Goal: Information Seeking & Learning: Find specific page/section

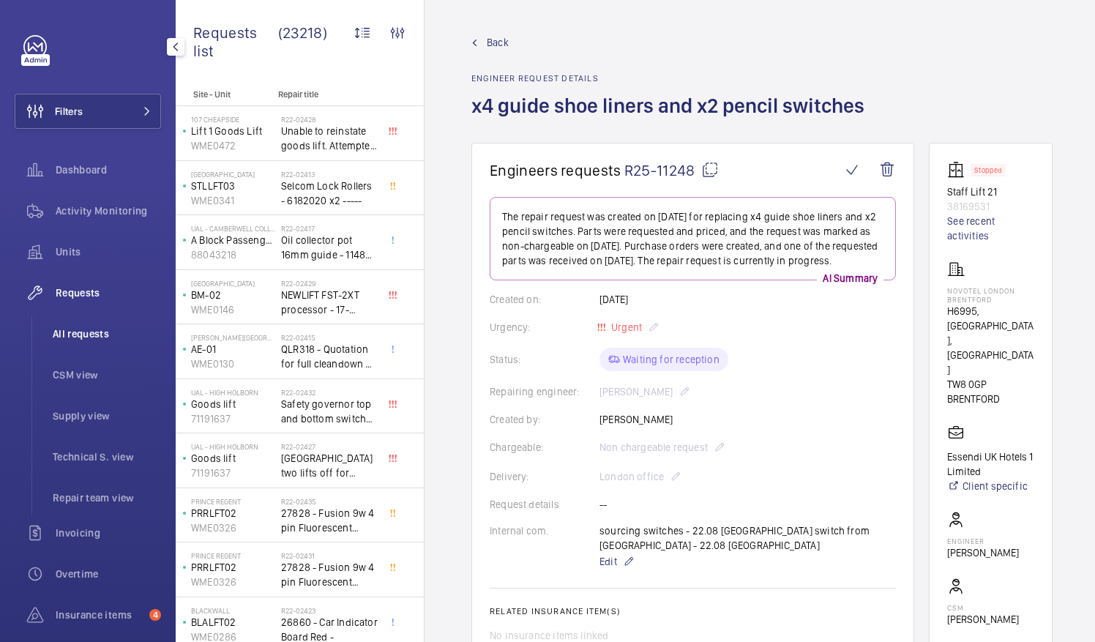
click at [92, 334] on span "All requests" at bounding box center [107, 333] width 108 height 15
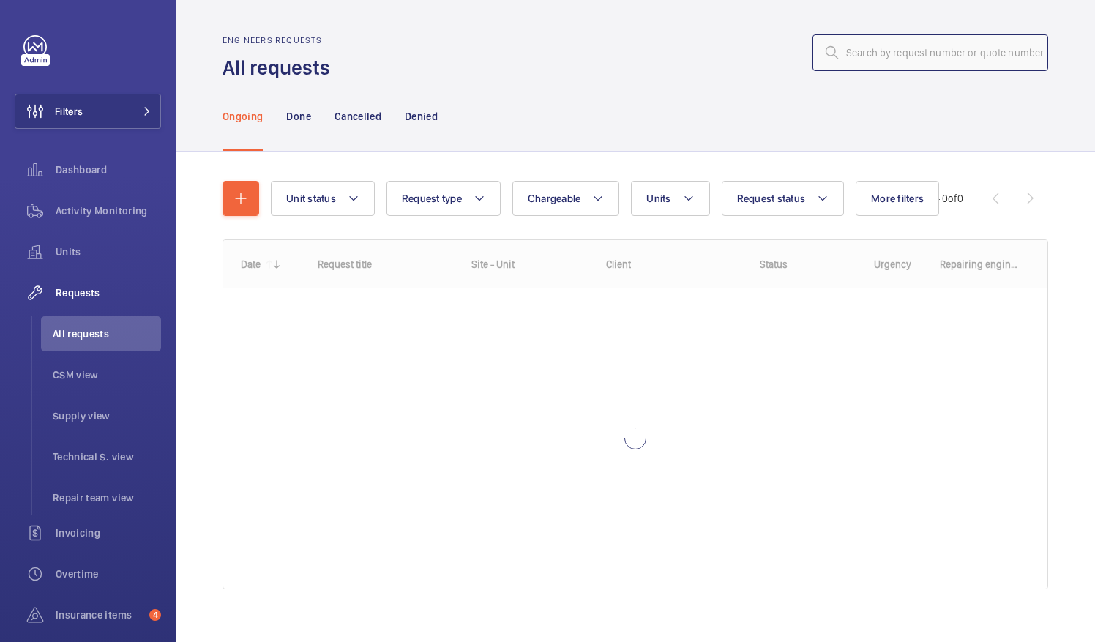
click at [835, 55] on input "text" at bounding box center [930, 52] width 236 height 37
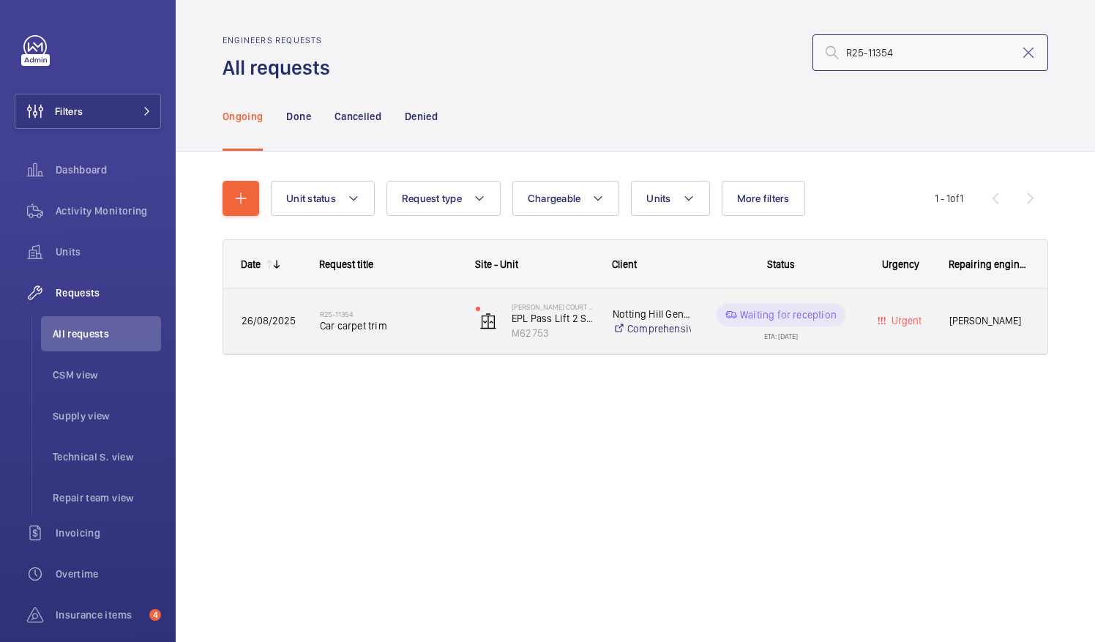
type input "R25-11354"
click at [378, 326] on span "Car carpet trim" at bounding box center [388, 325] width 137 height 15
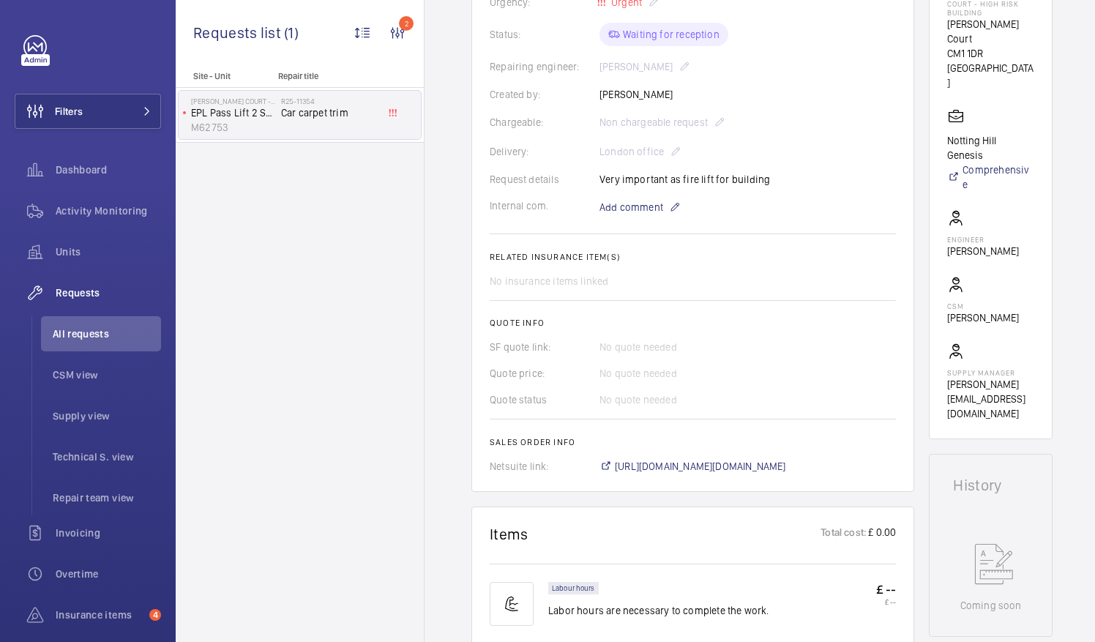
scroll to position [316, 0]
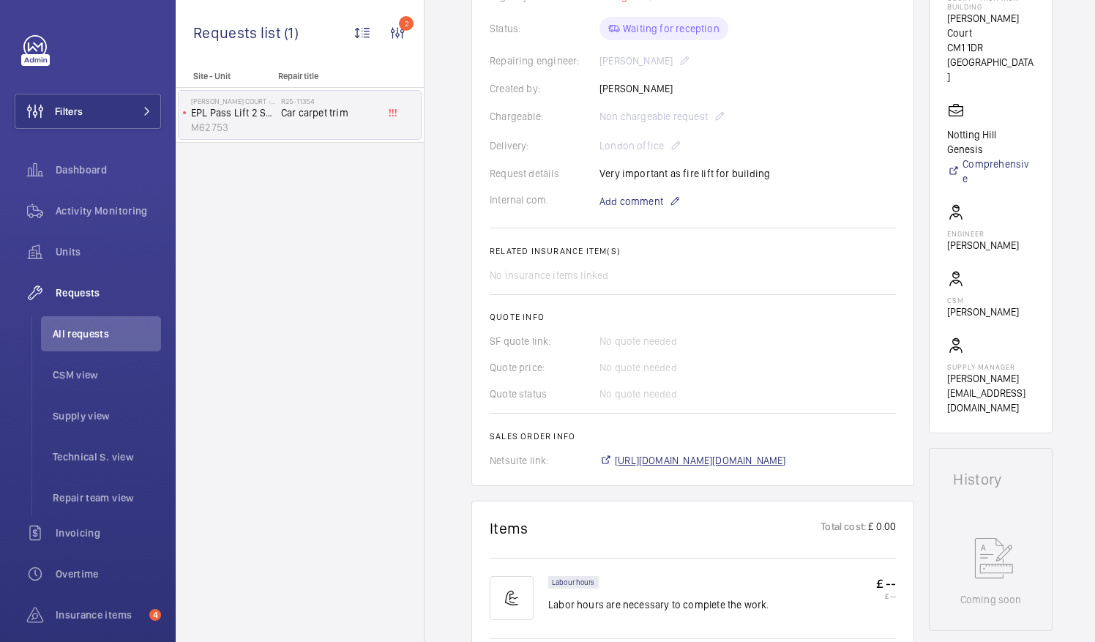
click at [755, 458] on span "https://6461500.app.netsuite.com/app/accounting/transactions/salesord.nl?id=294…" at bounding box center [700, 460] width 171 height 15
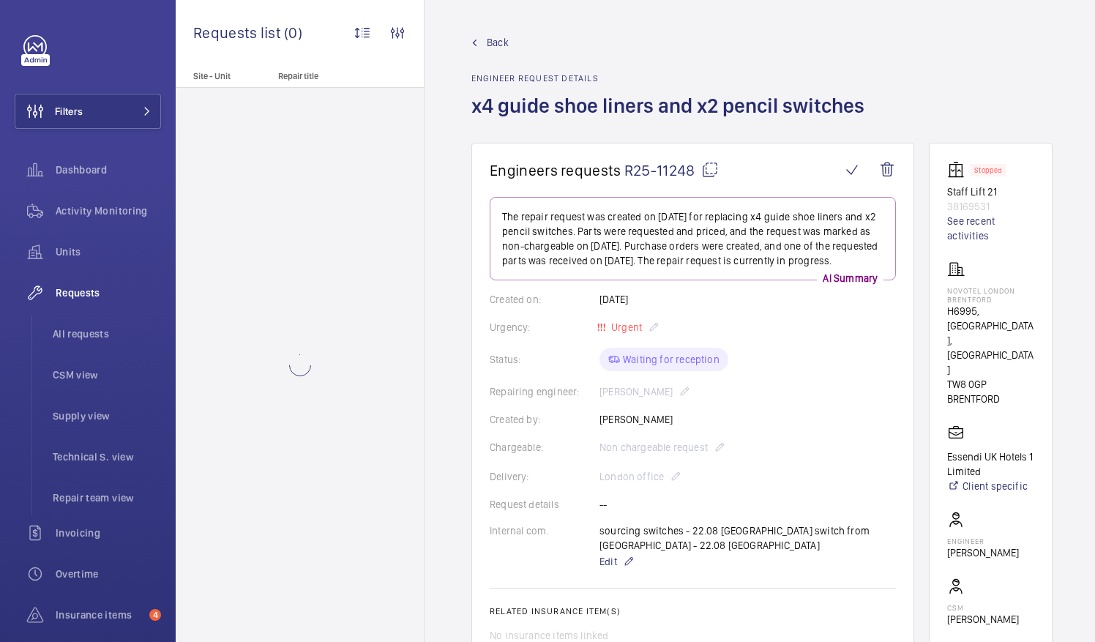
scroll to position [46, 0]
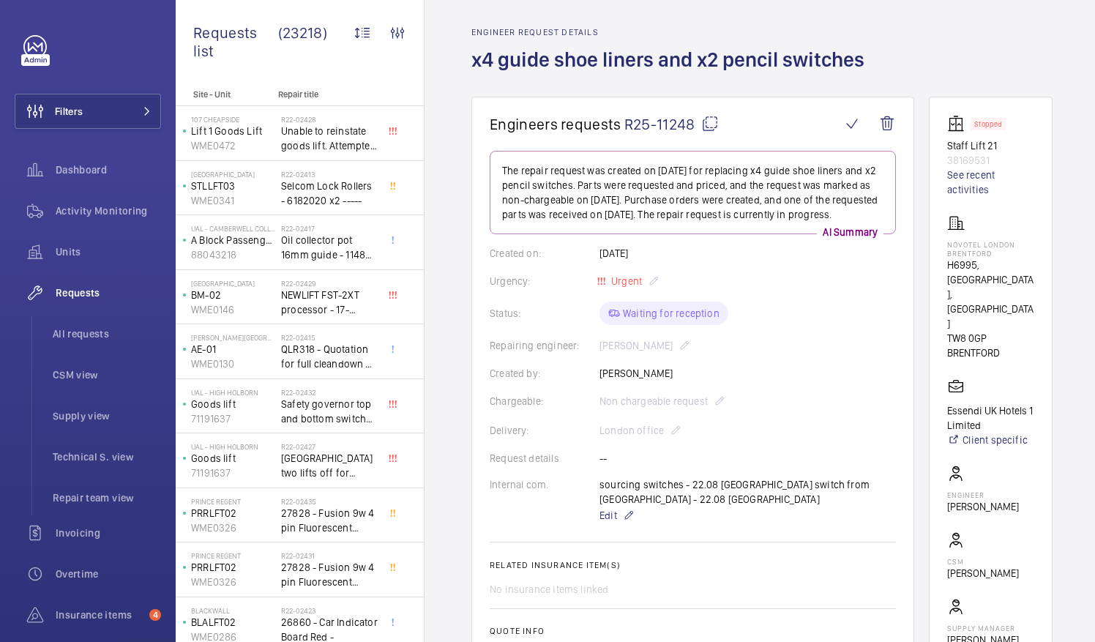
click at [710, 123] on mat-icon at bounding box center [710, 124] width 18 height 18
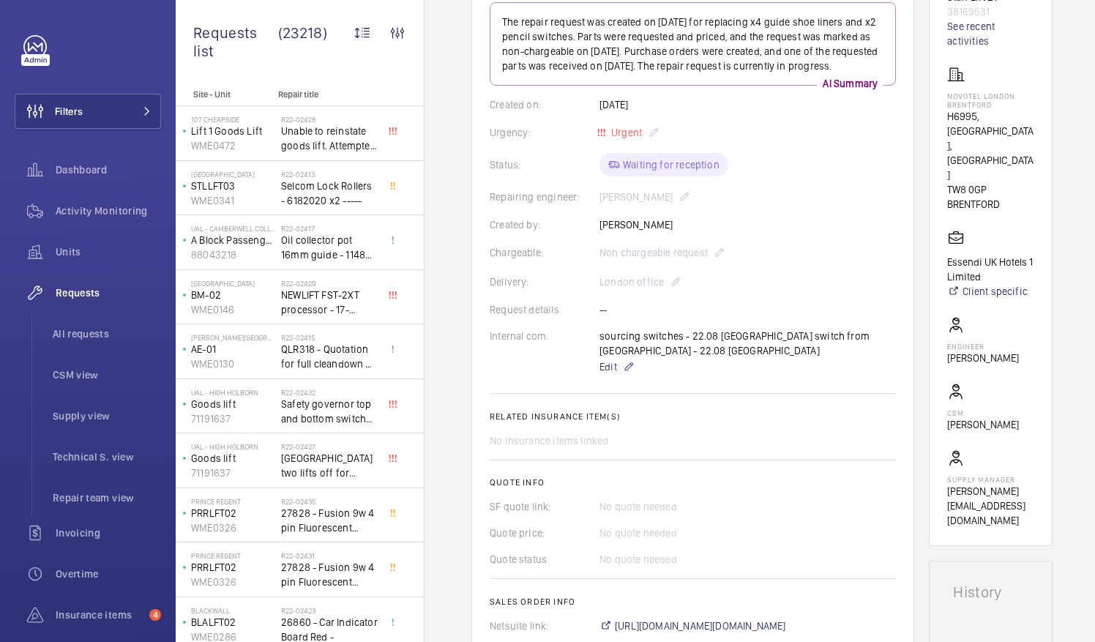
scroll to position [174, 0]
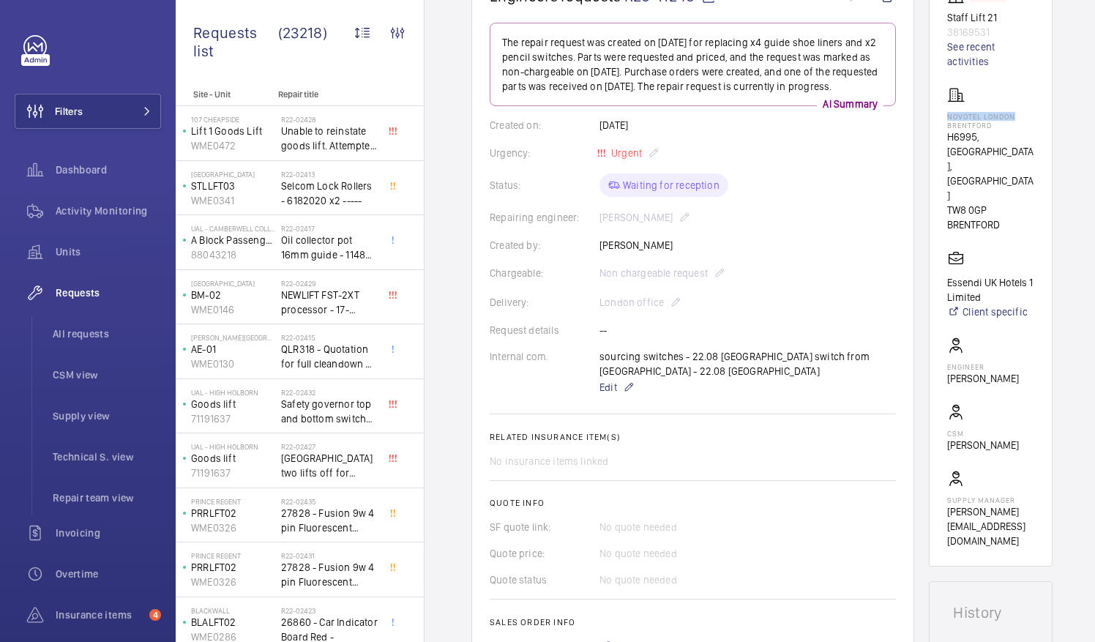
drag, startPoint x: 964, startPoint y: 113, endPoint x: 1032, endPoint y: 119, distance: 67.5
click at [1032, 119] on p "NOVOTEL LONDON BRENTFORD" at bounding box center [990, 121] width 87 height 18
drag, startPoint x: 1032, startPoint y: 119, endPoint x: 953, endPoint y: 108, distance: 79.7
click at [953, 108] on wm-front-card "Stopped Staff Lift 21 38169531 See recent activities NOVOTEL LONDON BRENTFORD H…" at bounding box center [990, 268] width 124 height 598
drag, startPoint x: 963, startPoint y: 116, endPoint x: 1015, endPoint y: 123, distance: 53.2
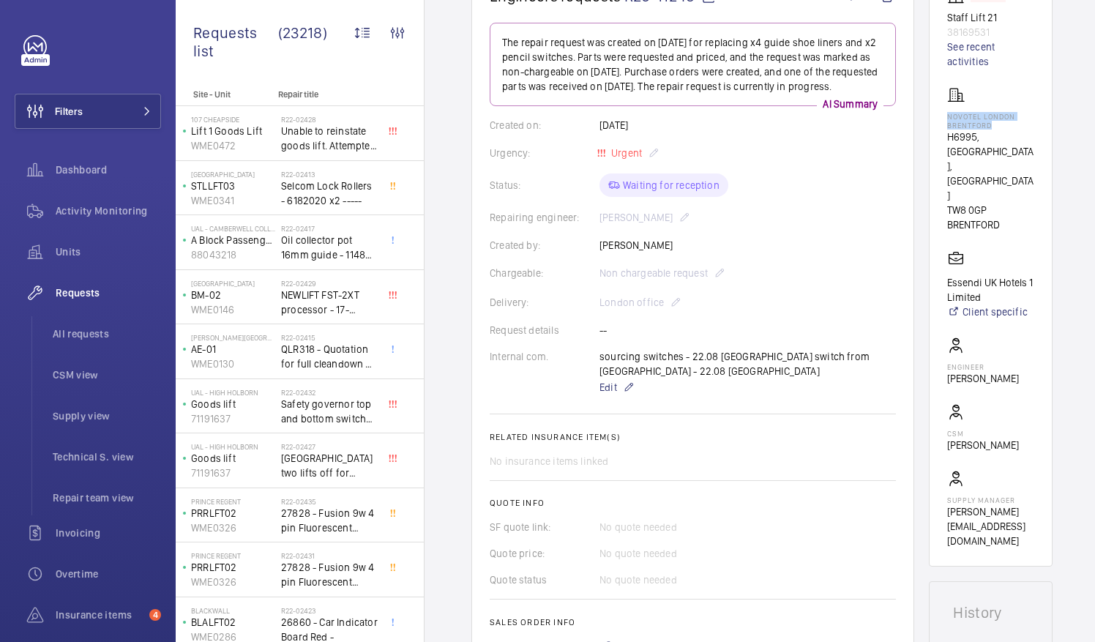
click at [1015, 123] on p "NOVOTEL LONDON BRENTFORD" at bounding box center [990, 121] width 87 height 18
drag, startPoint x: 1015, startPoint y: 123, endPoint x: 987, endPoint y: 123, distance: 28.5
copy p "NOVOTEL LONDON BRENTFORD"
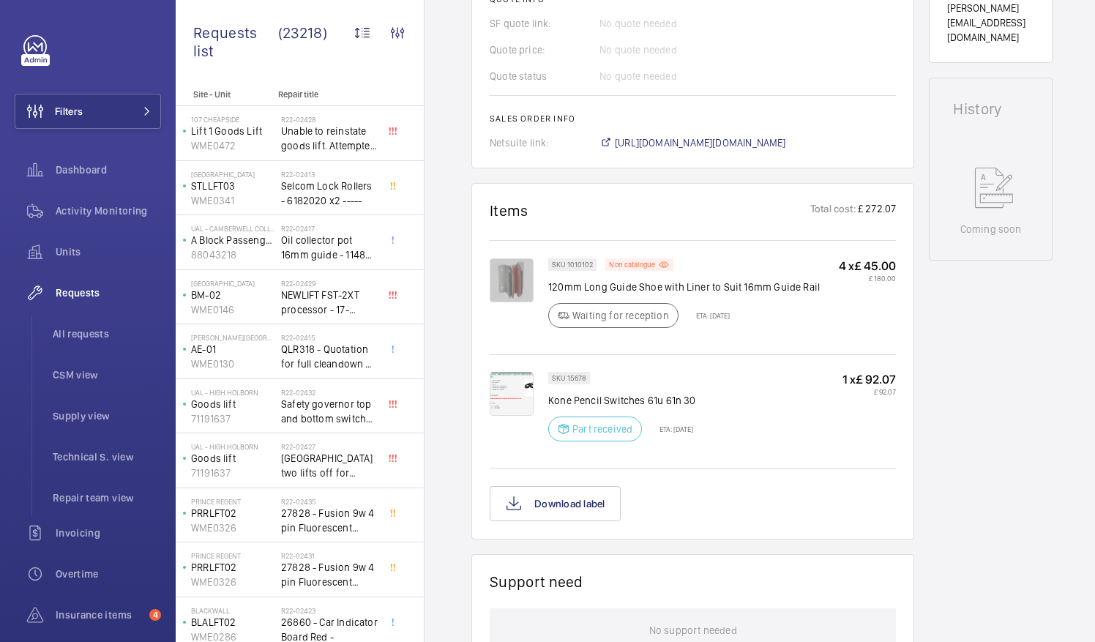
scroll to position [679, 0]
drag, startPoint x: 549, startPoint y: 380, endPoint x: 642, endPoint y: 380, distance: 93.6
click at [642, 391] on p "Kone Pencil Switches 61u 61n 30" at bounding box center [622, 398] width 148 height 15
drag, startPoint x: 642, startPoint y: 380, endPoint x: 629, endPoint y: 380, distance: 13.2
copy p "Kone Pencil Switches"
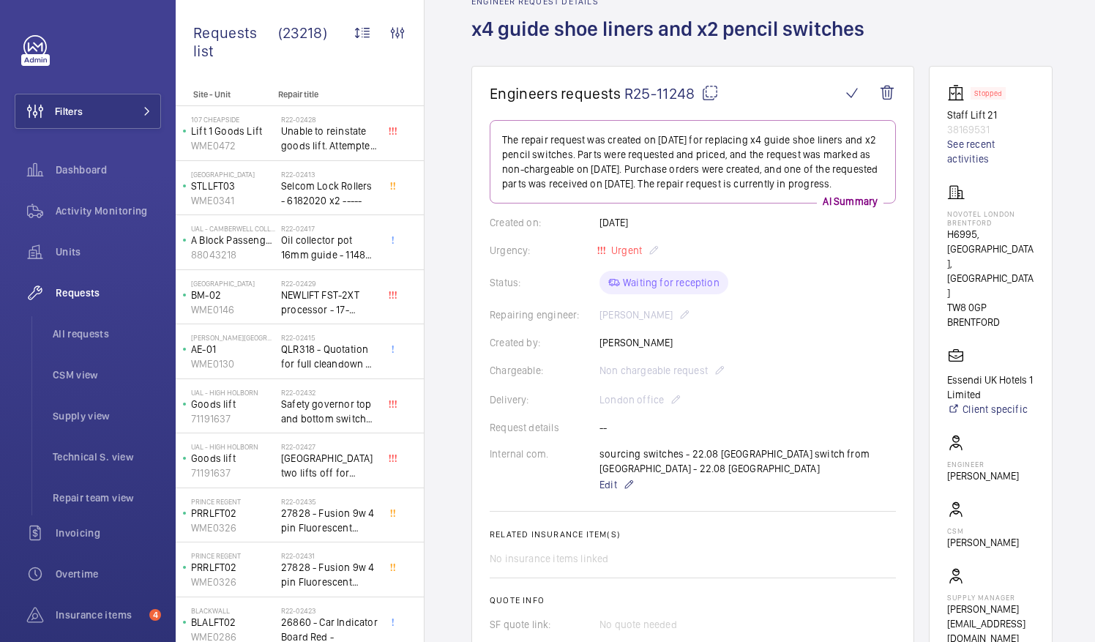
scroll to position [78, 0]
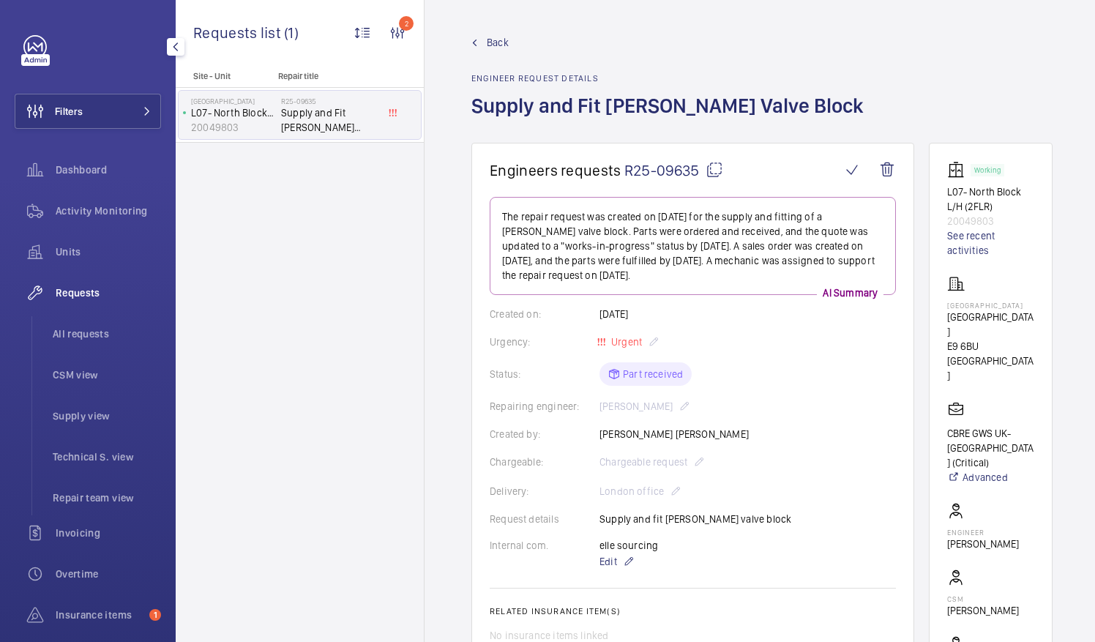
scroll to position [9, 0]
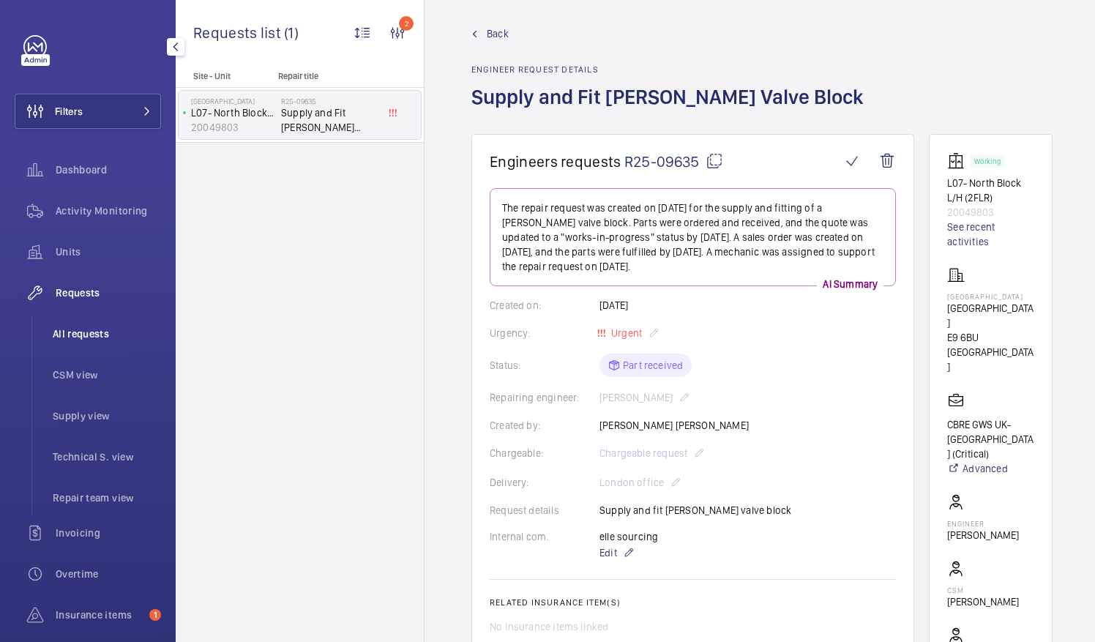
click at [67, 331] on span "All requests" at bounding box center [107, 333] width 108 height 15
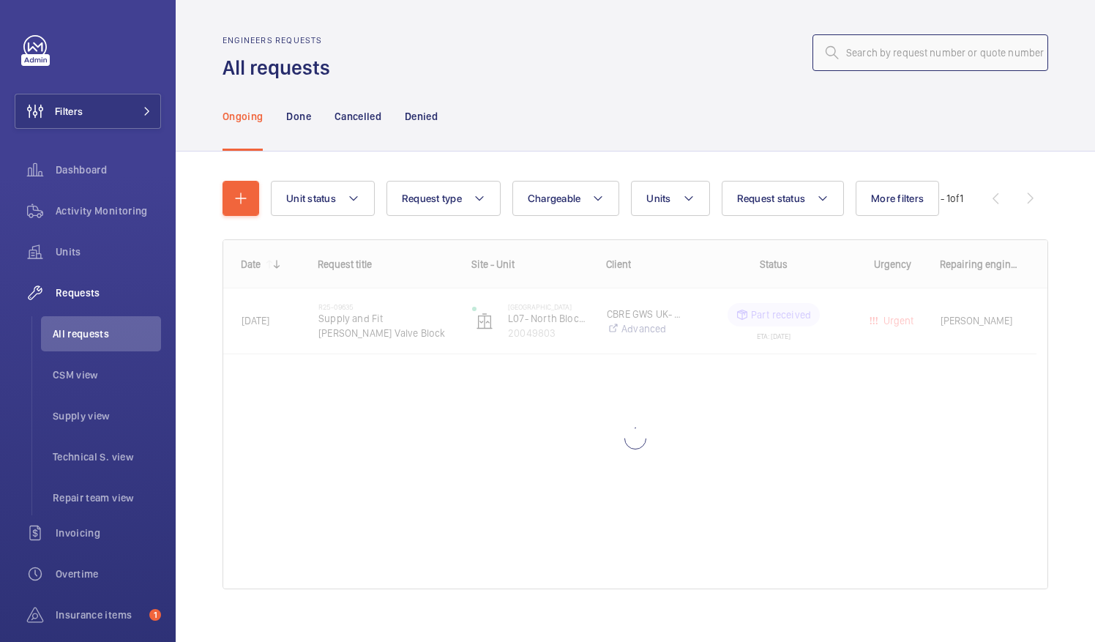
click at [841, 50] on input "text" at bounding box center [930, 52] width 236 height 37
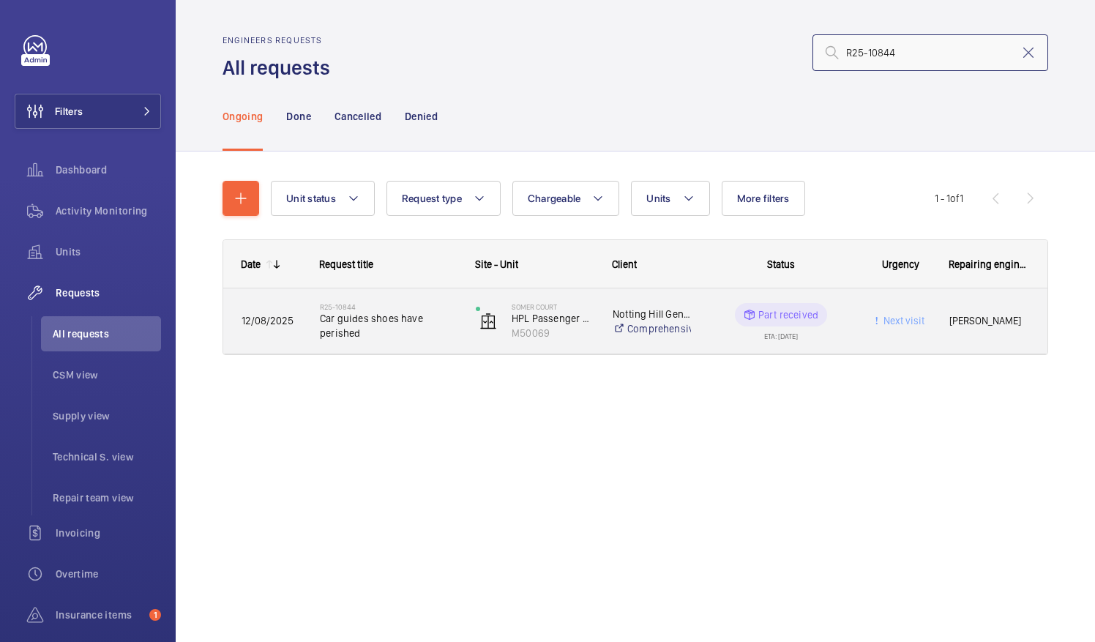
type input "R25-10844"
click at [353, 323] on span "Car guides shoes have perished" at bounding box center [388, 325] width 137 height 29
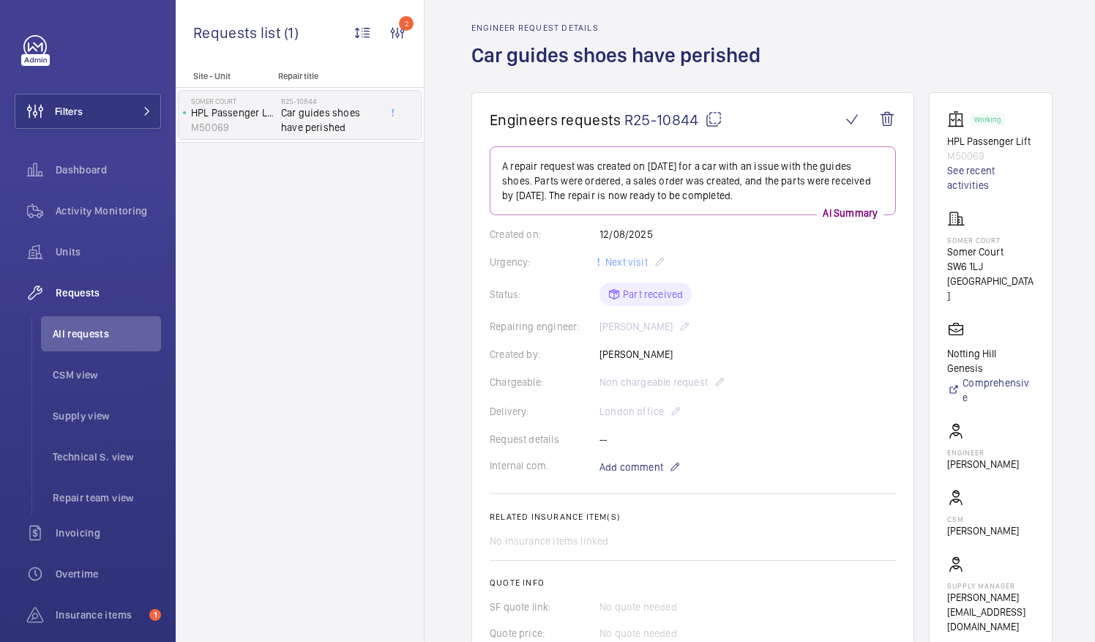
scroll to position [51, 0]
click at [710, 120] on mat-icon at bounding box center [714, 119] width 18 height 18
click at [80, 334] on span "All requests" at bounding box center [107, 333] width 108 height 15
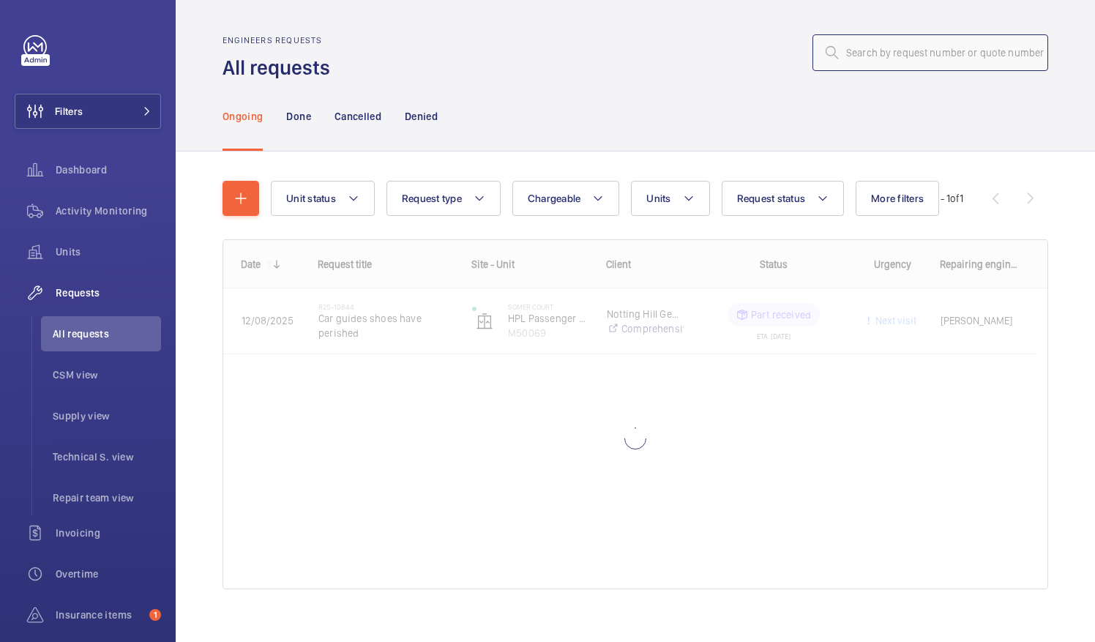
click at [838, 53] on input "text" at bounding box center [930, 52] width 236 height 37
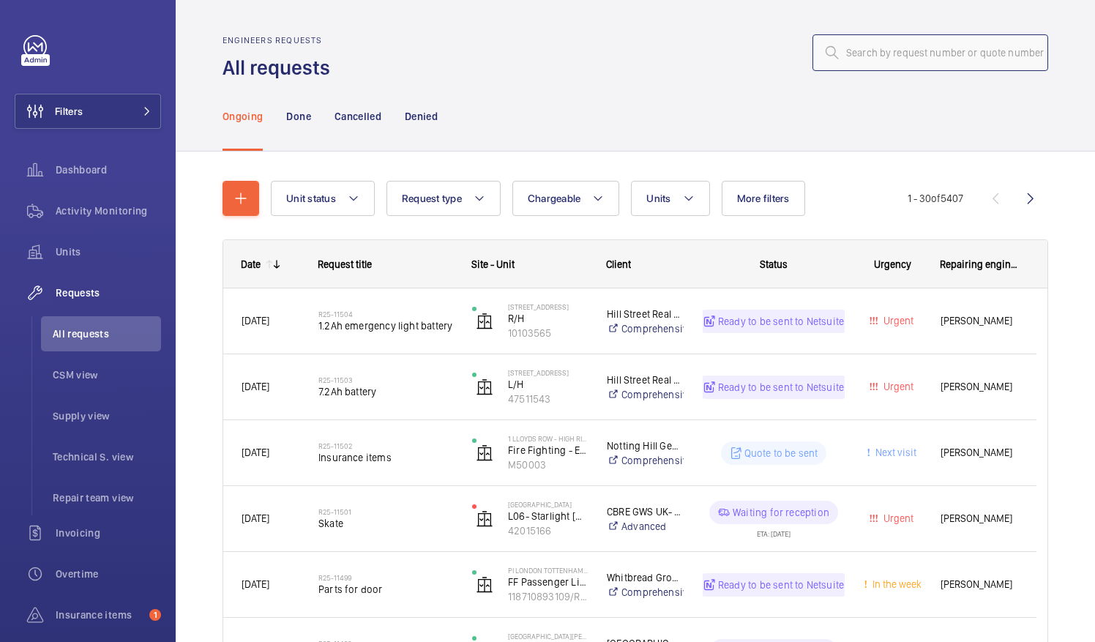
paste input "R25-10658"
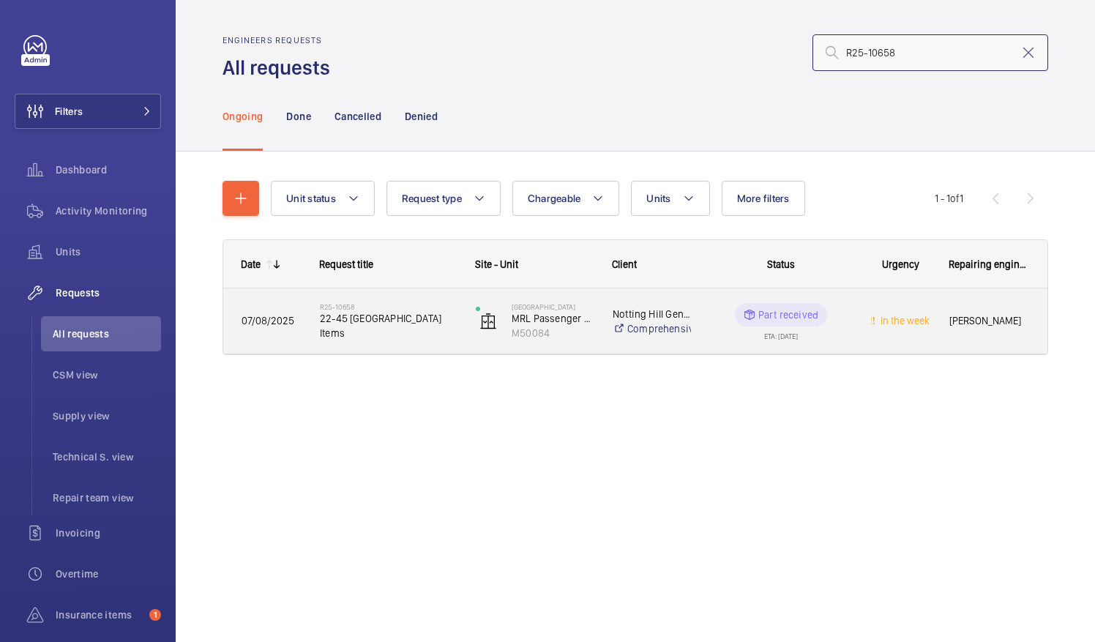
type input "R25-10658"
click at [405, 323] on span "22-45 [GEOGRAPHIC_DATA] Items" at bounding box center [388, 325] width 137 height 29
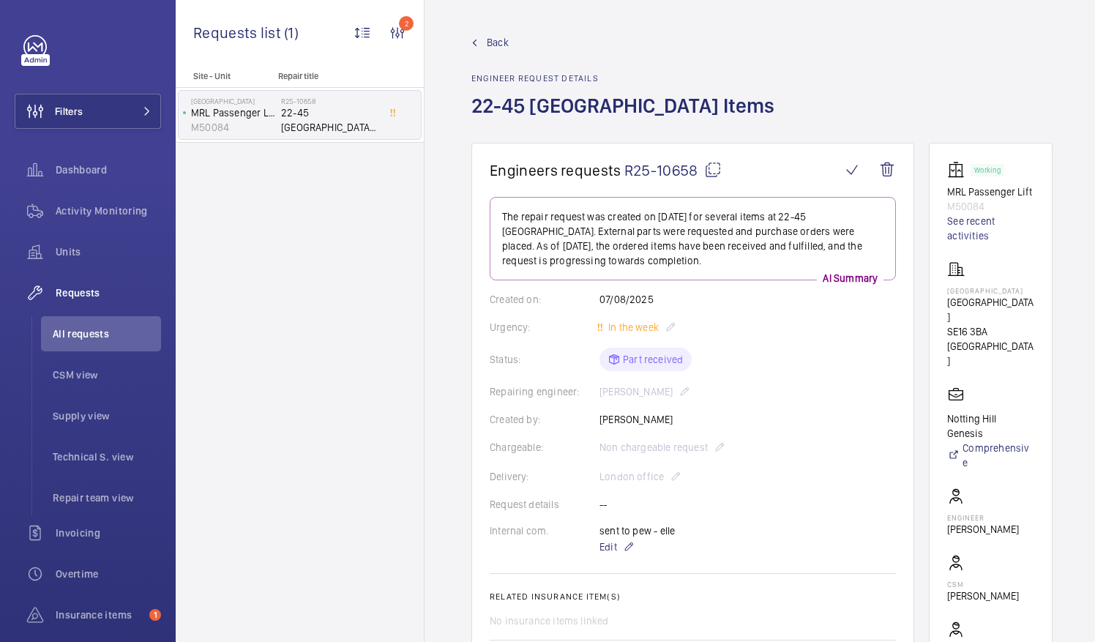
click at [713, 174] on mat-icon at bounding box center [713, 170] width 18 height 18
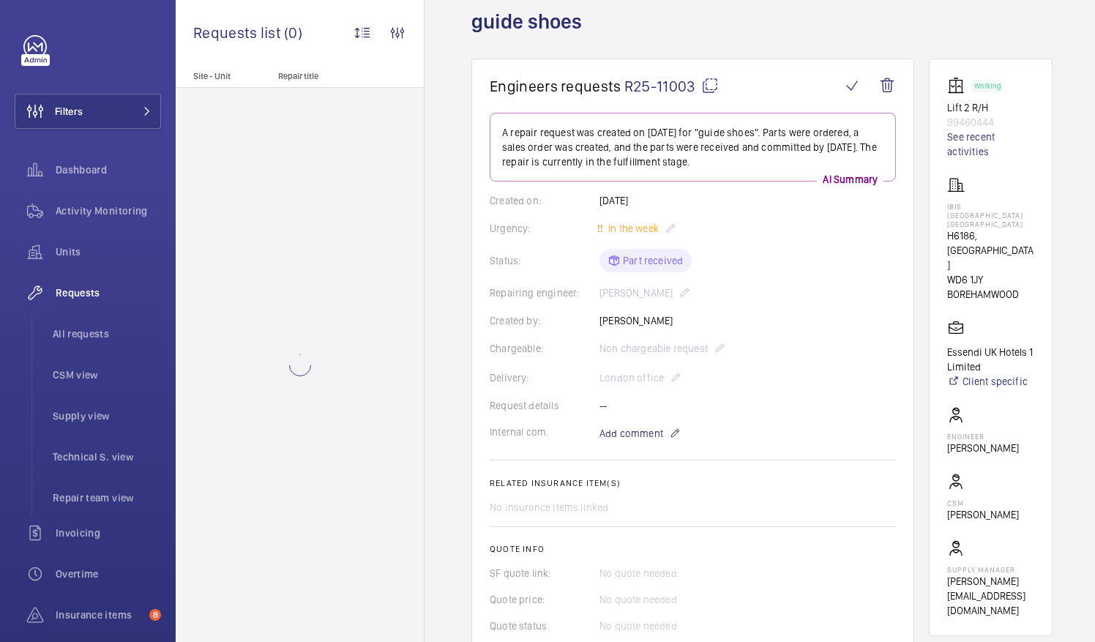
scroll to position [100, 0]
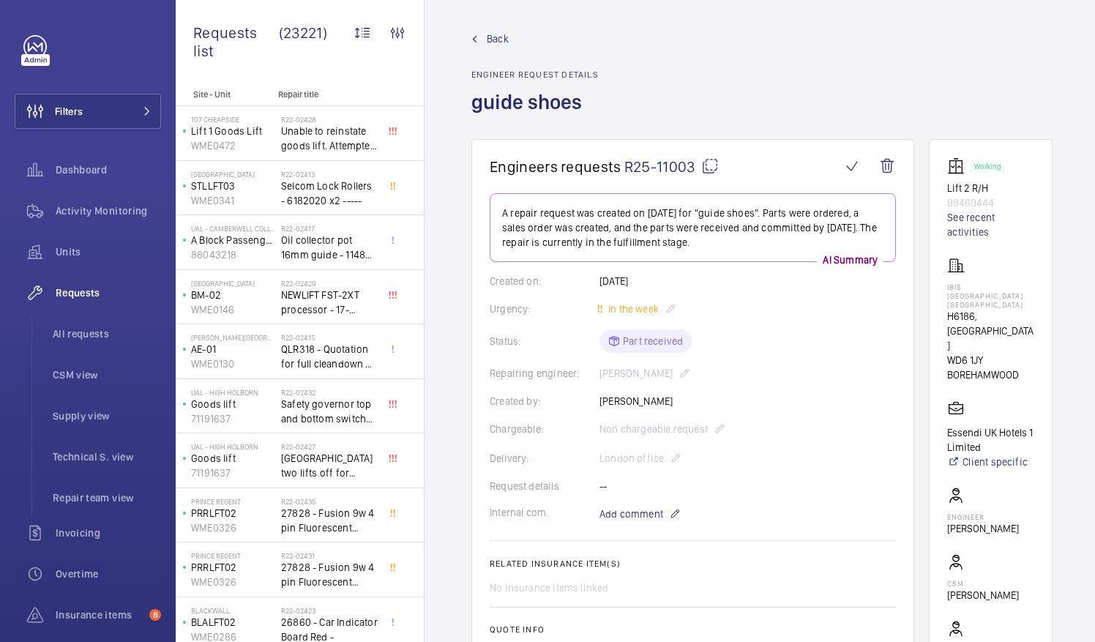
scroll to position [3, 0]
click at [708, 164] on mat-icon at bounding box center [710, 167] width 18 height 18
click at [69, 333] on span "All requests" at bounding box center [107, 333] width 108 height 15
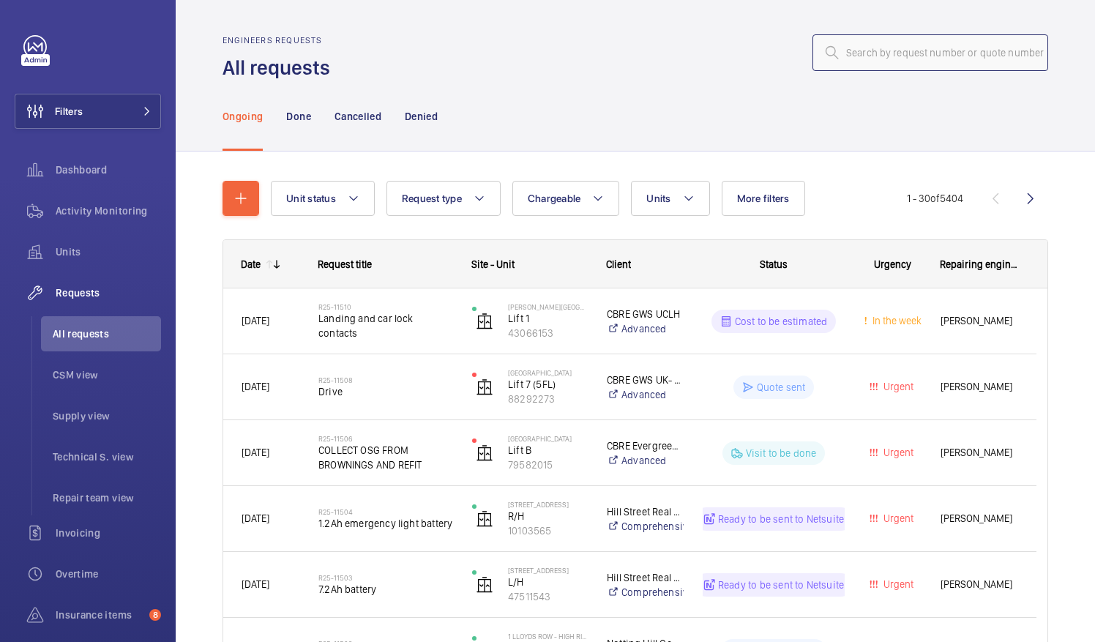
click at [839, 54] on input "text" at bounding box center [930, 52] width 236 height 37
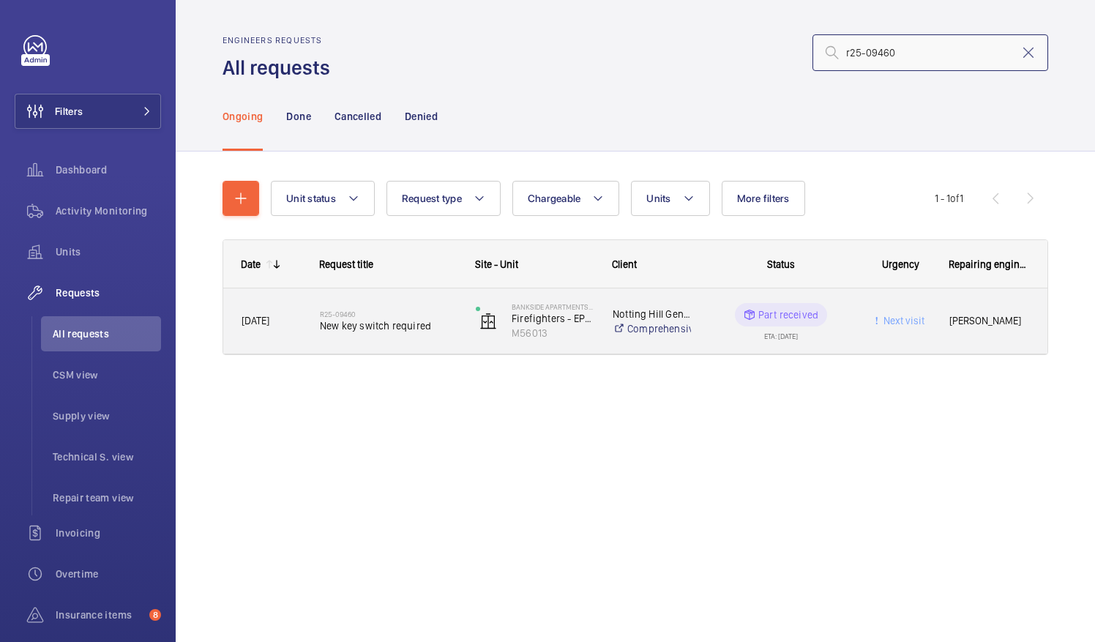
type input "r25-09460"
click at [394, 314] on h2 "R25-09460" at bounding box center [388, 313] width 137 height 9
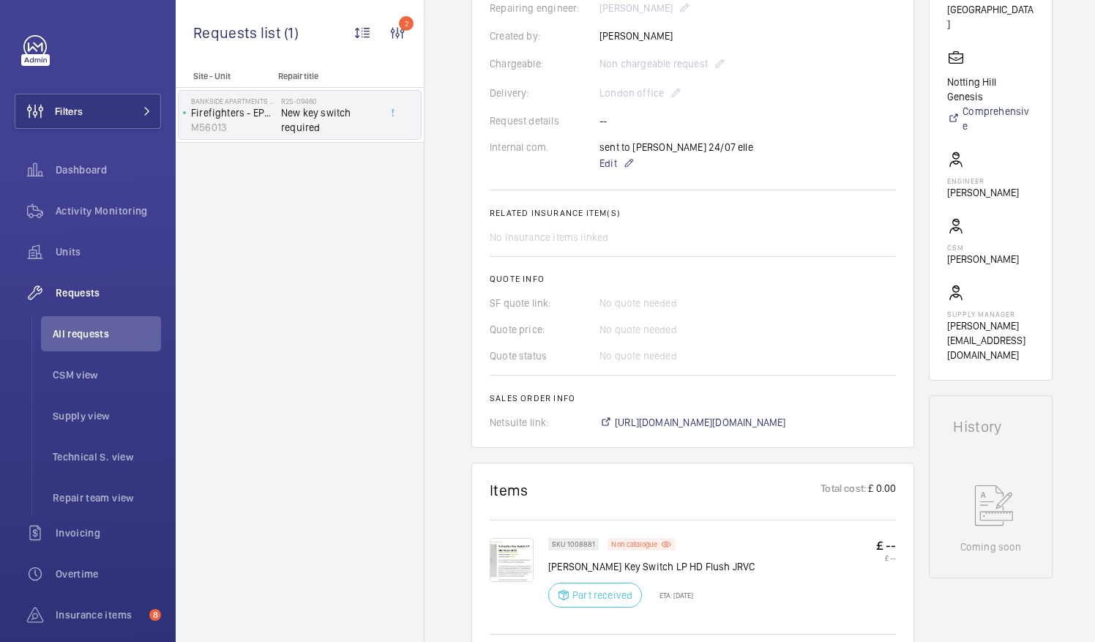
scroll to position [370, 0]
click at [743, 420] on span "https://6461500.app.netsuite.com/app/accounting/transactions/salesord.nl?id=287…" at bounding box center [700, 420] width 171 height 15
click at [86, 334] on span "All requests" at bounding box center [107, 333] width 108 height 15
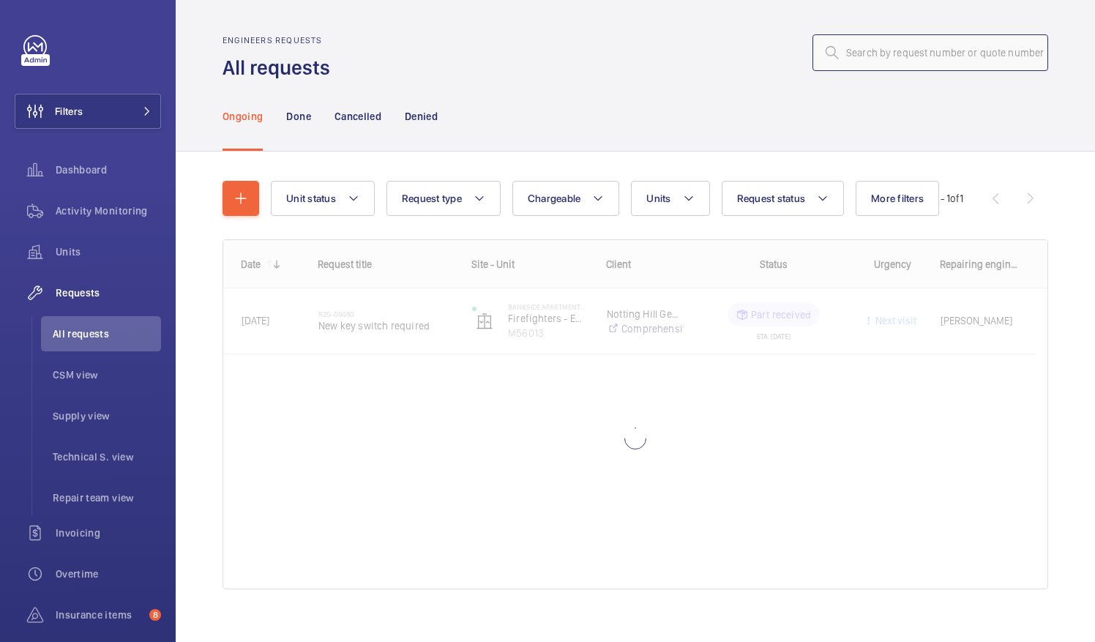
click at [851, 51] on input "text" at bounding box center [930, 52] width 236 height 37
paste input "R25-09460"
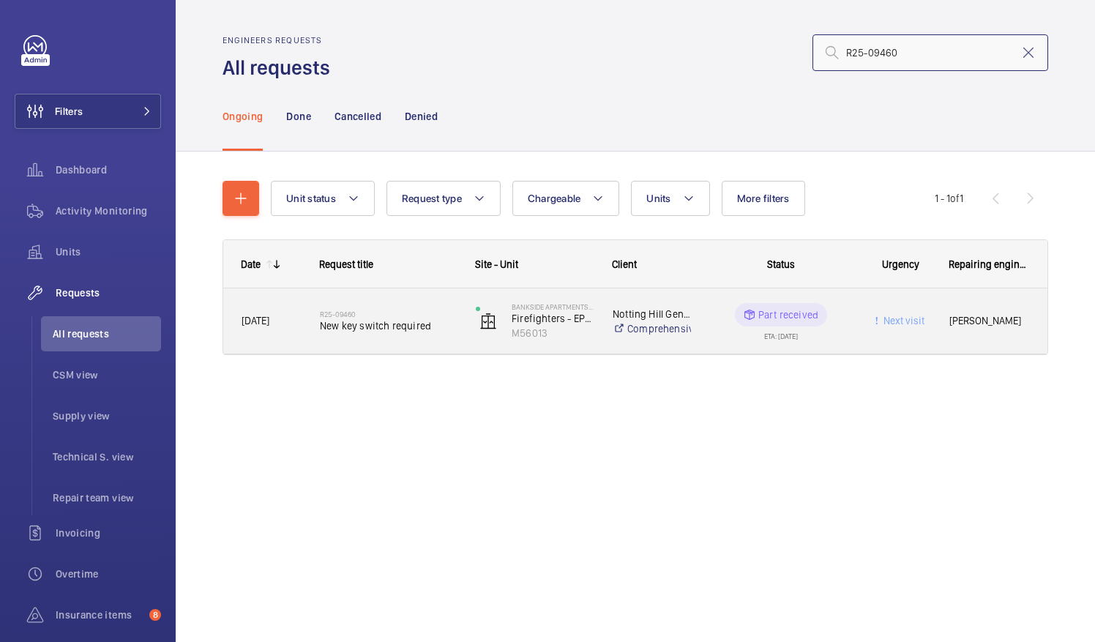
type input "R25-09460"
click at [392, 318] on span "New key switch required" at bounding box center [388, 325] width 137 height 15
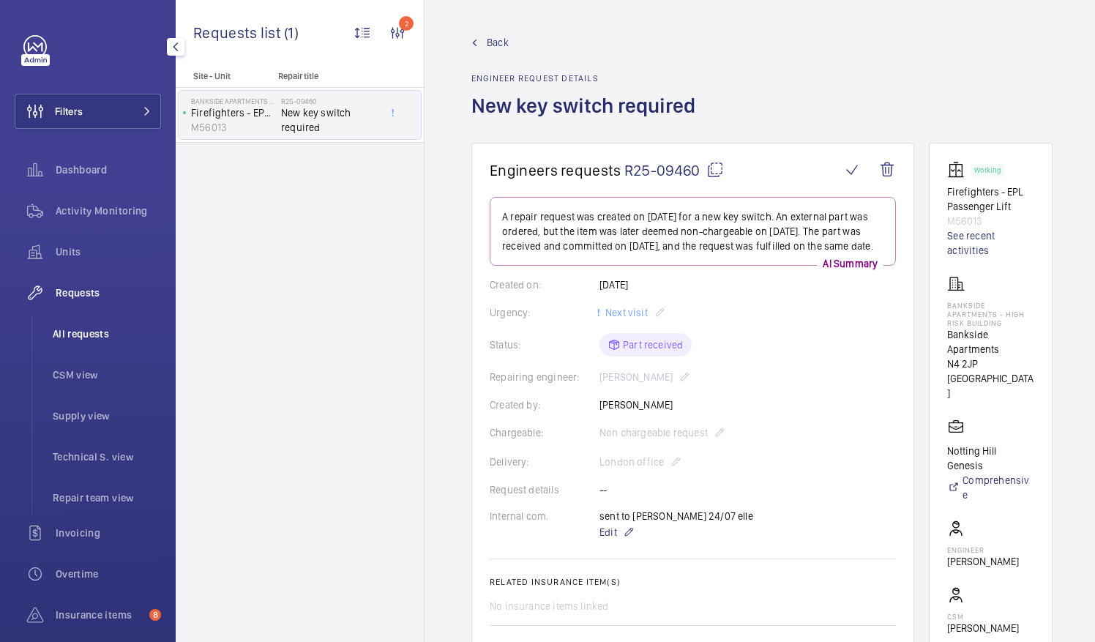
click at [79, 324] on li "All requests" at bounding box center [101, 333] width 120 height 35
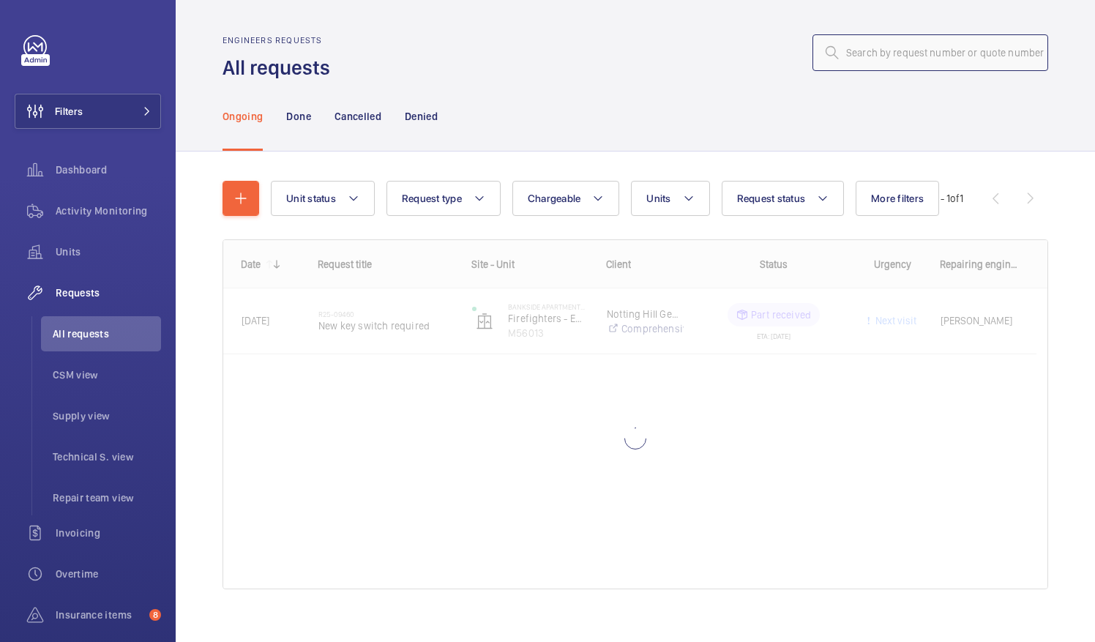
click at [838, 51] on input "text" at bounding box center [930, 52] width 236 height 37
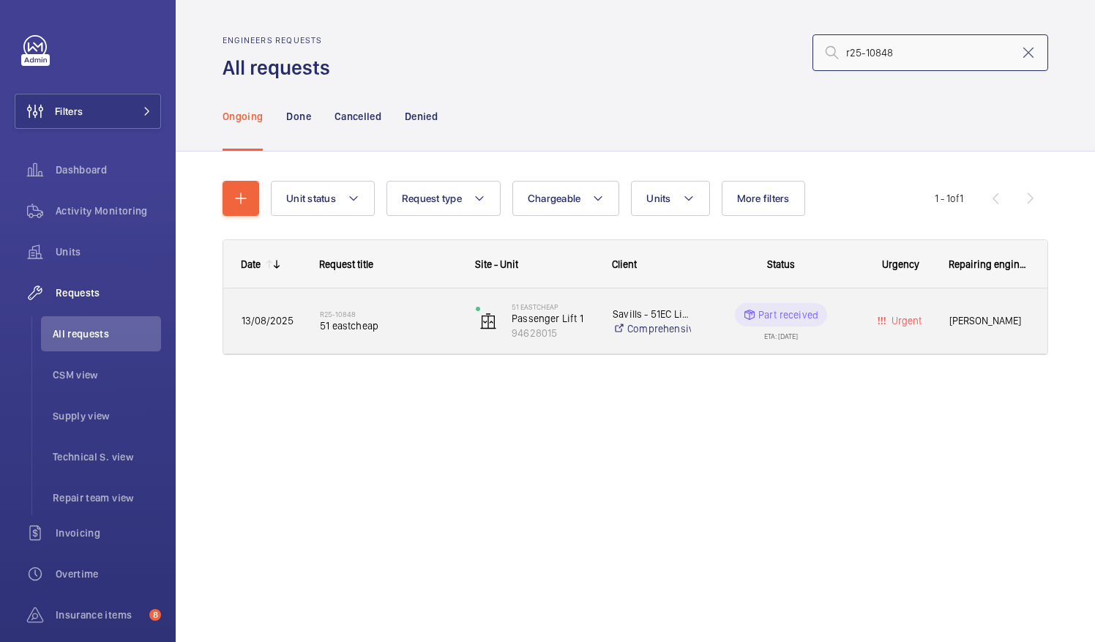
type input "r25-10848"
click at [367, 326] on span "51 eastcheap" at bounding box center [388, 325] width 137 height 15
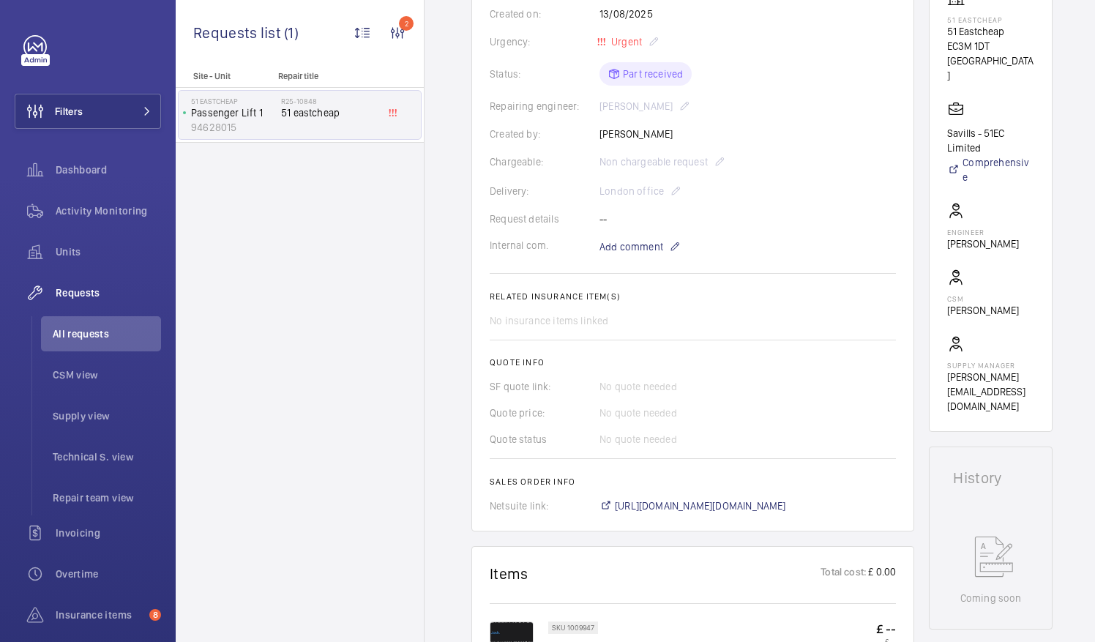
scroll to position [272, 0]
click at [748, 503] on span "https://6461500.app.netsuite.com/app/accounting/transactions/salesord.nl?id=290…" at bounding box center [700, 504] width 171 height 15
click at [78, 331] on span "All requests" at bounding box center [107, 333] width 108 height 15
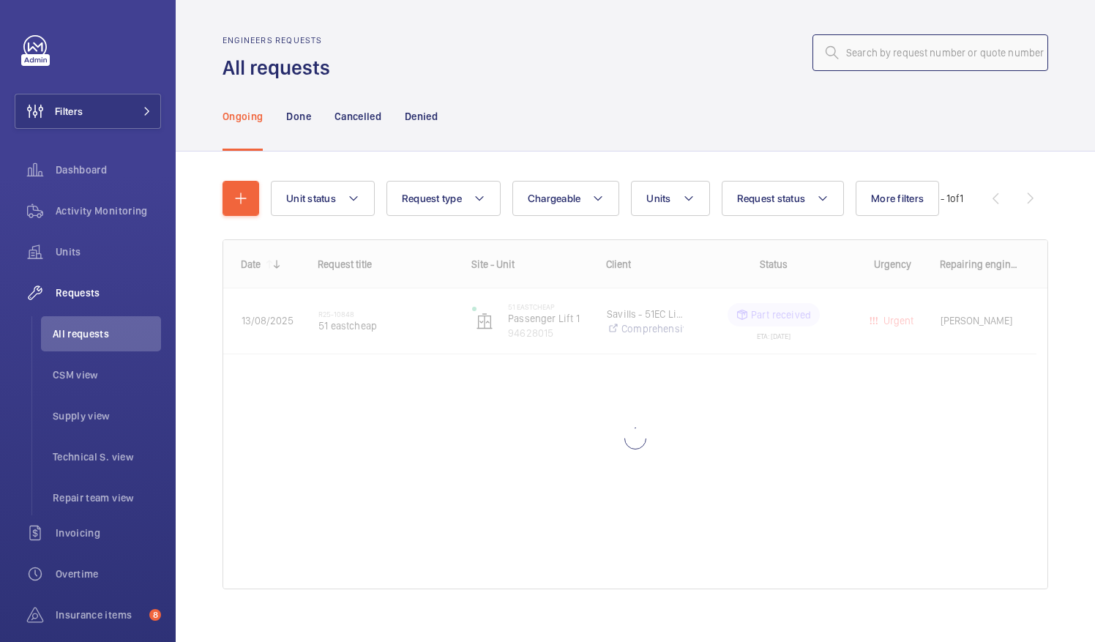
click at [838, 50] on input "text" at bounding box center [930, 52] width 236 height 37
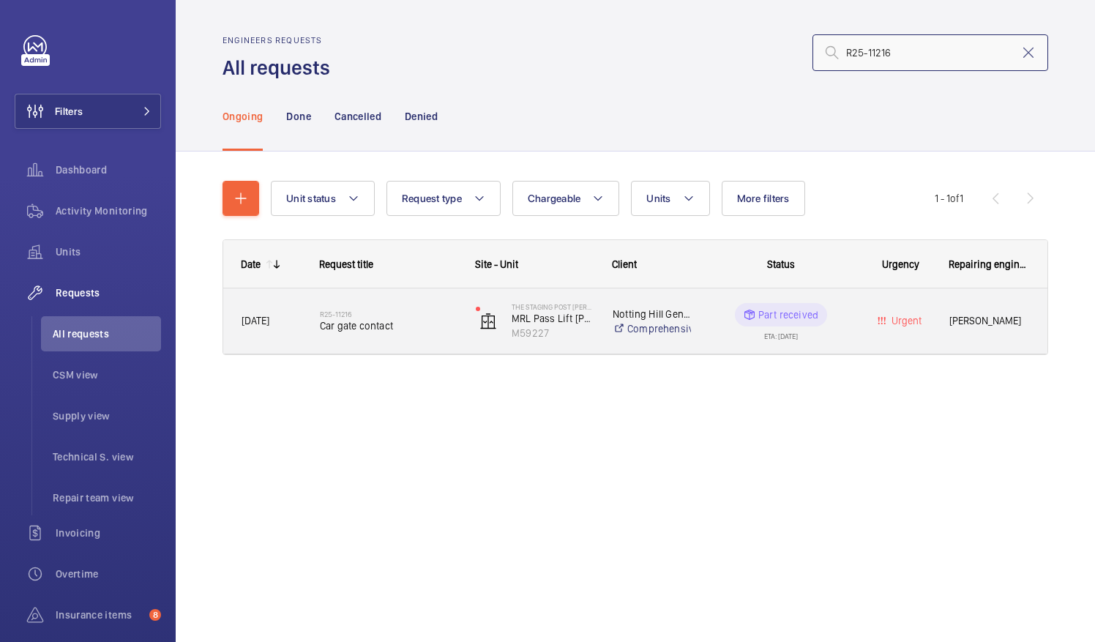
type input "R25-11216"
click at [369, 319] on span "Car gate contact" at bounding box center [388, 325] width 137 height 15
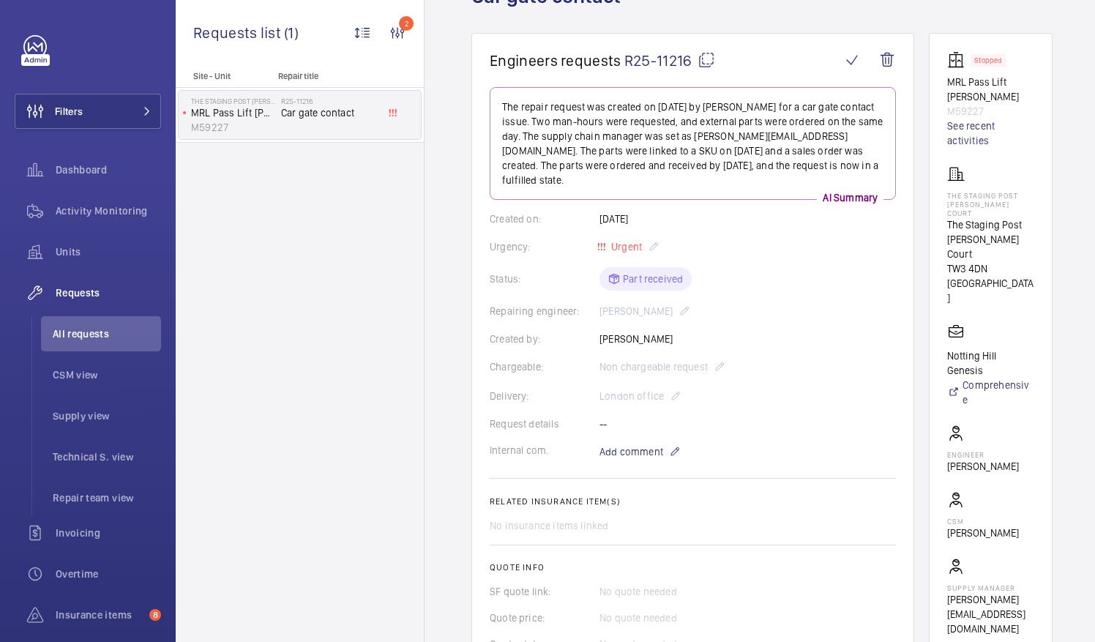
scroll to position [132, 0]
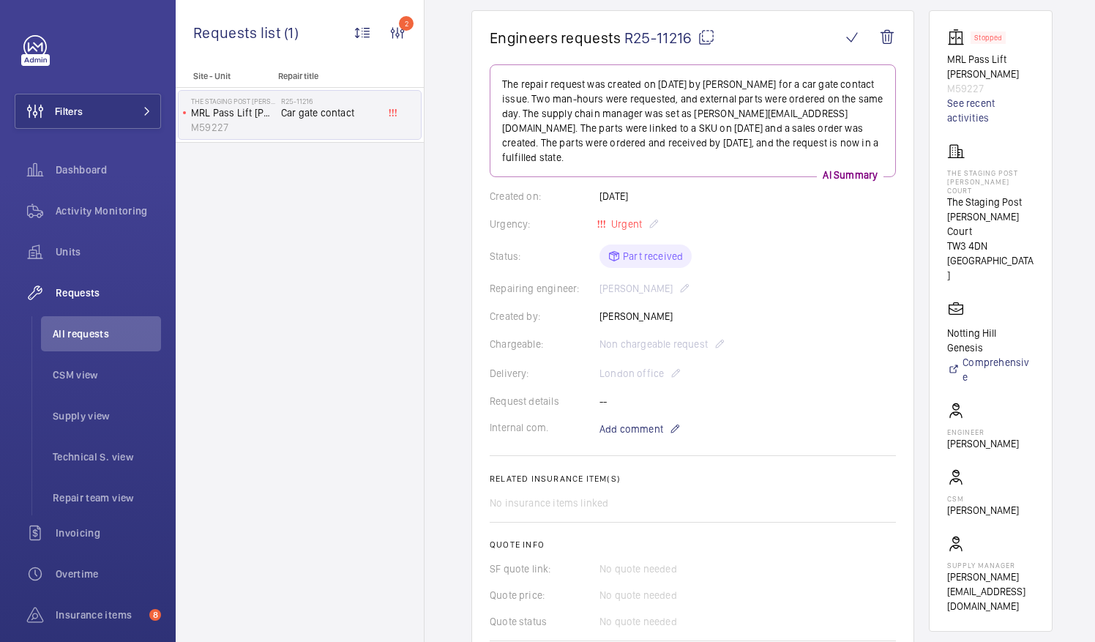
click at [701, 37] on mat-icon at bounding box center [706, 38] width 18 height 18
click at [80, 331] on span "All requests" at bounding box center [107, 333] width 108 height 15
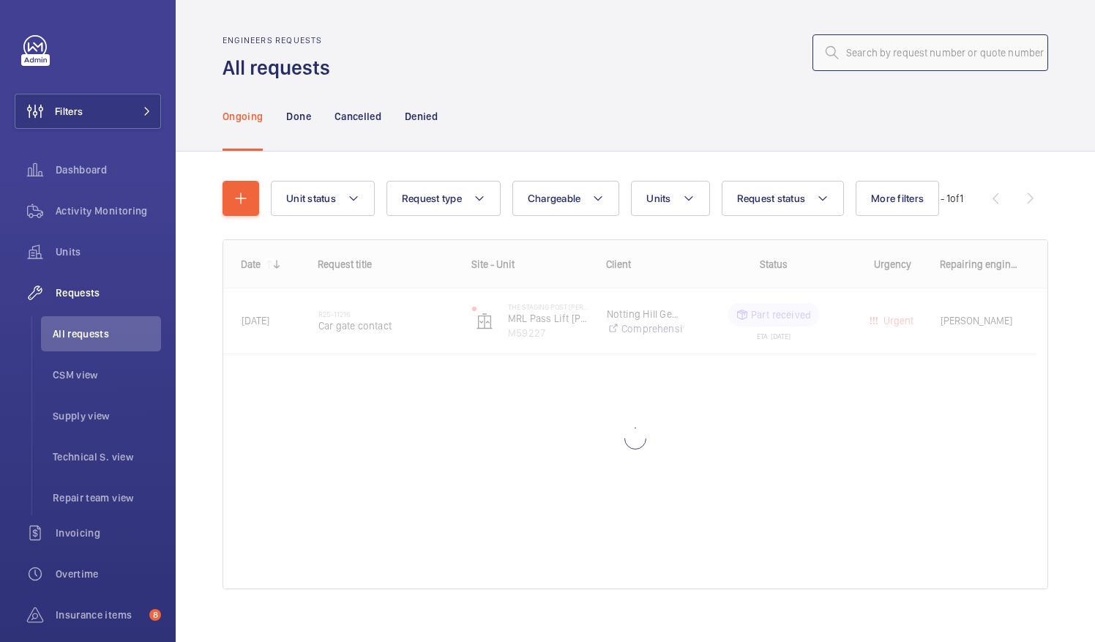
click at [842, 56] on input "text" at bounding box center [930, 52] width 236 height 37
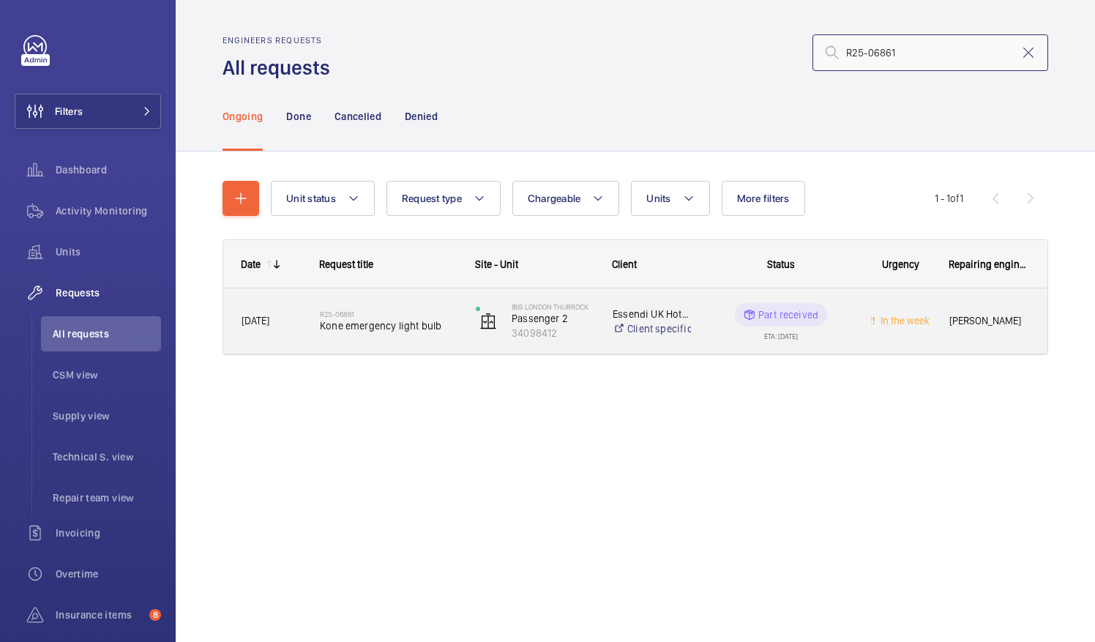
type input "R25-06861"
click at [354, 318] on span "Kone emergency light bulb" at bounding box center [388, 325] width 137 height 15
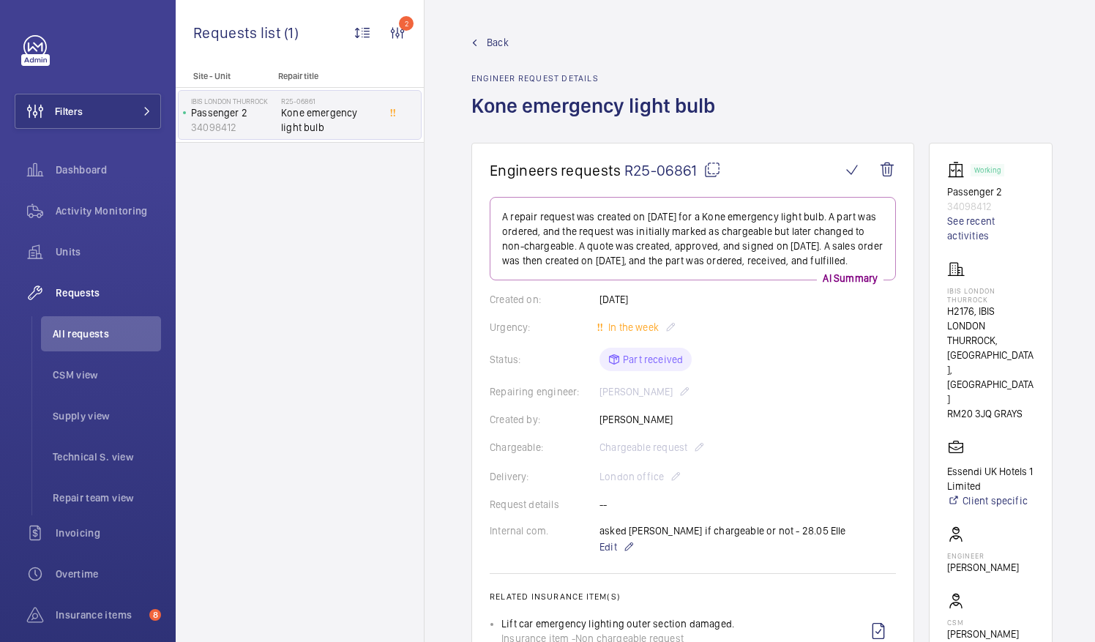
click at [708, 169] on mat-icon at bounding box center [712, 170] width 18 height 18
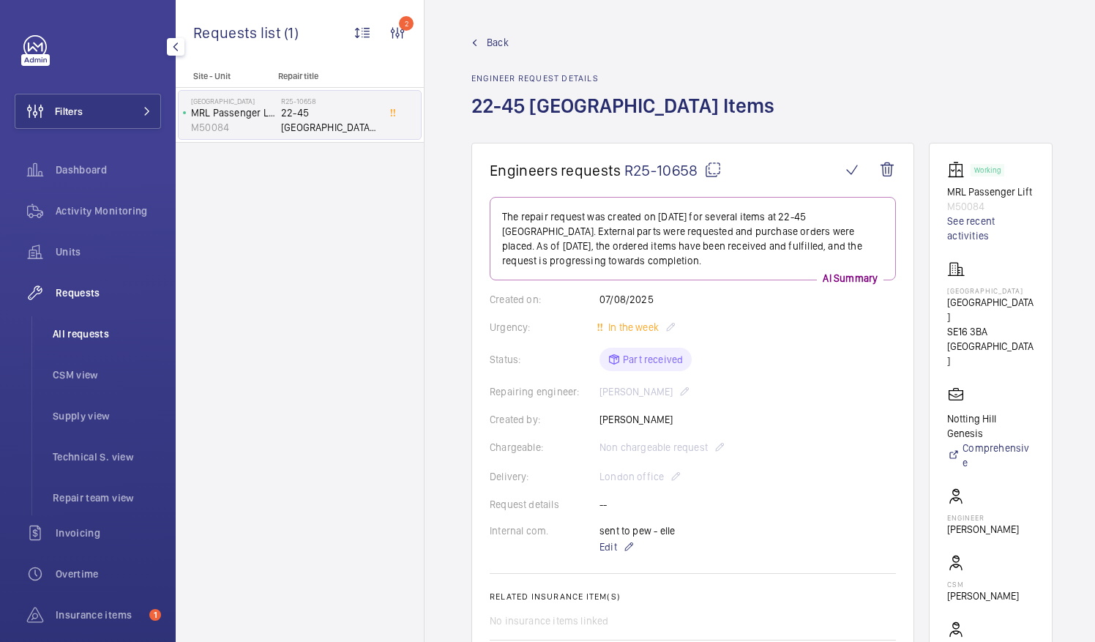
click at [74, 334] on span "All requests" at bounding box center [107, 333] width 108 height 15
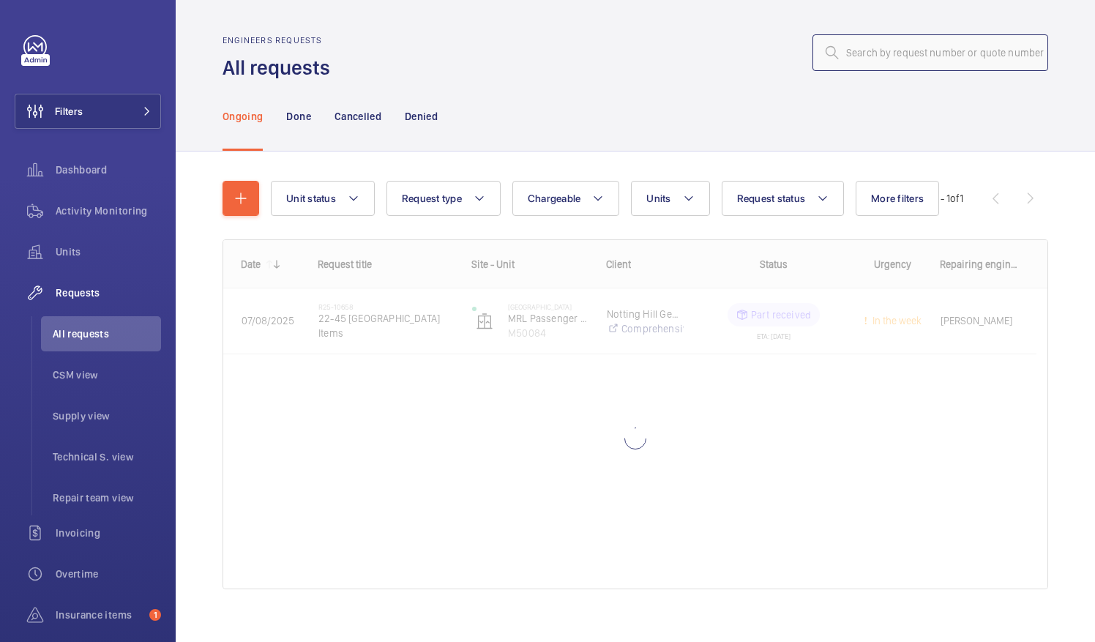
click at [838, 50] on input "text" at bounding box center [930, 52] width 236 height 37
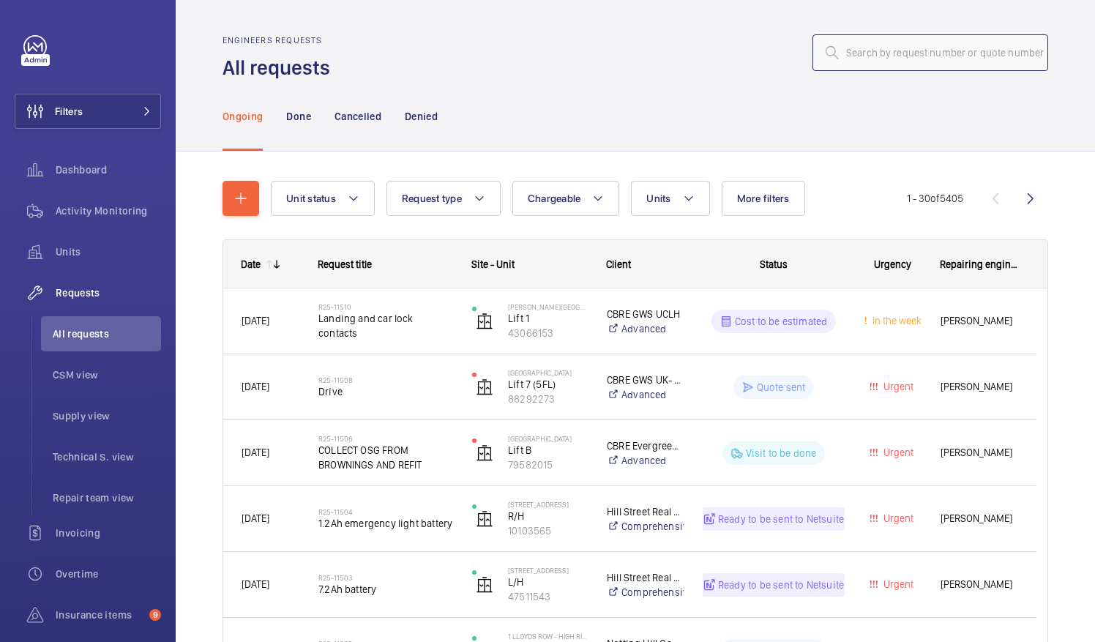
paste input "R25-11154"
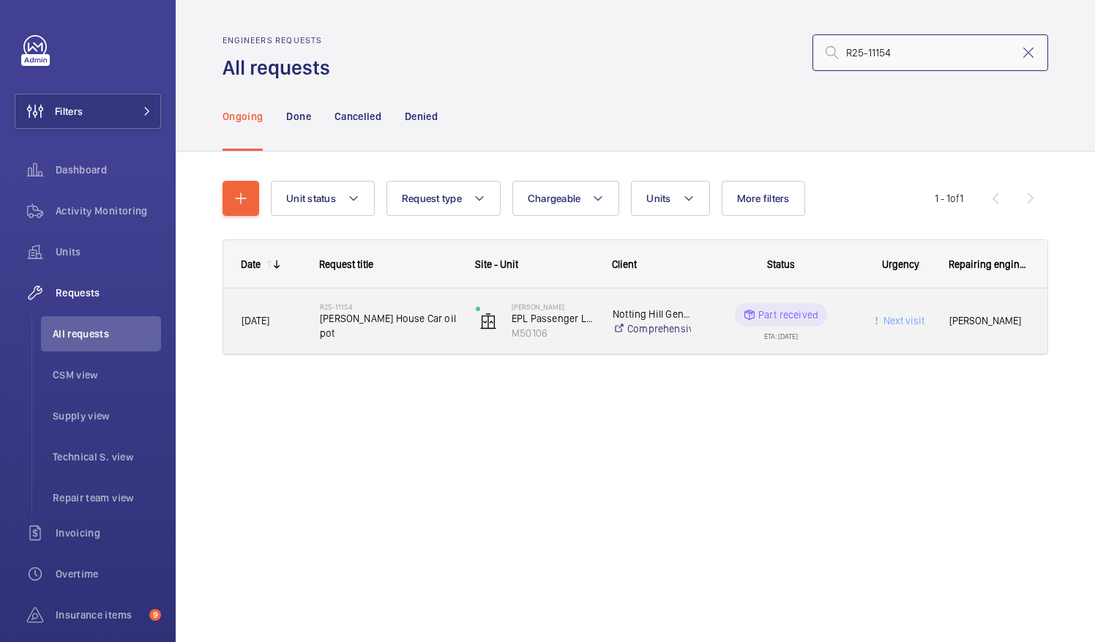
type input "R25-11154"
click at [407, 326] on span "Maurice House Car oil pot" at bounding box center [388, 325] width 137 height 29
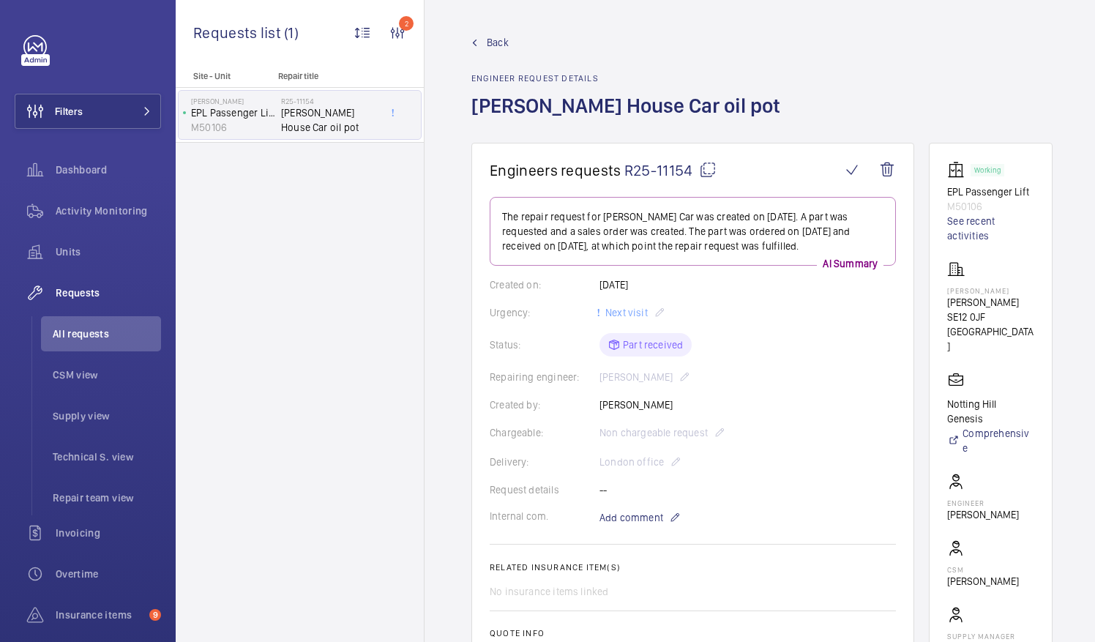
click at [709, 170] on mat-icon at bounding box center [708, 170] width 18 height 18
click at [84, 330] on span "All requests" at bounding box center [107, 333] width 108 height 15
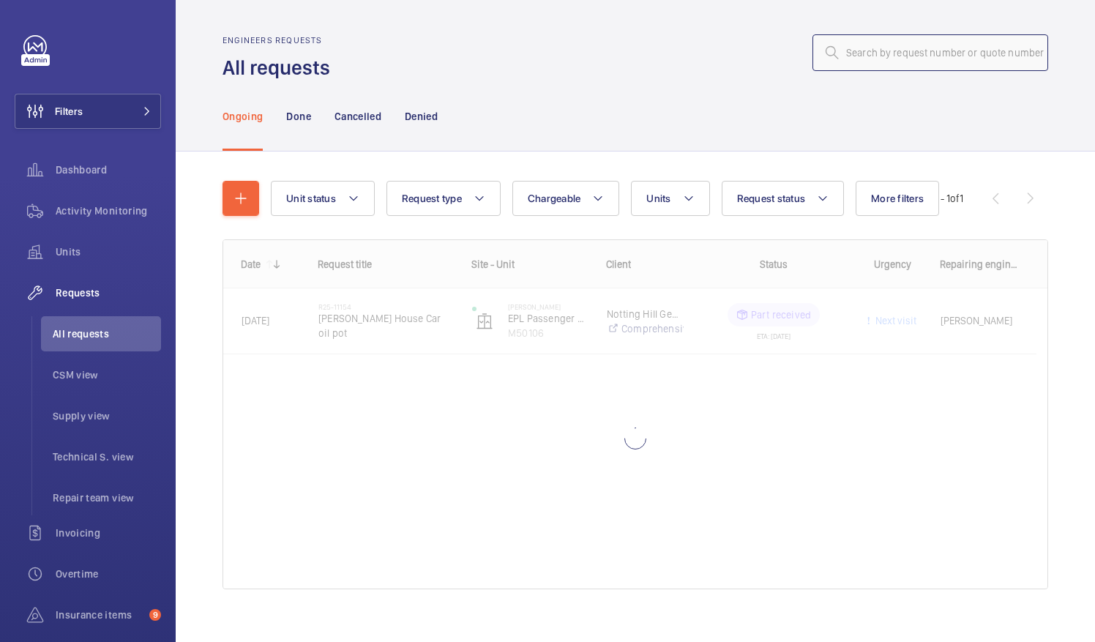
click at [841, 54] on input "text" at bounding box center [930, 52] width 236 height 37
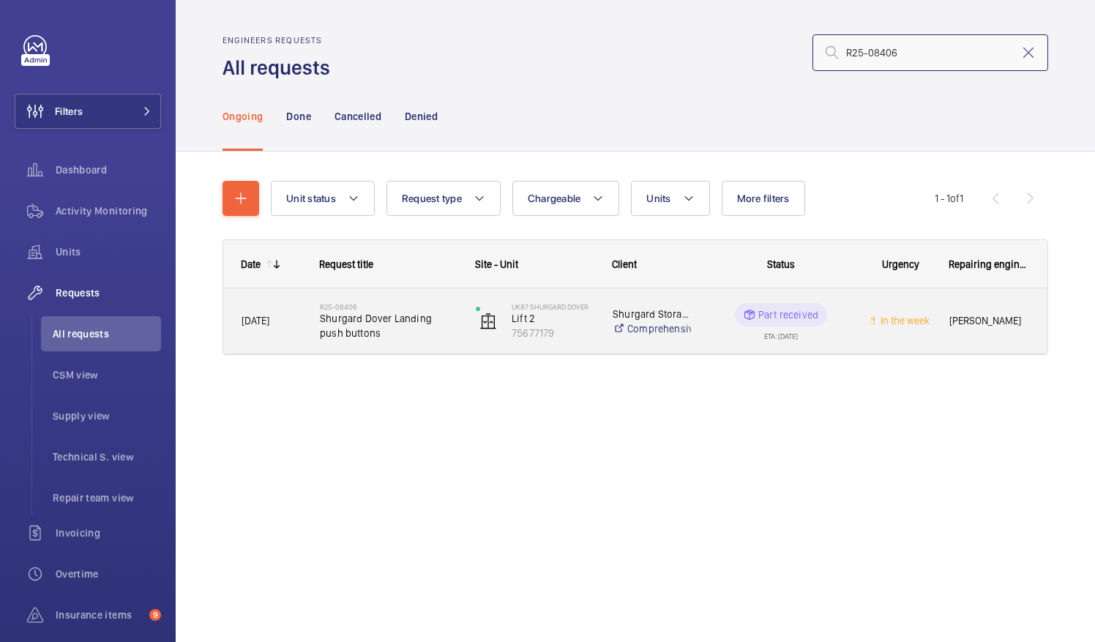
type input "R25-08406"
click at [375, 312] on span "Shurgard Dover Landing push buttons" at bounding box center [388, 325] width 137 height 29
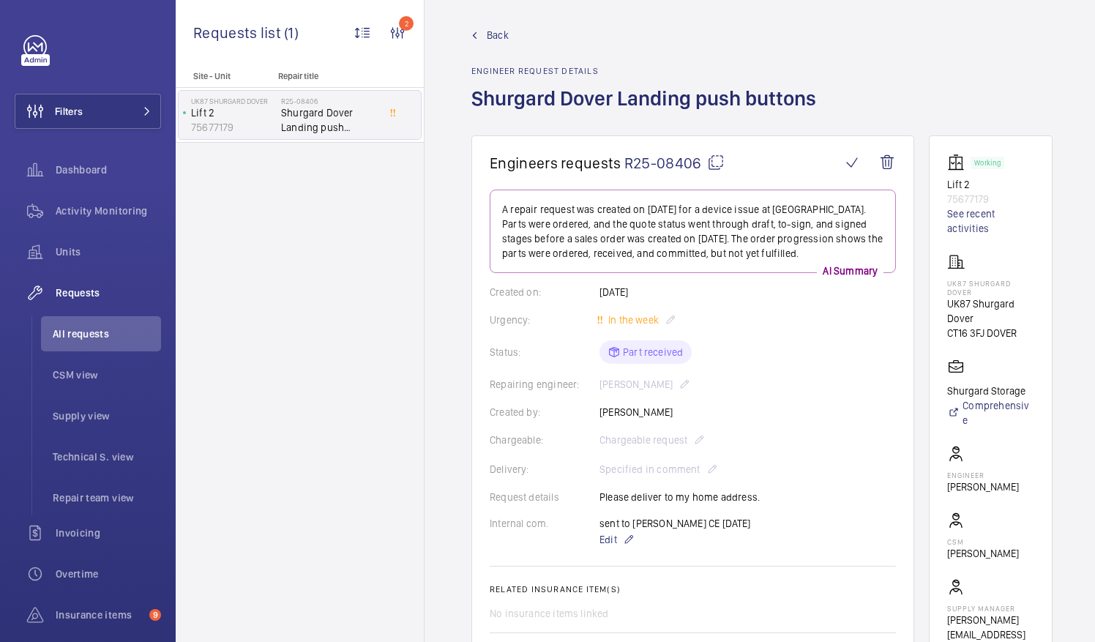
scroll to position [11, 0]
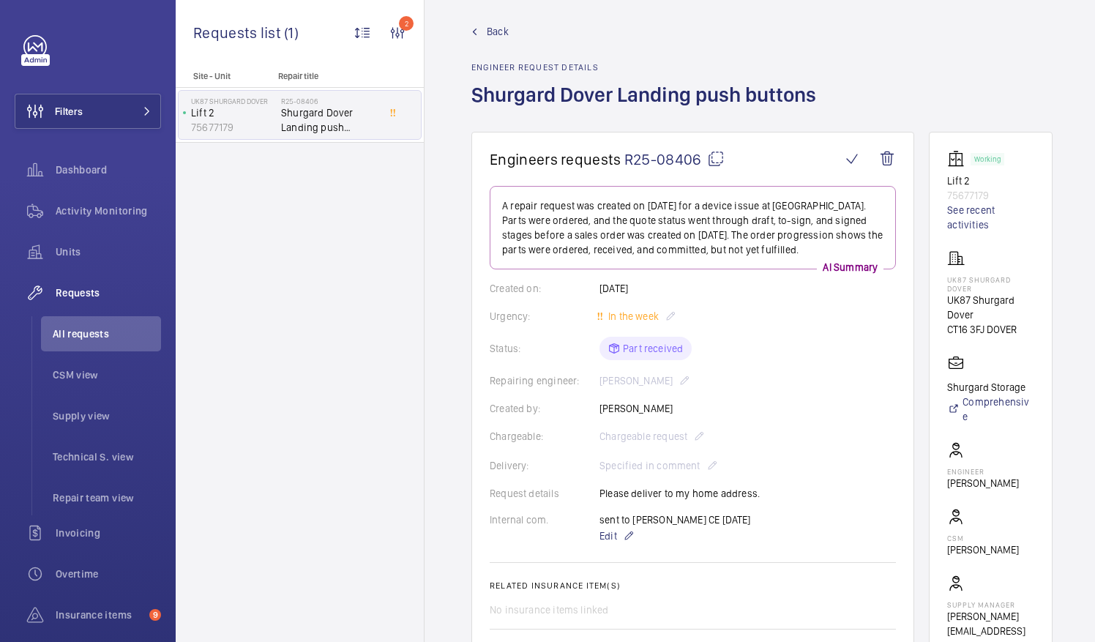
click at [714, 158] on mat-icon at bounding box center [716, 159] width 18 height 18
click at [84, 331] on span "All requests" at bounding box center [107, 333] width 108 height 15
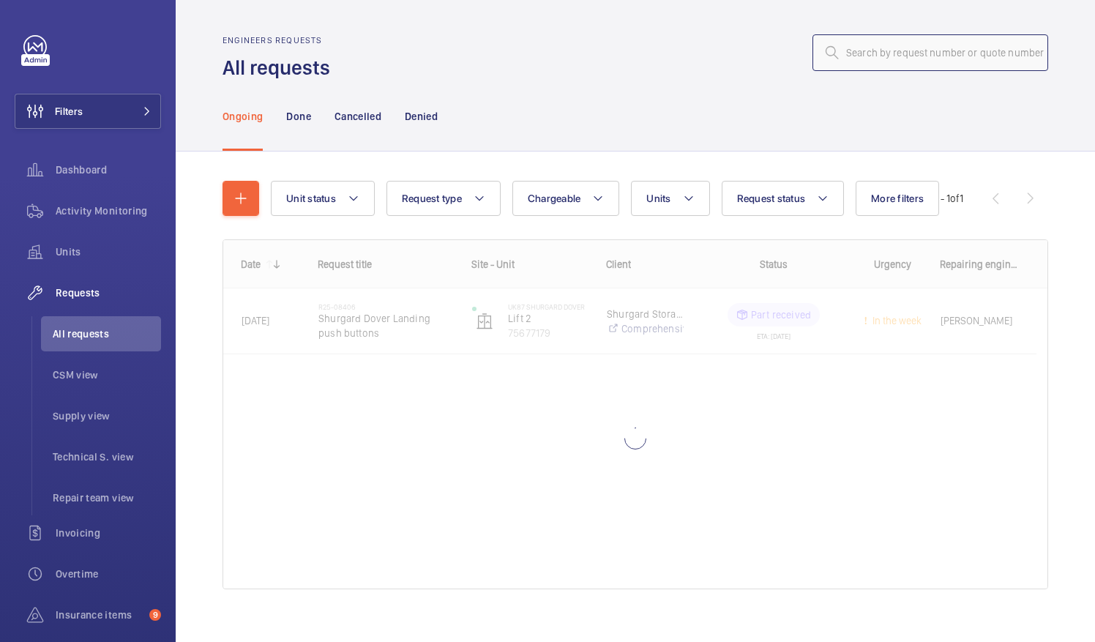
click at [851, 59] on input "text" at bounding box center [930, 52] width 236 height 37
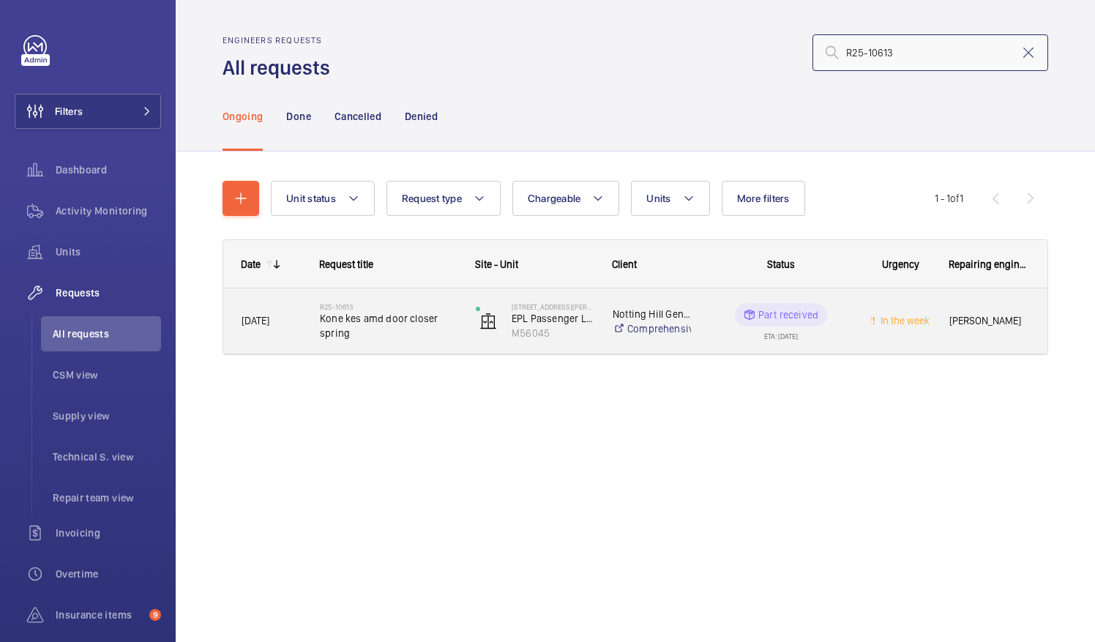
type input "R25-10613"
click at [364, 312] on span "Kone kes amd door closer spring" at bounding box center [388, 325] width 137 height 29
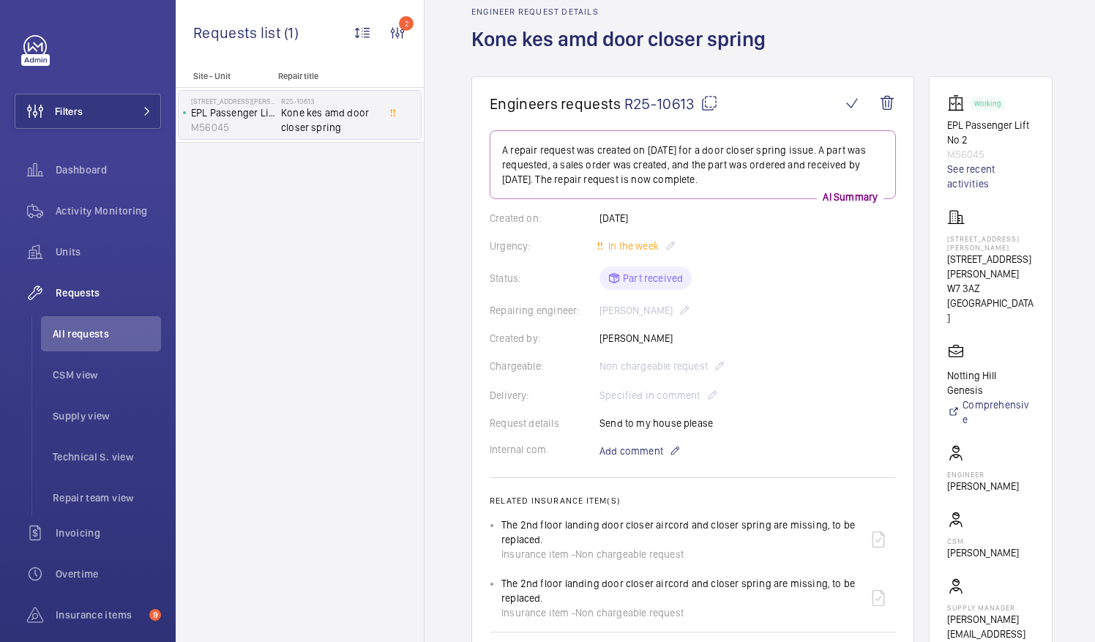
scroll to position [67, 0]
click at [708, 102] on mat-icon at bounding box center [709, 103] width 18 height 18
click at [78, 329] on span "All requests" at bounding box center [107, 333] width 108 height 15
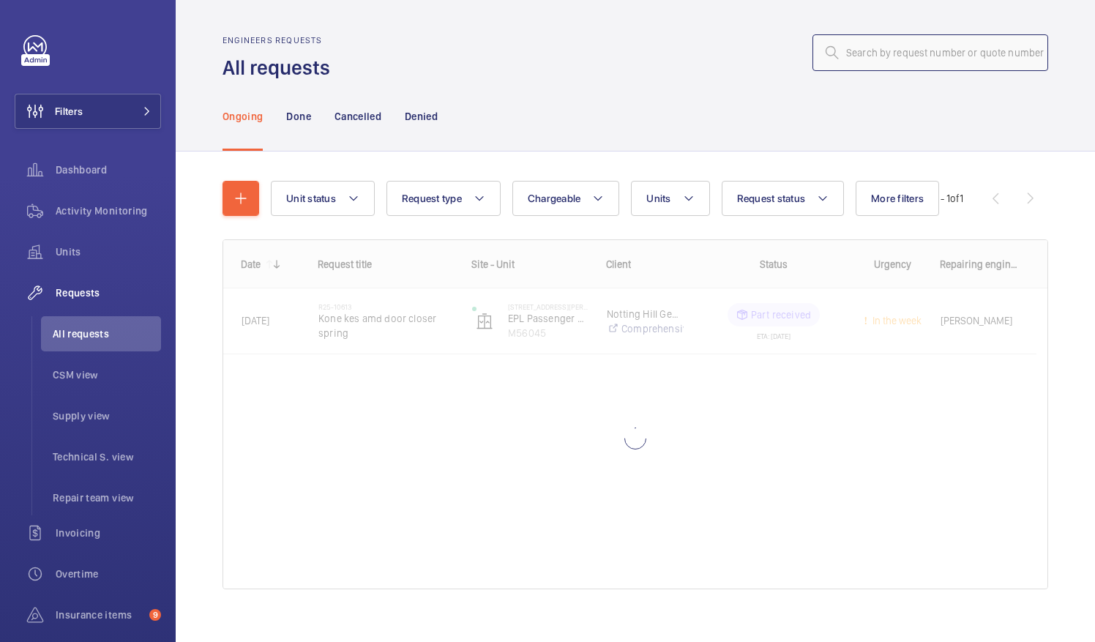
click at [847, 53] on input "text" at bounding box center [930, 52] width 236 height 37
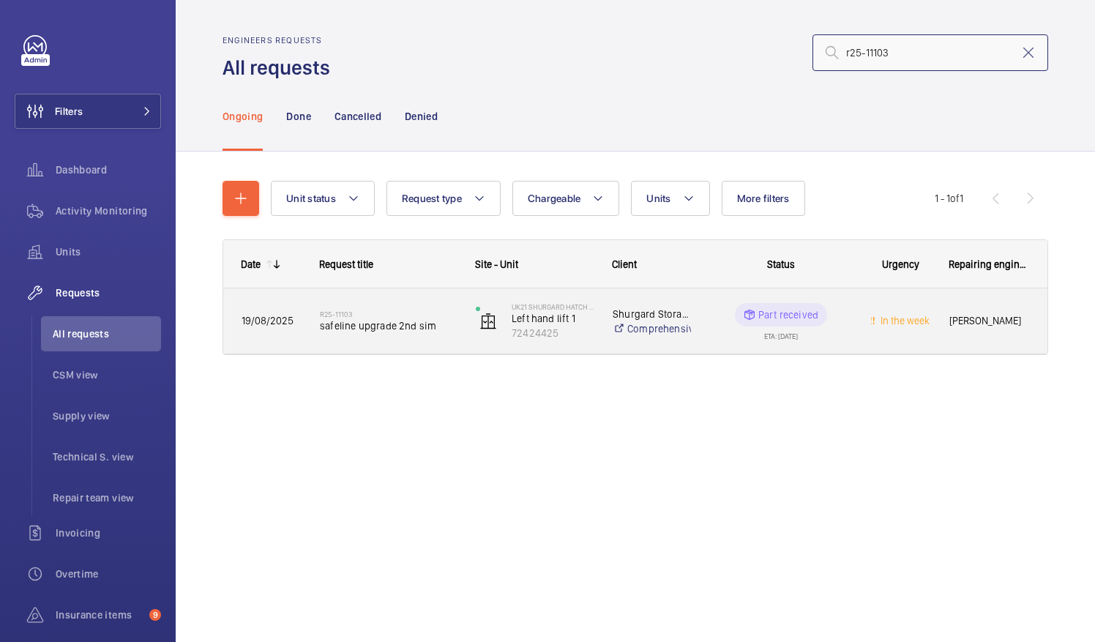
type input "r25-11103"
click at [367, 329] on span "safeline upgrade 2nd sim" at bounding box center [388, 325] width 137 height 15
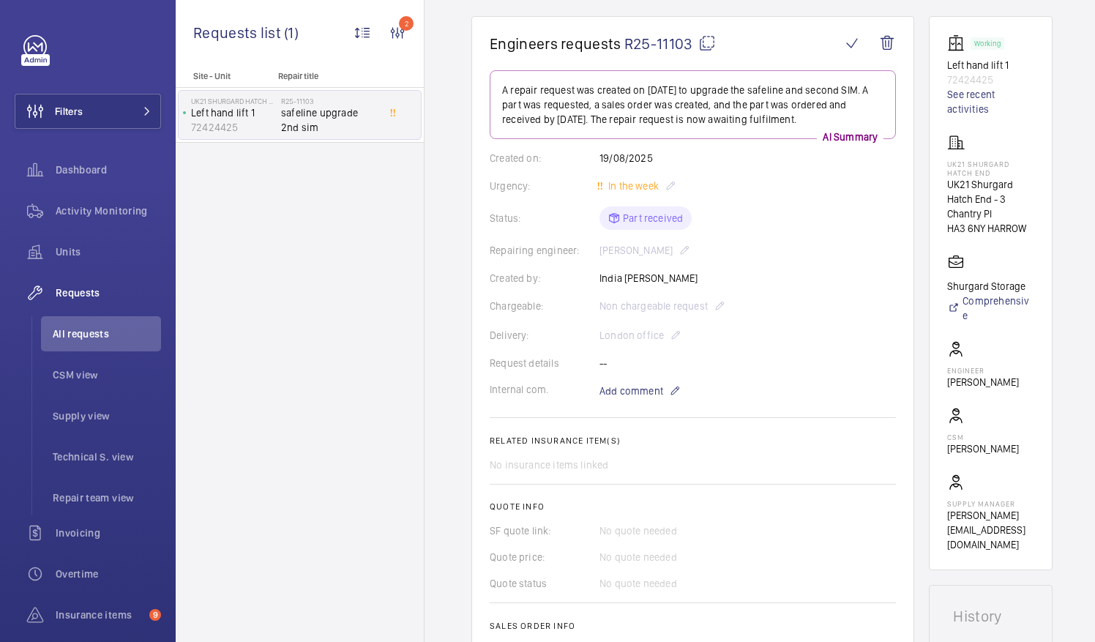
scroll to position [125, 0]
click at [702, 44] on mat-icon at bounding box center [707, 45] width 18 height 18
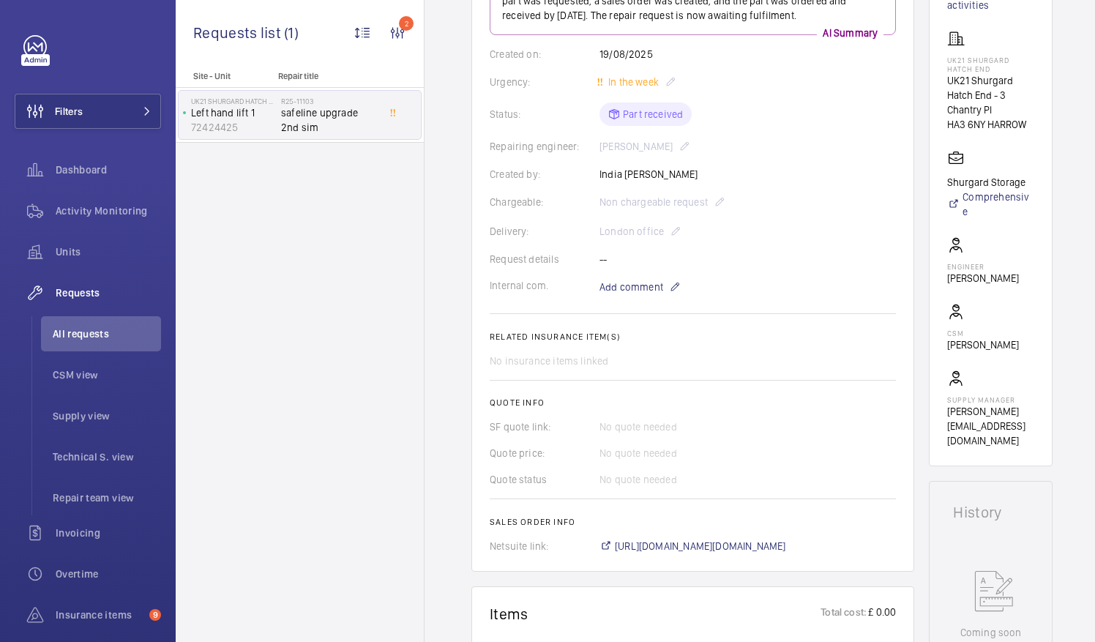
scroll to position [233, 0]
click at [729, 543] on span "https://6461500.app.netsuite.com/app/accounting/transactions/salesord.nl?id=292…" at bounding box center [700, 543] width 171 height 15
click at [93, 330] on span "All requests" at bounding box center [107, 333] width 108 height 15
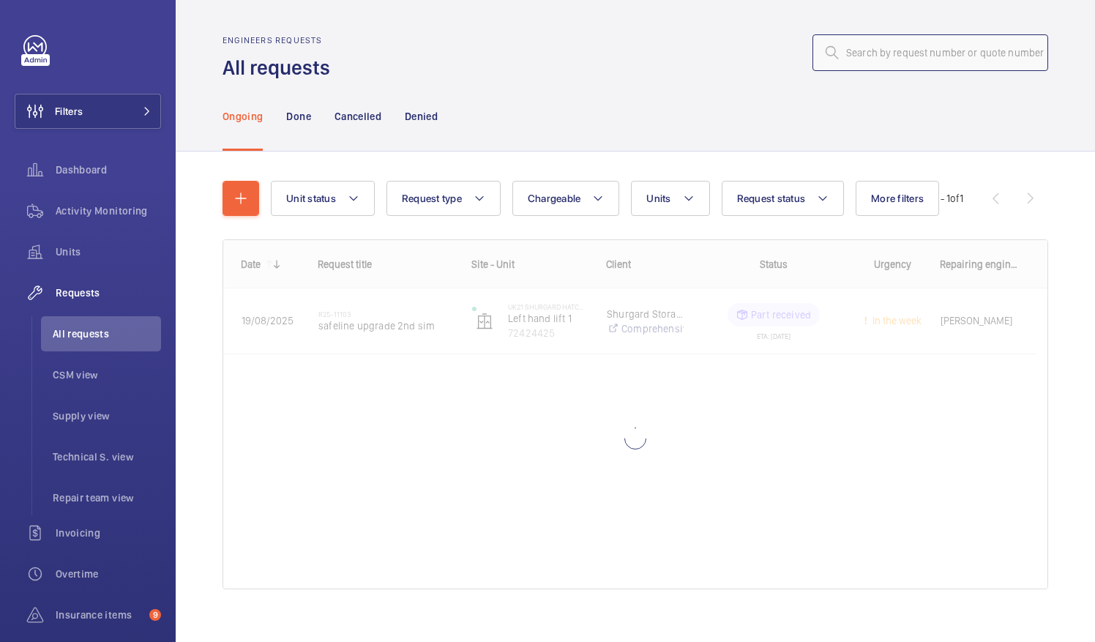
click at [837, 53] on input "text" at bounding box center [930, 52] width 236 height 37
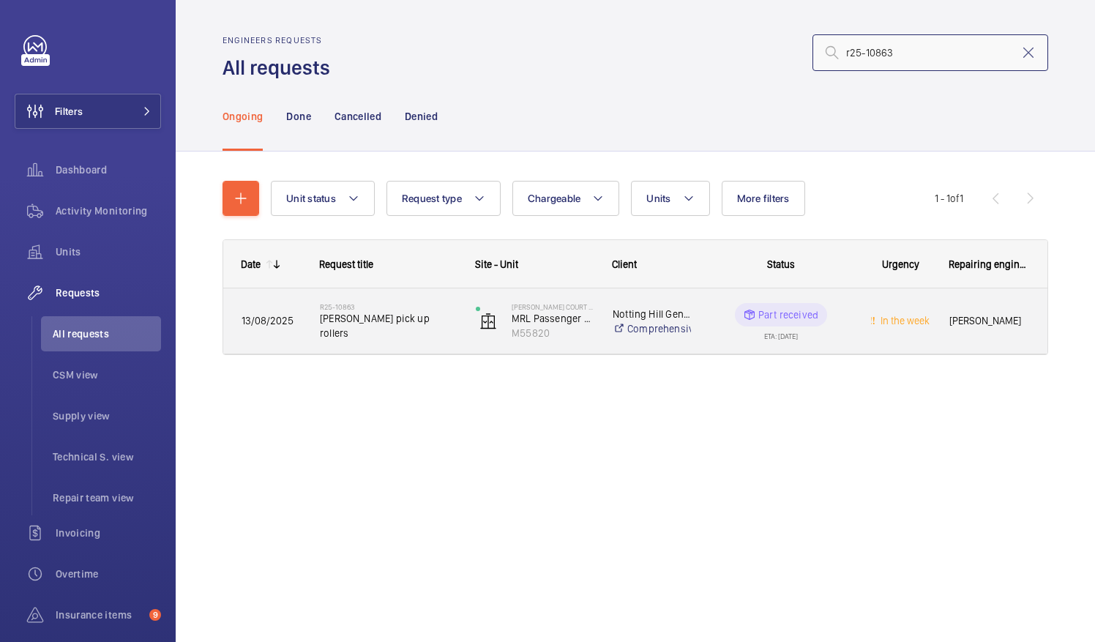
type input "r25-10863"
click at [372, 324] on span "Schindler pick up rollers" at bounding box center [388, 325] width 137 height 29
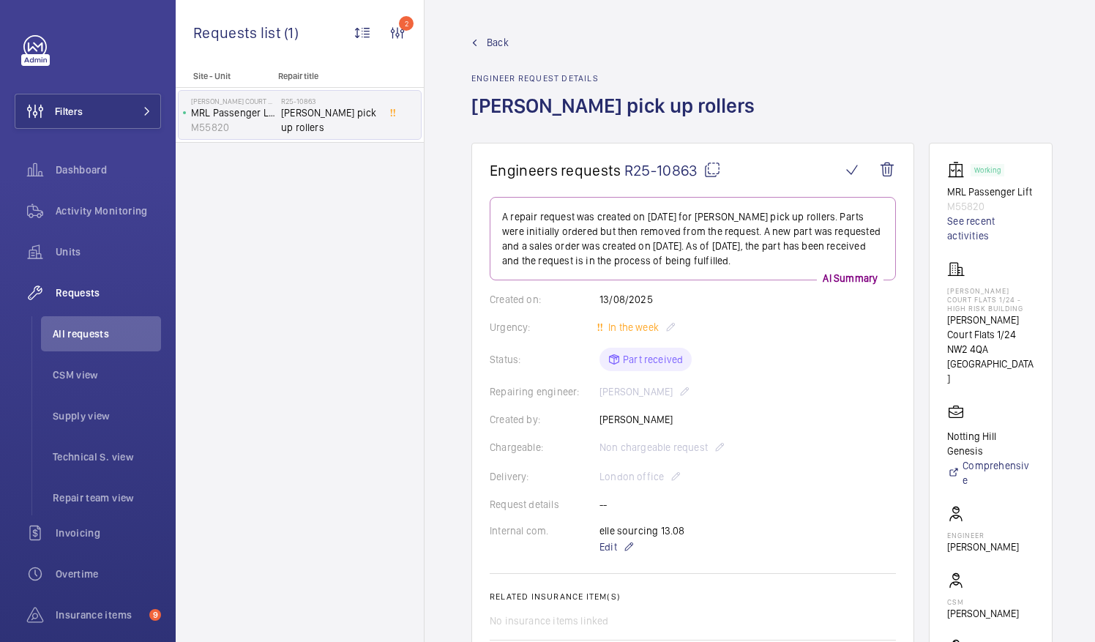
click at [809, 394] on div "Repairing engineer: John Breslin" at bounding box center [692, 392] width 406 height 18
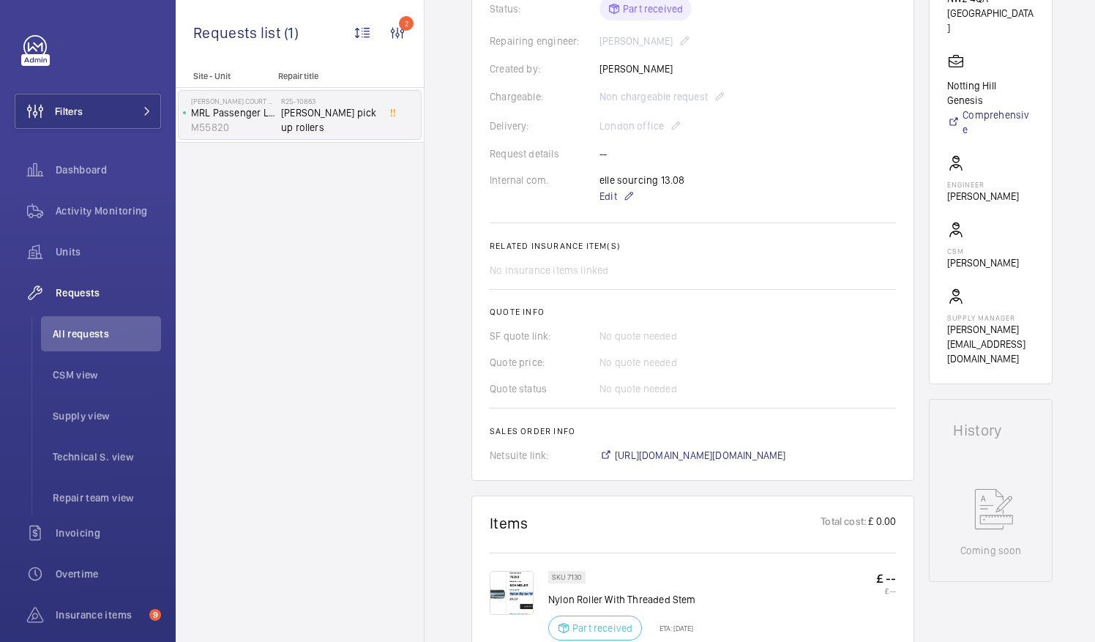
scroll to position [353, 0]
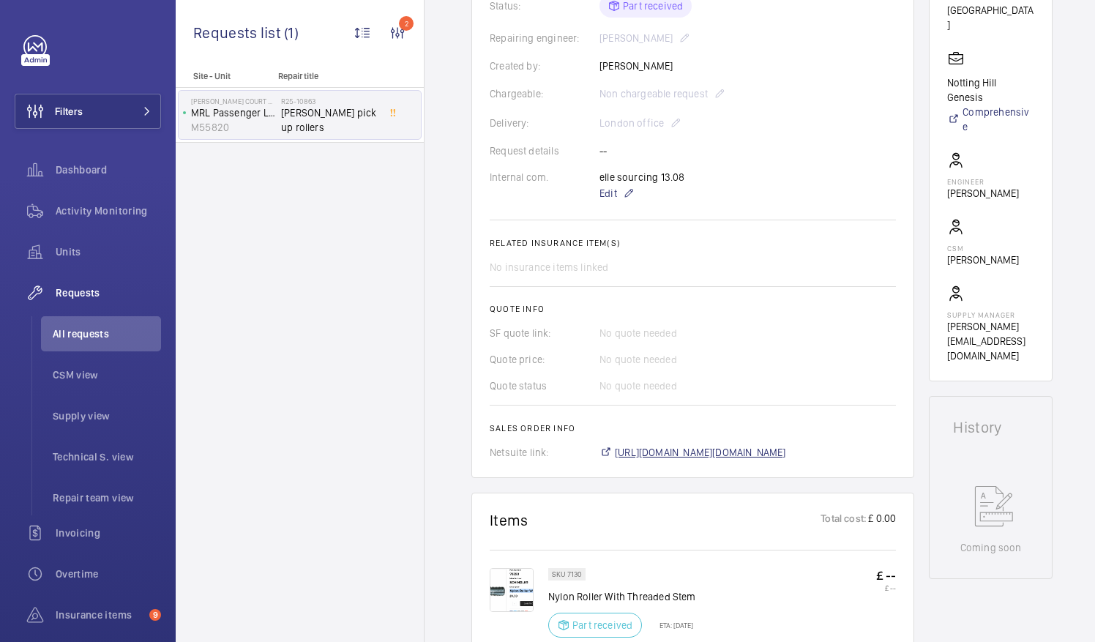
click at [756, 446] on span "https://6461500.app.netsuite.com/app/accounting/transactions/salesord.nl?id=290…" at bounding box center [700, 452] width 171 height 15
click at [83, 329] on span "All requests" at bounding box center [107, 333] width 108 height 15
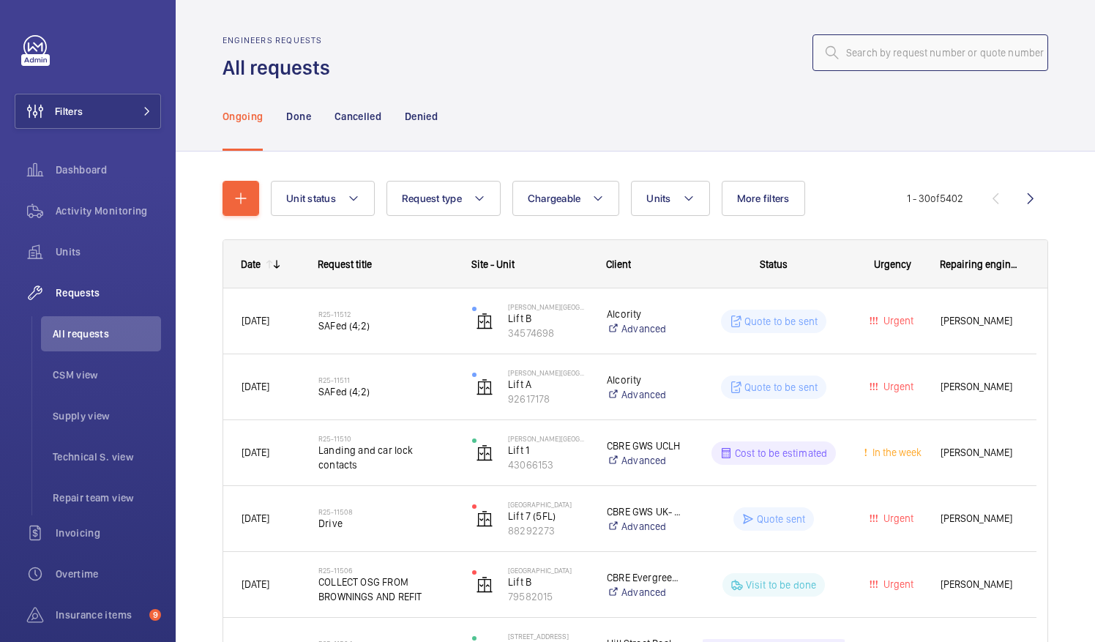
click at [853, 54] on input "text" at bounding box center [930, 52] width 236 height 37
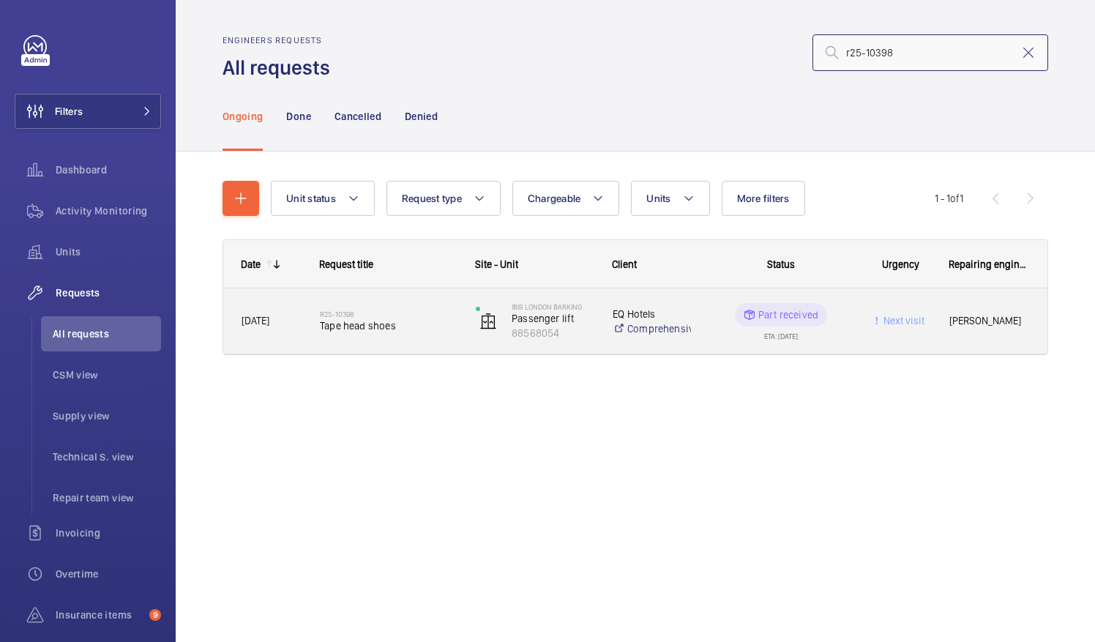
type input "r25-10398"
click at [364, 324] on span "Tape head shoes" at bounding box center [388, 325] width 137 height 15
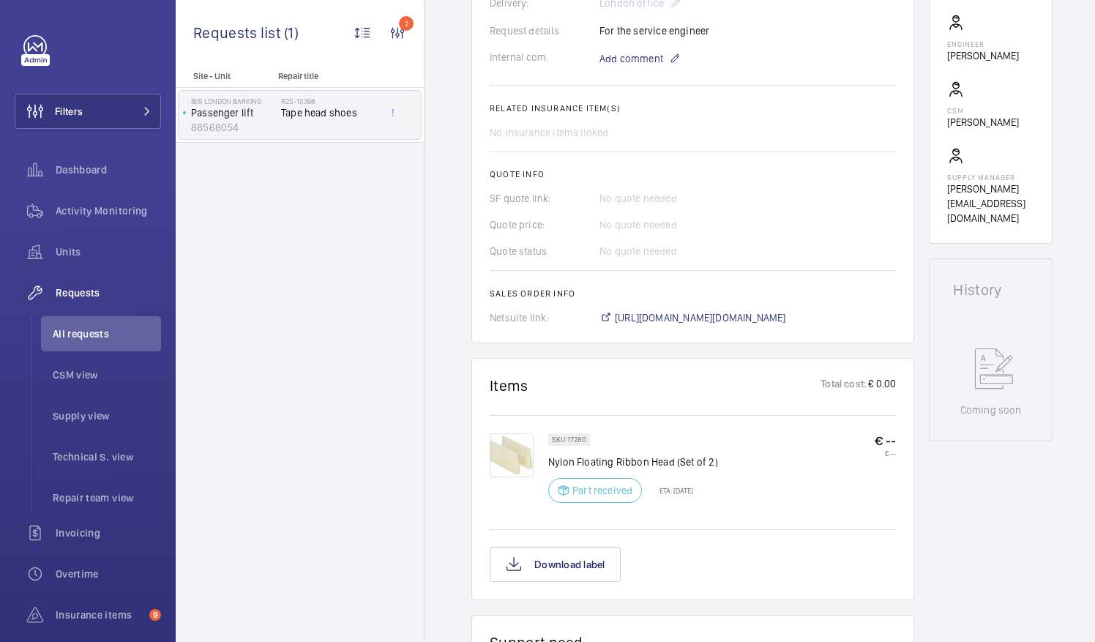
scroll to position [489, 0]
click at [758, 309] on span "https://6461500.app.netsuite.com/app/accounting/transactions/salesord.nl?id=287…" at bounding box center [700, 316] width 171 height 15
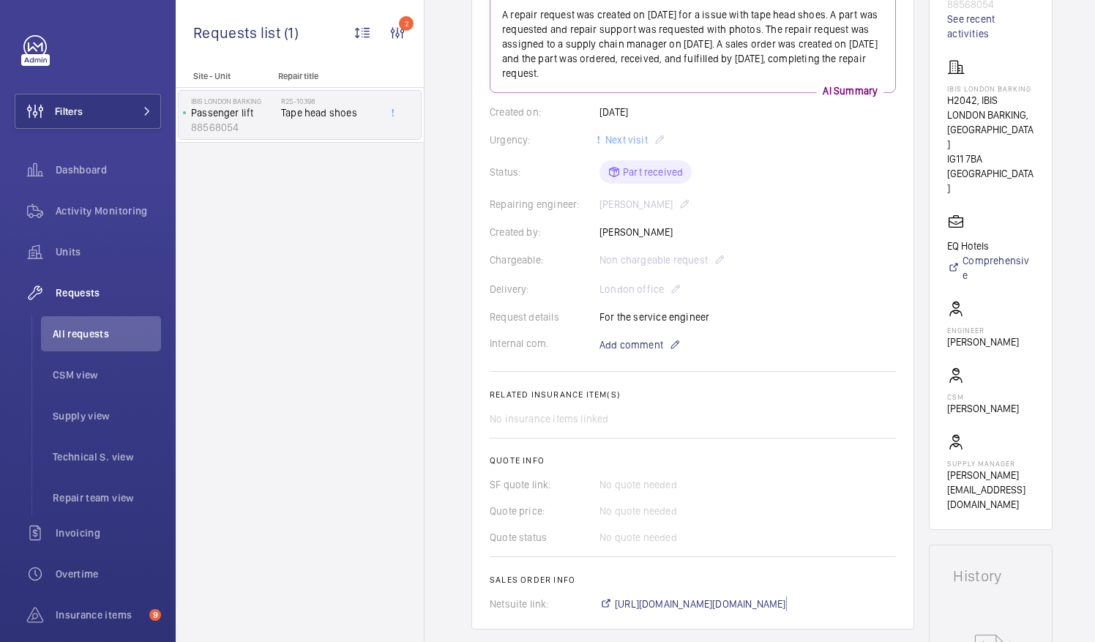
scroll to position [0, 0]
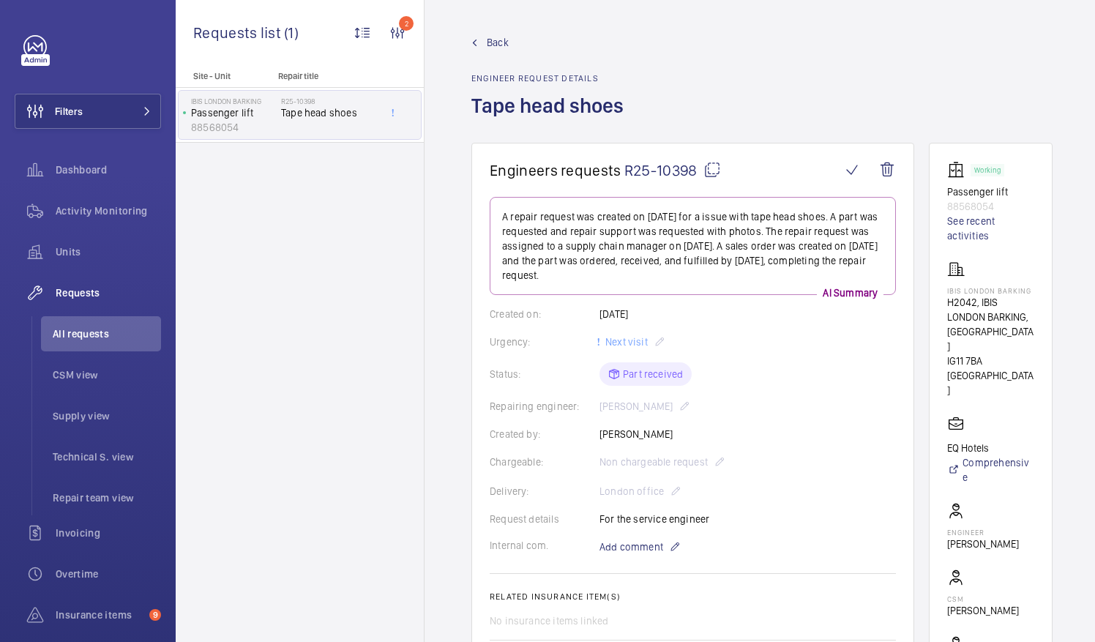
click at [711, 168] on mat-icon at bounding box center [712, 170] width 18 height 18
click at [76, 342] on li "All requests" at bounding box center [101, 333] width 120 height 35
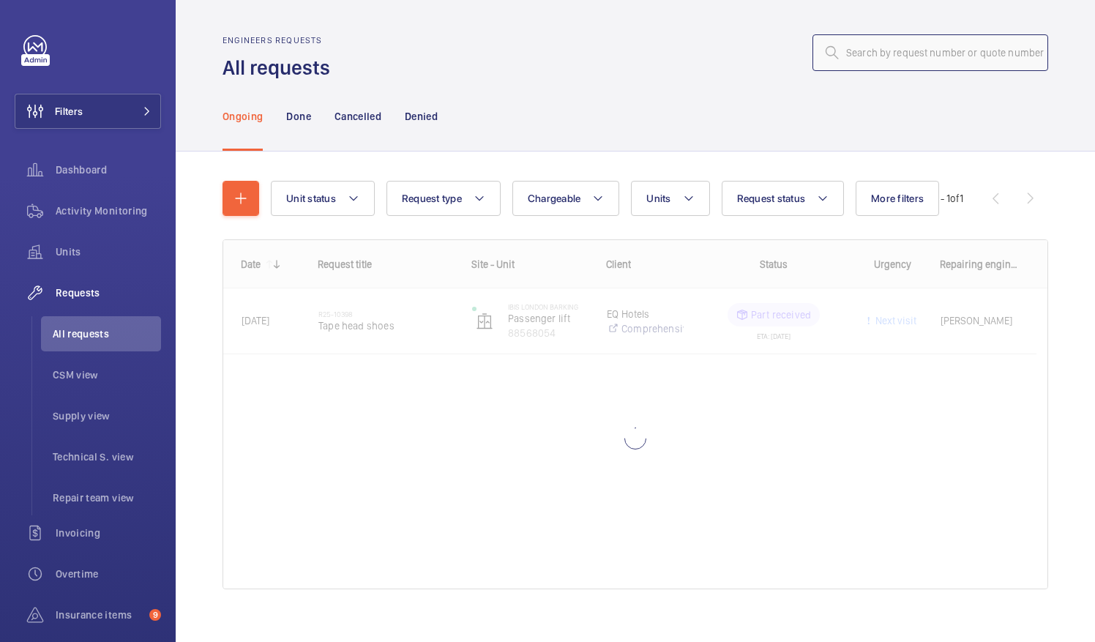
click at [857, 48] on input "text" at bounding box center [930, 52] width 236 height 37
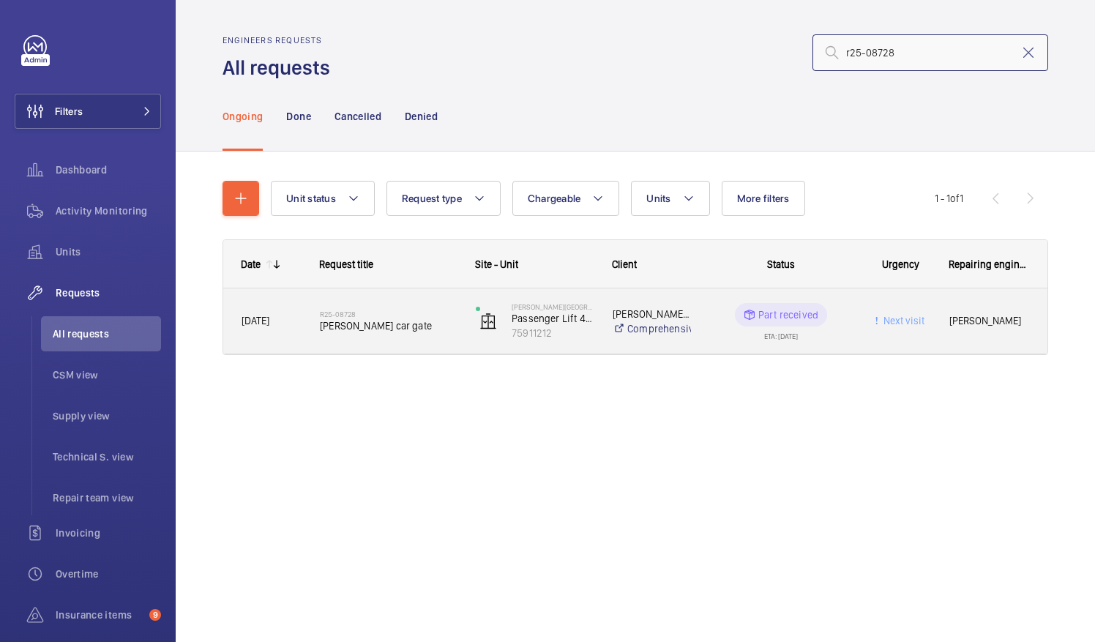
type input "r25-08728"
click at [362, 316] on h2 "R25-08728" at bounding box center [388, 313] width 137 height 9
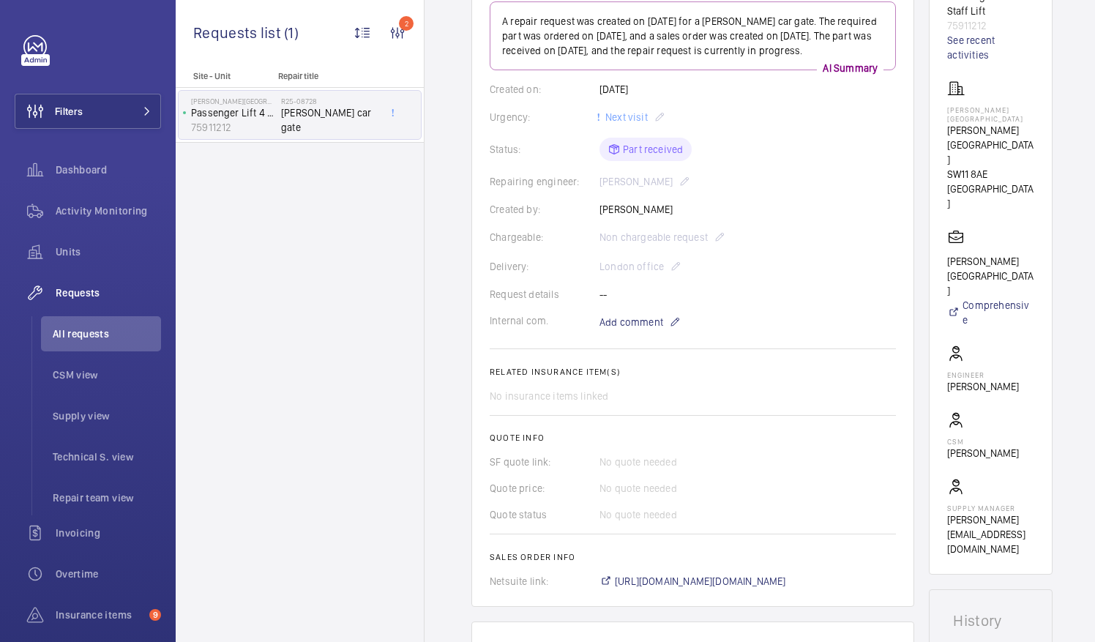
scroll to position [200, 0]
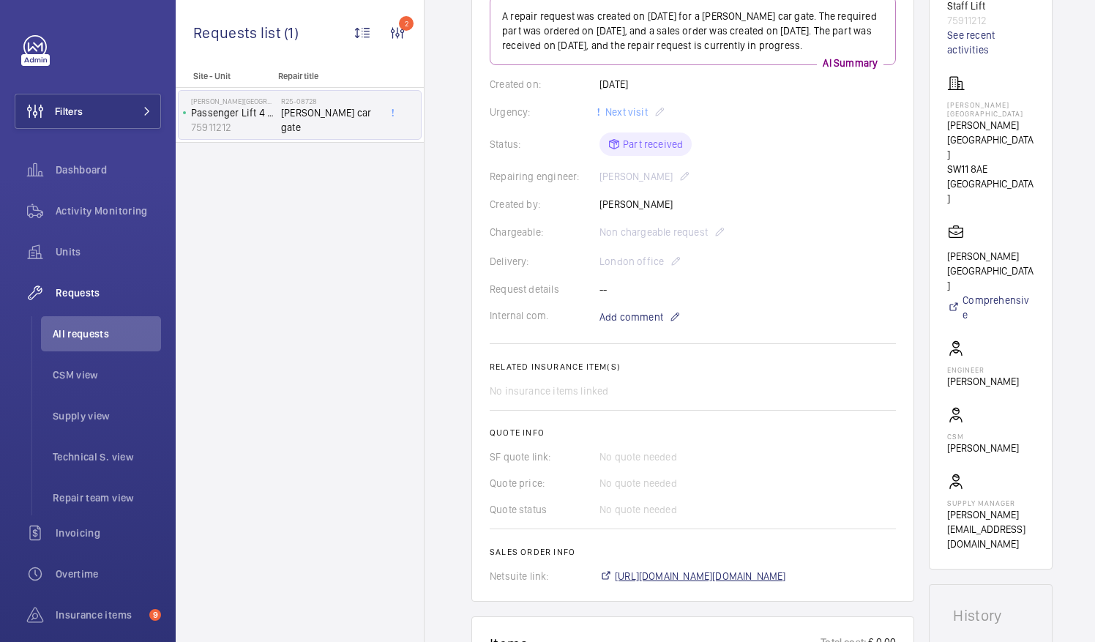
click at [767, 574] on span "https://6461500.app.netsuite.com/app/accounting/transactions/salesord.nl?id=294…" at bounding box center [700, 575] width 171 height 15
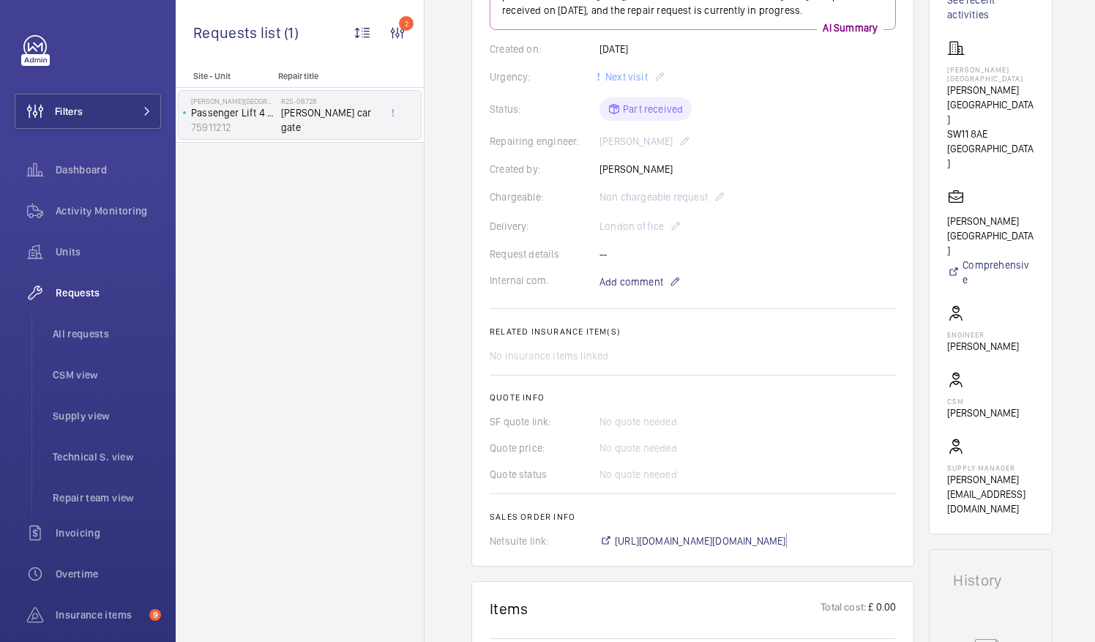
scroll to position [239, 0]
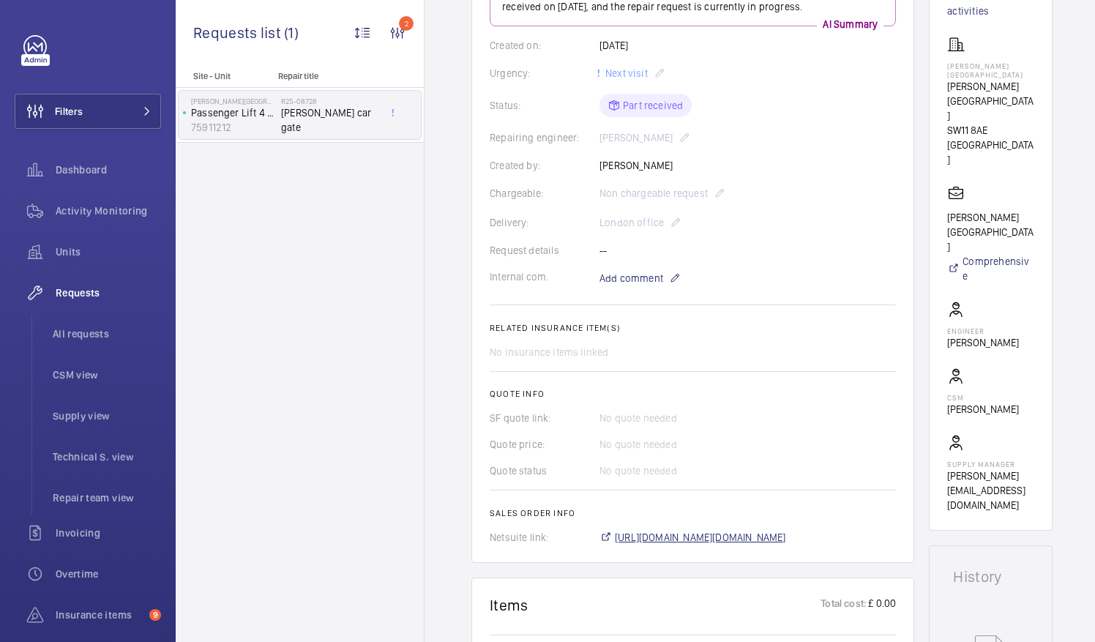
click at [772, 536] on span "https://6461500.app.netsuite.com/app/accounting/transactions/salesord.nl?id=294…" at bounding box center [700, 537] width 171 height 15
click at [95, 329] on span "All requests" at bounding box center [107, 333] width 108 height 15
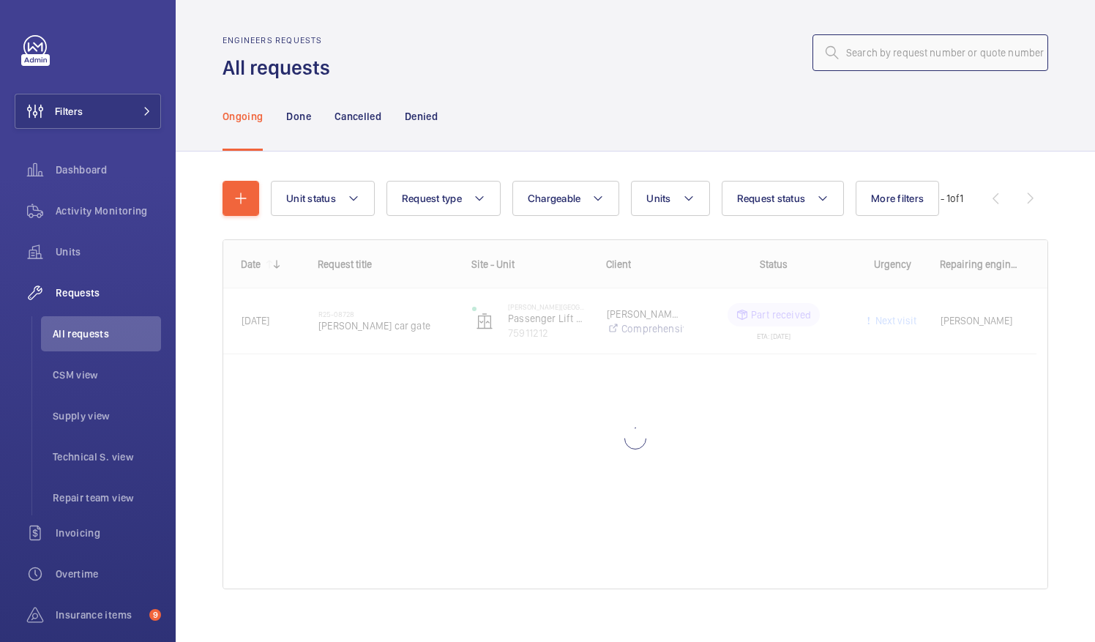
click at [841, 58] on input "text" at bounding box center [930, 52] width 236 height 37
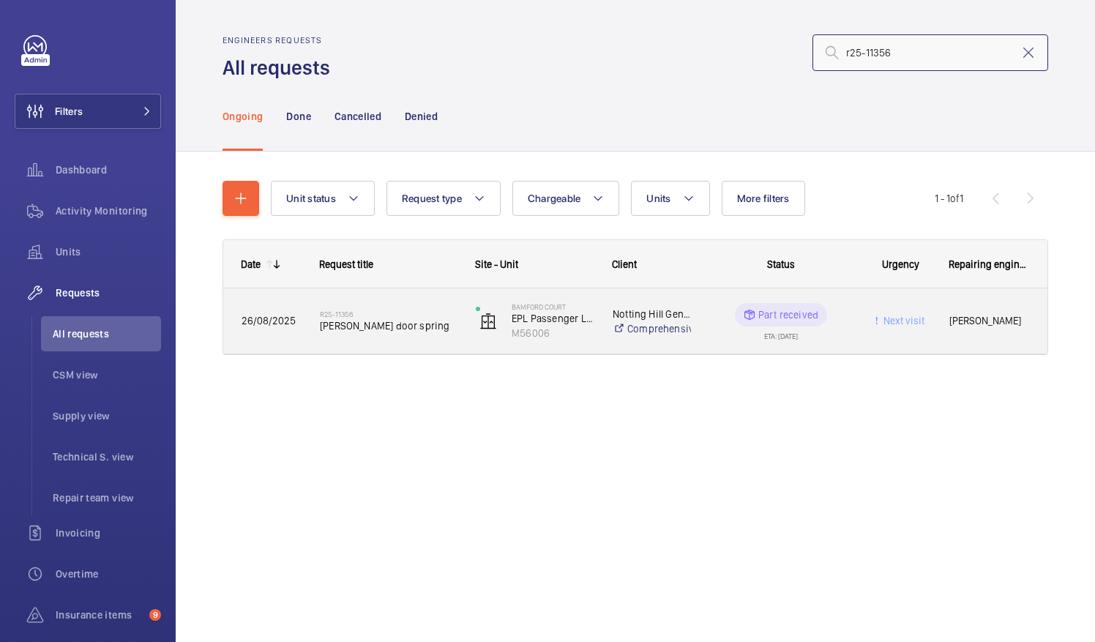
type input "r25-11356"
click at [383, 323] on span "Schindler door spring" at bounding box center [388, 325] width 137 height 15
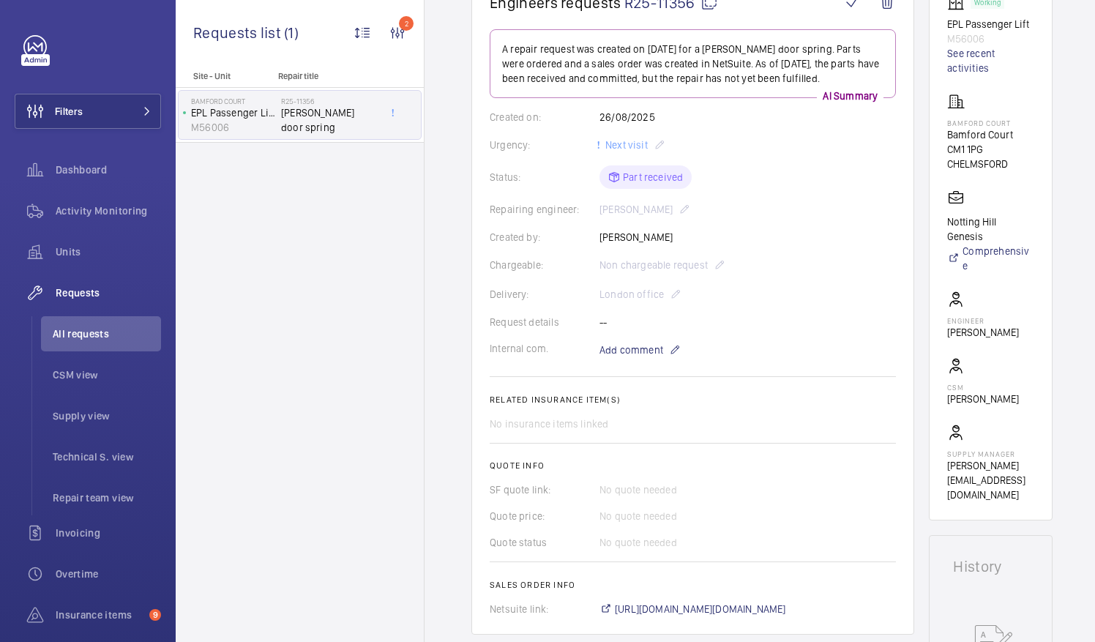
scroll to position [242, 0]
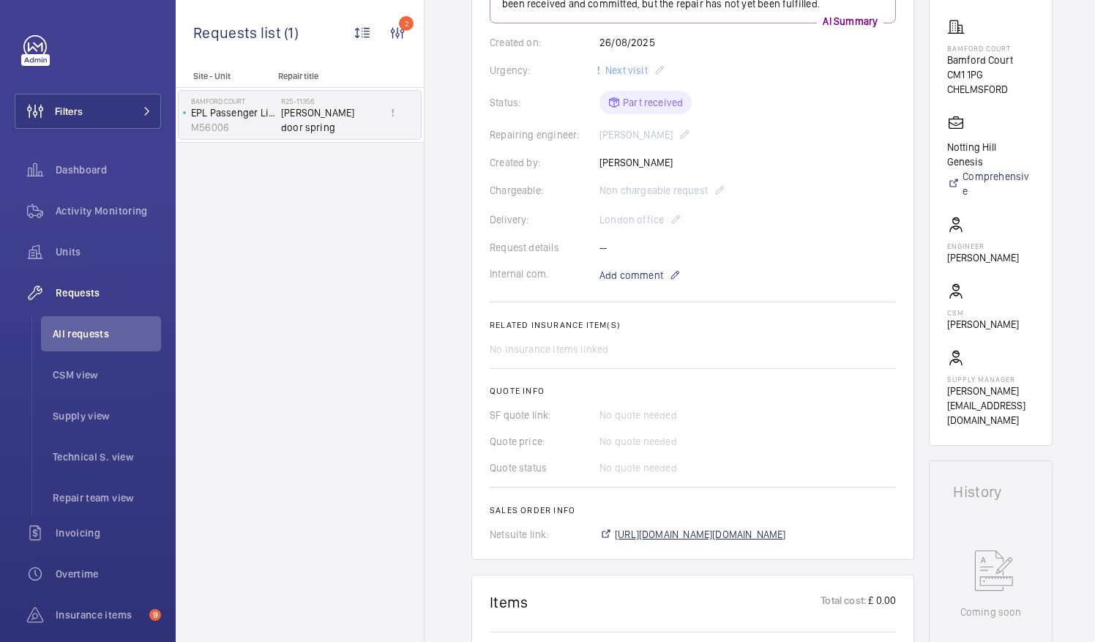
click at [776, 536] on span "https://6461500.app.netsuite.com/app/accounting/transactions/salesord.nl?id=294…" at bounding box center [700, 534] width 171 height 15
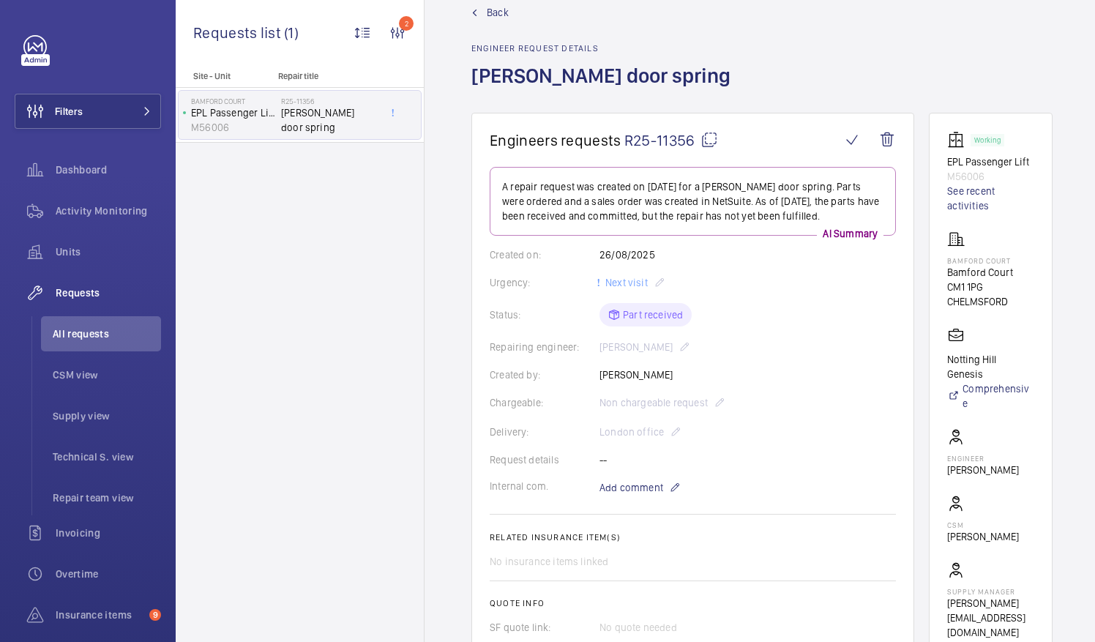
scroll to position [0, 0]
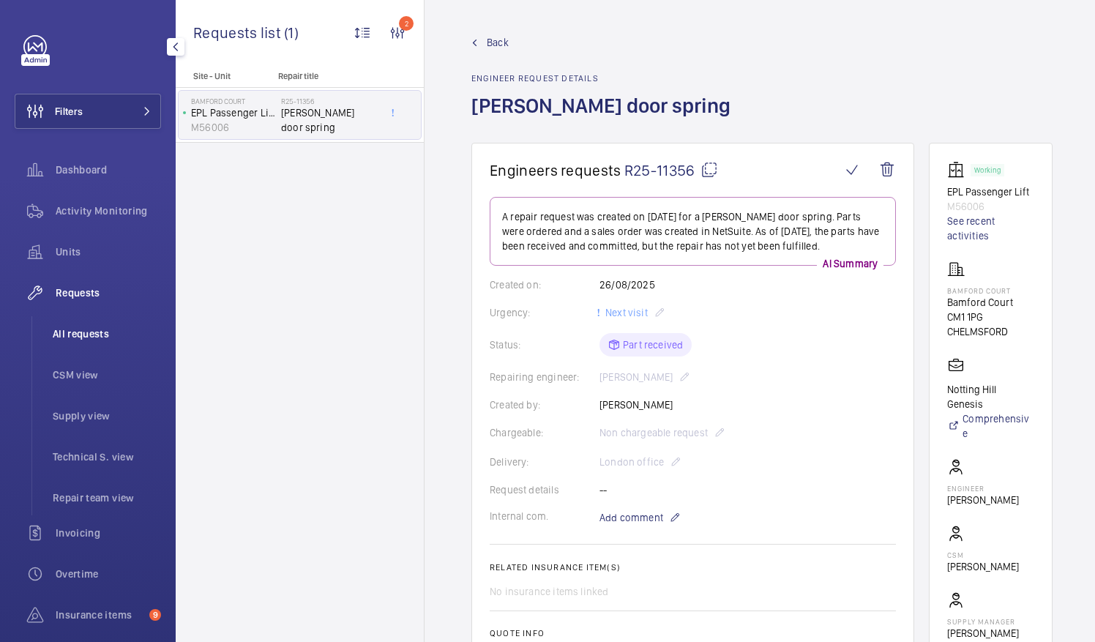
click at [83, 331] on span "All requests" at bounding box center [107, 333] width 108 height 15
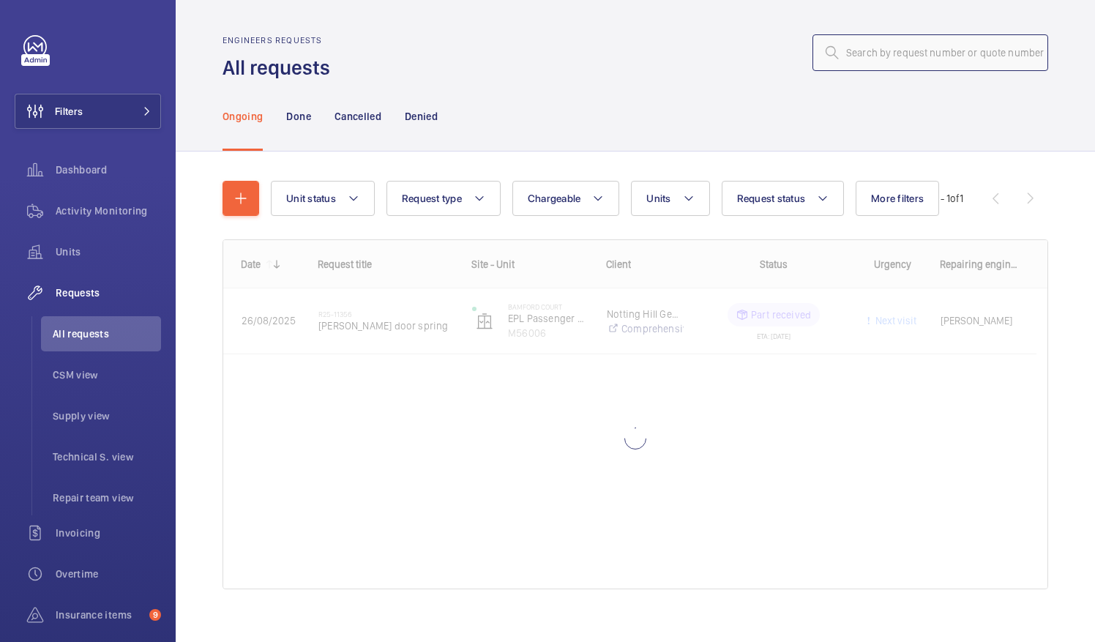
click at [840, 60] on input "text" at bounding box center [930, 52] width 236 height 37
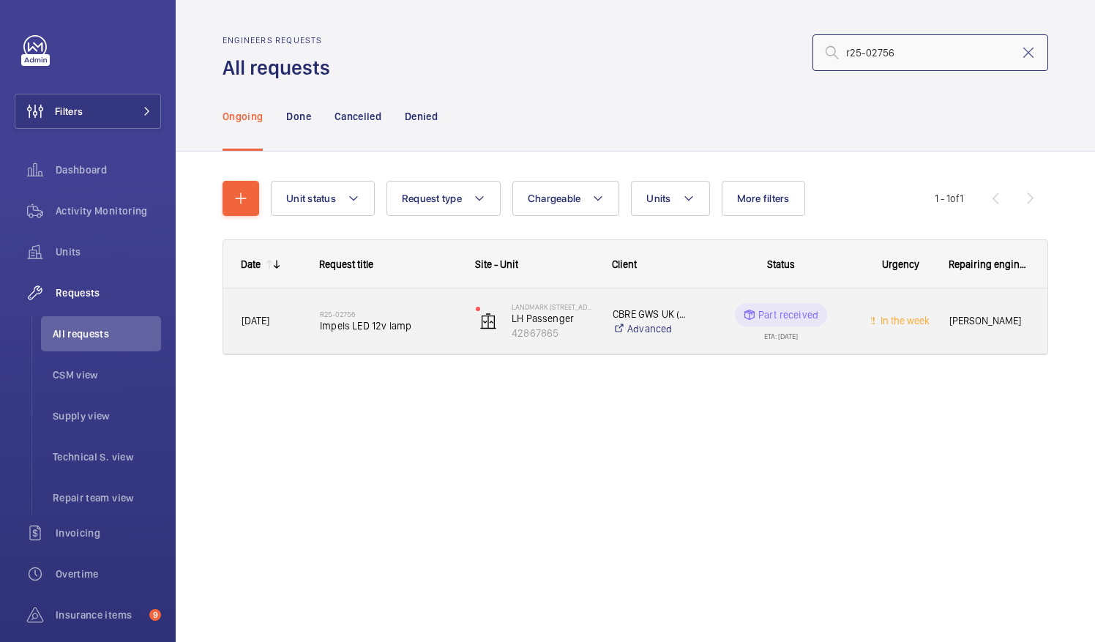
type input "r25-02756"
click at [378, 328] on span "Impels LED 12v lamp" at bounding box center [388, 325] width 137 height 15
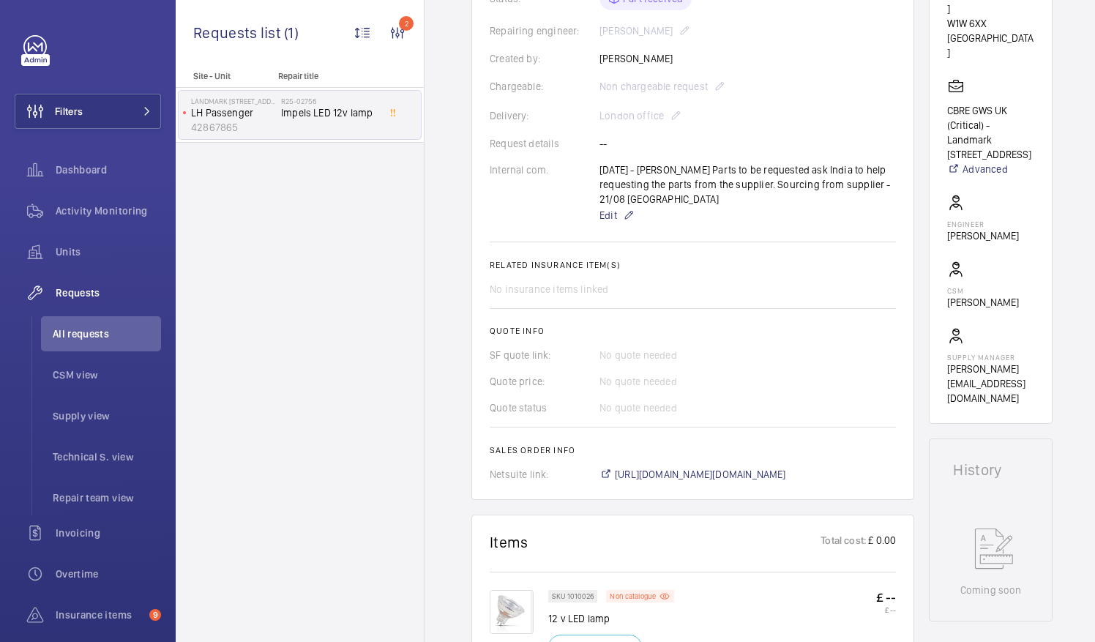
scroll to position [339, 0]
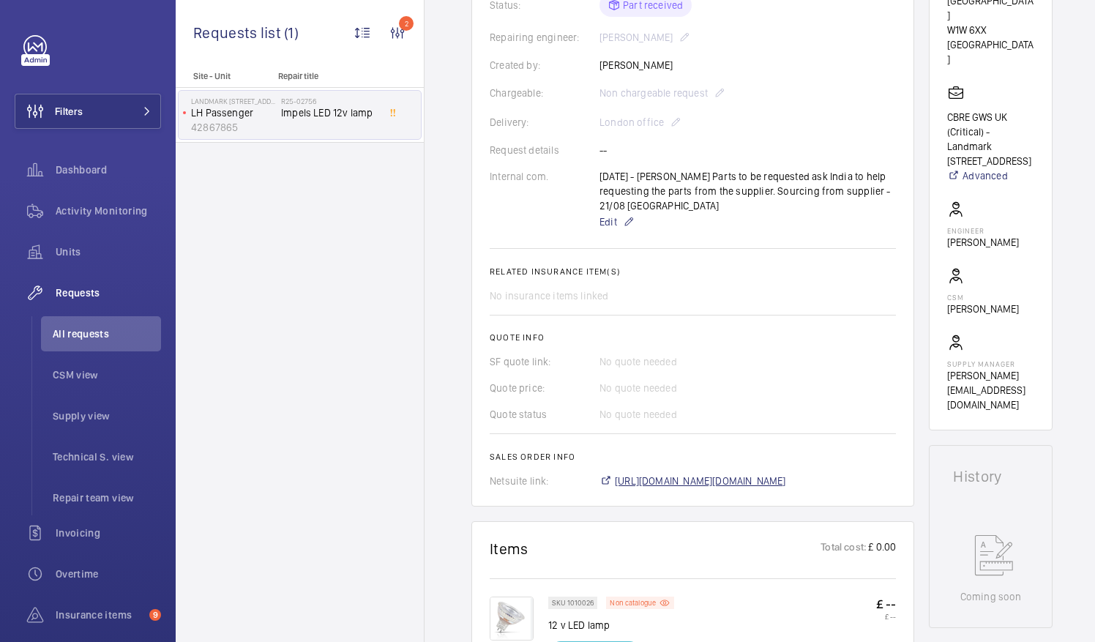
click at [748, 481] on span "https://6461500.app.netsuite.com/app/accounting/transactions/salesord.nl?id=293…" at bounding box center [700, 480] width 171 height 15
click at [89, 329] on span "All requests" at bounding box center [107, 333] width 108 height 15
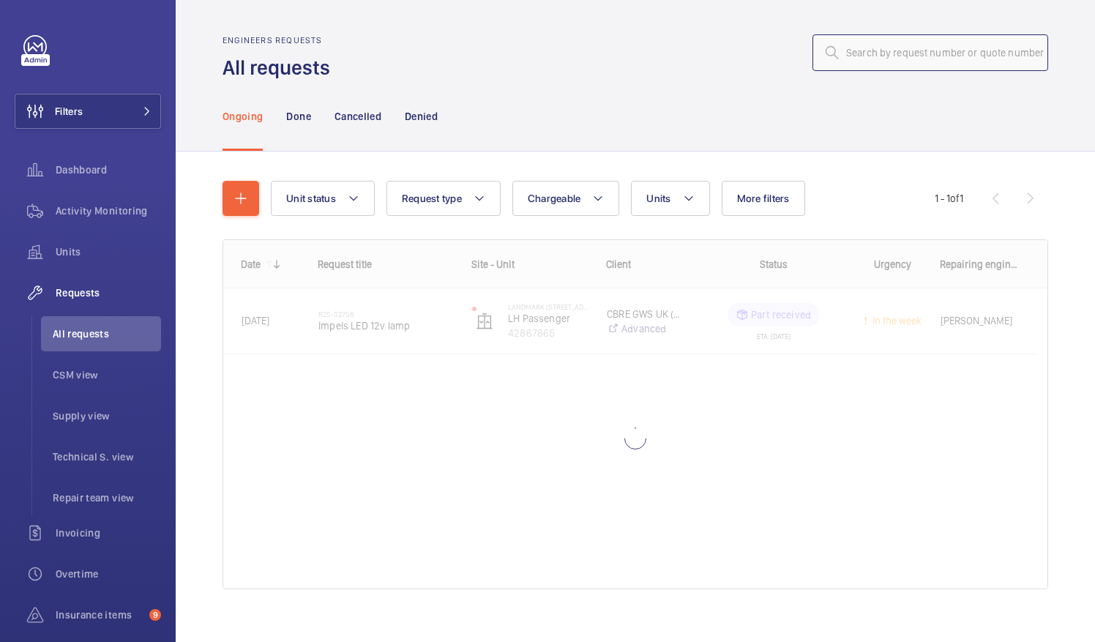
click at [850, 54] on input "text" at bounding box center [930, 52] width 236 height 37
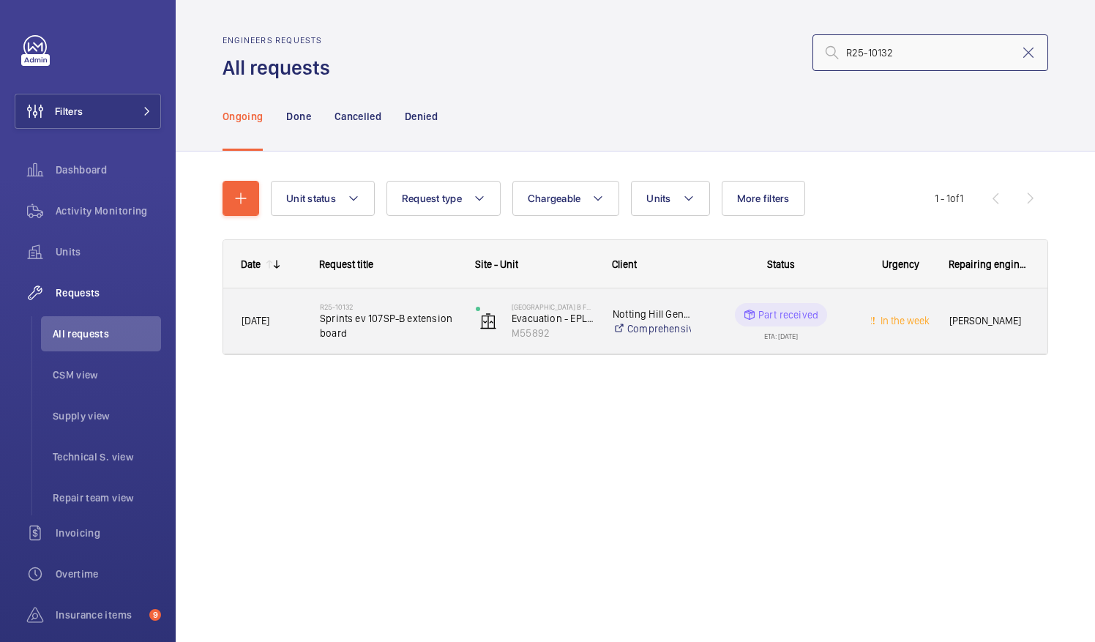
type input "R25-10132"
click at [370, 315] on span "Sprints ev 107SP-B extension board" at bounding box center [388, 325] width 137 height 29
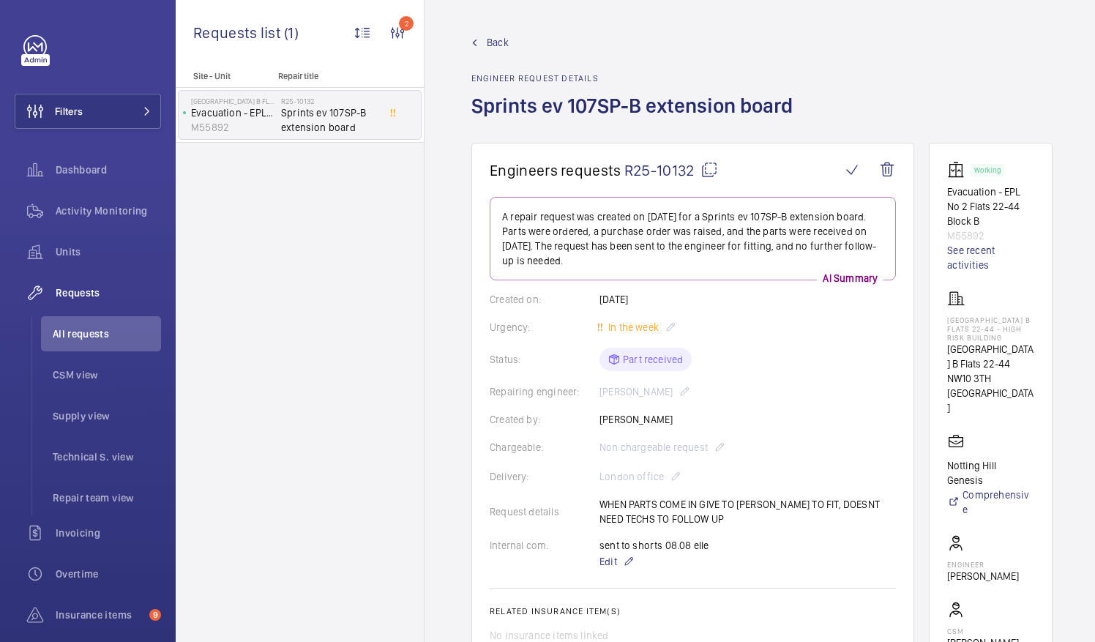
click at [708, 171] on mat-icon at bounding box center [709, 170] width 18 height 18
click at [69, 330] on span "All requests" at bounding box center [107, 333] width 108 height 15
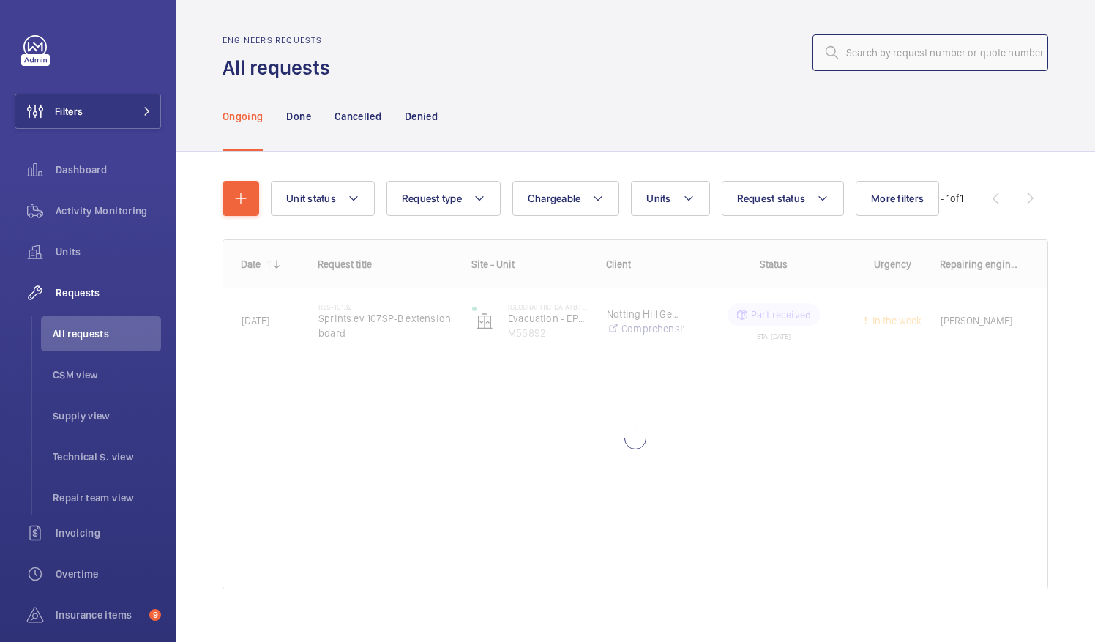
click at [860, 59] on input "text" at bounding box center [930, 52] width 236 height 37
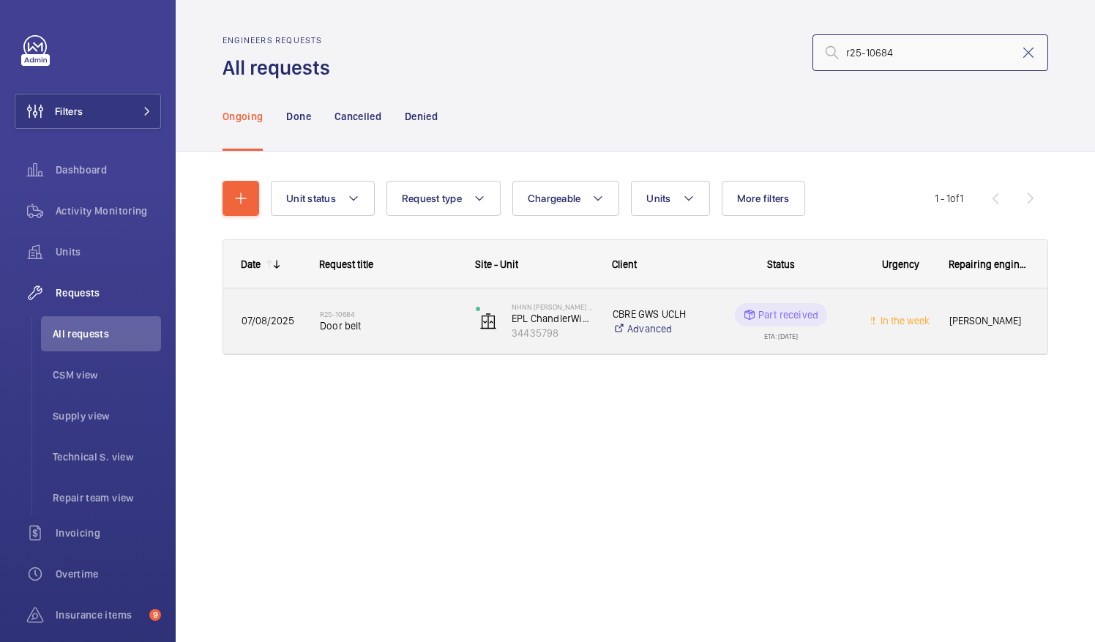
type input "r25-10684"
click at [363, 327] on span "Door belt" at bounding box center [388, 325] width 137 height 15
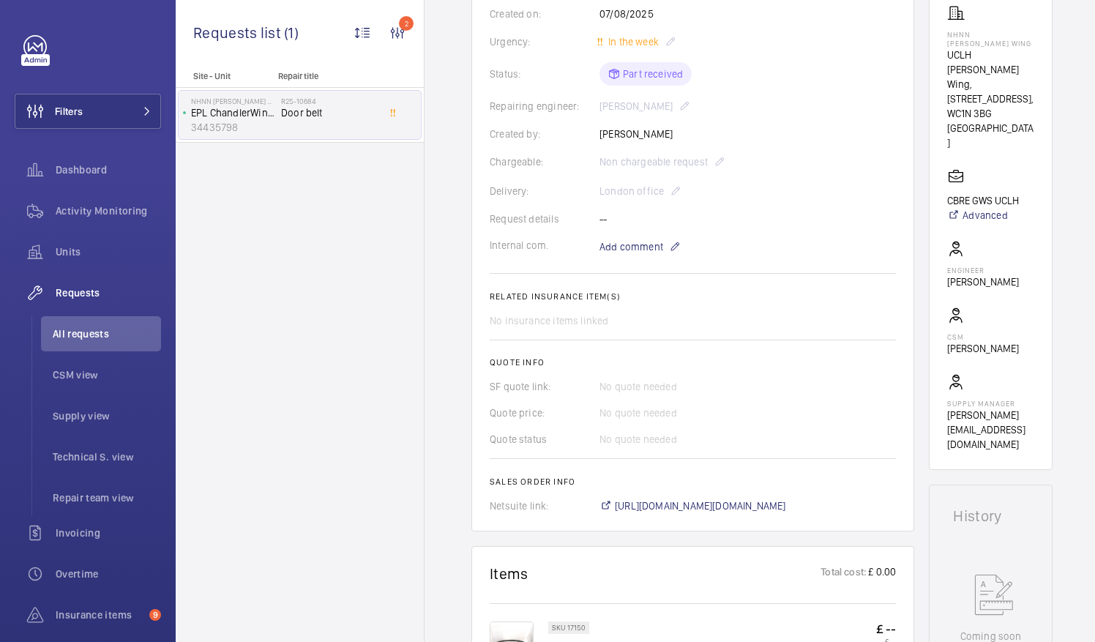
scroll to position [279, 0]
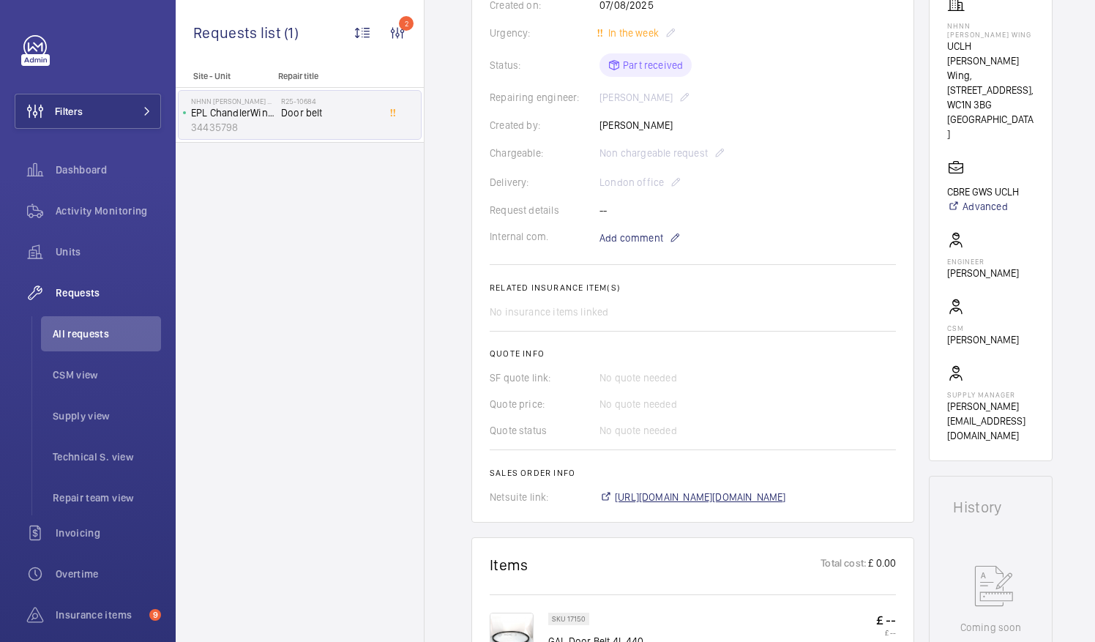
click at [781, 498] on span "https://6461500.app.netsuite.com/app/accounting/transactions/salesord.nl?id=288…" at bounding box center [700, 496] width 171 height 15
click at [113, 332] on span "All requests" at bounding box center [107, 333] width 108 height 15
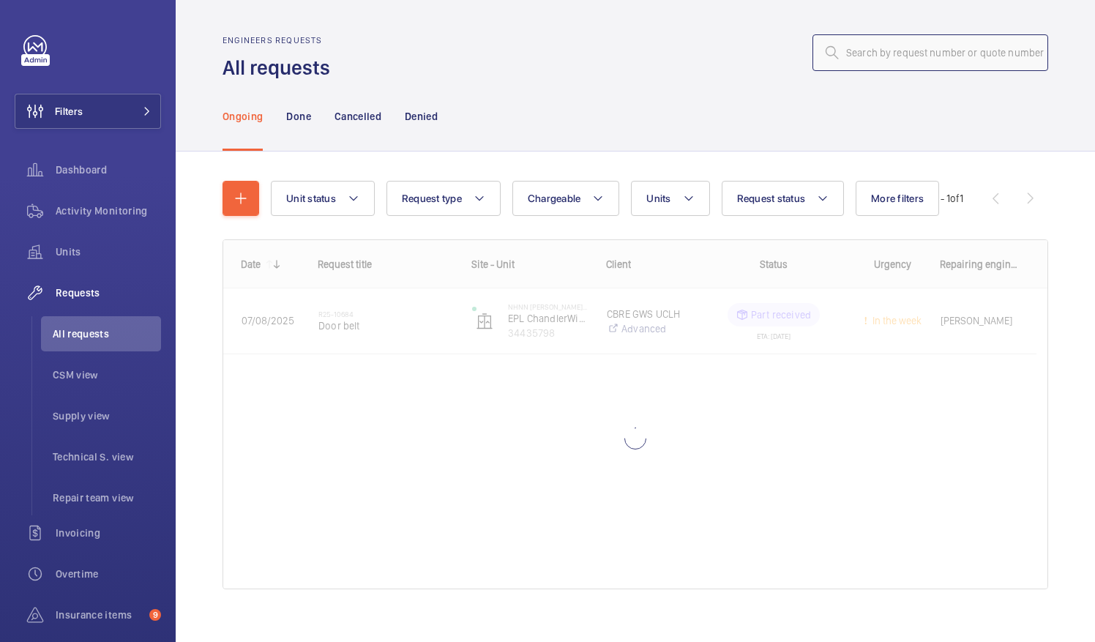
click at [846, 54] on input "text" at bounding box center [930, 52] width 236 height 37
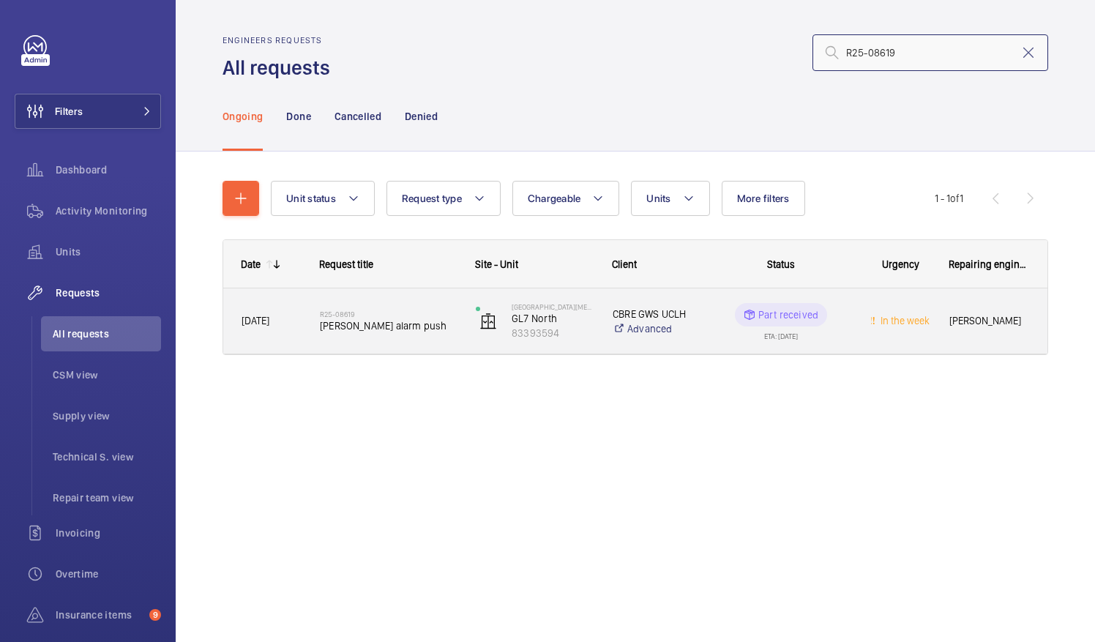
type input "R25-08619"
click at [376, 323] on span "Otis alarm push" at bounding box center [388, 325] width 137 height 15
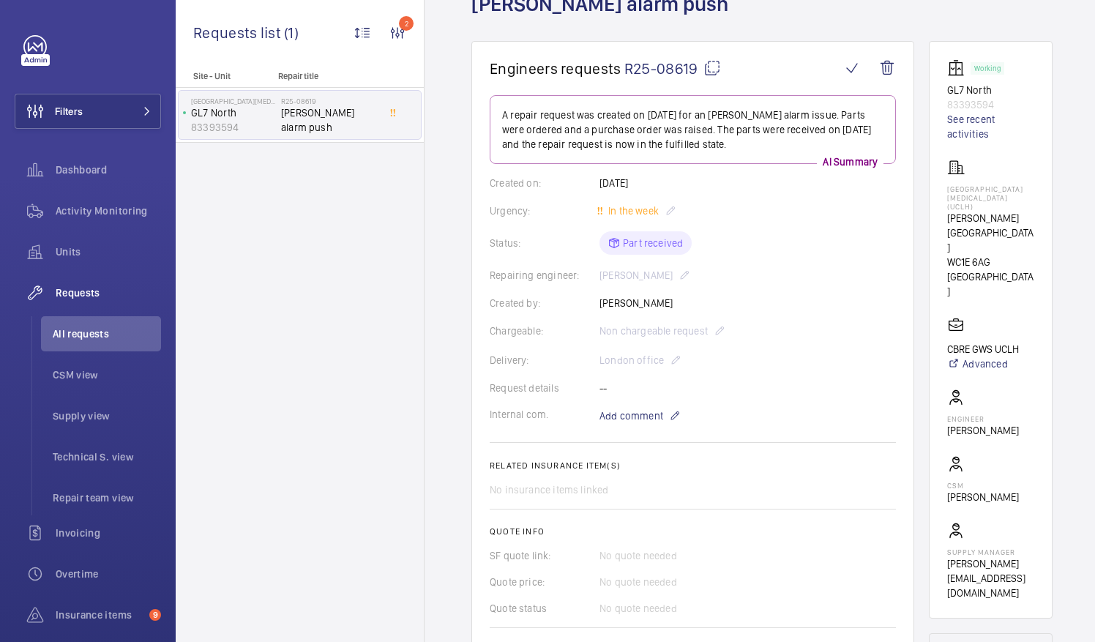
scroll to position [113, 0]
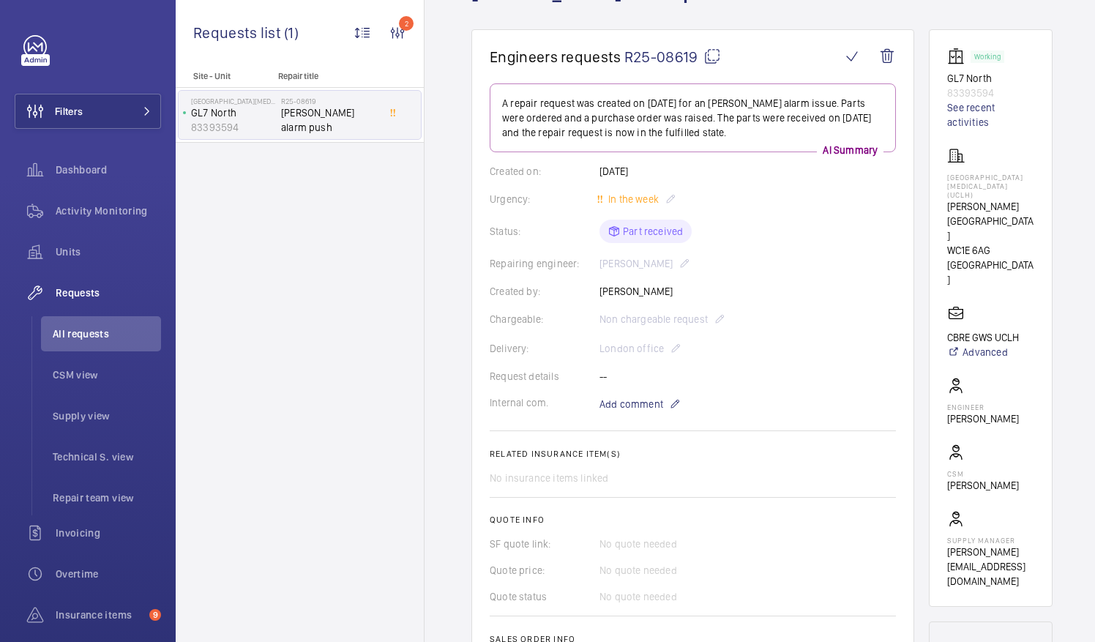
click at [713, 56] on mat-icon at bounding box center [712, 57] width 18 height 18
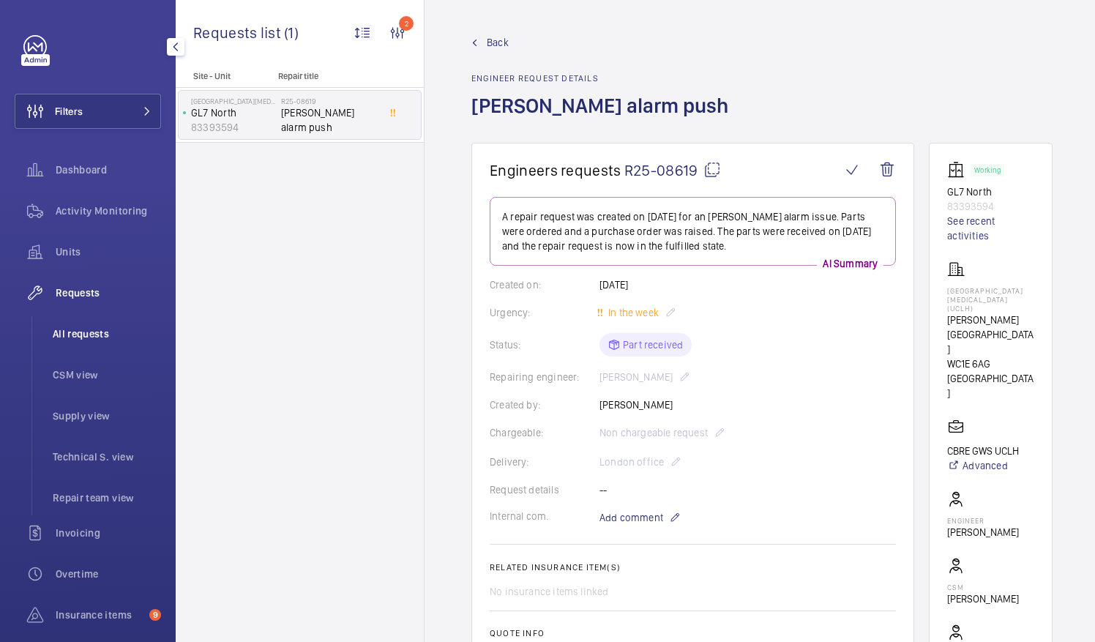
click at [89, 331] on span "All requests" at bounding box center [107, 333] width 108 height 15
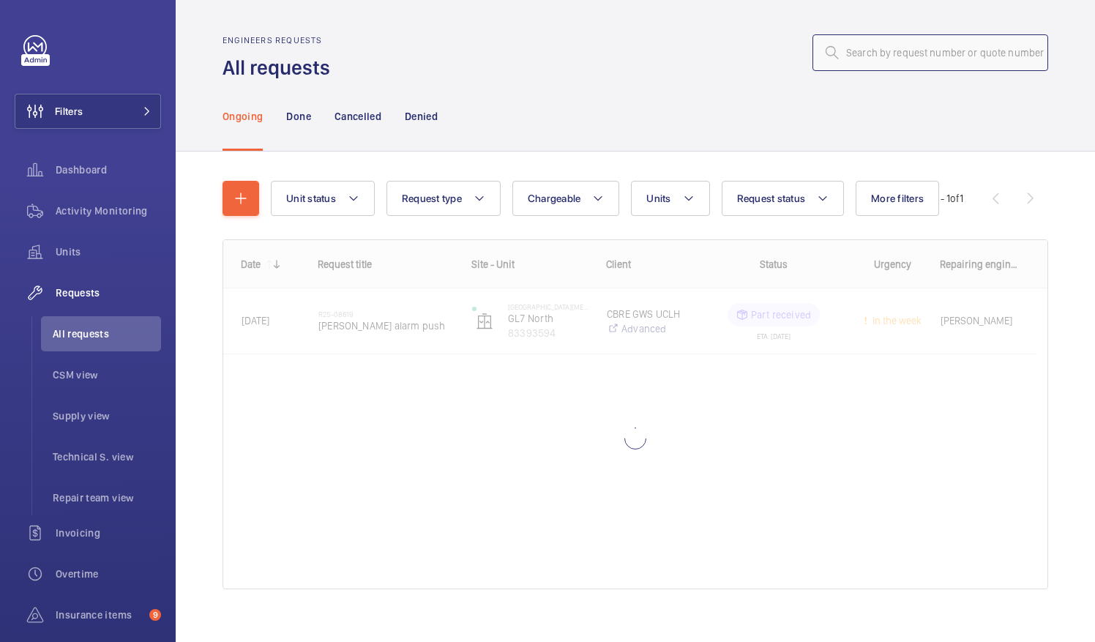
click at [849, 56] on input "text" at bounding box center [930, 52] width 236 height 37
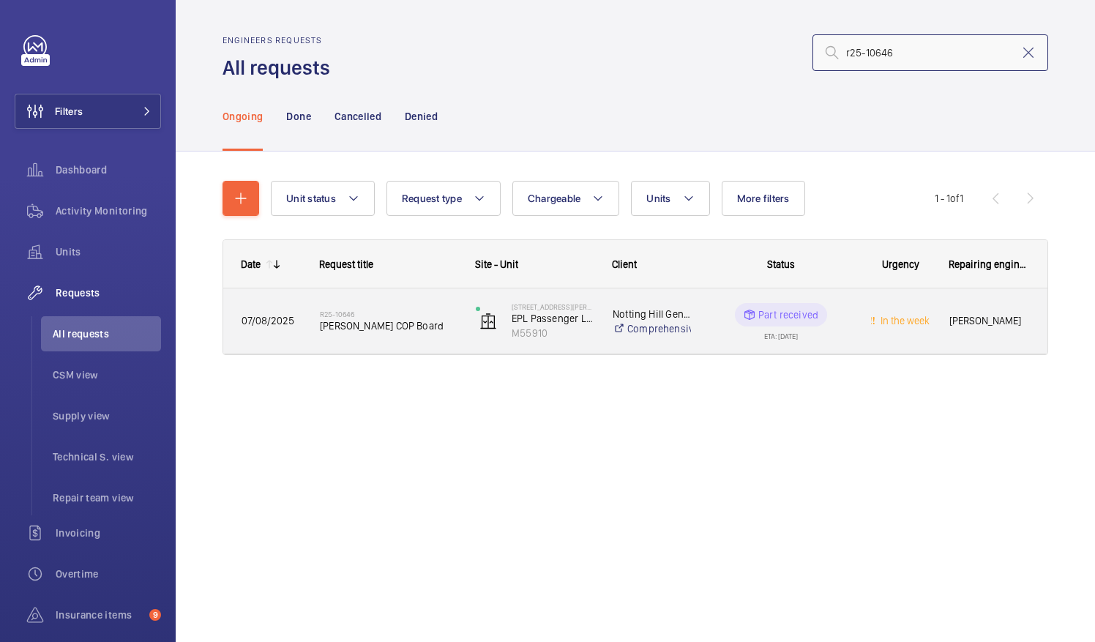
type input "r25-10646"
click at [404, 323] on span "Schindler COP Board" at bounding box center [388, 325] width 137 height 15
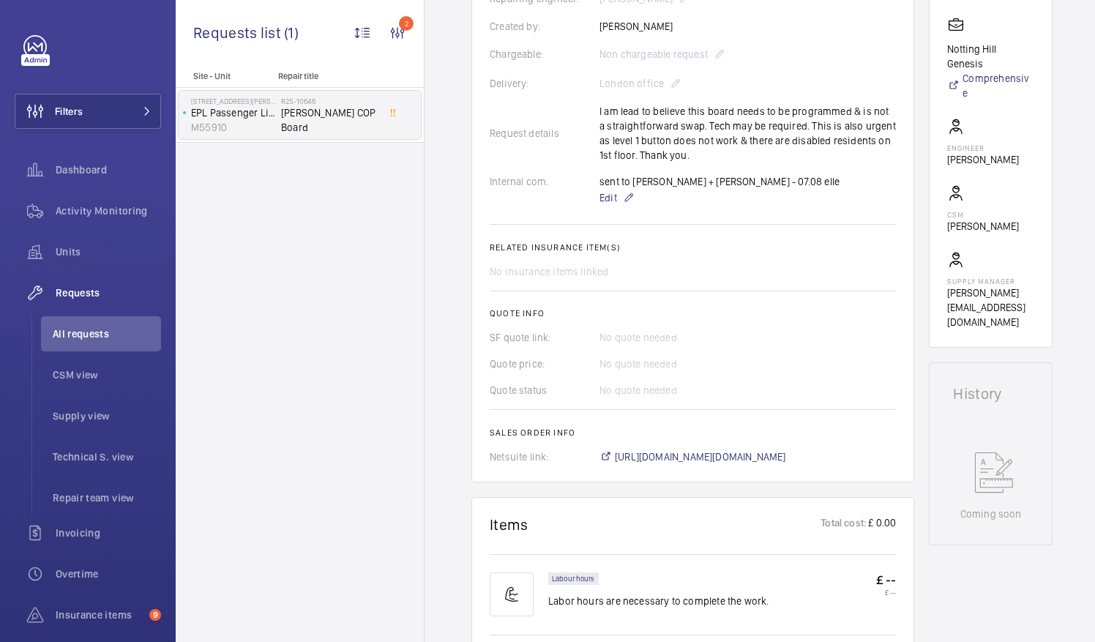
scroll to position [379, 0]
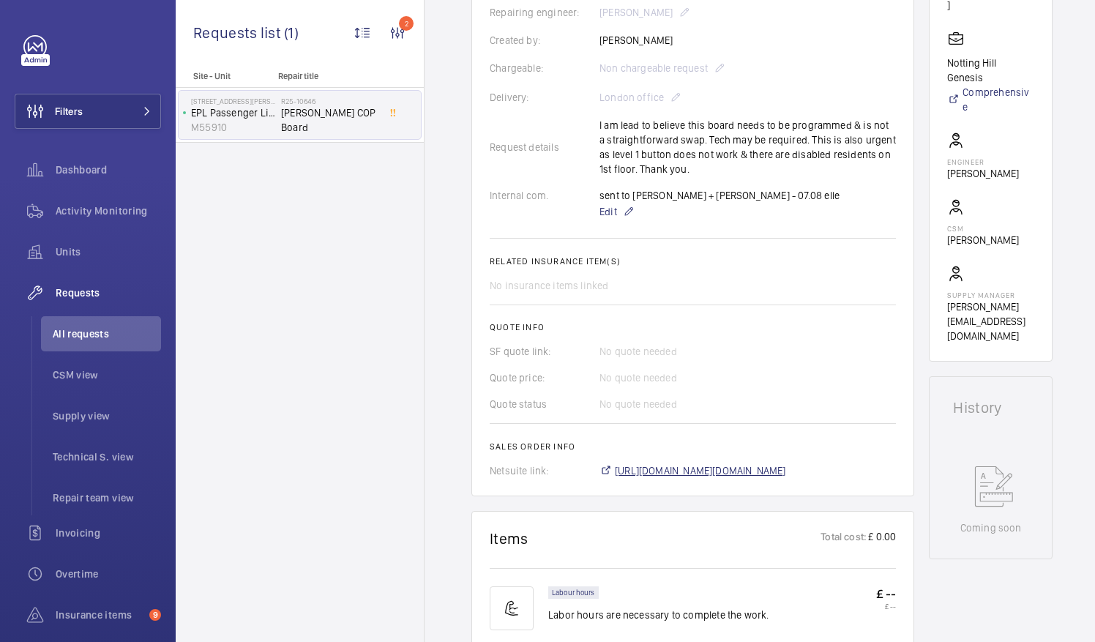
click at [786, 469] on span "https://6461500.app.netsuite.com/app/accounting/transactions/salesord.nl?id=288…" at bounding box center [700, 470] width 171 height 15
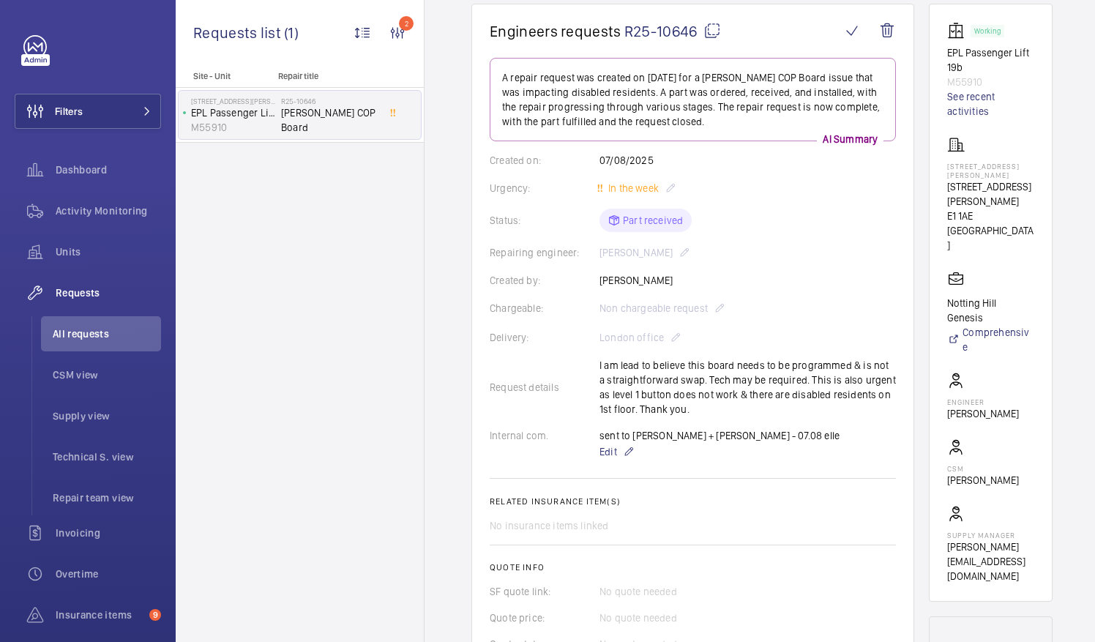
scroll to position [140, 0]
click at [105, 332] on span "All requests" at bounding box center [107, 333] width 108 height 15
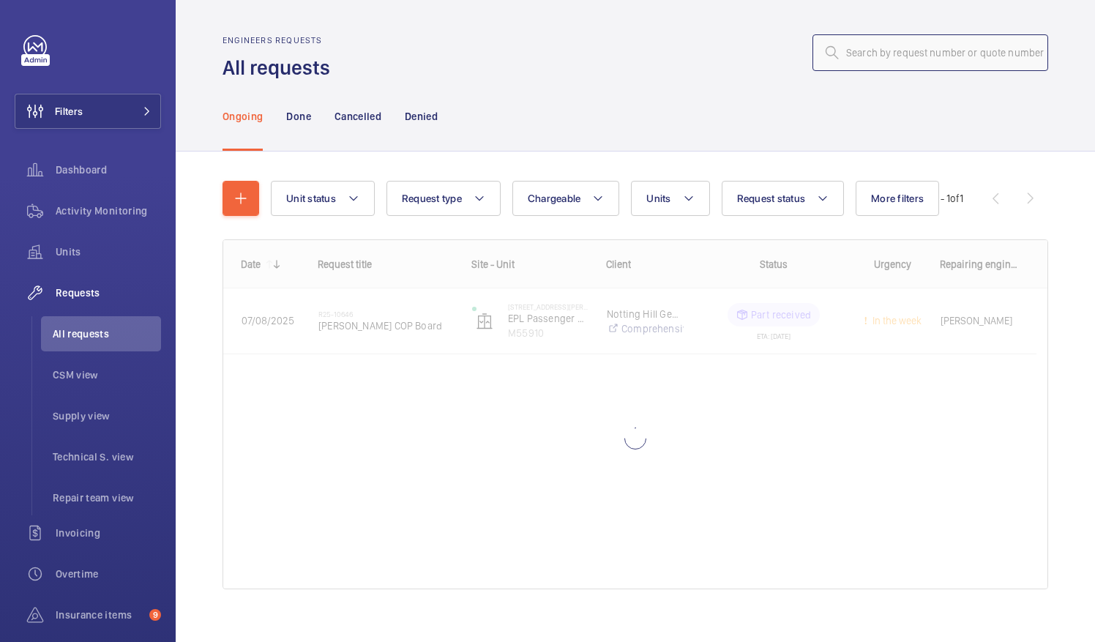
click at [850, 53] on input "text" at bounding box center [930, 52] width 236 height 37
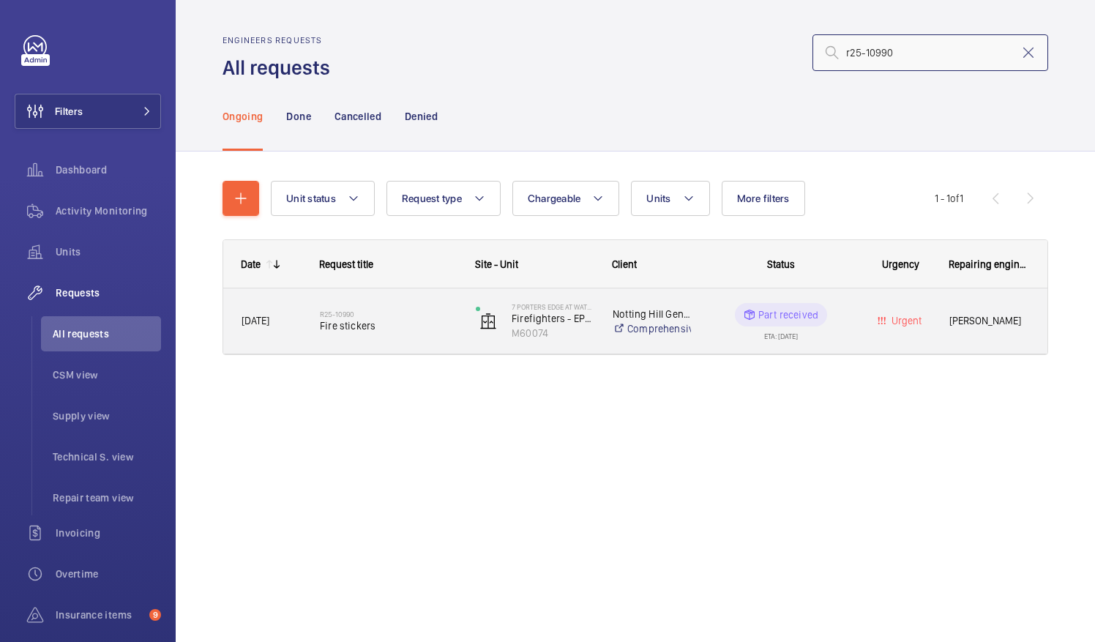
type input "r25-10990"
click at [345, 332] on div "R25-10990 Fire stickers" at bounding box center [388, 321] width 137 height 42
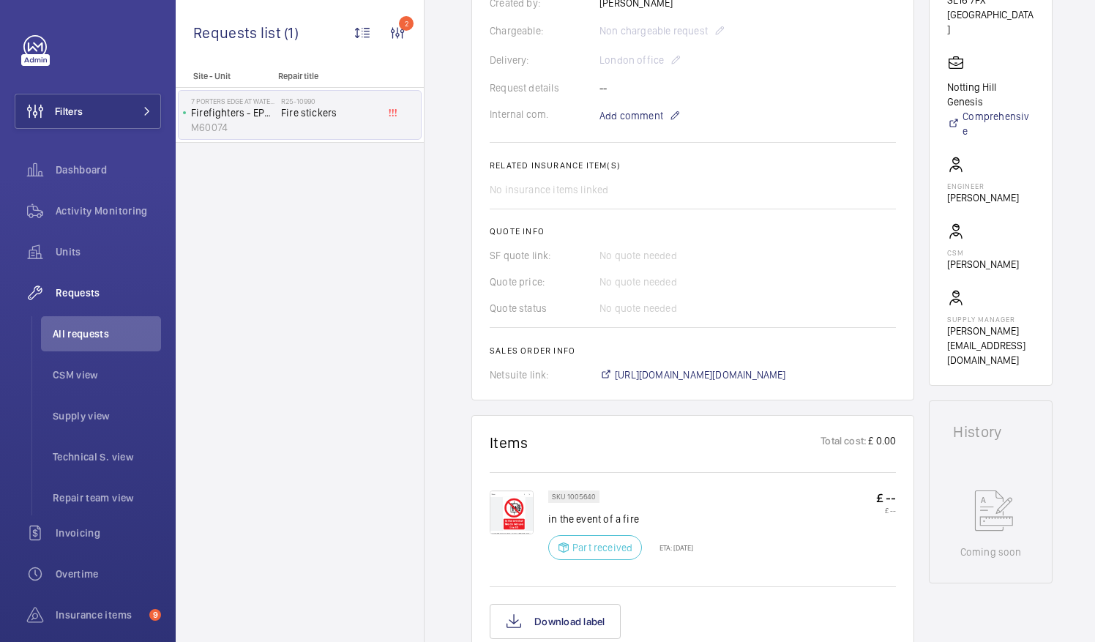
scroll to position [405, 0]
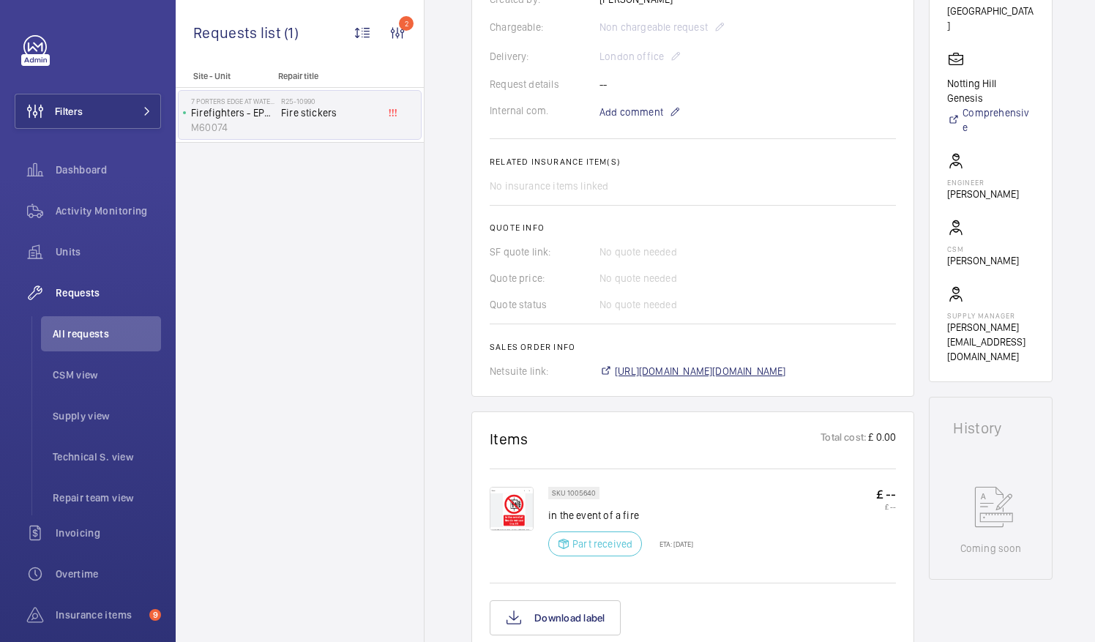
click at [786, 367] on span "https://6461500.app.netsuite.com/app/accounting/transactions/salesord.nl?id=291…" at bounding box center [700, 371] width 171 height 15
click at [83, 330] on span "All requests" at bounding box center [107, 333] width 108 height 15
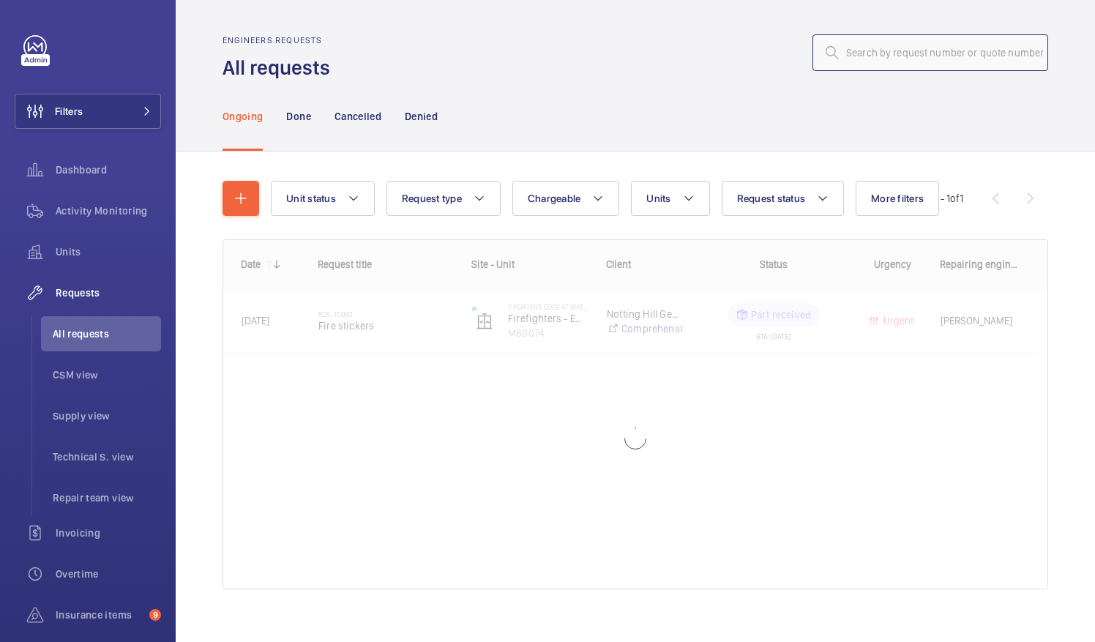
click at [842, 59] on input "text" at bounding box center [930, 52] width 236 height 37
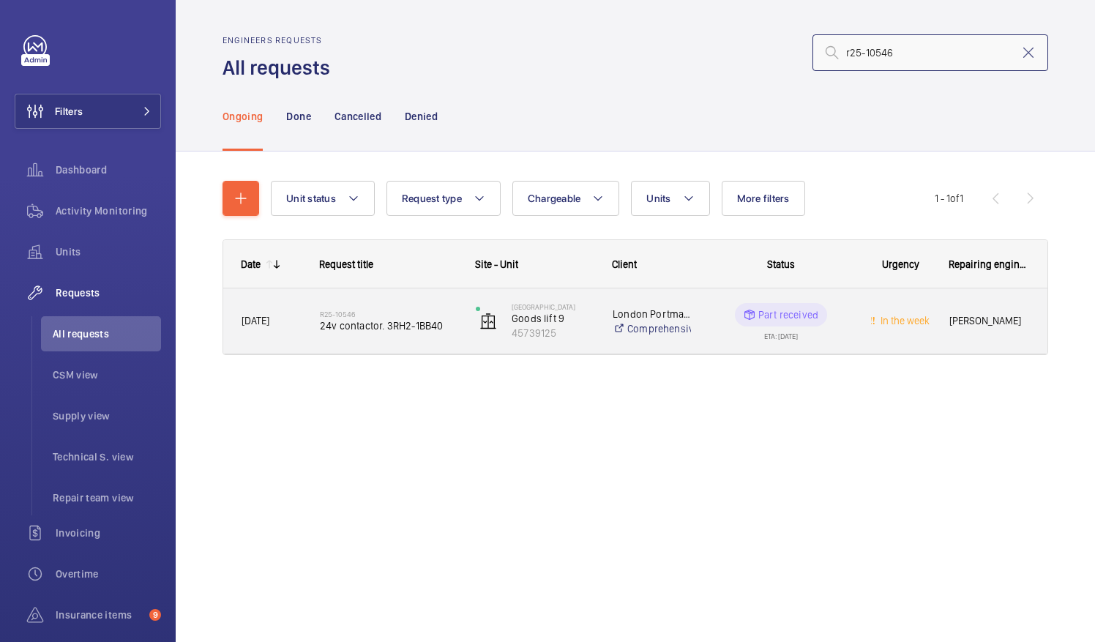
type input "r25-10546"
click at [361, 320] on span "24v contactor. 3RH2-1BB40" at bounding box center [388, 325] width 137 height 15
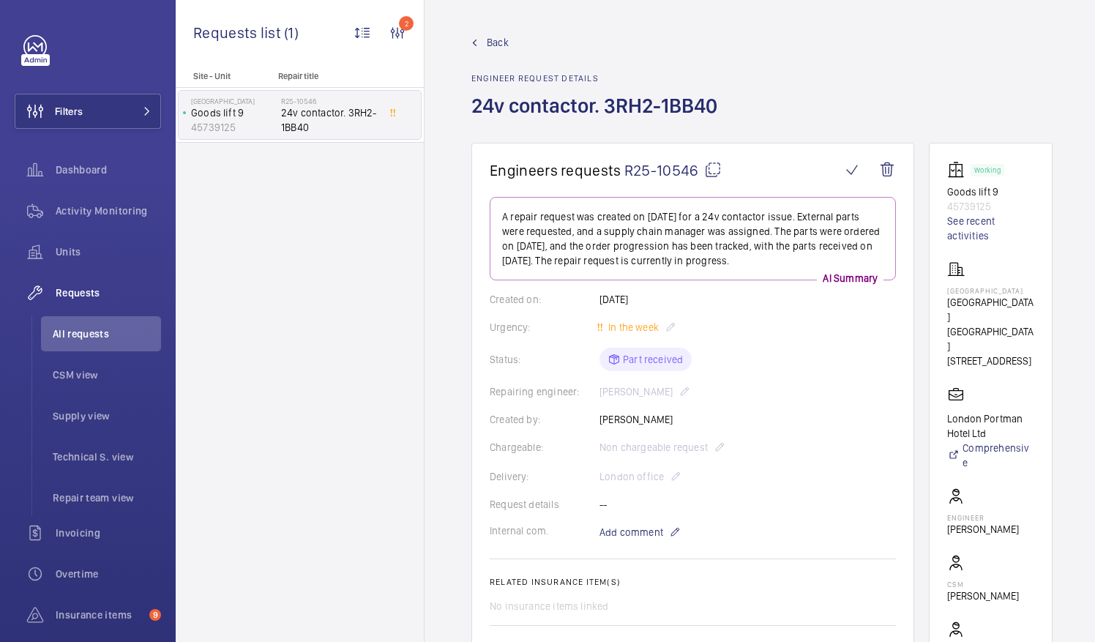
scroll to position [266, 0]
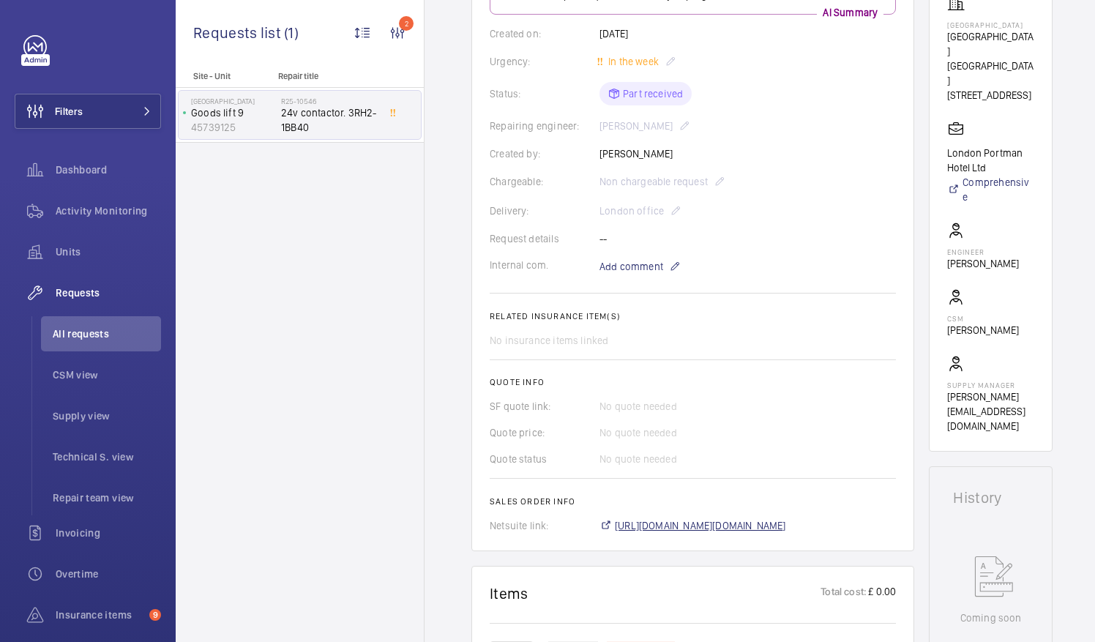
click at [783, 527] on span "https://6461500.app.netsuite.com/app/accounting/transactions/salesord.nl?id=294…" at bounding box center [700, 525] width 171 height 15
click at [91, 334] on span "All requests" at bounding box center [107, 333] width 108 height 15
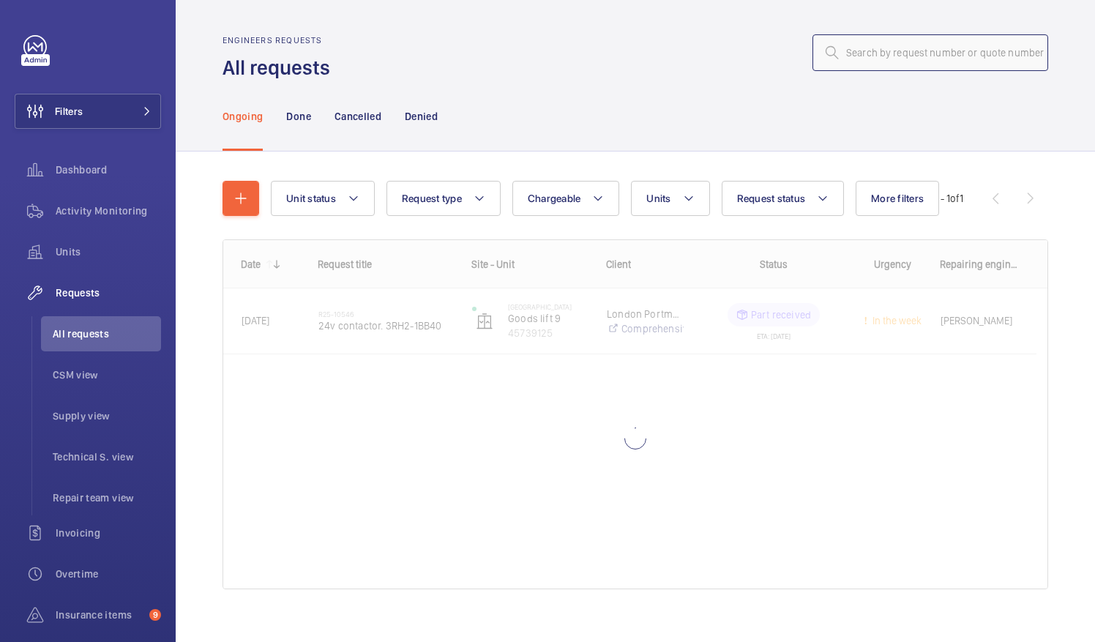
click at [846, 51] on input "text" at bounding box center [930, 52] width 236 height 37
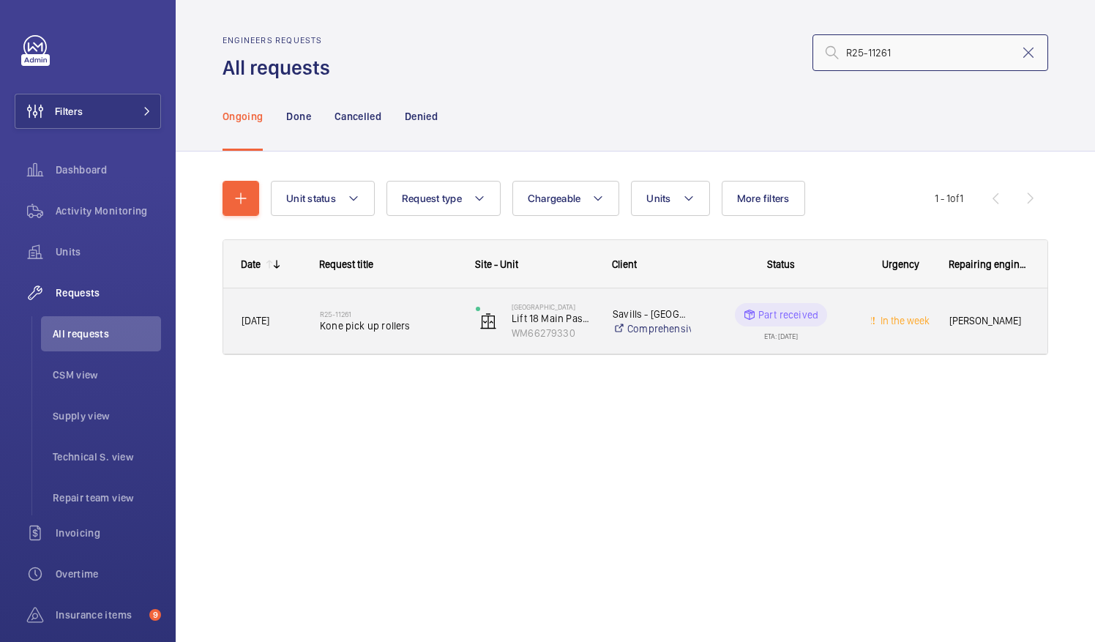
type input "R25-11261"
click at [401, 325] on span "Kone pick up rollers" at bounding box center [388, 325] width 137 height 15
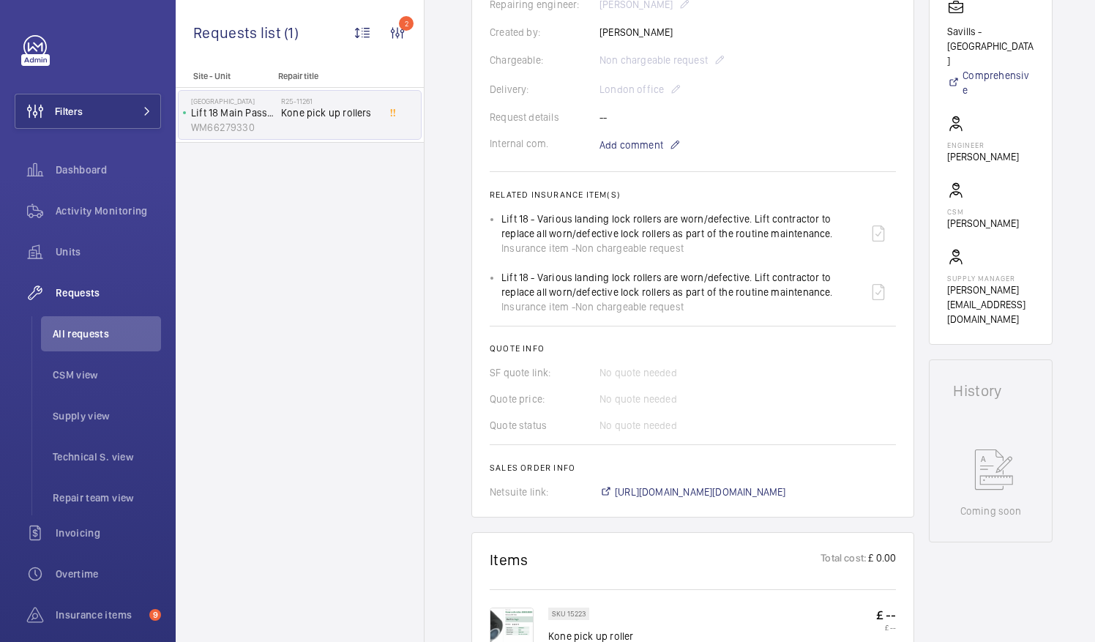
scroll to position [375, 0]
click at [748, 489] on span "https://6461500.app.netsuite.com/app/accounting/transactions/salesord.nl?id=293…" at bounding box center [700, 489] width 171 height 15
click at [76, 332] on span "All requests" at bounding box center [107, 333] width 108 height 15
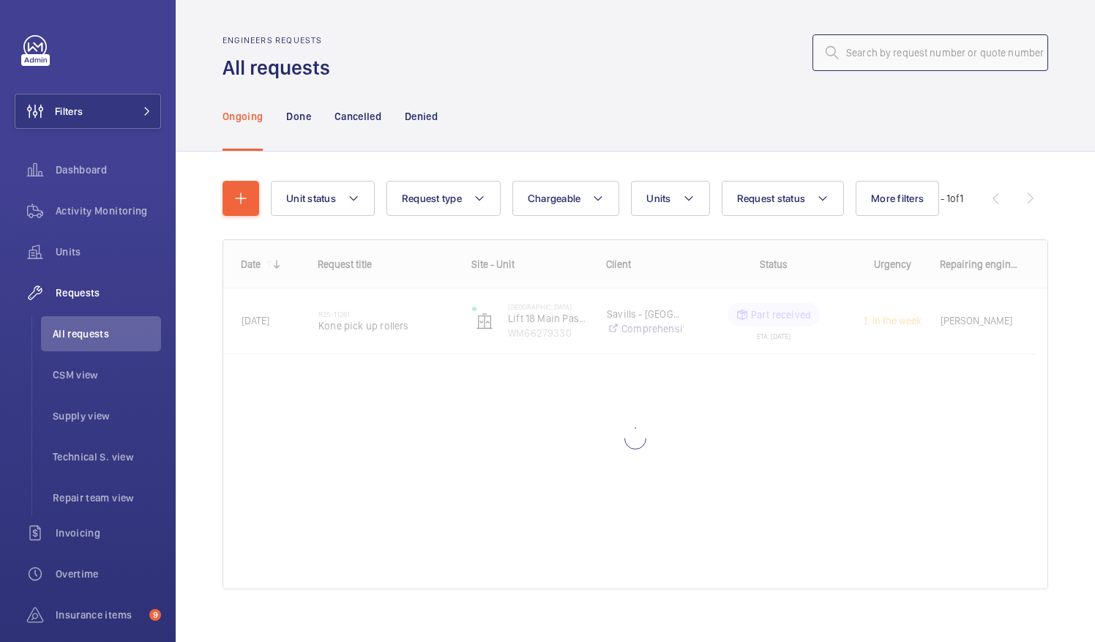
click at [865, 57] on input "text" at bounding box center [930, 52] width 236 height 37
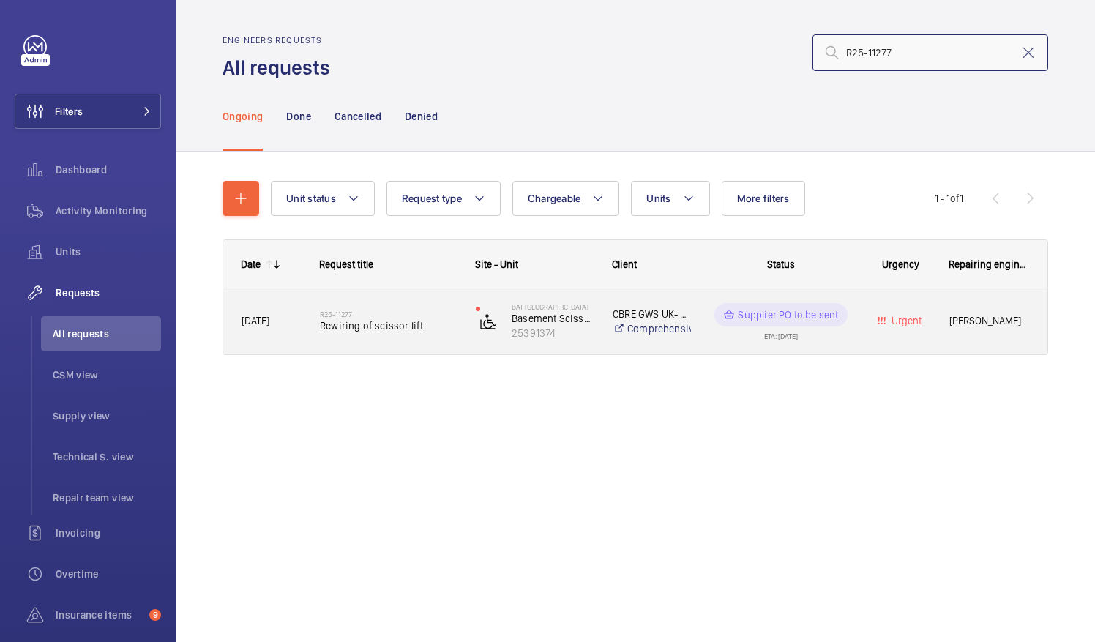
type input "R25-11277"
click at [347, 323] on span "Rewiring of scissor lift" at bounding box center [388, 325] width 137 height 15
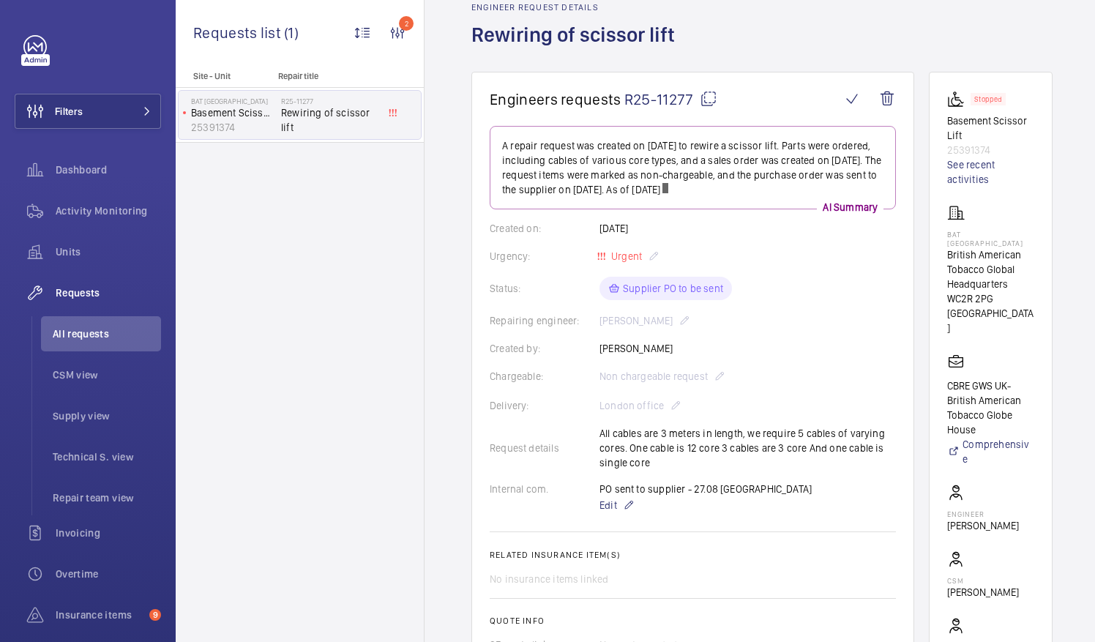
scroll to position [73, 0]
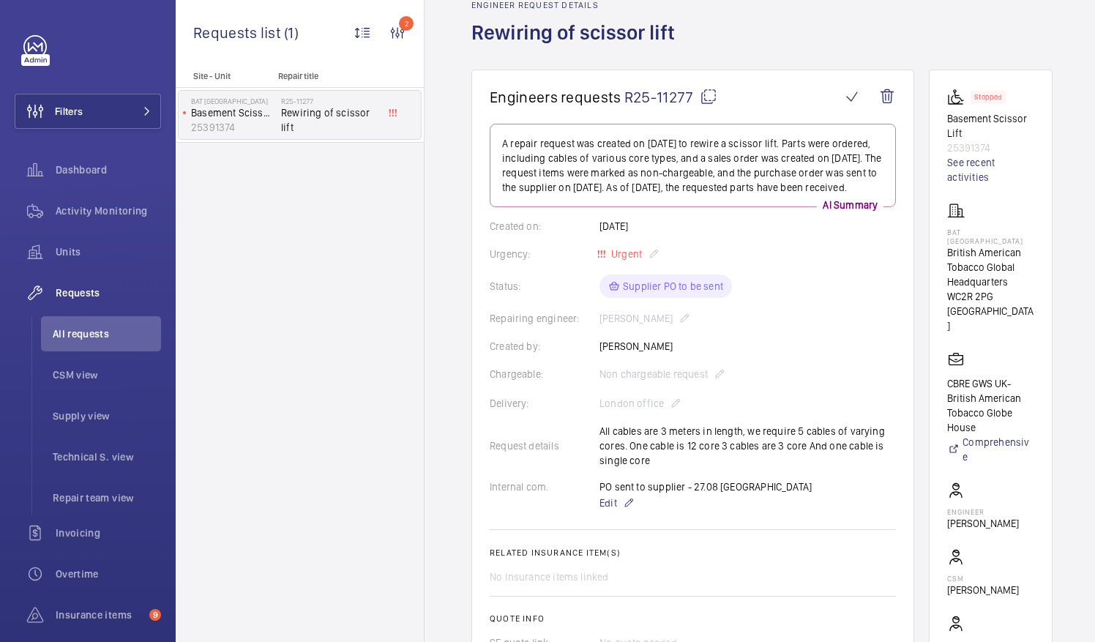
click at [708, 97] on mat-icon at bounding box center [708, 97] width 18 height 18
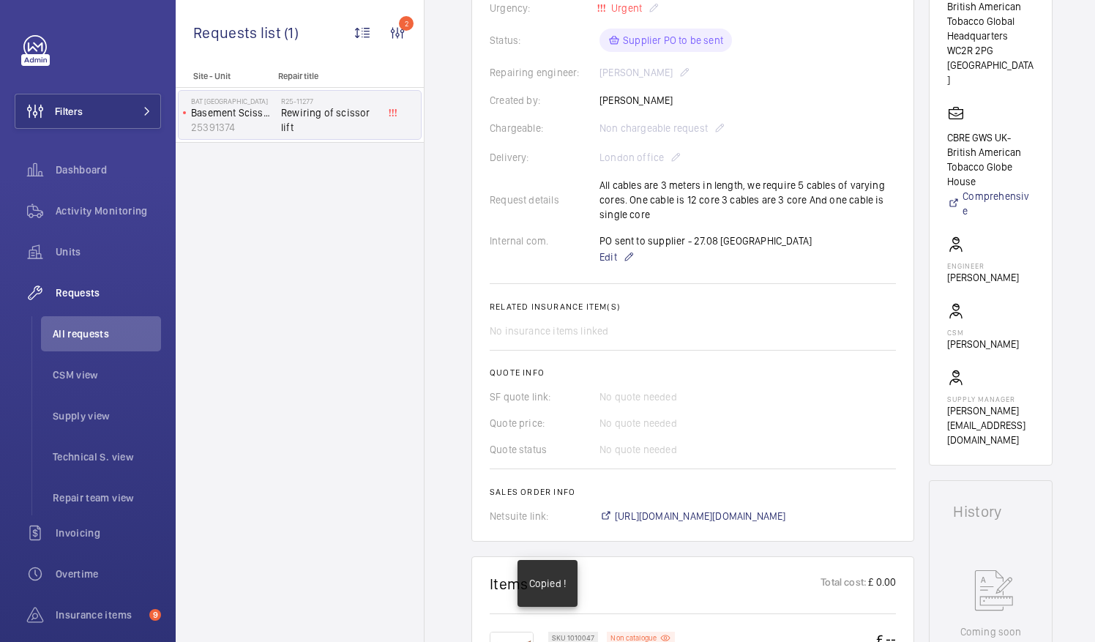
scroll to position [350, 0]
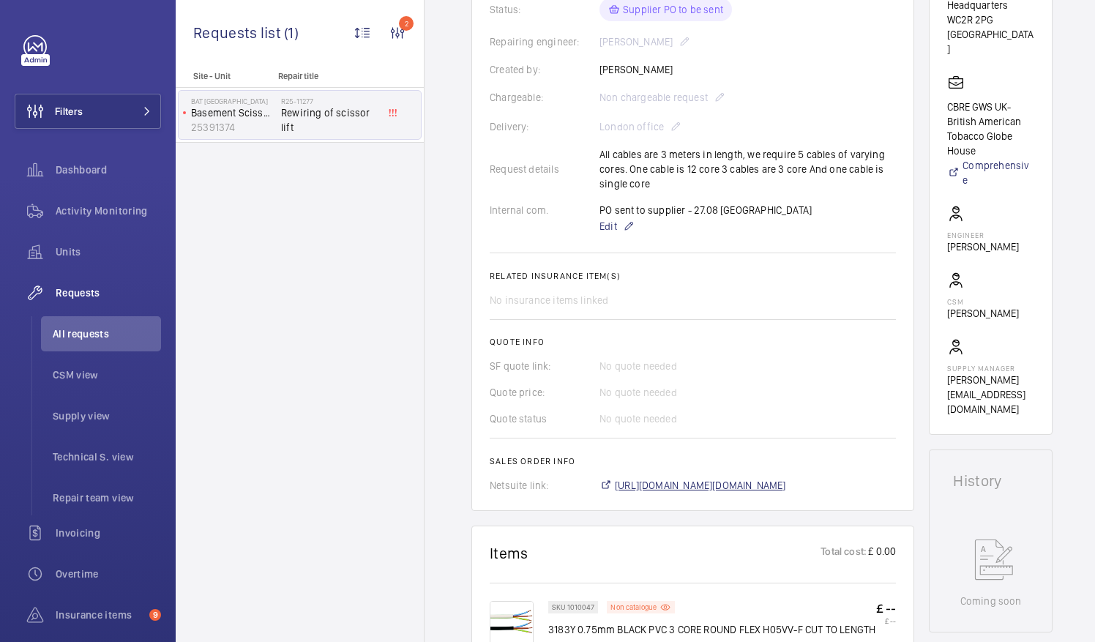
click at [759, 478] on span "https://6461500.app.netsuite.com/app/accounting/transactions/salesord.nl?id=295…" at bounding box center [700, 485] width 171 height 15
click at [86, 329] on span "All requests" at bounding box center [107, 333] width 108 height 15
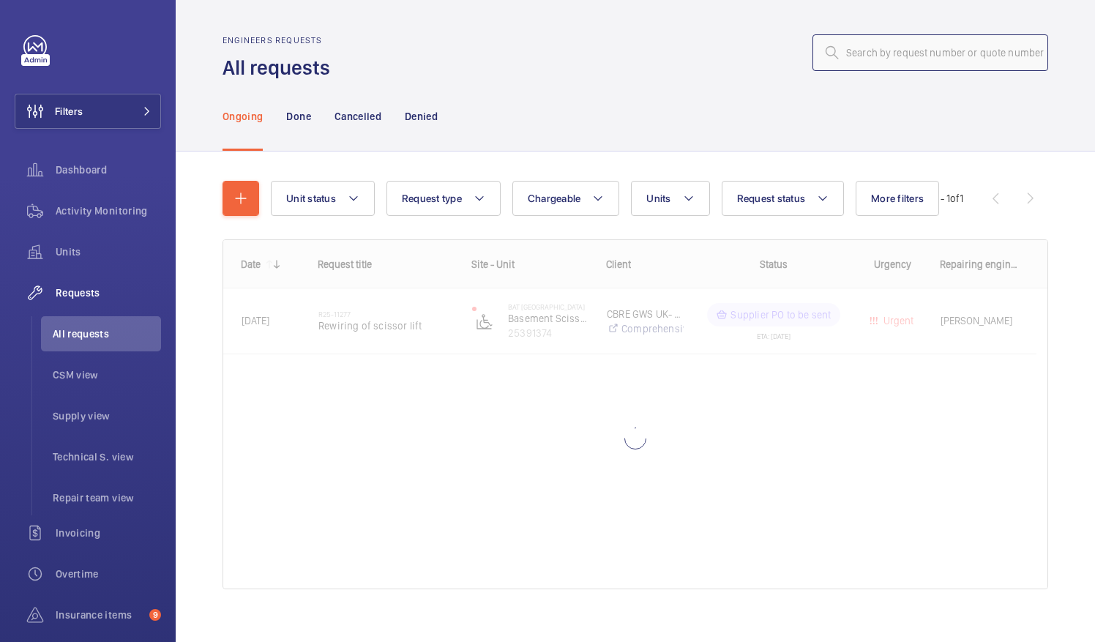
click at [844, 46] on input "text" at bounding box center [930, 52] width 236 height 37
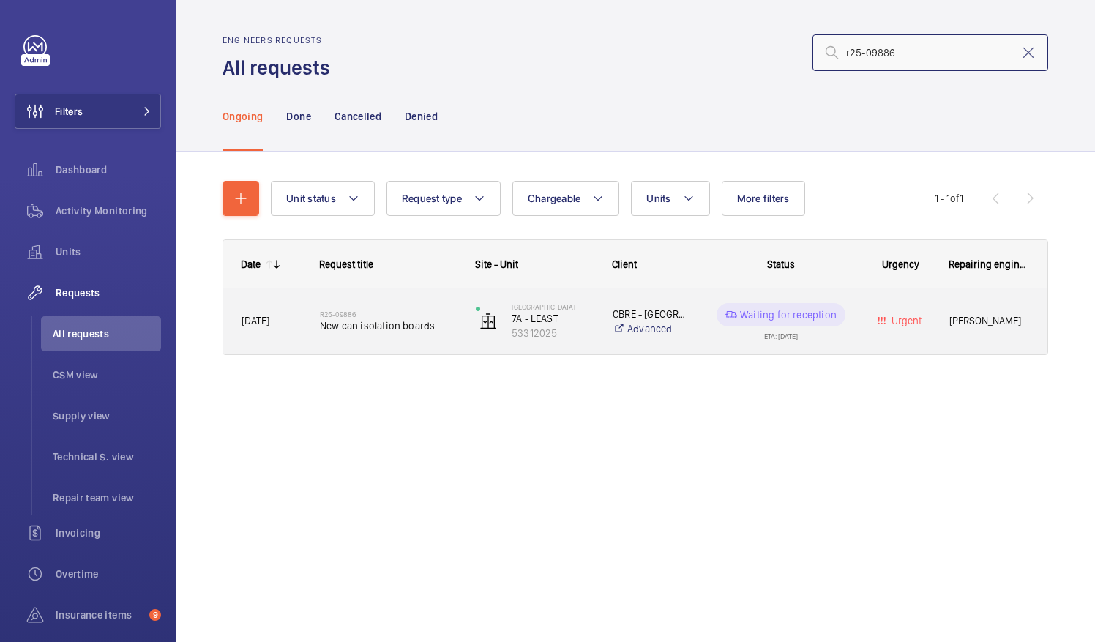
type input "r25-09886"
click at [342, 320] on span "New can isolation boards" at bounding box center [388, 325] width 137 height 15
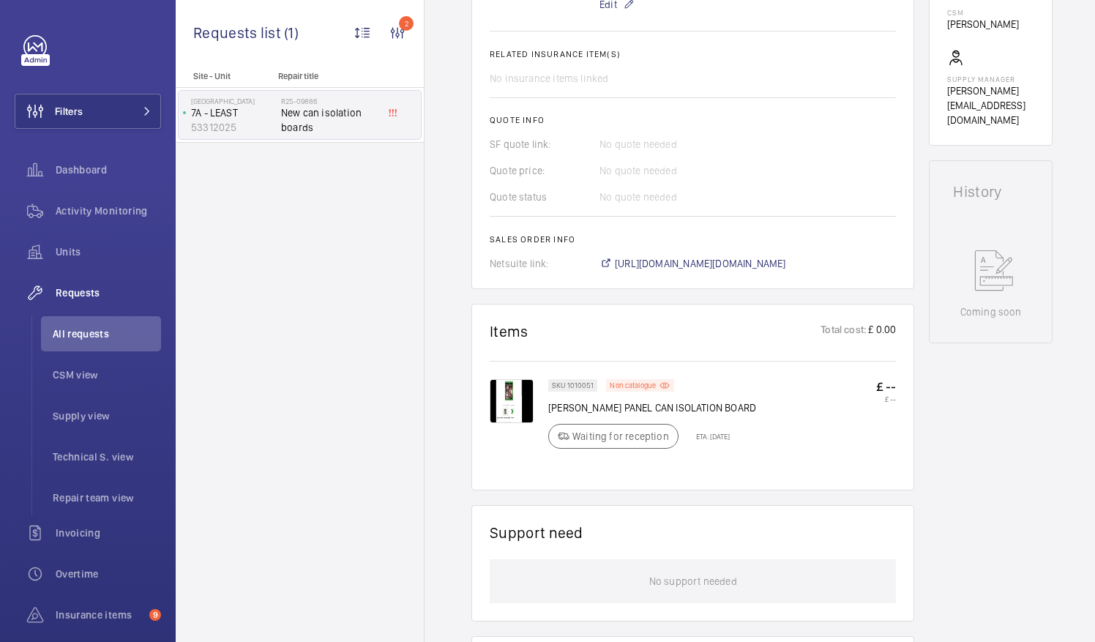
scroll to position [558, 0]
click at [735, 257] on span "https://6461500.app.netsuite.com/app/accounting/transactions/salesord.nl?id=294…" at bounding box center [700, 262] width 171 height 15
click at [94, 327] on span "All requests" at bounding box center [107, 333] width 108 height 15
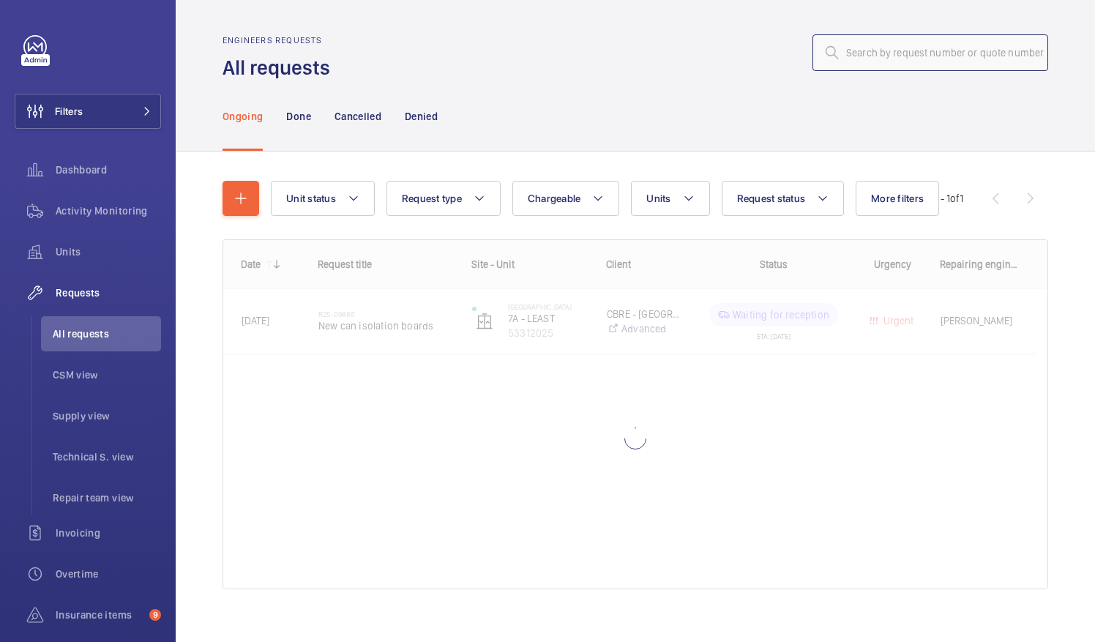
click at [861, 54] on input "text" at bounding box center [930, 52] width 236 height 37
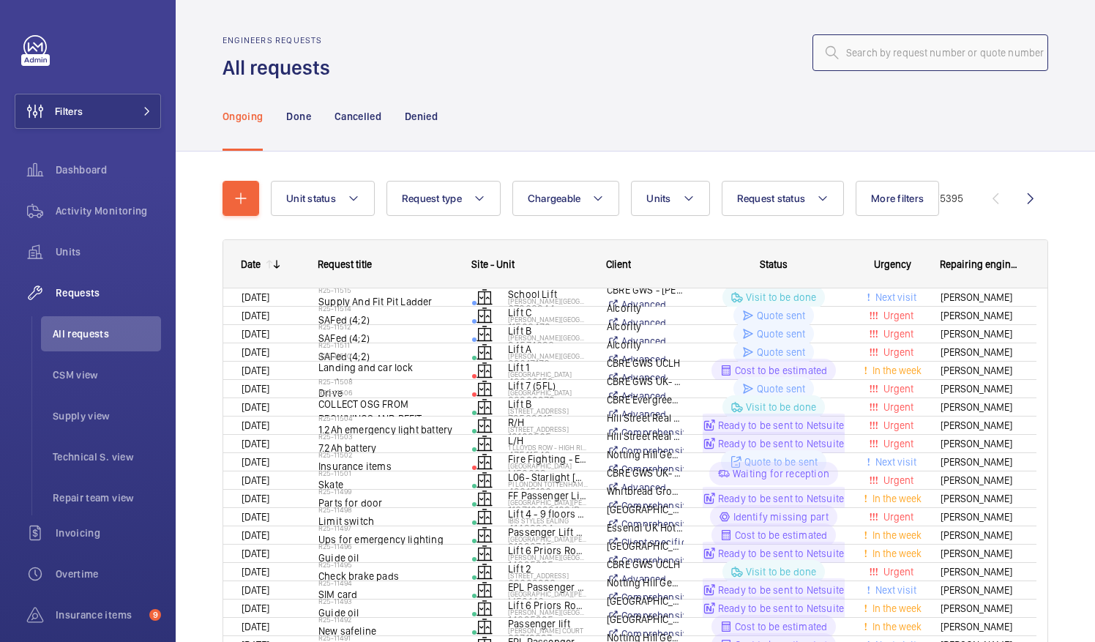
type input "R25-00369"
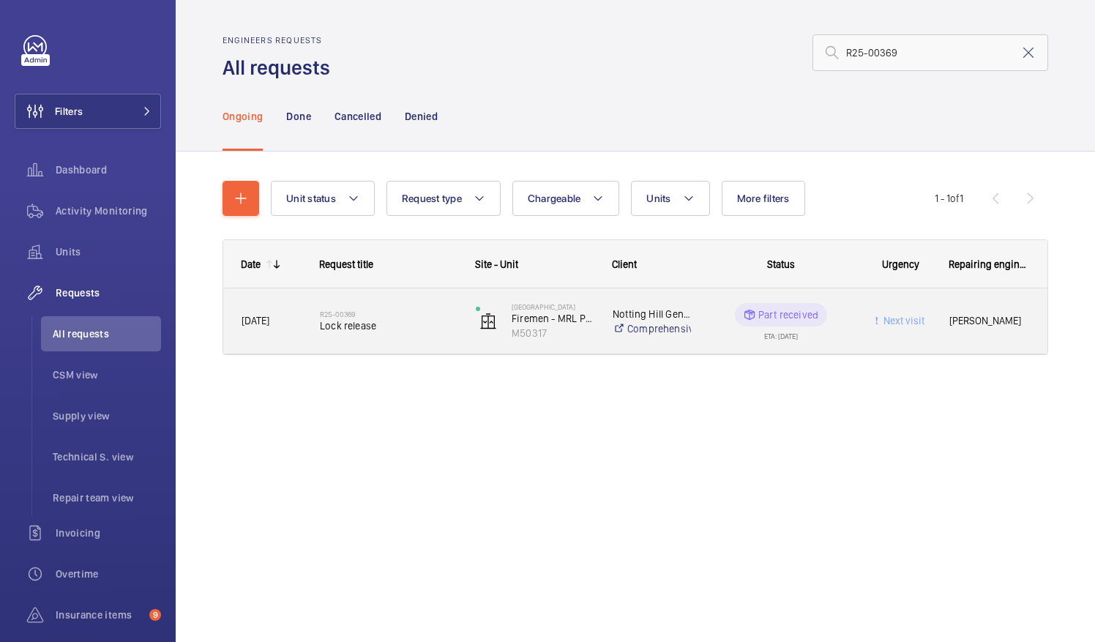
type input "R25-00369"
click at [374, 322] on span "Lock release" at bounding box center [388, 325] width 137 height 15
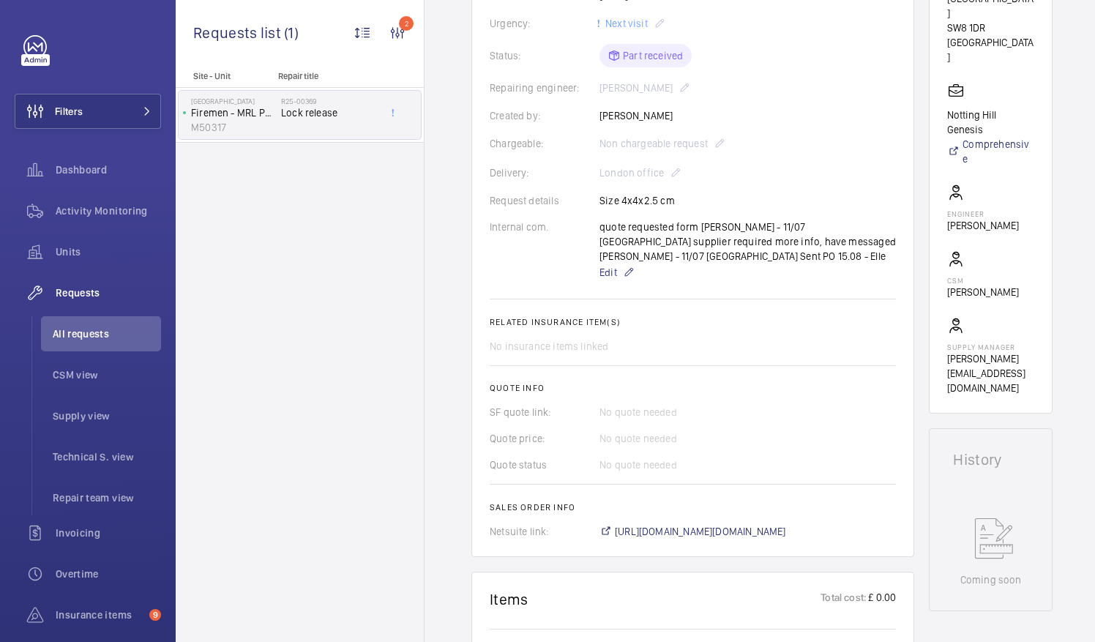
scroll to position [375, 0]
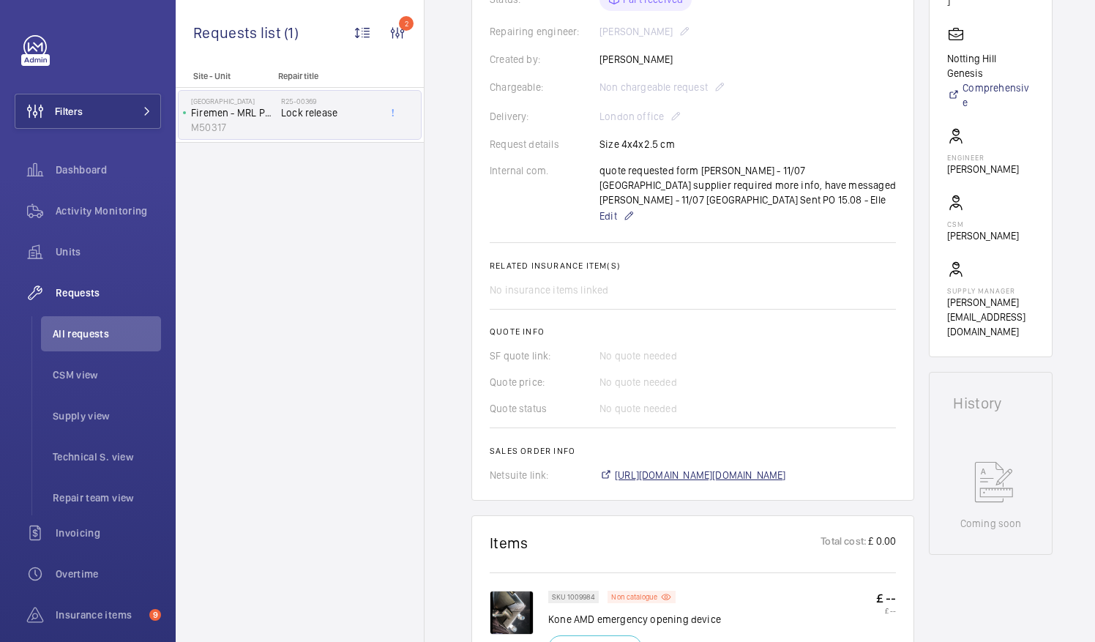
click at [786, 468] on span "https://6461500.app.netsuite.com/app/accounting/transactions/salesord.nl?id=291…" at bounding box center [700, 475] width 171 height 15
click at [94, 331] on span "All requests" at bounding box center [107, 333] width 108 height 15
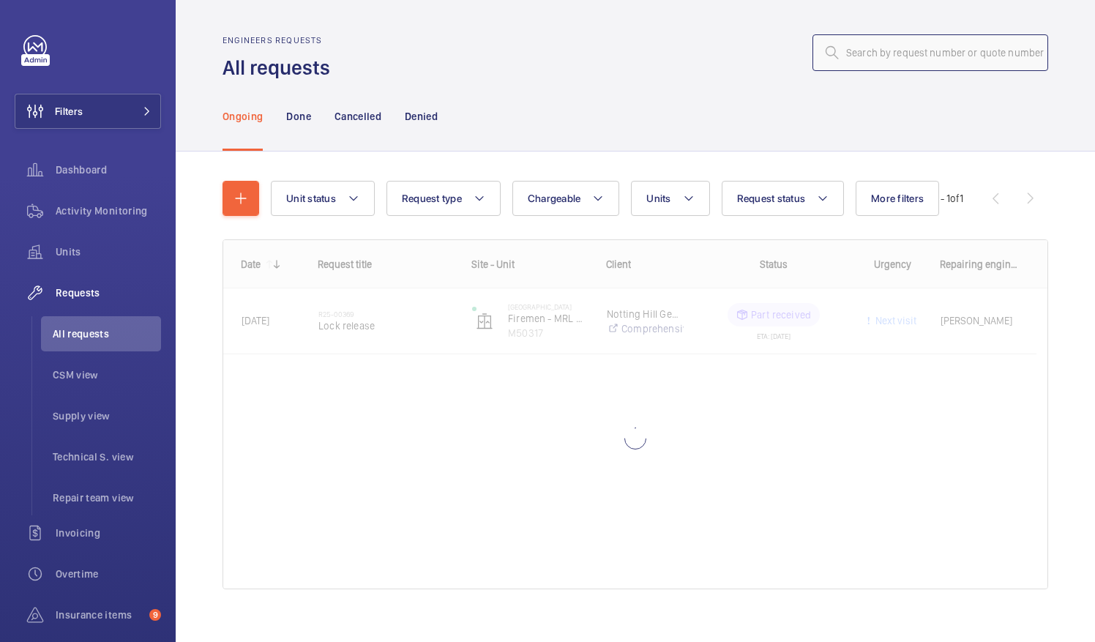
click at [859, 52] on input "text" at bounding box center [930, 52] width 236 height 37
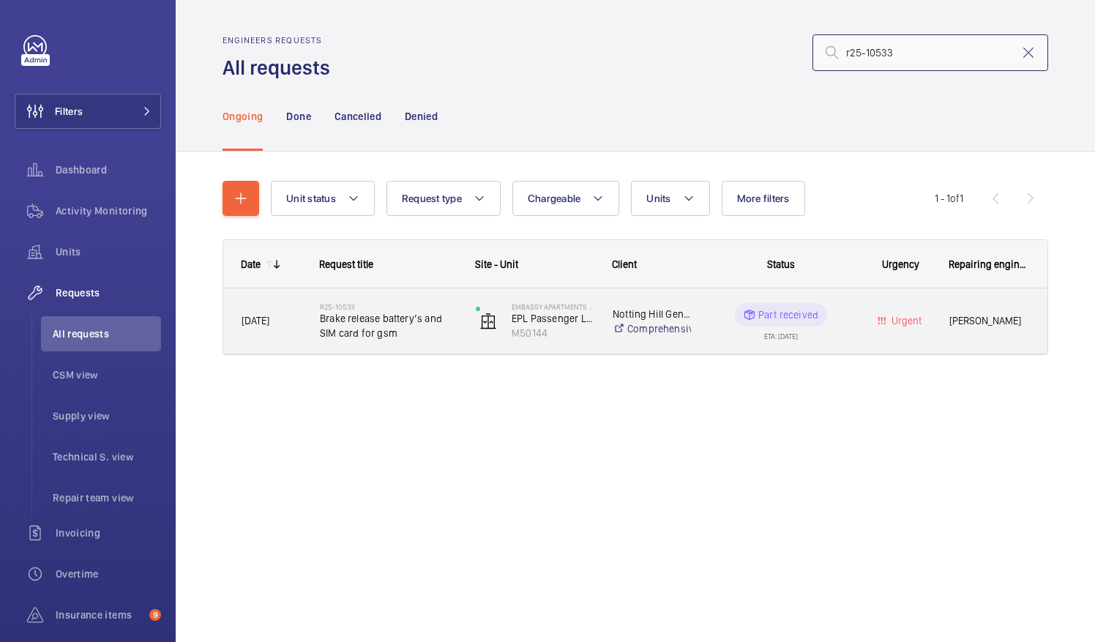
type input "r25-10533"
click at [359, 326] on span "Brake release battery’s and SIM card for gsm" at bounding box center [388, 325] width 137 height 29
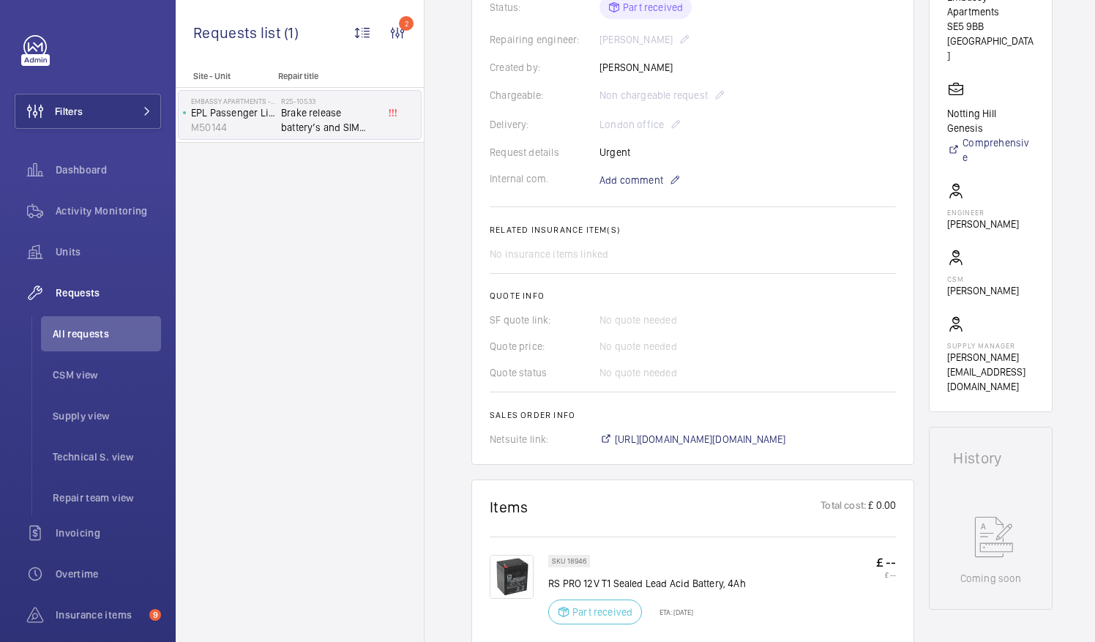
scroll to position [338, 0]
click at [765, 437] on span "https://6461500.app.netsuite.com/app/accounting/transactions/salesord.nl?id=287…" at bounding box center [700, 438] width 171 height 15
click at [79, 332] on span "All requests" at bounding box center [107, 333] width 108 height 15
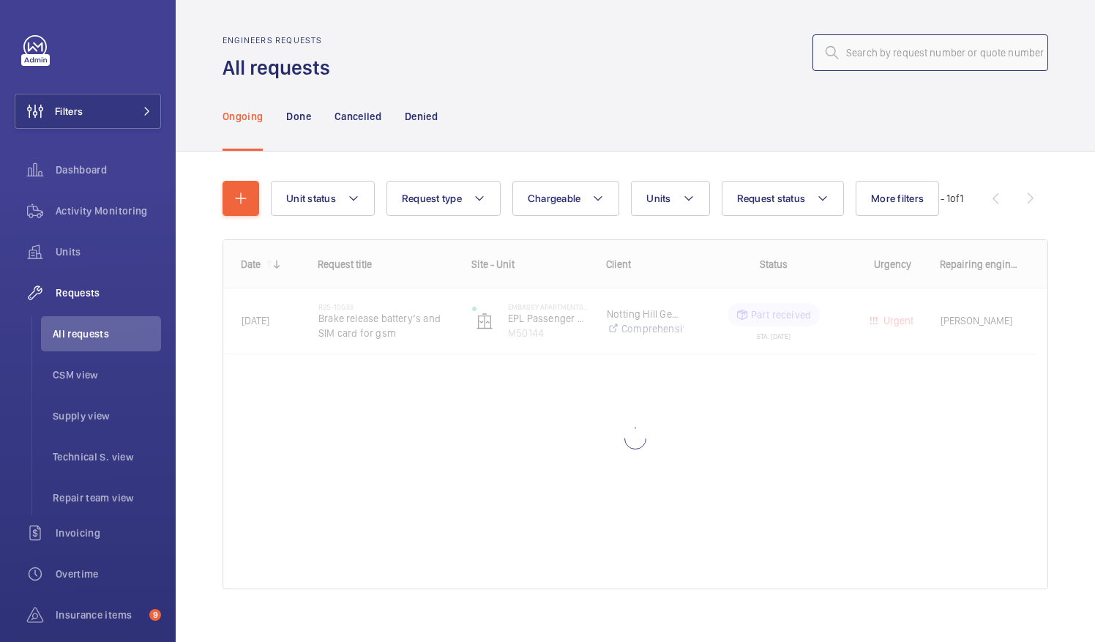
click at [856, 48] on input "text" at bounding box center [930, 52] width 236 height 37
paste input "R25-10533"
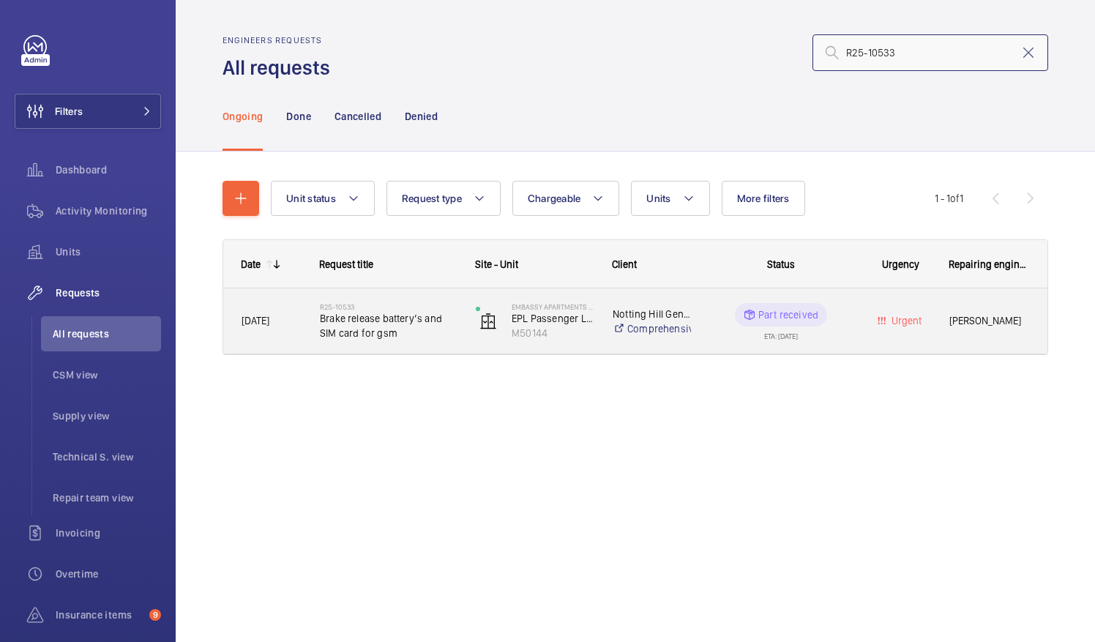
type input "R25-10533"
click at [380, 313] on span "Brake release battery’s and SIM card for gsm" at bounding box center [388, 325] width 137 height 29
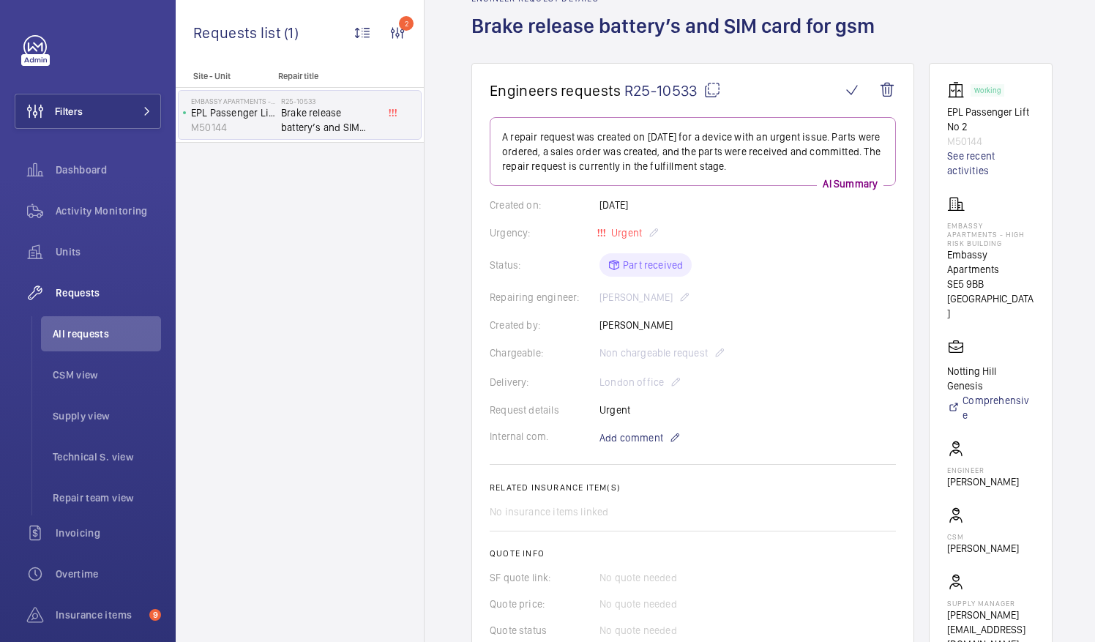
scroll to position [105, 0]
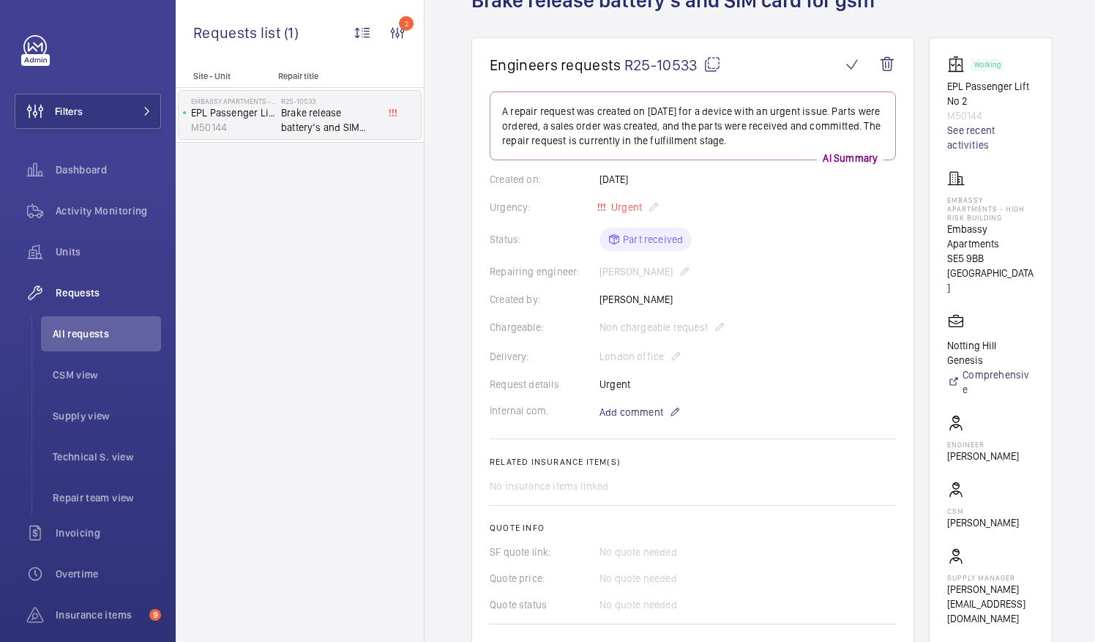
click at [710, 61] on mat-icon at bounding box center [712, 65] width 18 height 18
click at [76, 331] on span "All requests" at bounding box center [107, 333] width 108 height 15
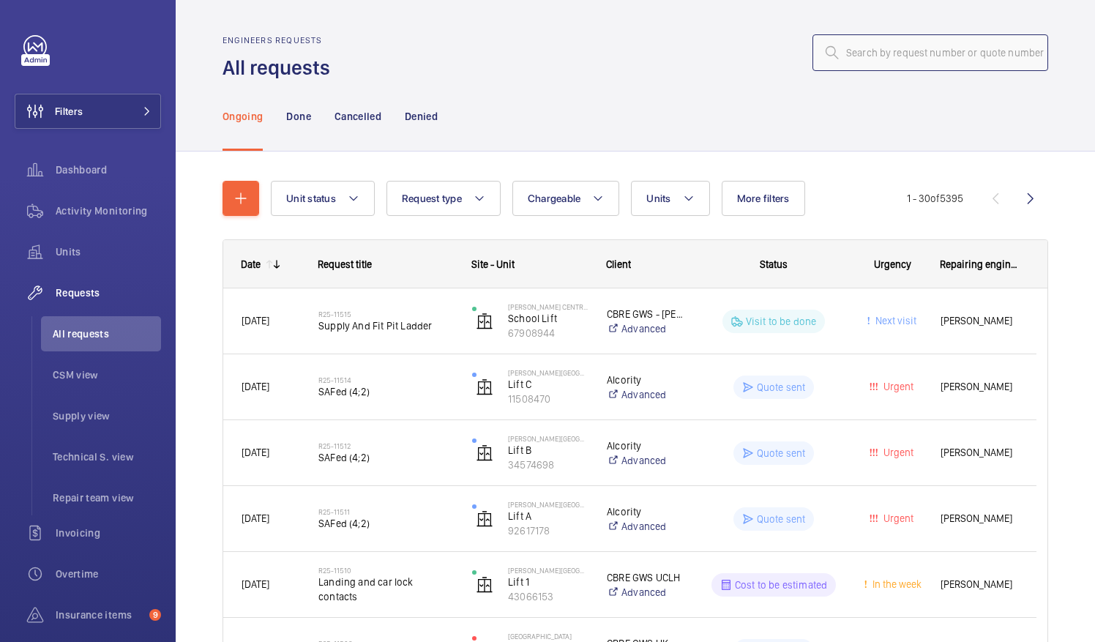
click at [855, 47] on input "text" at bounding box center [930, 52] width 236 height 37
type input "4"
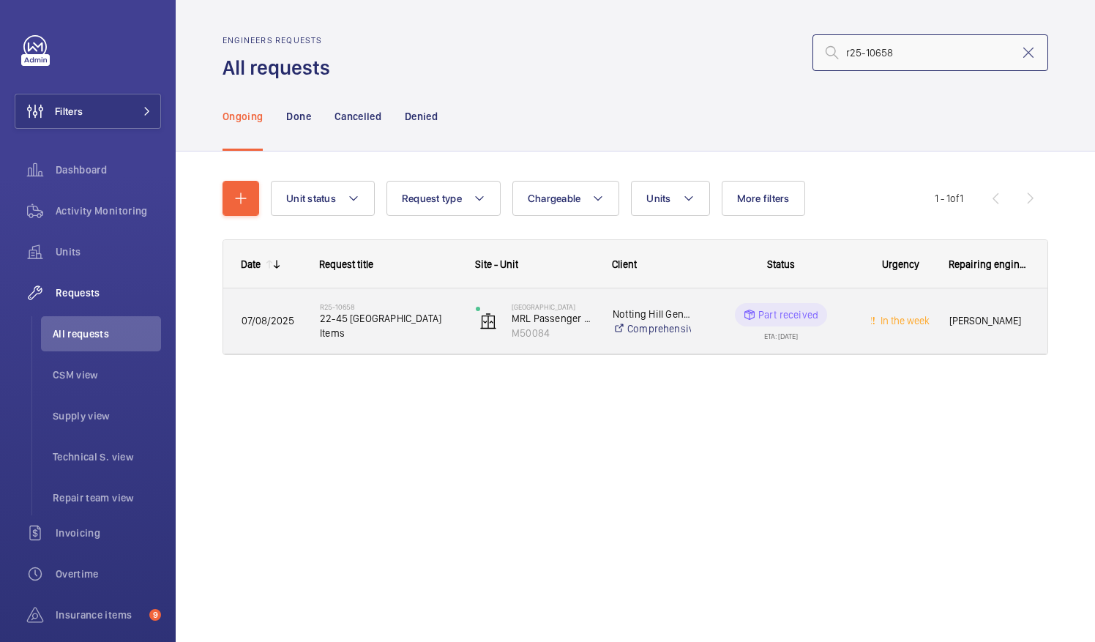
type input "r25-10658"
click at [385, 329] on span "22-45 Batwa House Items" at bounding box center [388, 325] width 137 height 29
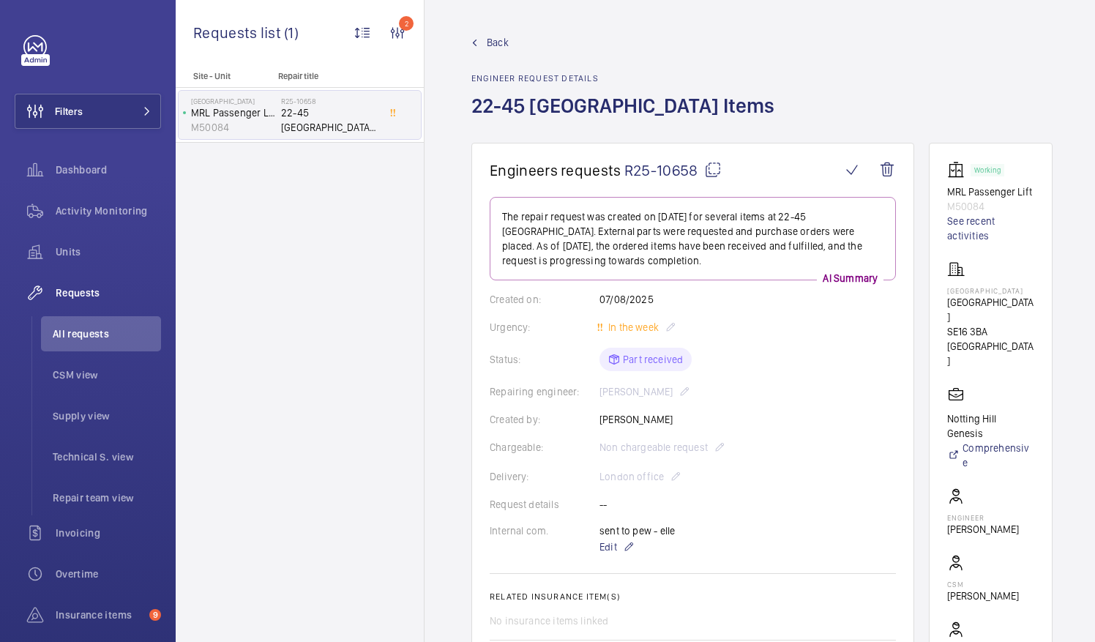
scroll to position [304, 0]
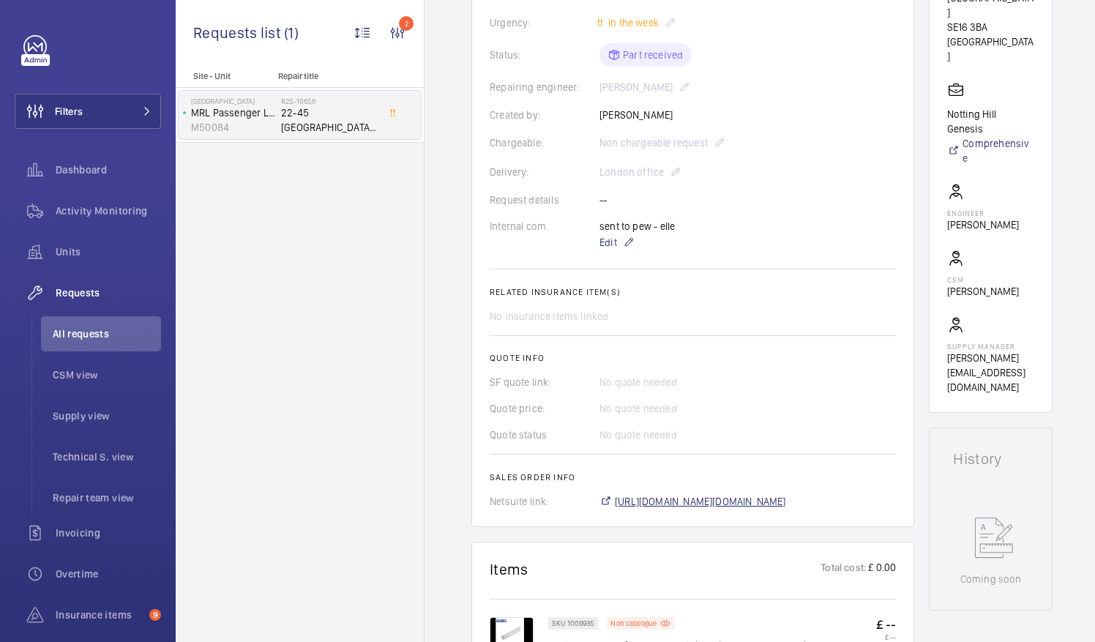
click at [771, 500] on span "https://6461500.app.netsuite.com/app/accounting/transactions/salesord.nl?id=289…" at bounding box center [700, 501] width 171 height 15
click at [75, 331] on span "All requests" at bounding box center [107, 333] width 108 height 15
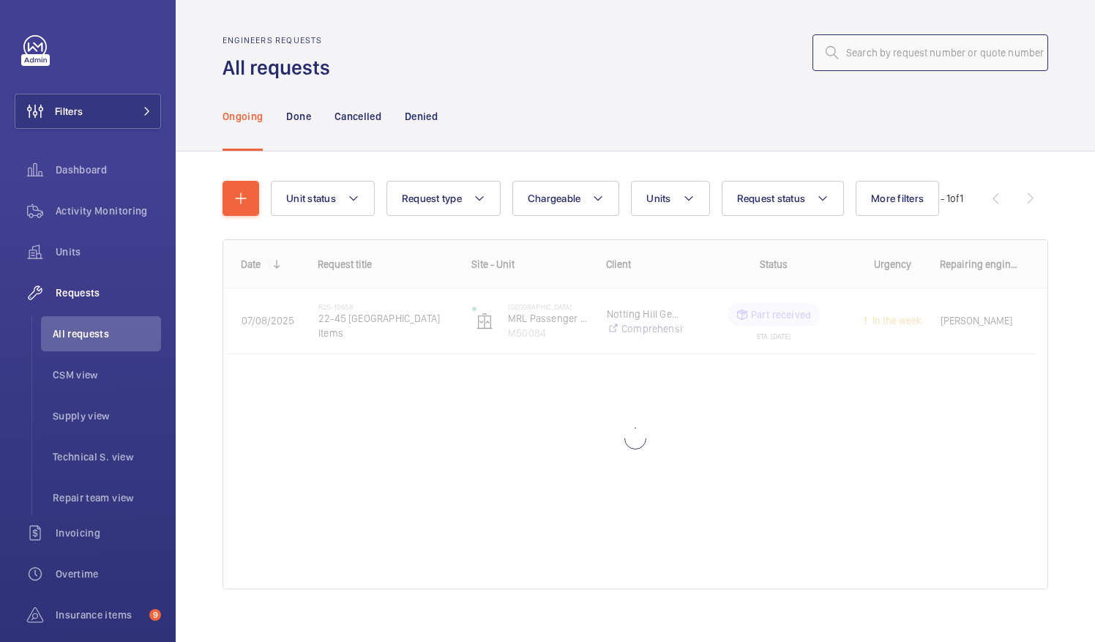
click at [849, 49] on input "text" at bounding box center [930, 52] width 236 height 37
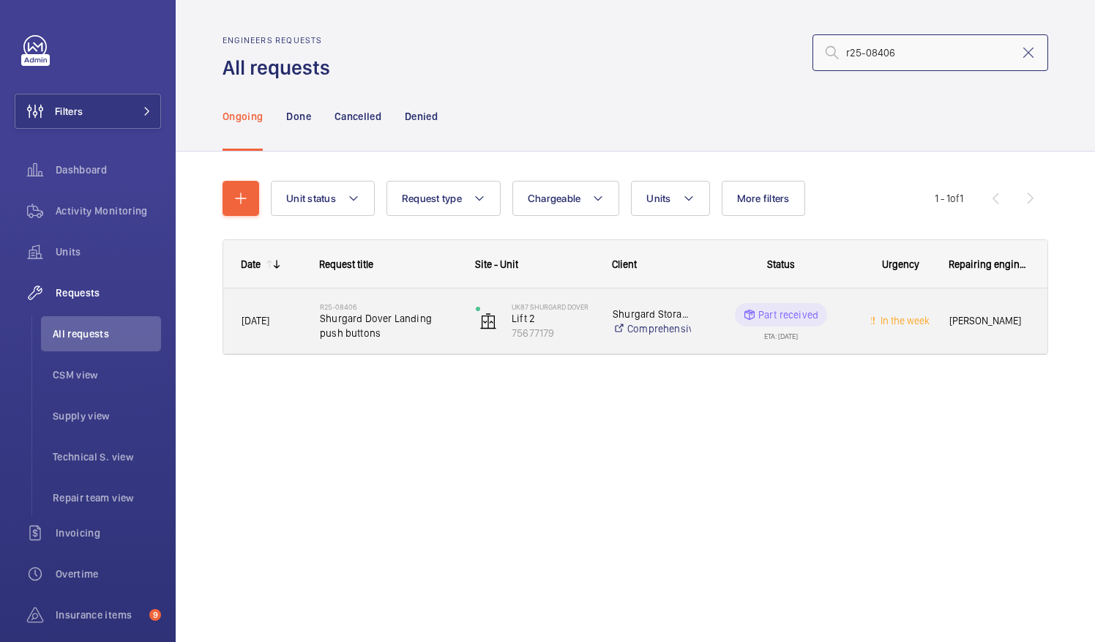
type input "r25-08406"
click at [348, 317] on span "Shurgard Dover Landing push buttons" at bounding box center [388, 325] width 137 height 29
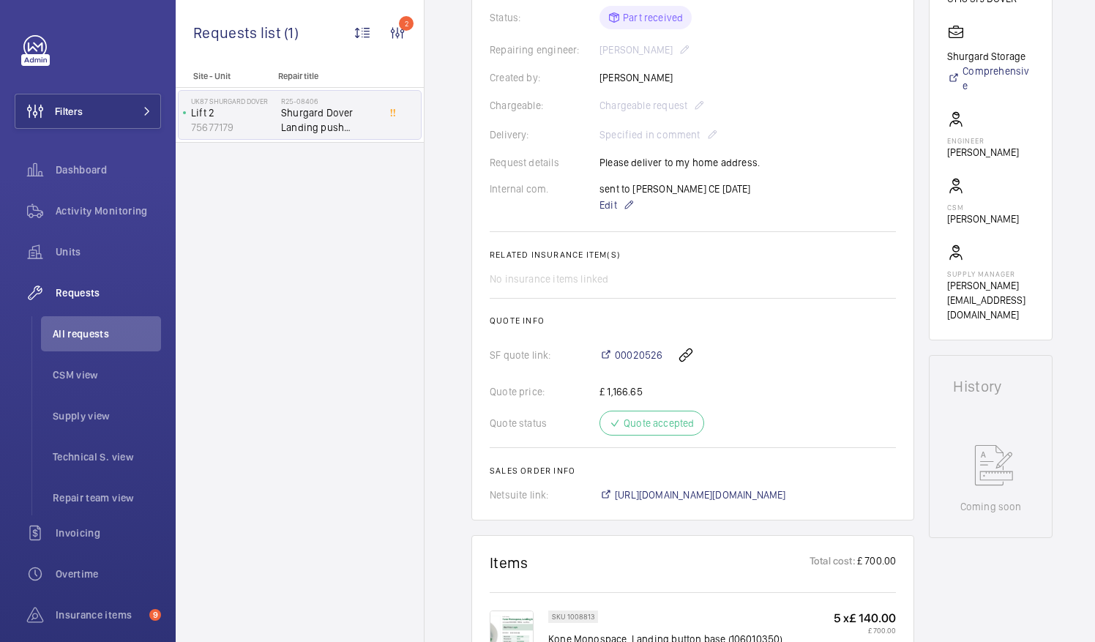
scroll to position [342, 0]
click at [776, 495] on span "https://6461500.app.netsuite.com/app/accounting/transactions/salesord.nl?id=289…" at bounding box center [700, 494] width 171 height 15
click at [94, 332] on span "All requests" at bounding box center [107, 333] width 108 height 15
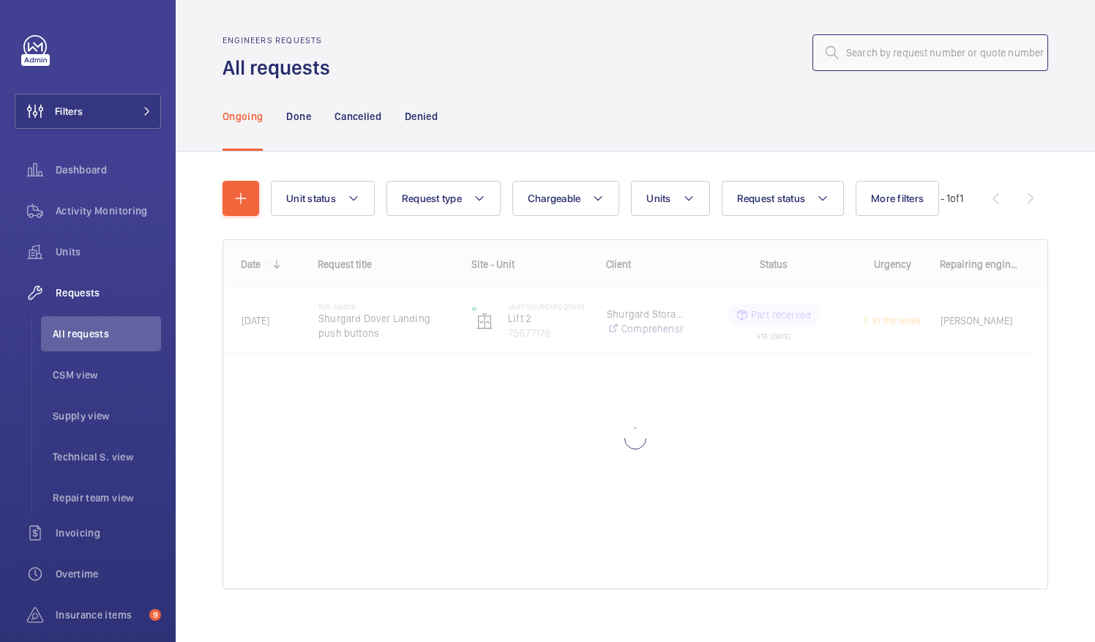
click at [846, 51] on input "text" at bounding box center [930, 52] width 236 height 37
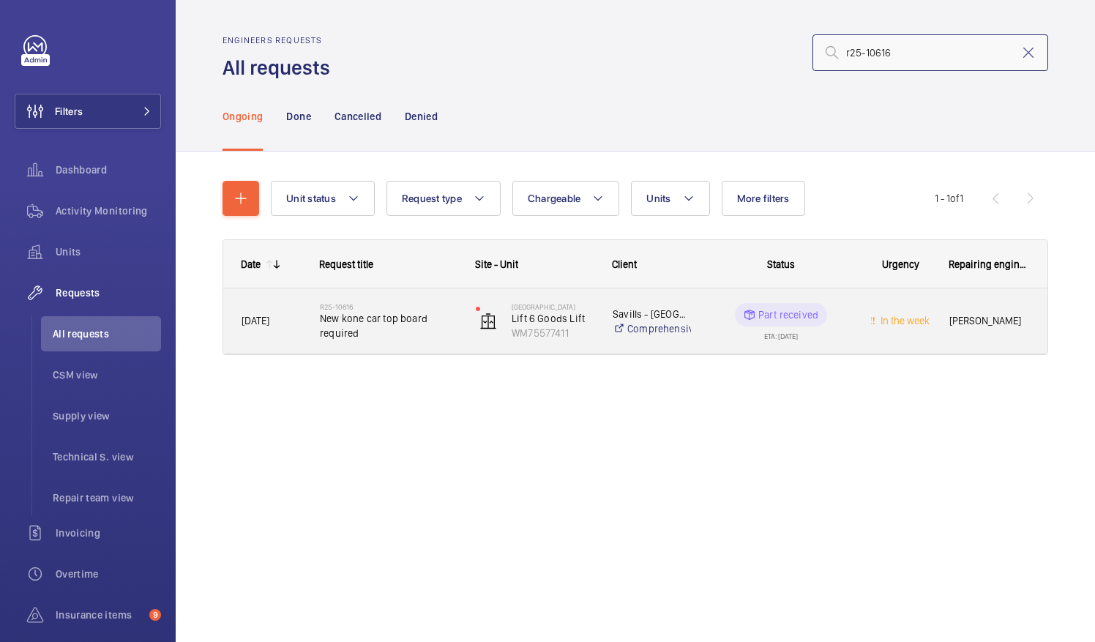
type input "r25-10616"
click at [392, 323] on span "New kone car top board required" at bounding box center [388, 325] width 137 height 29
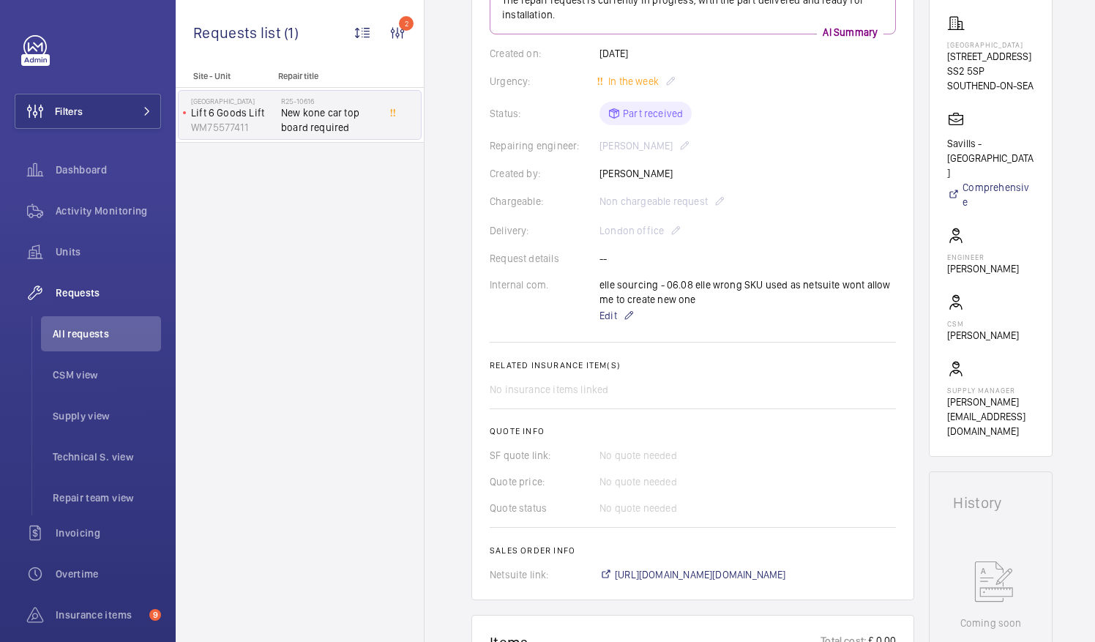
scroll to position [422, 0]
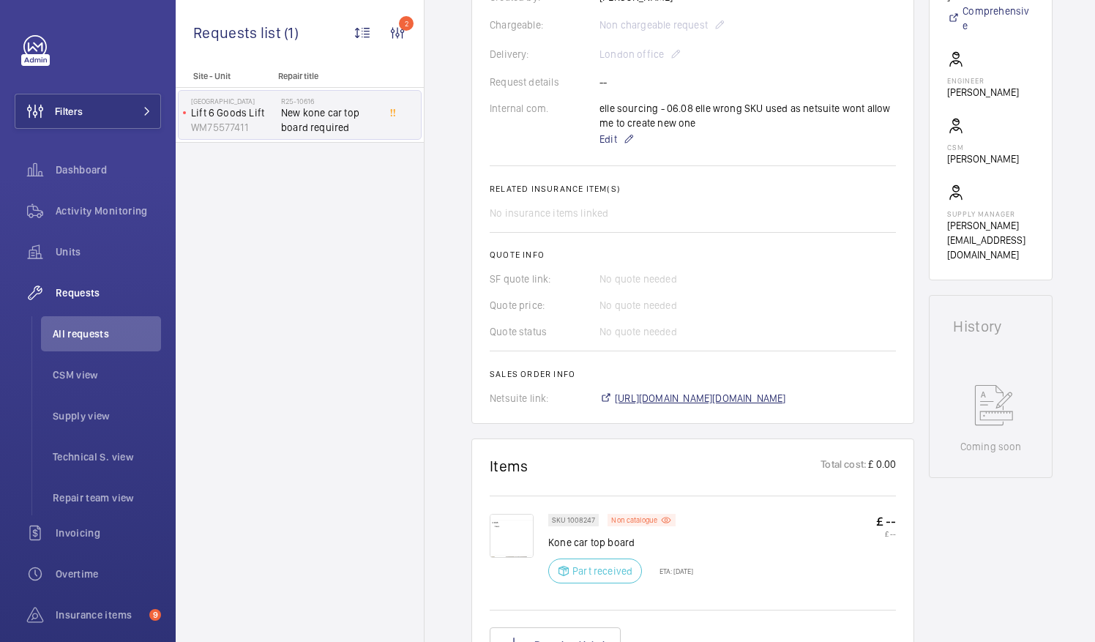
click at [770, 403] on span "https://6461500.app.netsuite.com/app/accounting/transactions/salesord.nl?id=288…" at bounding box center [700, 398] width 171 height 15
click at [78, 335] on span "All requests" at bounding box center [107, 333] width 108 height 15
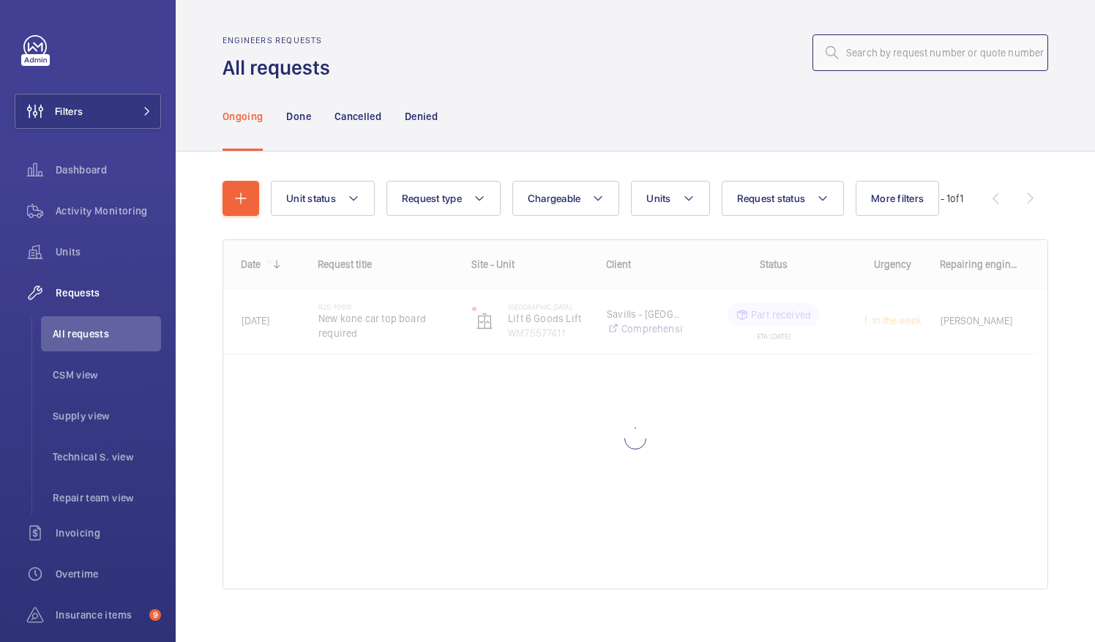
click at [844, 53] on input "text" at bounding box center [930, 52] width 236 height 37
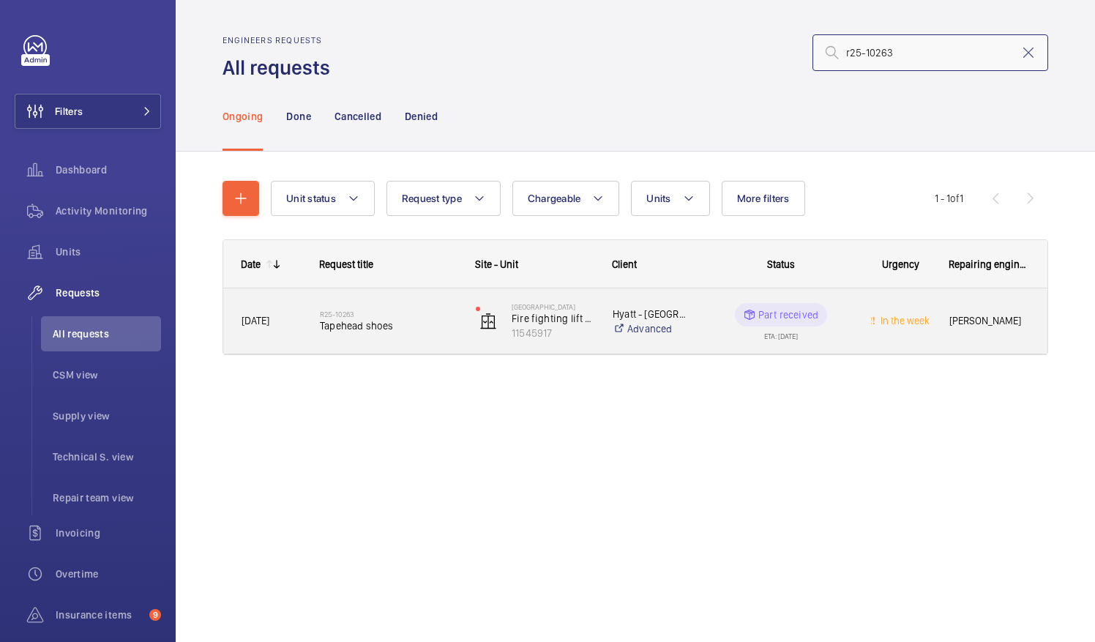
type input "r25-10263"
click at [397, 326] on span "Tapehead shoes" at bounding box center [388, 325] width 137 height 15
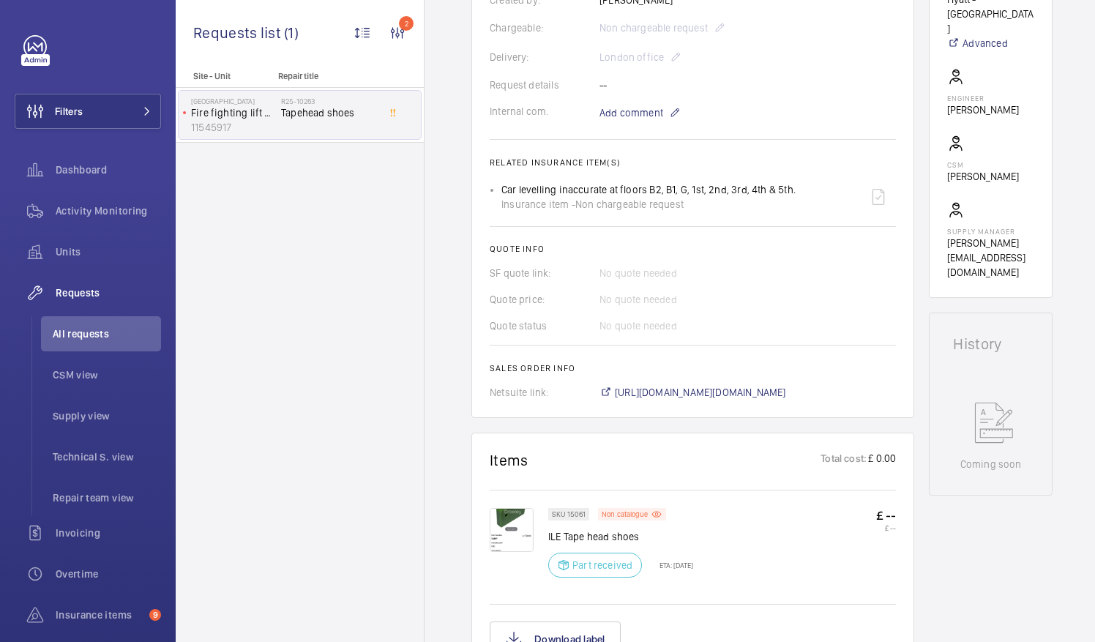
scroll to position [420, 0]
click at [786, 389] on span "https://6461500.app.netsuite.com/app/accounting/transactions/salesord.nl?id=294…" at bounding box center [700, 391] width 171 height 15
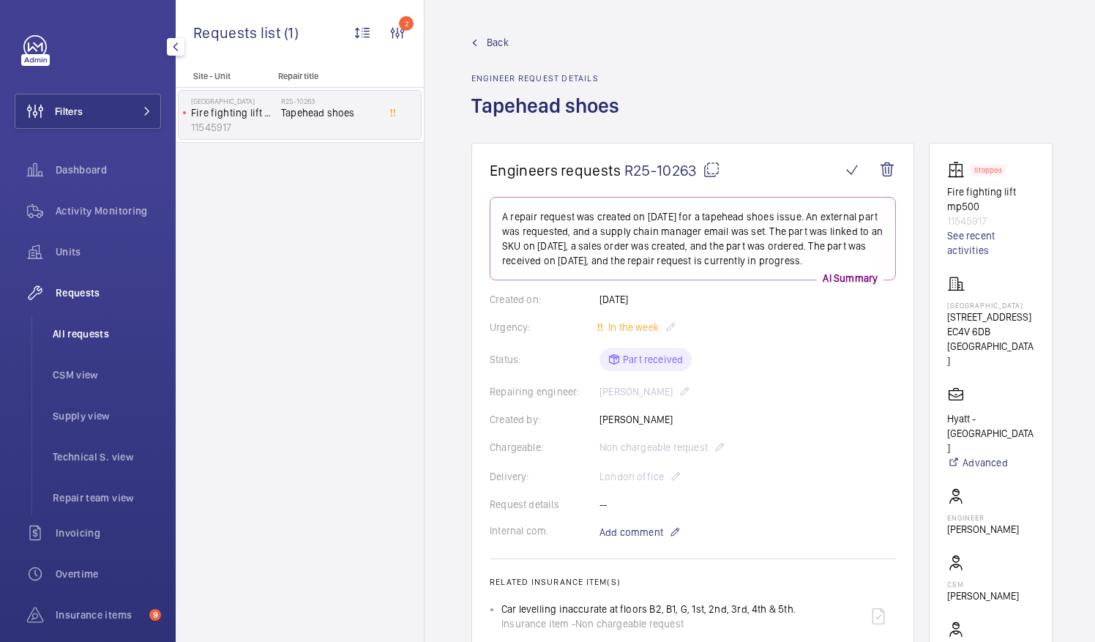
click at [70, 341] on li "All requests" at bounding box center [101, 333] width 120 height 35
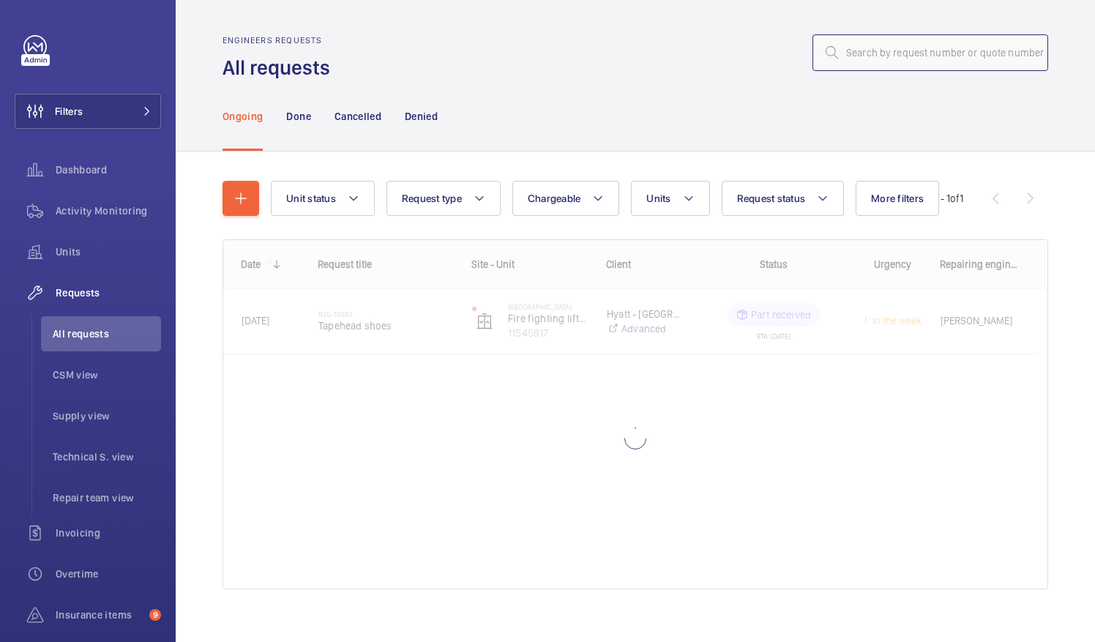
click at [869, 56] on input "text" at bounding box center [930, 52] width 236 height 37
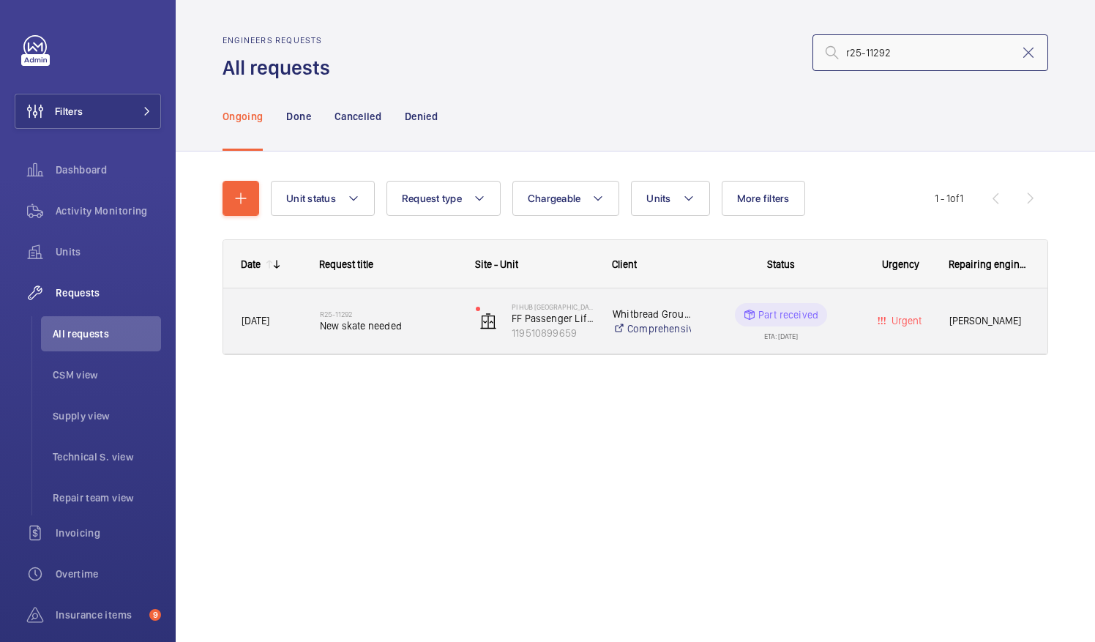
type input "r25-11292"
click at [385, 323] on span "New skate needed" at bounding box center [388, 325] width 137 height 15
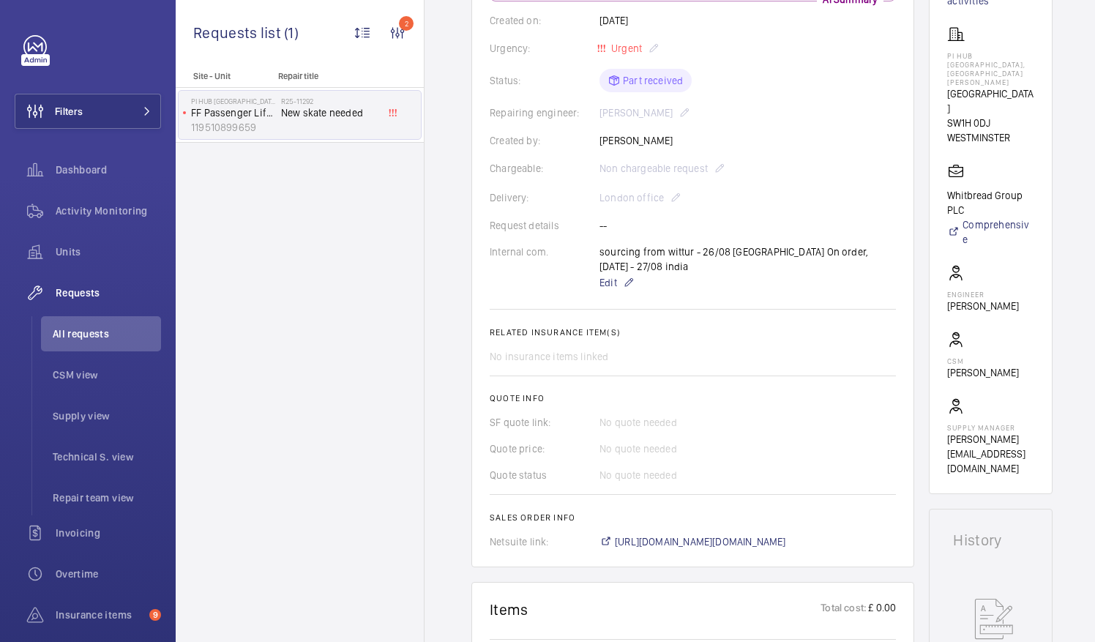
scroll to position [277, 0]
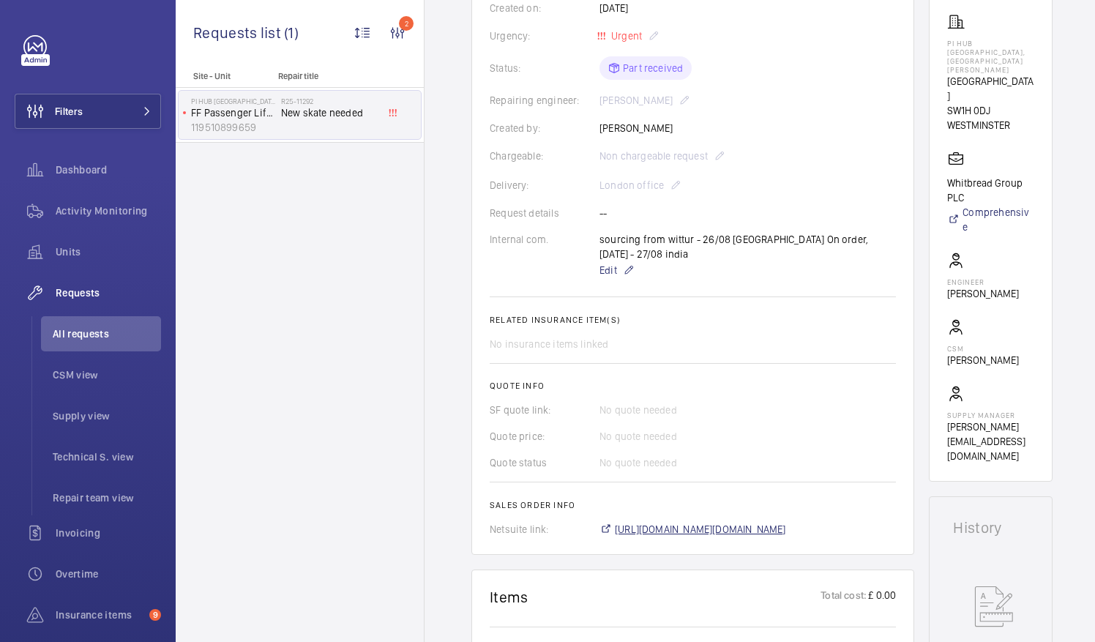
click at [762, 522] on span "https://6461500.app.netsuite.com/app/accounting/transactions/salesord.nl?id=295…" at bounding box center [700, 529] width 171 height 15
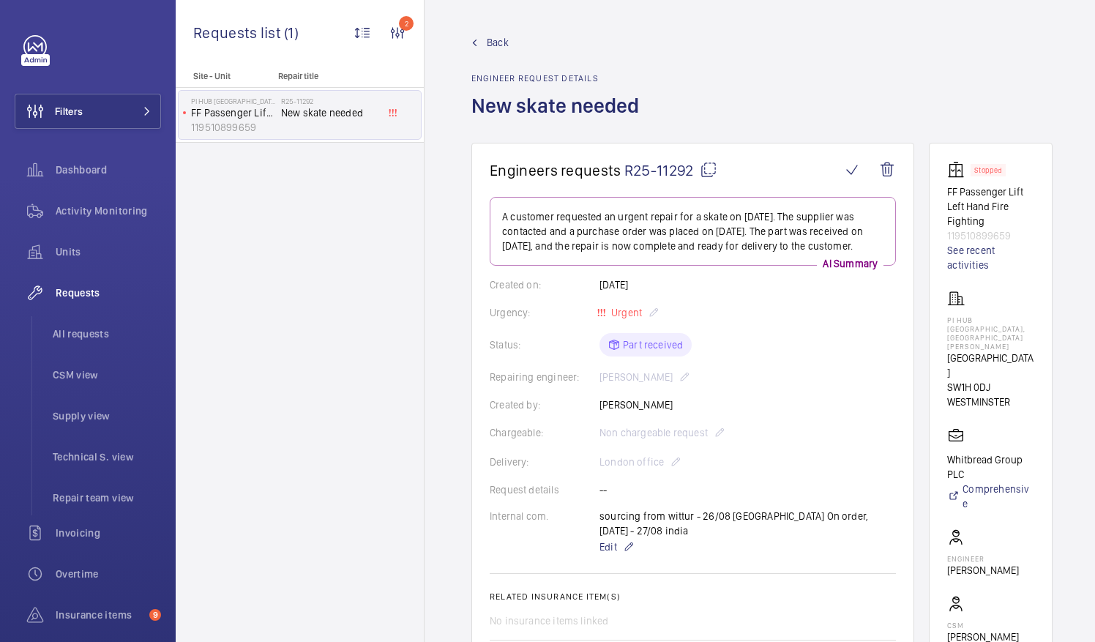
click at [707, 168] on mat-icon at bounding box center [708, 170] width 18 height 18
click at [80, 337] on span "All requests" at bounding box center [107, 333] width 108 height 15
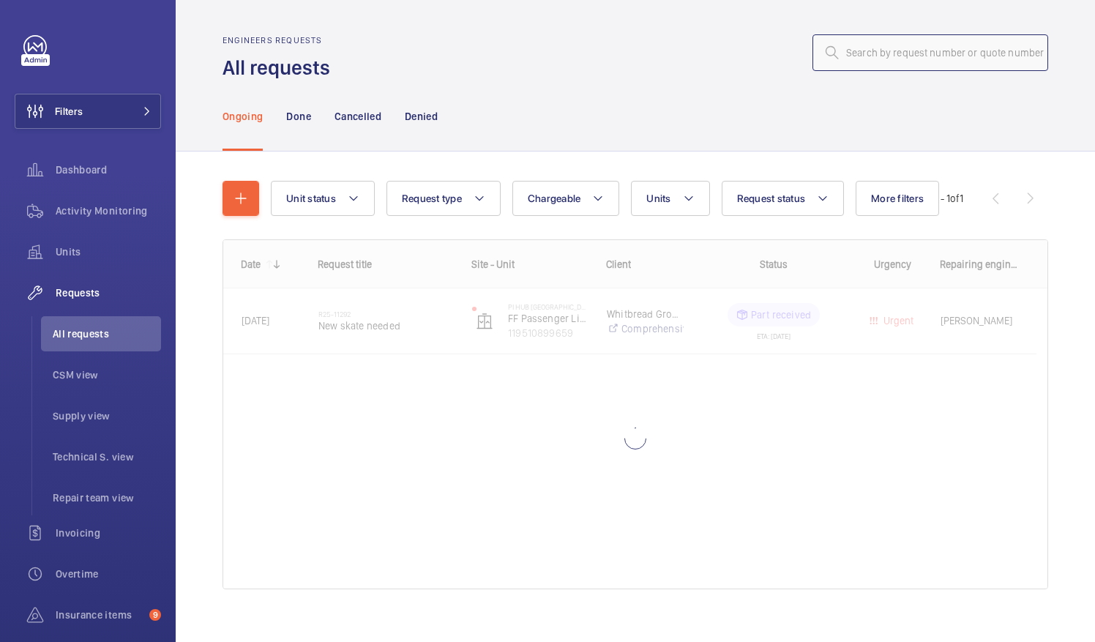
click at [854, 53] on input "text" at bounding box center [930, 52] width 236 height 37
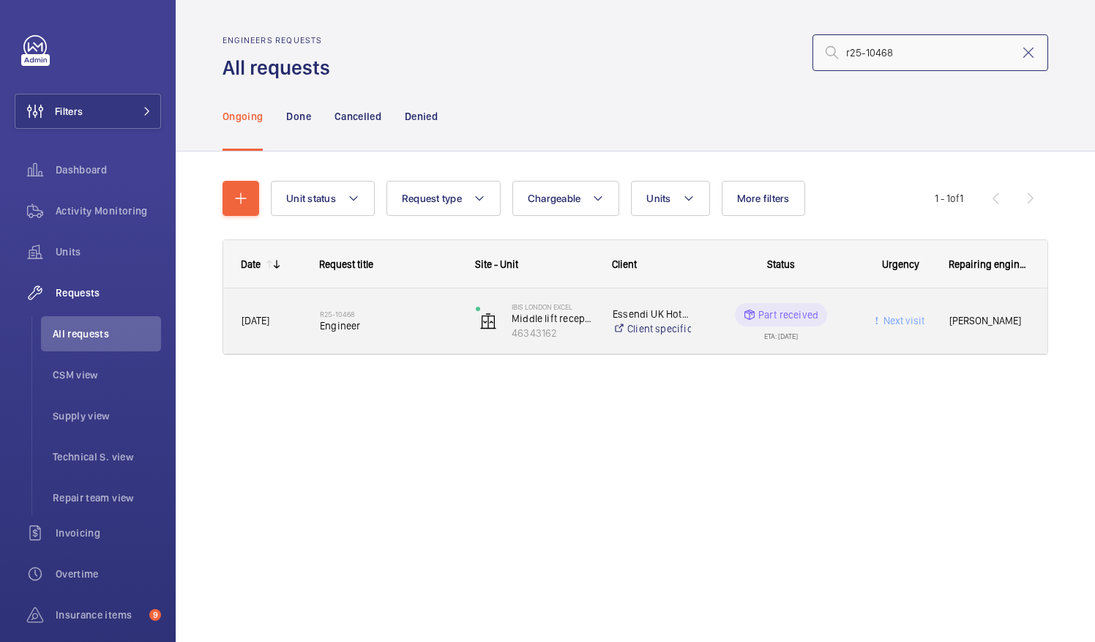
type input "r25-10468"
click at [348, 320] on span "Engineer" at bounding box center [388, 325] width 137 height 15
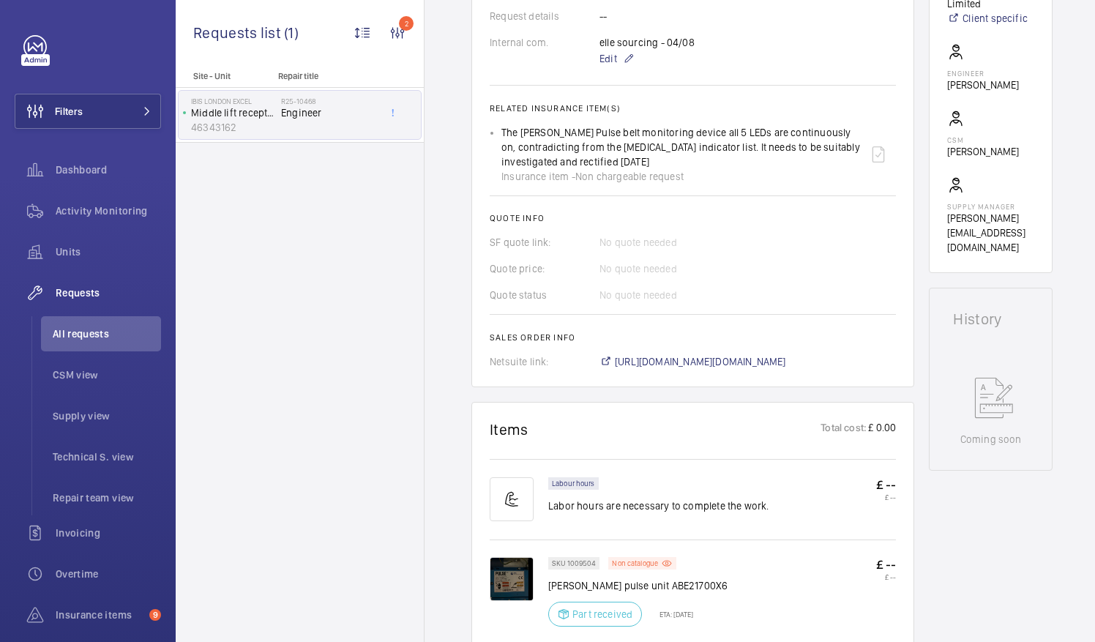
scroll to position [489, 0]
click at [786, 358] on span "https://6461500.app.netsuite.com/app/accounting/transactions/salesord.nl?id=288…" at bounding box center [700, 360] width 171 height 15
click at [72, 328] on span "All requests" at bounding box center [107, 333] width 108 height 15
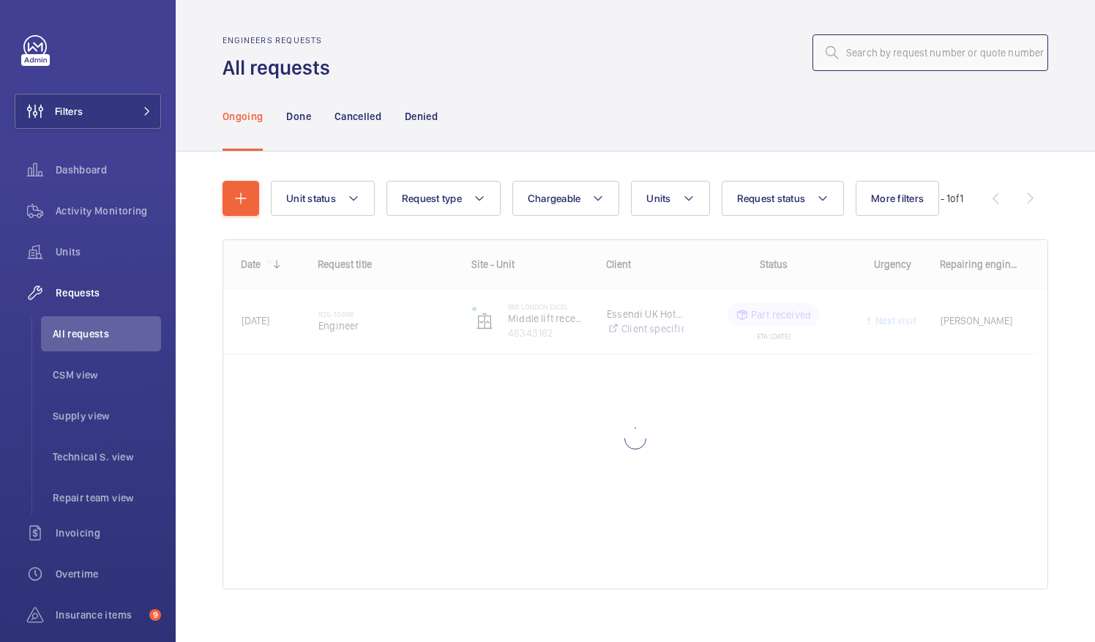
click at [855, 53] on input "text" at bounding box center [930, 52] width 236 height 37
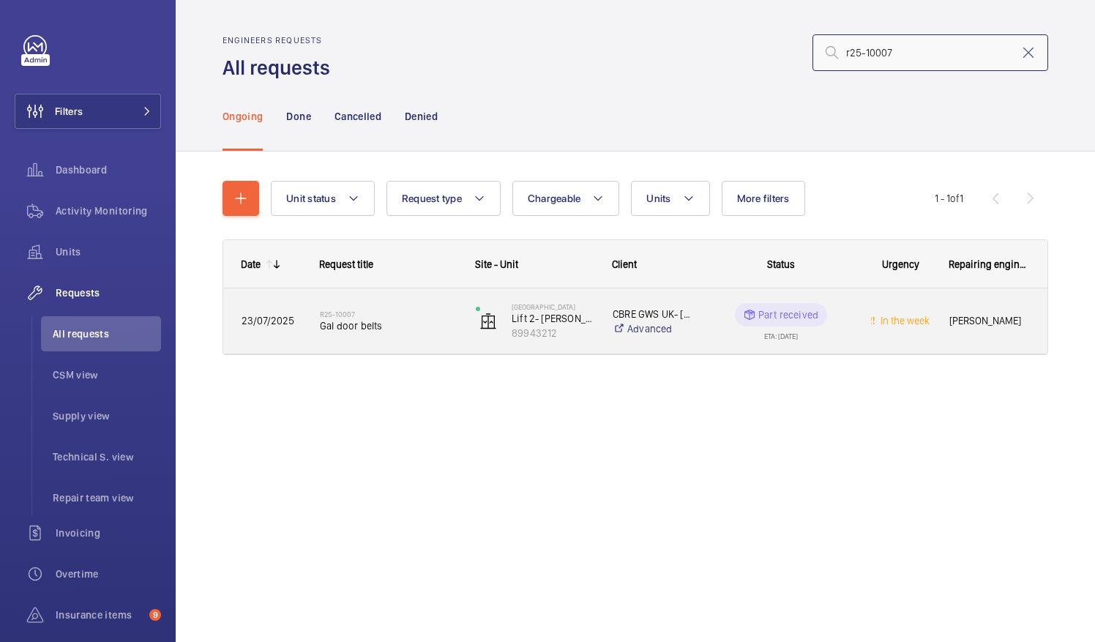
type input "r25-10007"
click at [347, 328] on span "Gal door belts" at bounding box center [388, 325] width 137 height 15
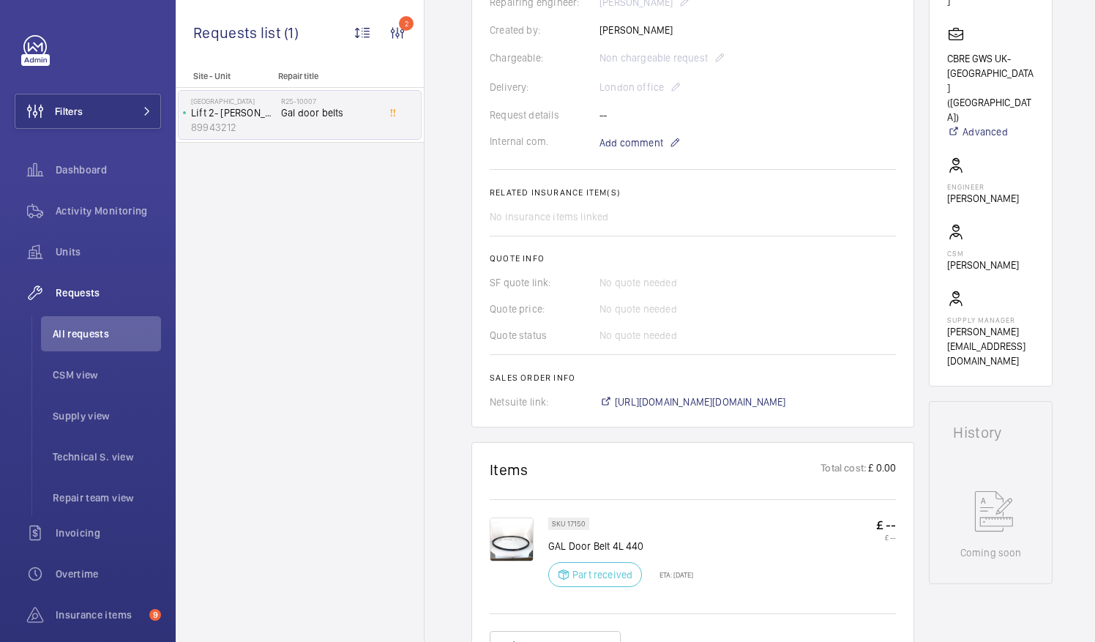
scroll to position [411, 0]
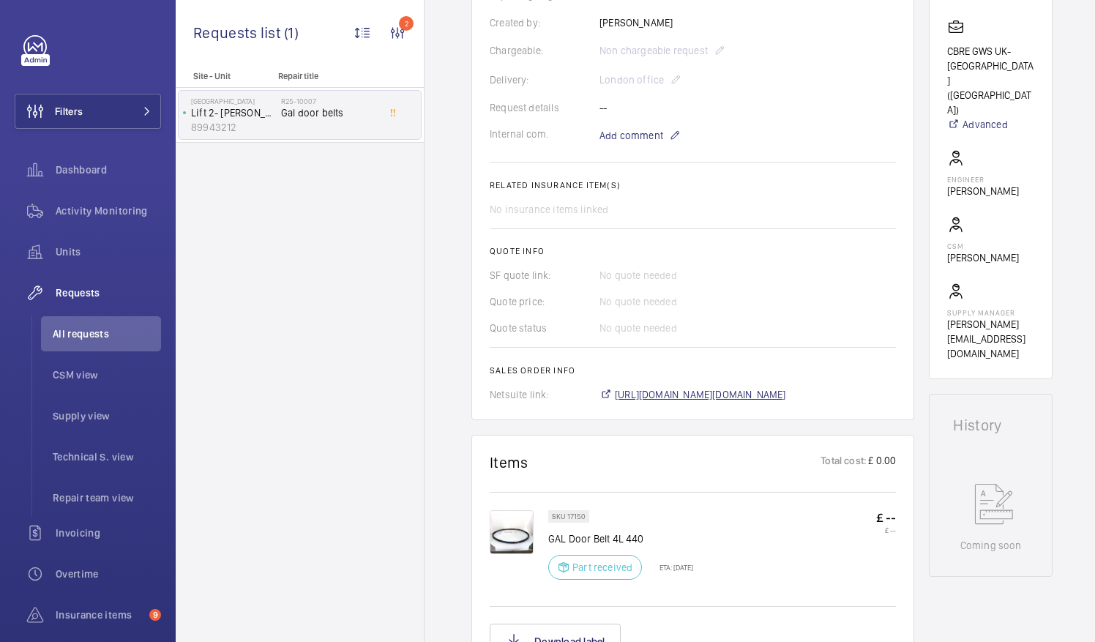
click at [688, 387] on span "https://6461500.app.netsuite.com/app/accounting/transactions/salesord.nl?id=286…" at bounding box center [700, 394] width 171 height 15
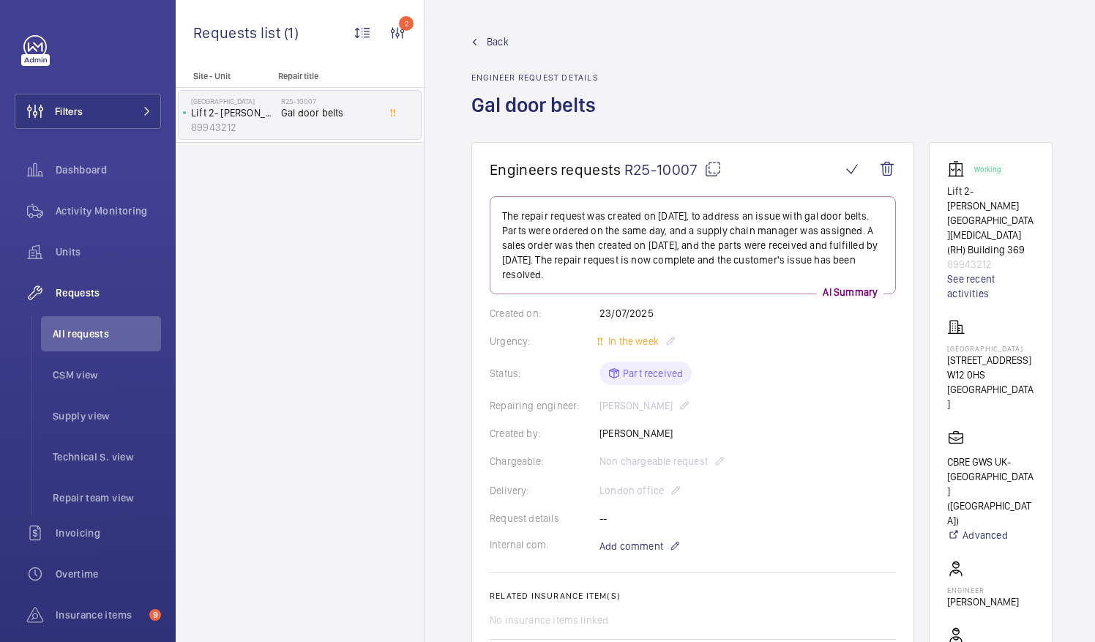
scroll to position [0, 0]
click at [94, 334] on span "All requests" at bounding box center [107, 333] width 108 height 15
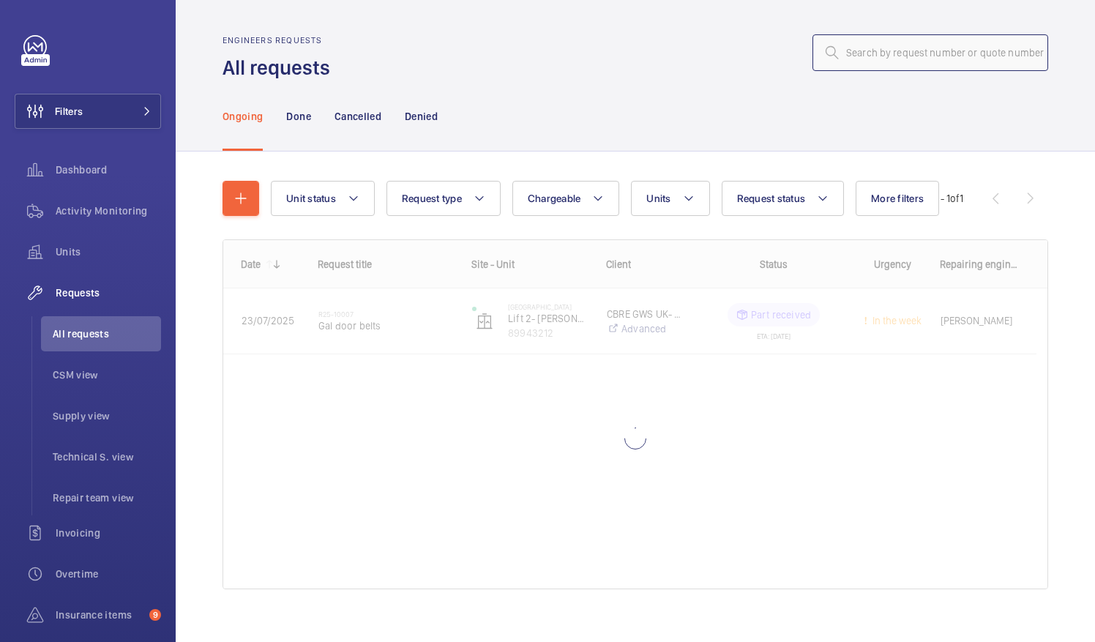
click at [852, 56] on input "text" at bounding box center [930, 52] width 236 height 37
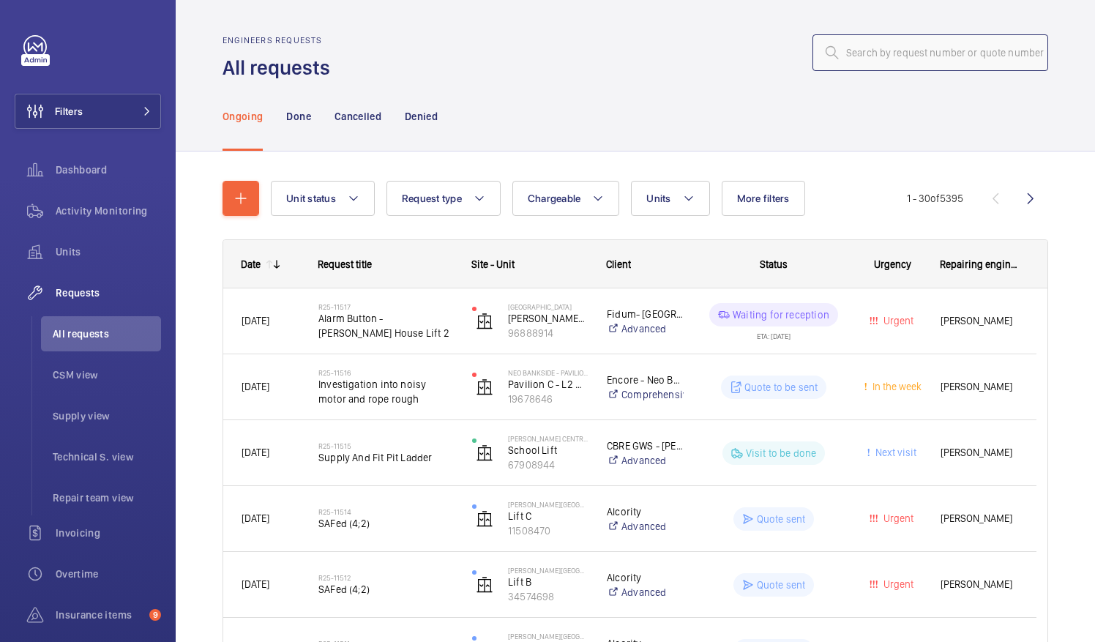
paste input "R25-10007"
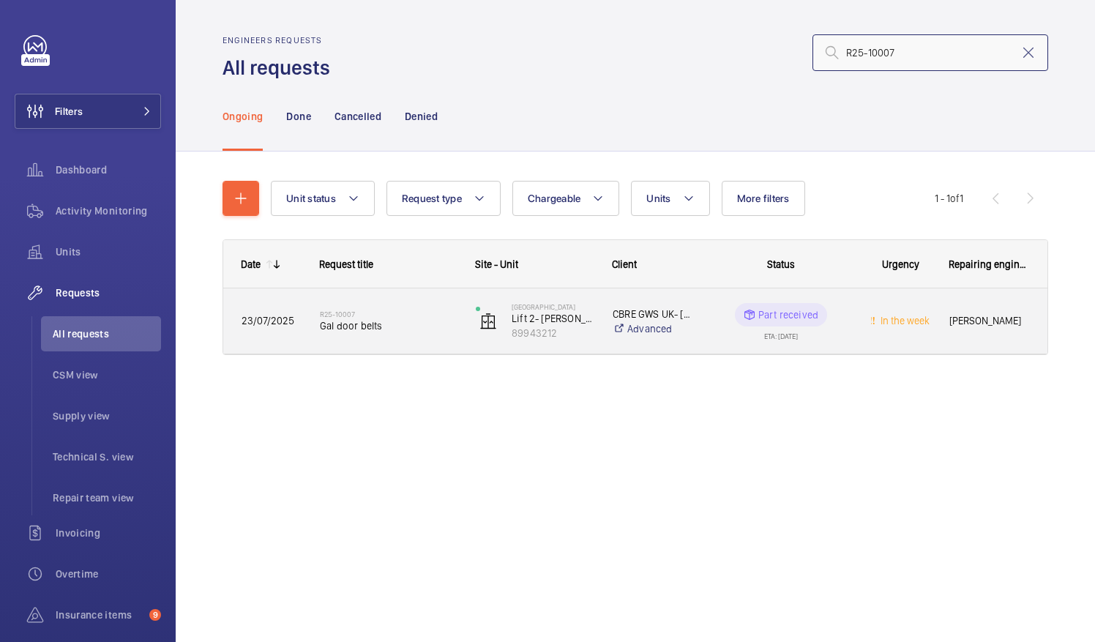
type input "R25-10007"
click at [371, 329] on span "Gal door belts" at bounding box center [388, 325] width 137 height 15
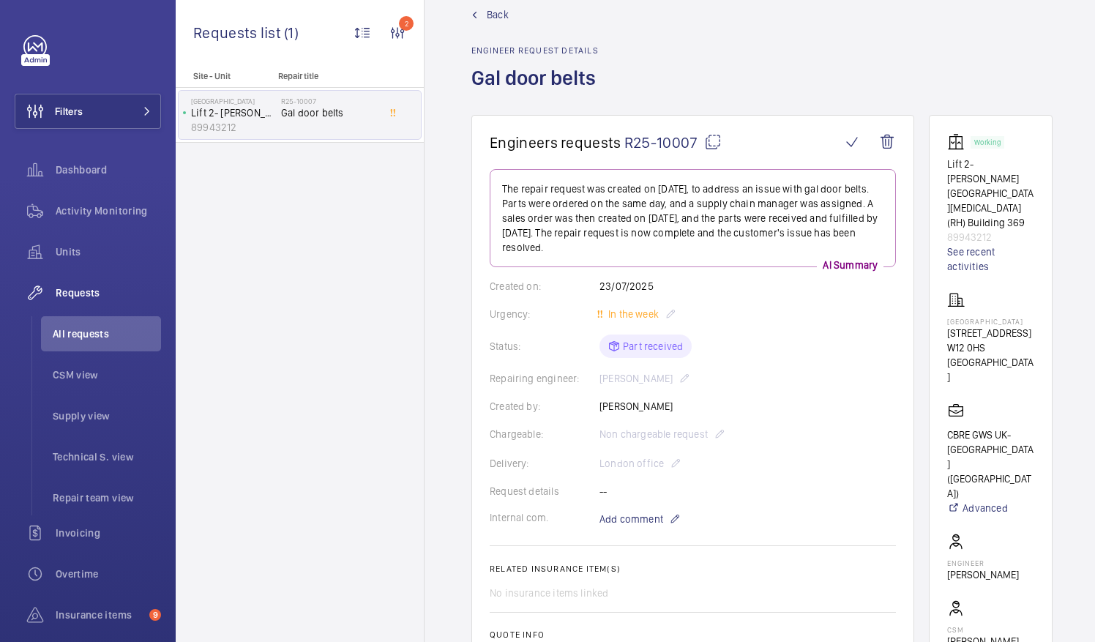
scroll to position [31, 0]
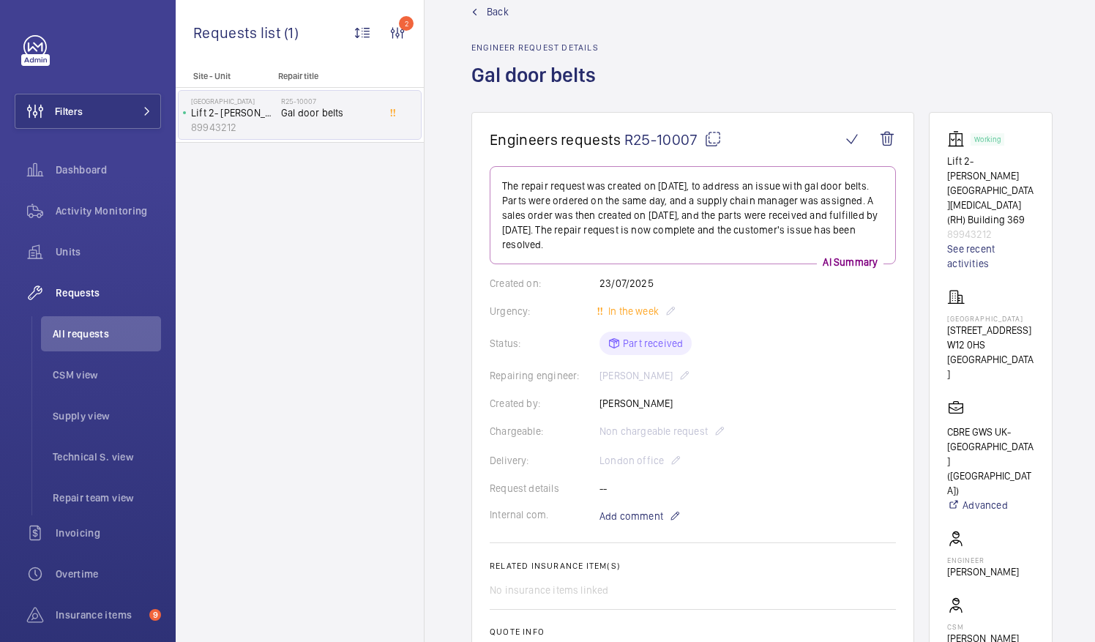
click at [710, 138] on mat-icon at bounding box center [713, 139] width 18 height 18
click at [82, 331] on span "All requests" at bounding box center [107, 333] width 108 height 15
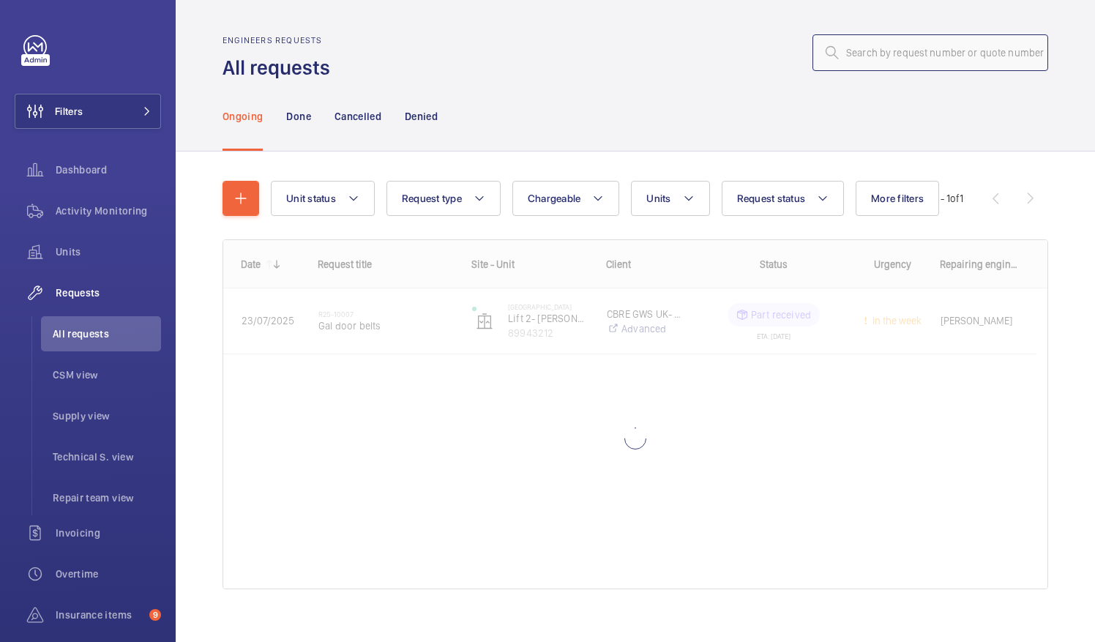
click at [843, 51] on input "text" at bounding box center [930, 52] width 236 height 37
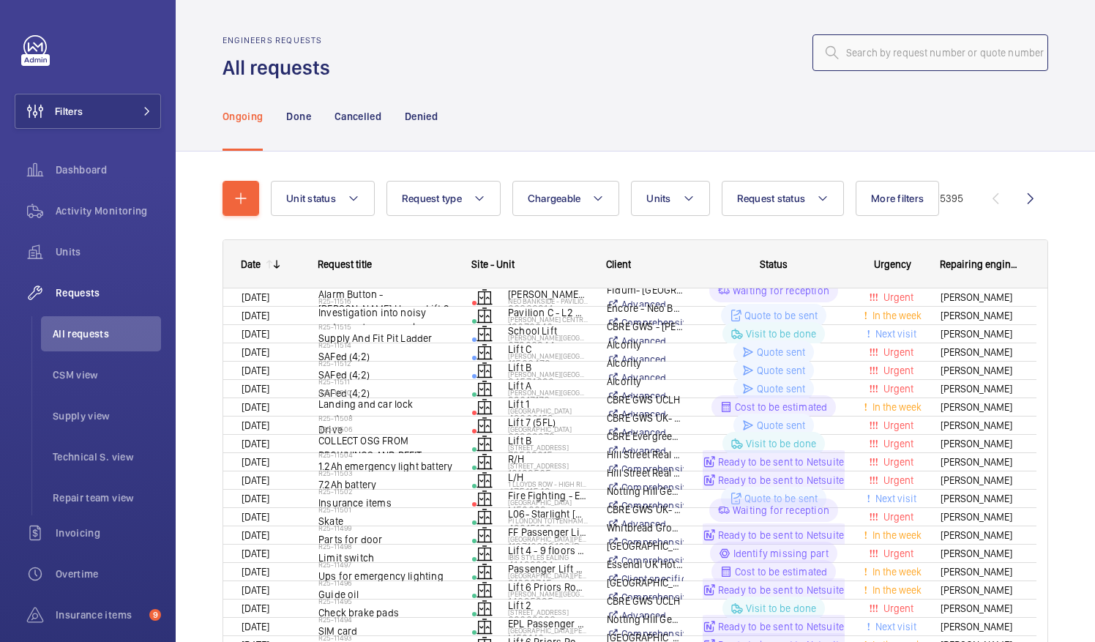
type input "V"
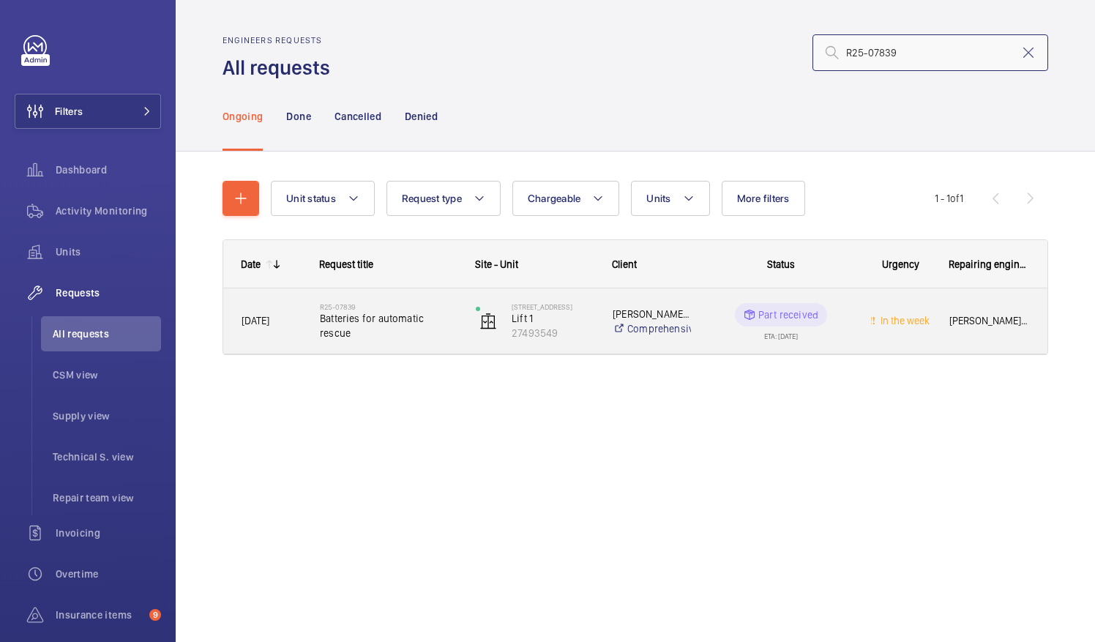
type input "R25-07839"
click at [366, 323] on span "Batteries for automatic rescue" at bounding box center [388, 325] width 137 height 29
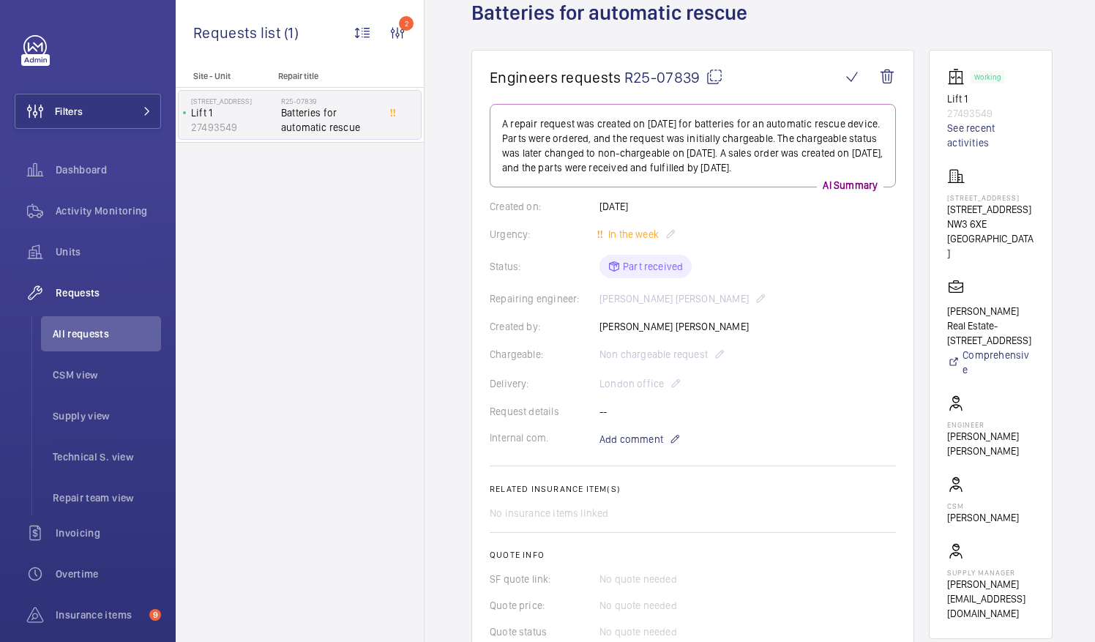
scroll to position [109, 0]
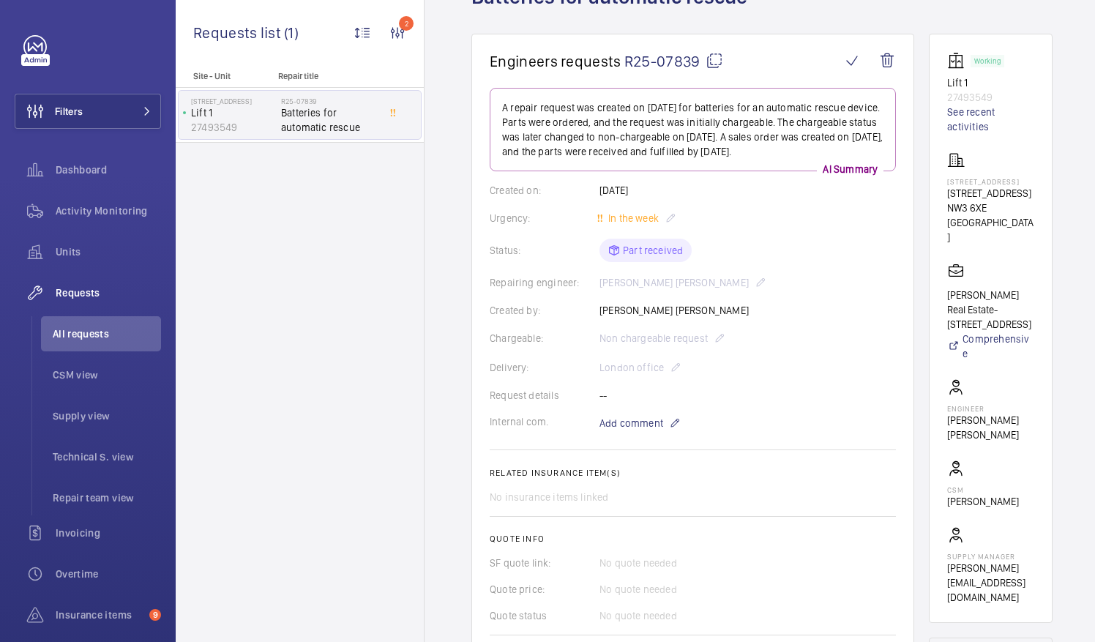
click at [713, 63] on mat-icon at bounding box center [714, 61] width 18 height 18
click at [98, 334] on span "All requests" at bounding box center [107, 333] width 108 height 15
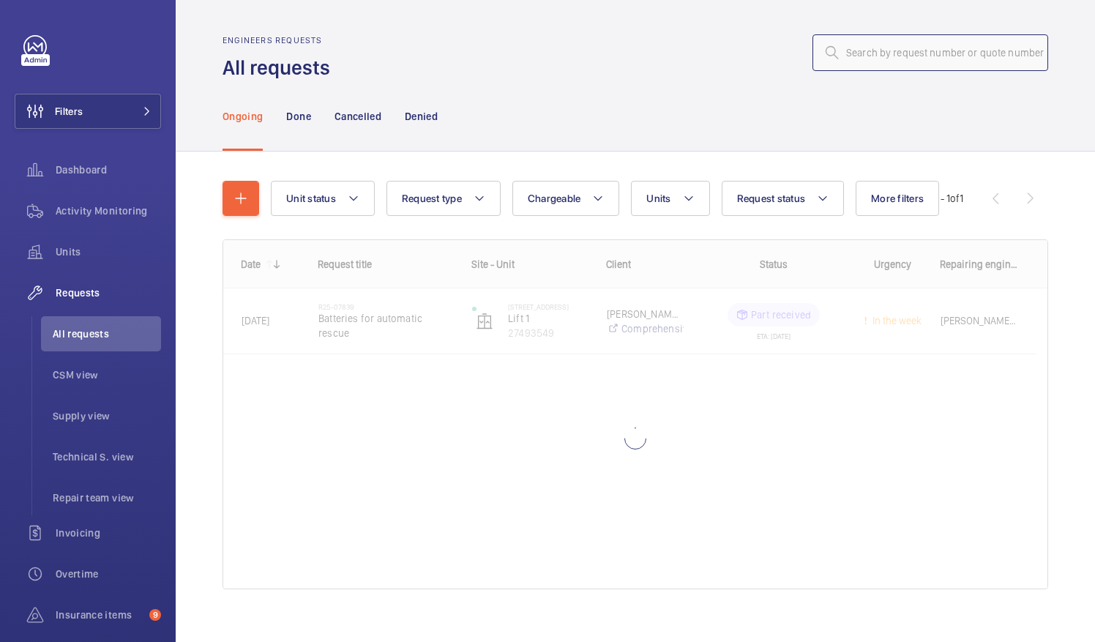
click at [852, 53] on input "text" at bounding box center [930, 52] width 236 height 37
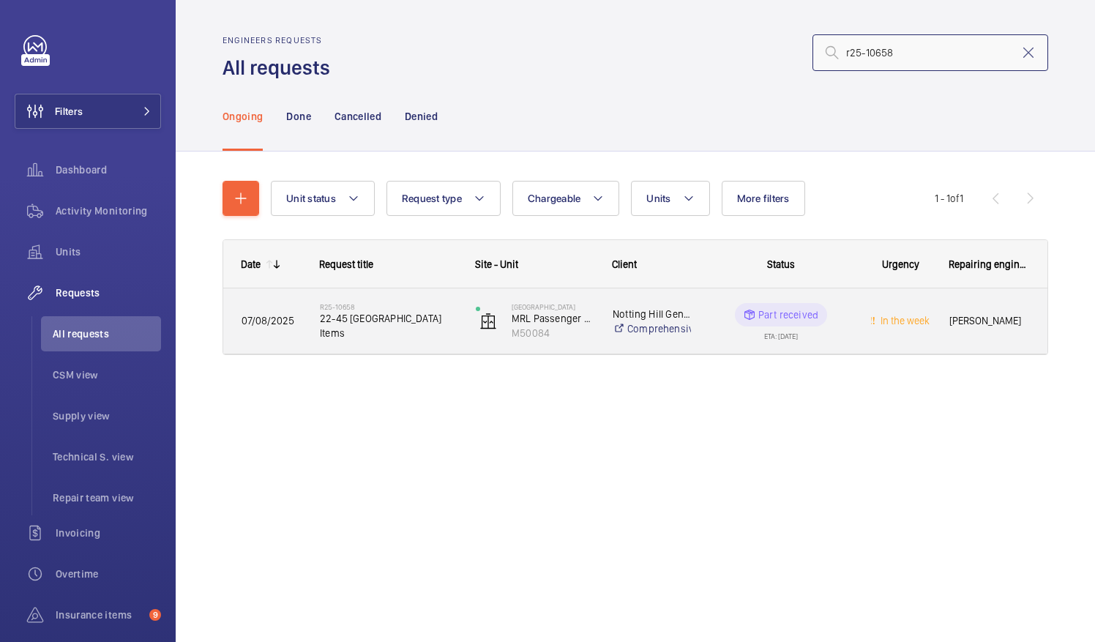
type input "r25-10658"
click at [370, 319] on span "22-45 Batwa House Items" at bounding box center [388, 325] width 137 height 29
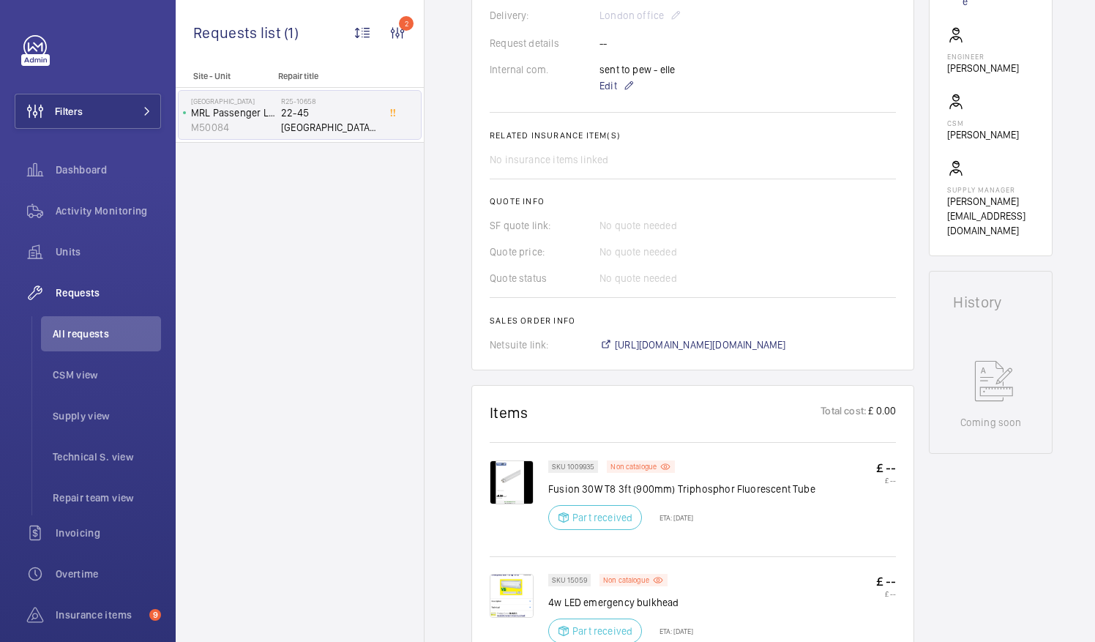
scroll to position [461, 0]
click at [757, 346] on span "https://6461500.app.netsuite.com/app/accounting/transactions/salesord.nl?id=289…" at bounding box center [700, 344] width 171 height 15
click at [88, 334] on span "All requests" at bounding box center [107, 333] width 108 height 15
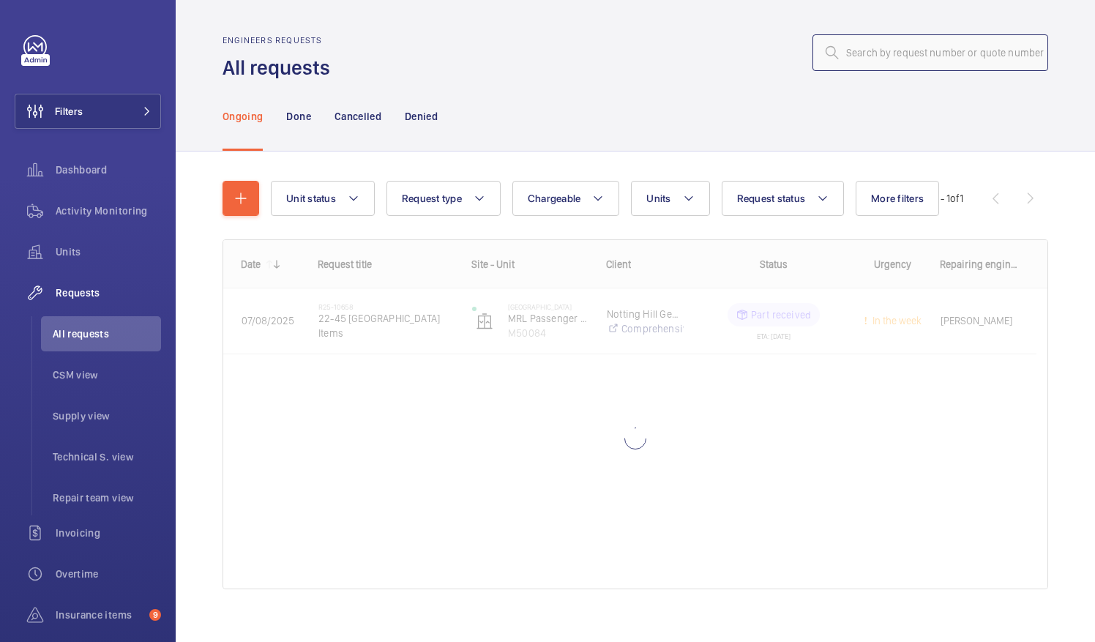
click at [849, 56] on input "text" at bounding box center [930, 52] width 236 height 37
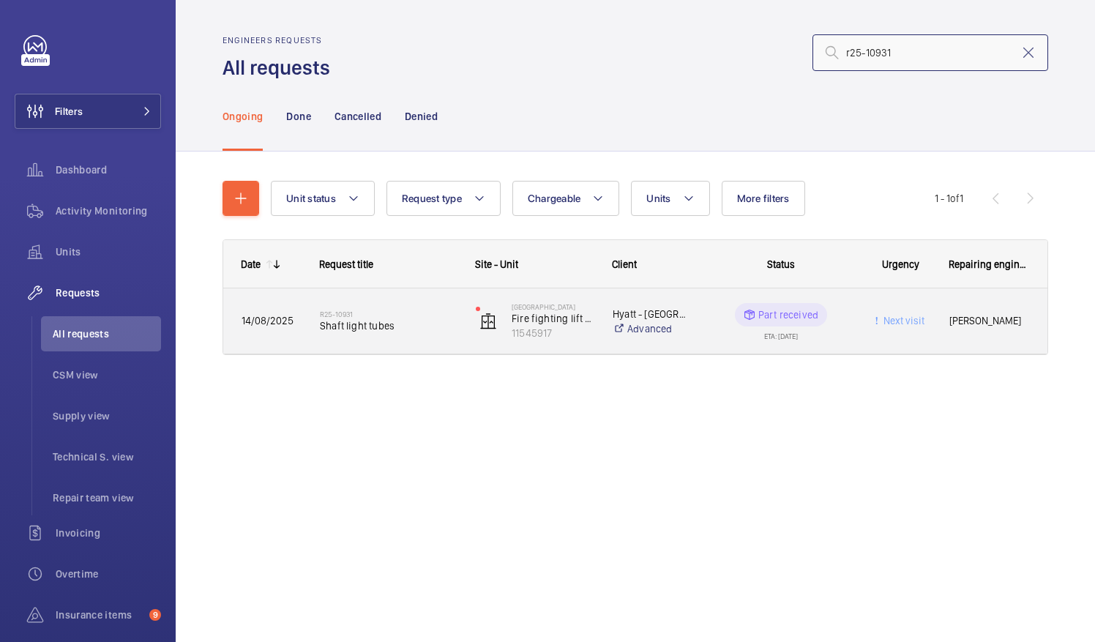
type input "r25-10931"
click at [379, 321] on span "Shaft light tubes" at bounding box center [388, 325] width 137 height 15
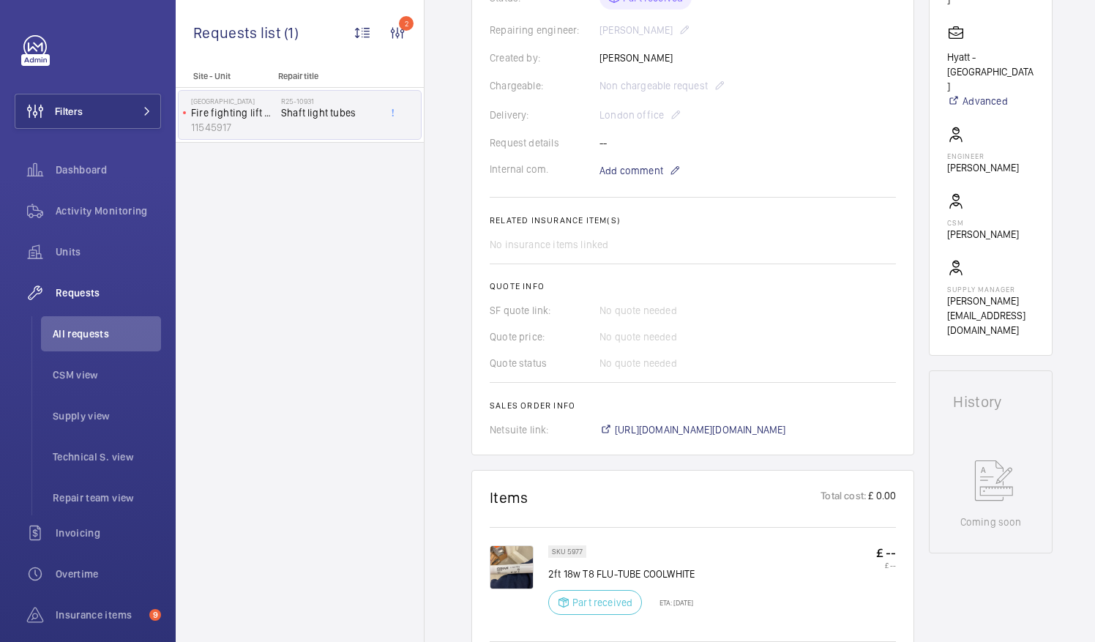
scroll to position [369, 0]
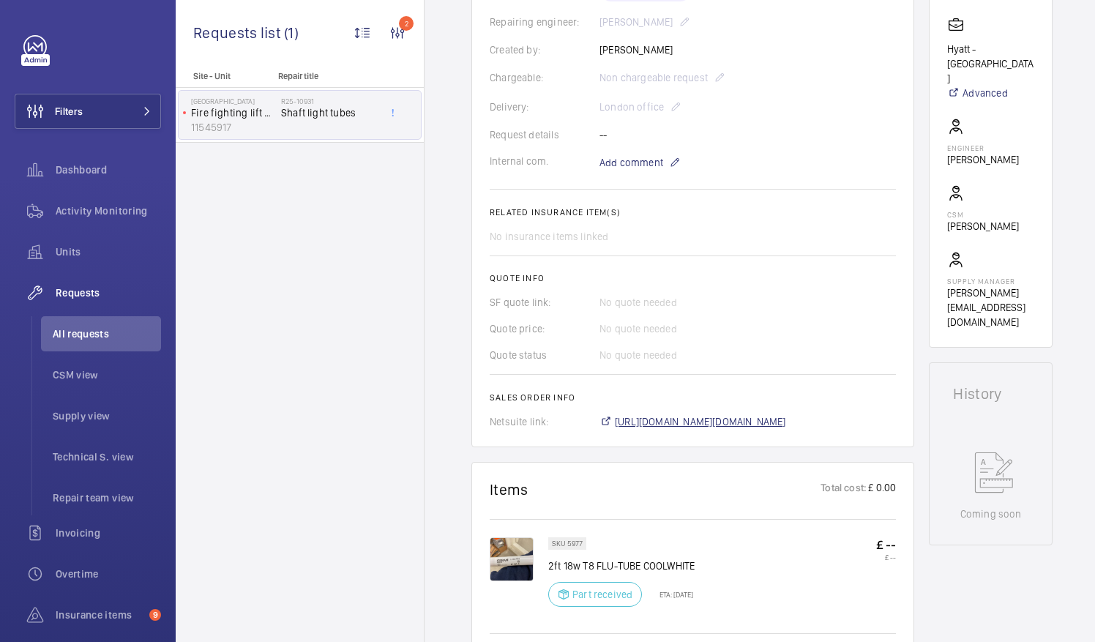
click at [773, 421] on span "https://6461500.app.netsuite.com/app/accounting/transactions/salesord.nl?id=294…" at bounding box center [700, 421] width 171 height 15
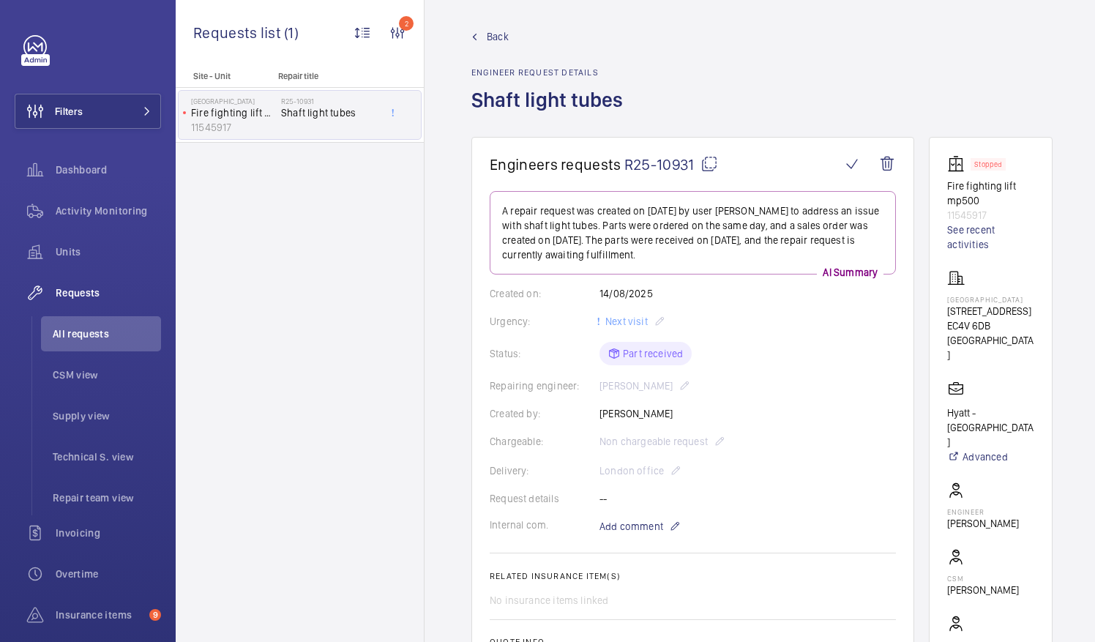
scroll to position [0, 0]
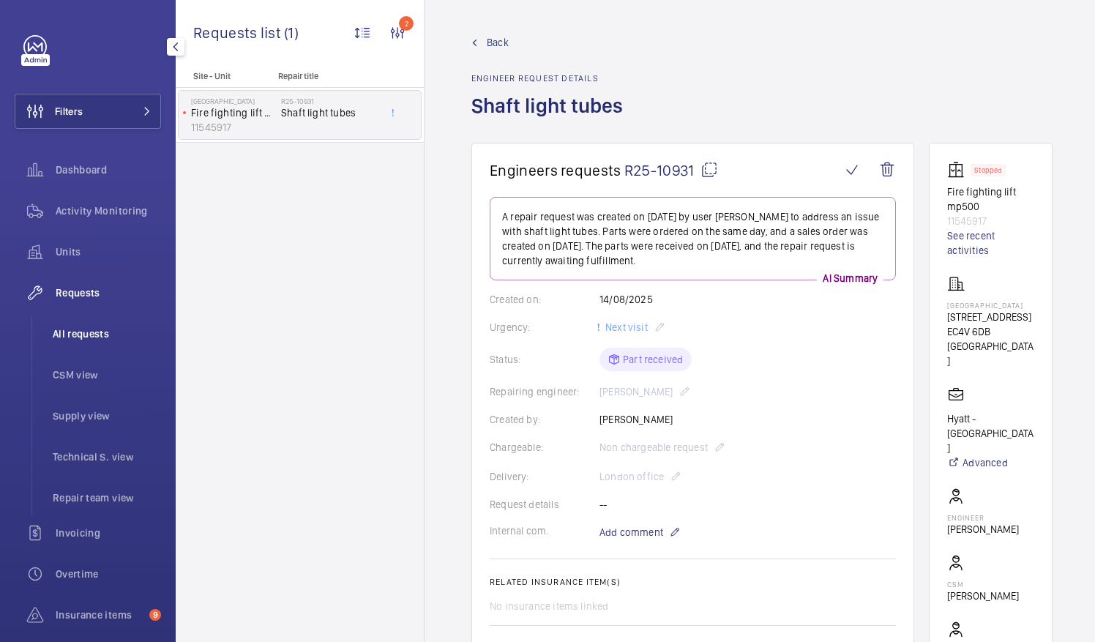
click at [76, 332] on span "All requests" at bounding box center [107, 333] width 108 height 15
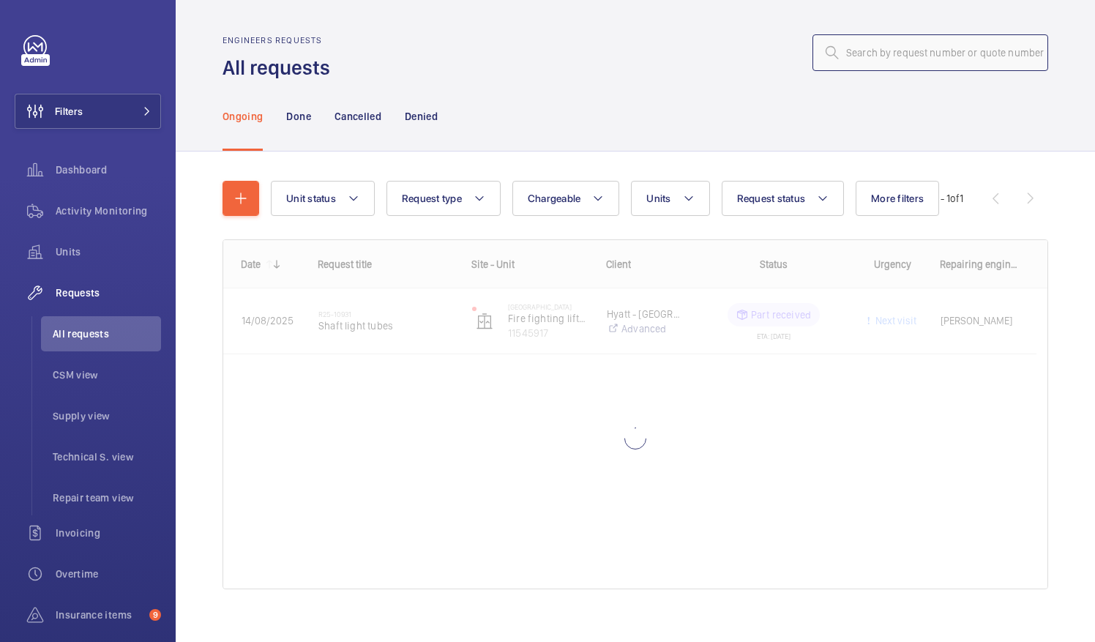
click at [843, 47] on input "text" at bounding box center [930, 52] width 236 height 37
paste input "R25-09526"
type input "R25-09526"
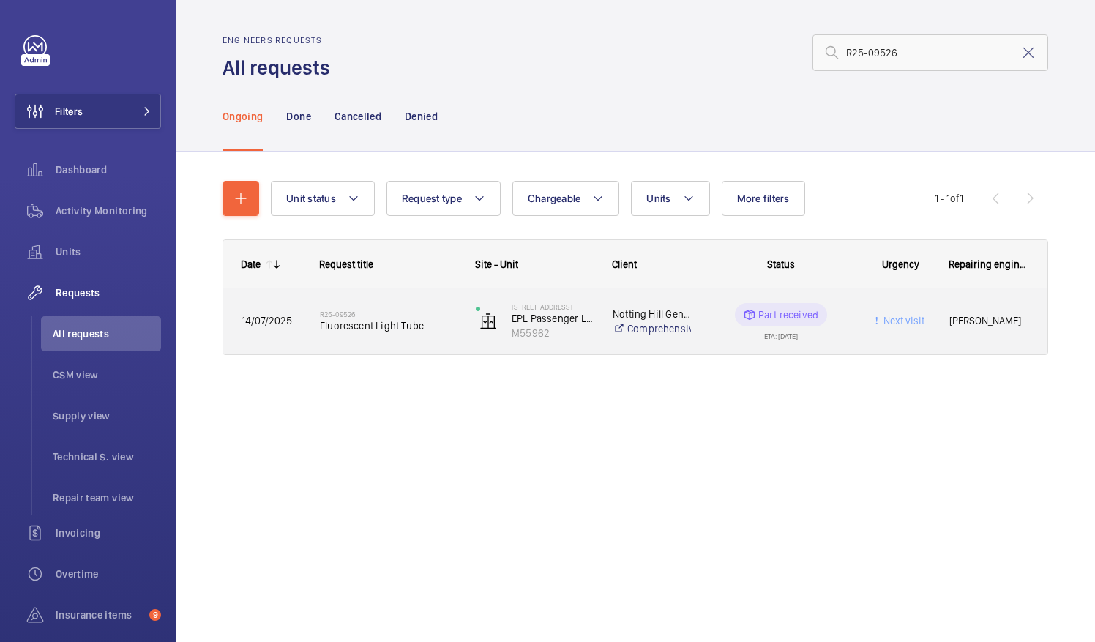
click at [358, 315] on h2 "R25-09526" at bounding box center [388, 313] width 137 height 9
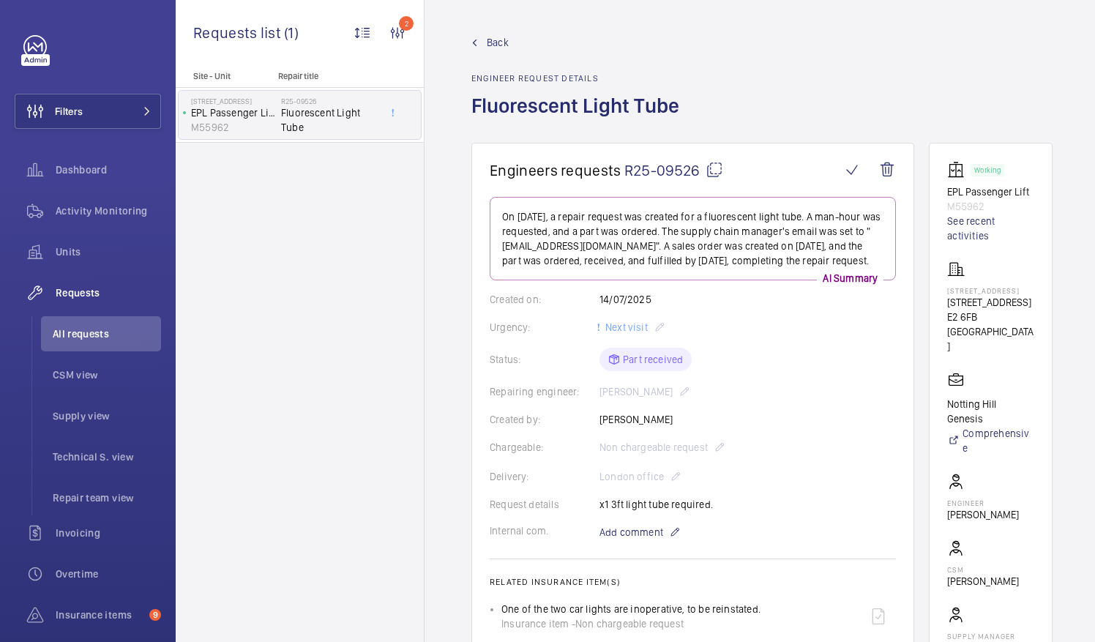
click at [716, 168] on mat-icon at bounding box center [714, 170] width 18 height 18
click at [91, 334] on span "All requests" at bounding box center [107, 333] width 108 height 15
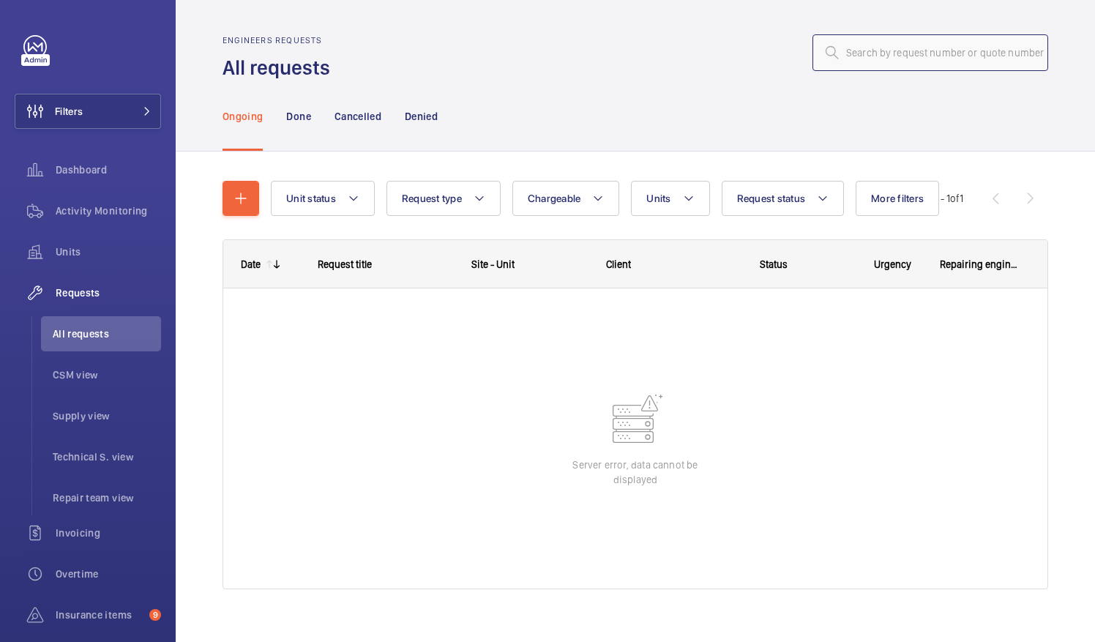
click at [859, 54] on input "text" at bounding box center [930, 52] width 236 height 37
click at [838, 52] on input "r25-10999" at bounding box center [930, 52] width 236 height 37
click at [888, 53] on input "R25-10999" at bounding box center [930, 52] width 236 height 37
type input "R25-10999"
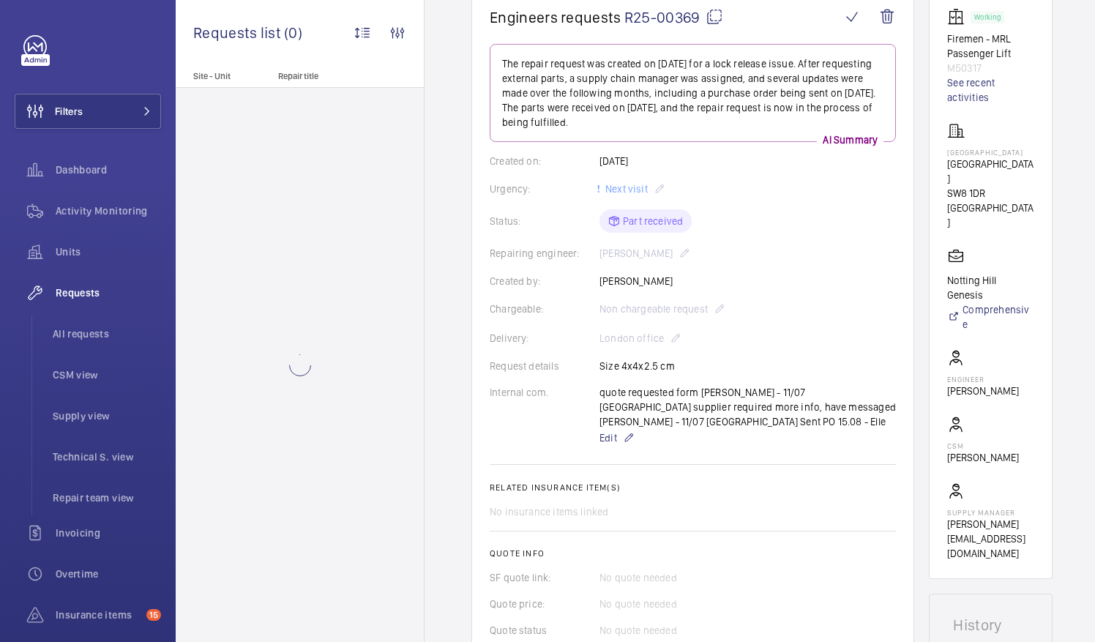
scroll to position [154, 0]
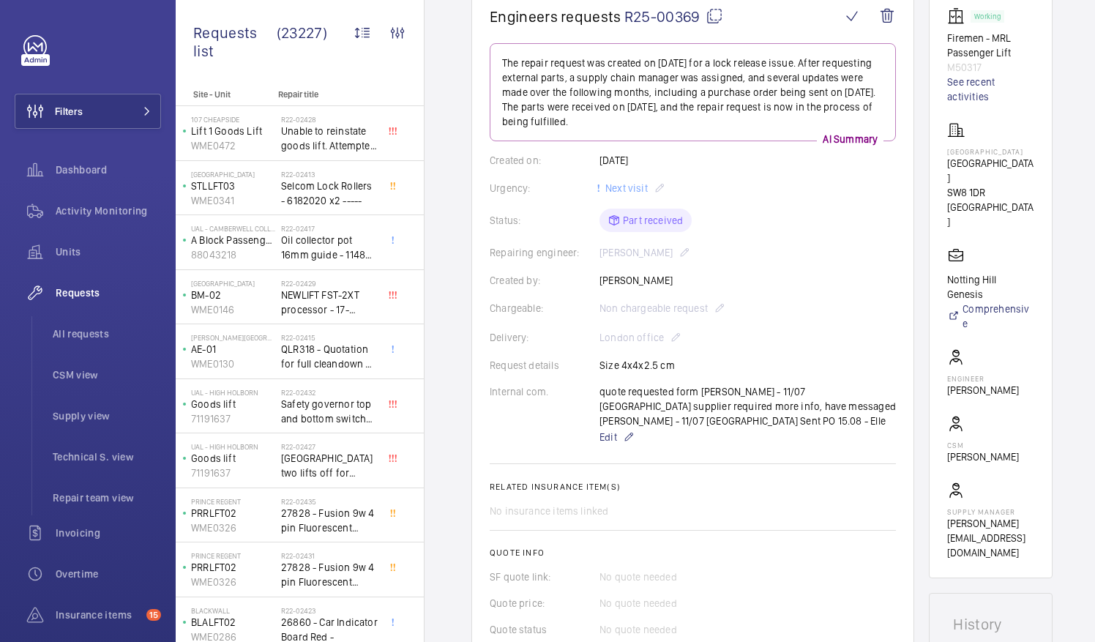
click at [711, 15] on mat-icon at bounding box center [714, 16] width 18 height 18
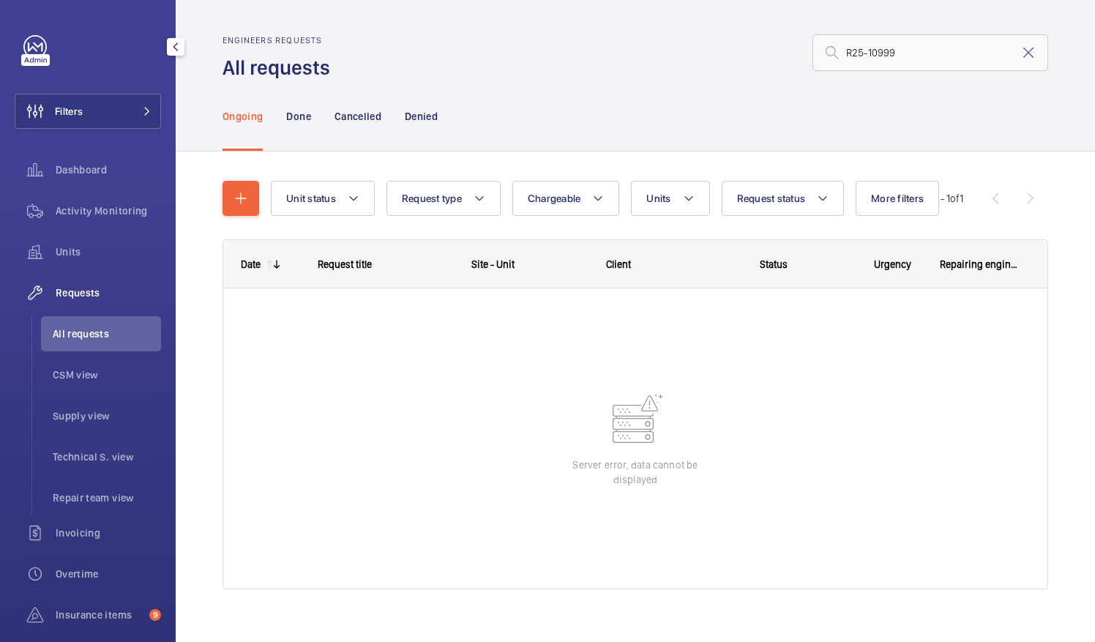
click at [102, 334] on span "All requests" at bounding box center [107, 333] width 108 height 15
click at [898, 56] on input "R25-10999" at bounding box center [930, 52] width 236 height 37
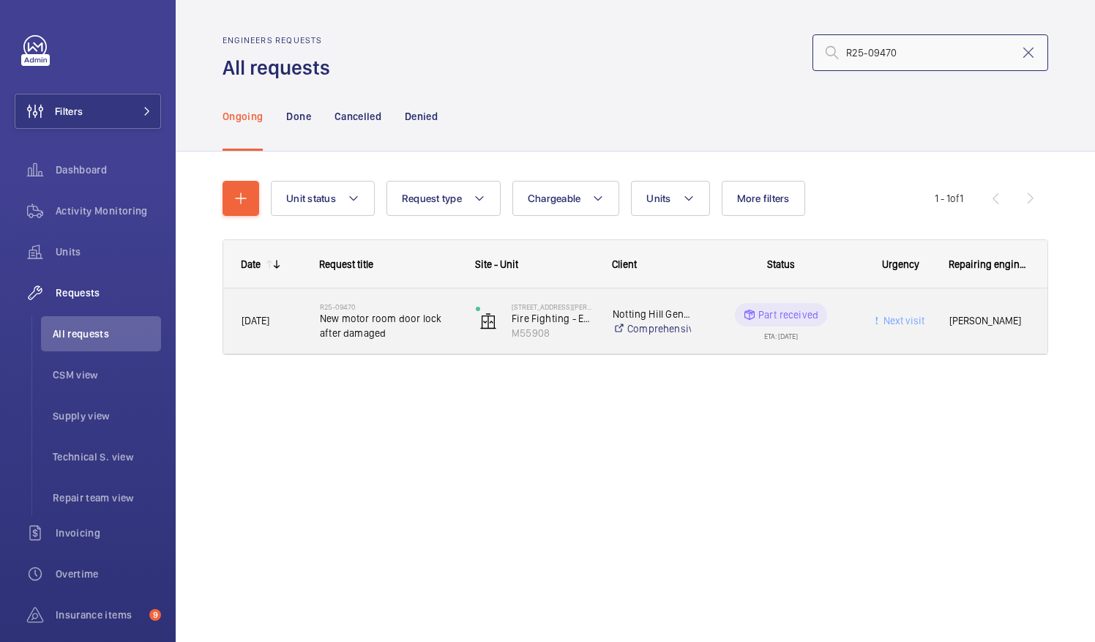
type input "R25-09470"
click at [367, 321] on span "New motor room door lock after damaged" at bounding box center [388, 325] width 137 height 29
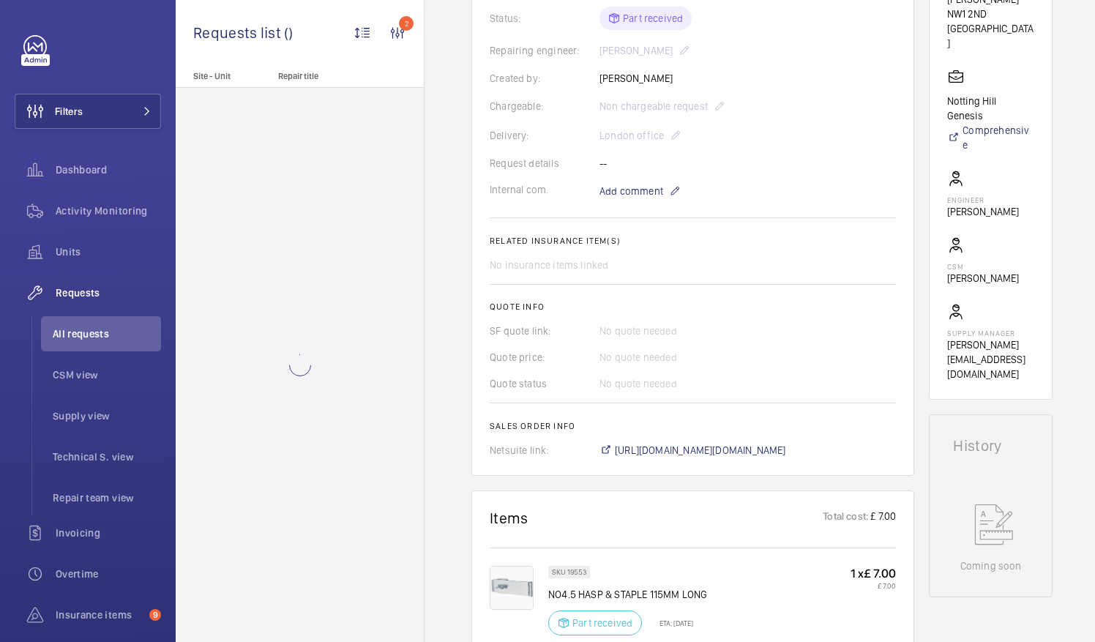
scroll to position [342, 0]
click at [786, 448] on span "https://6461500.app.netsuite.com/app/accounting/transactions/salesord.nl?id=287…" at bounding box center [700, 448] width 171 height 15
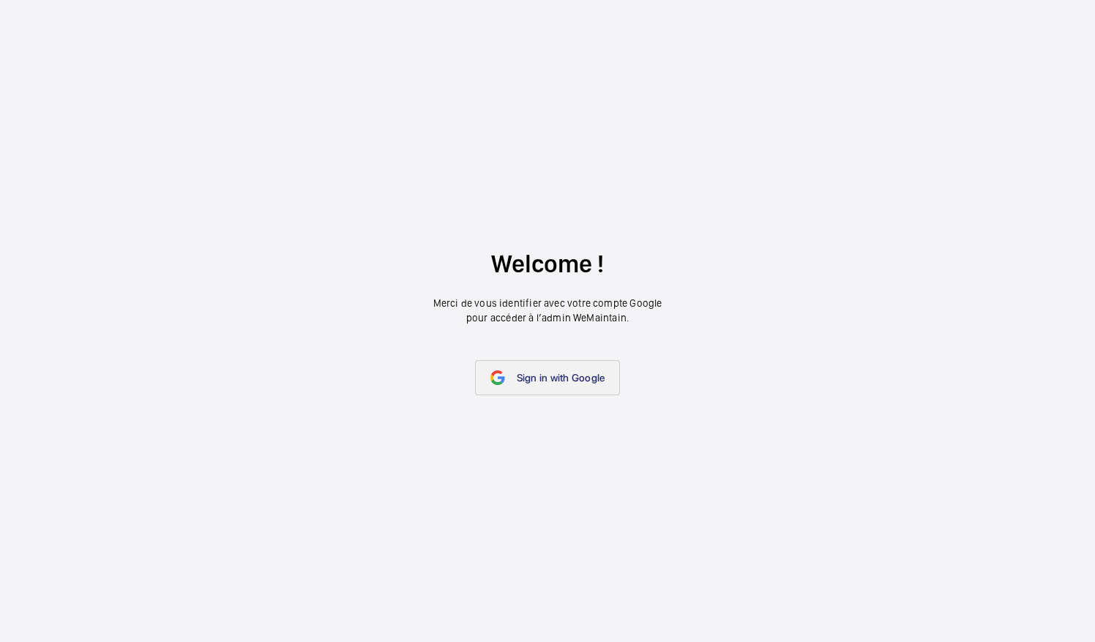
click at [531, 373] on span "Sign in with Google" at bounding box center [561, 378] width 89 height 12
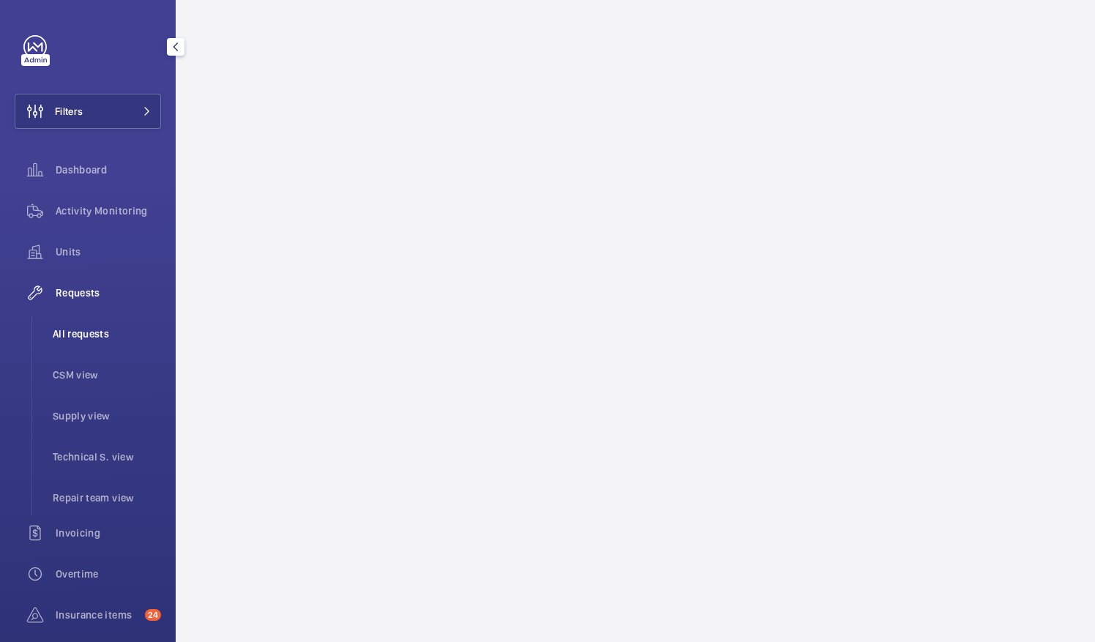
click at [86, 332] on span "All requests" at bounding box center [107, 333] width 108 height 15
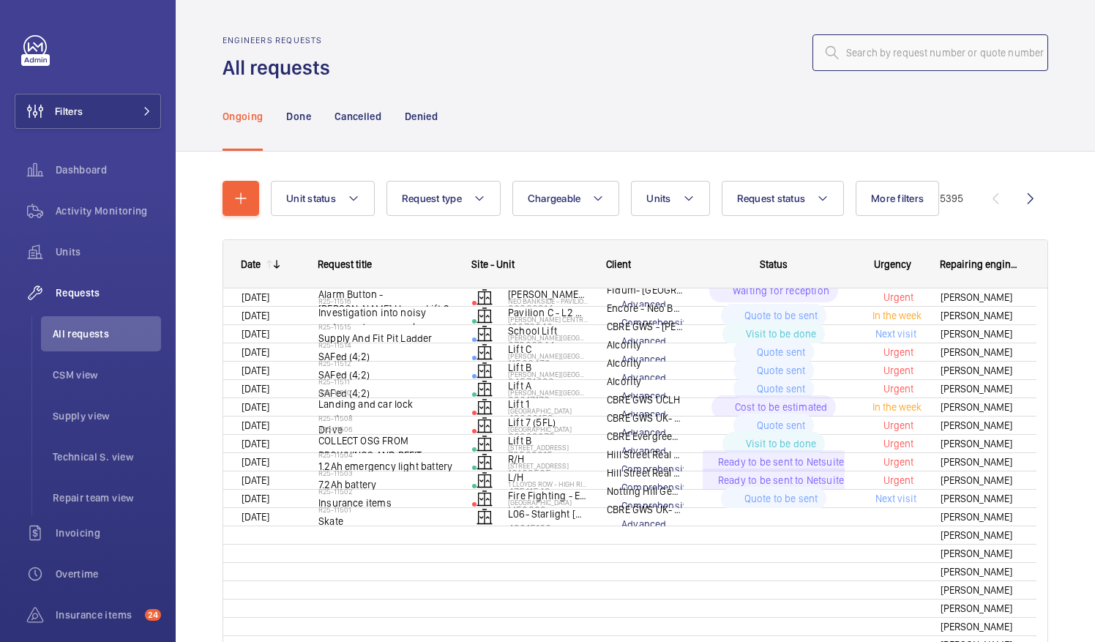
click at [849, 53] on input "text" at bounding box center [930, 52] width 236 height 37
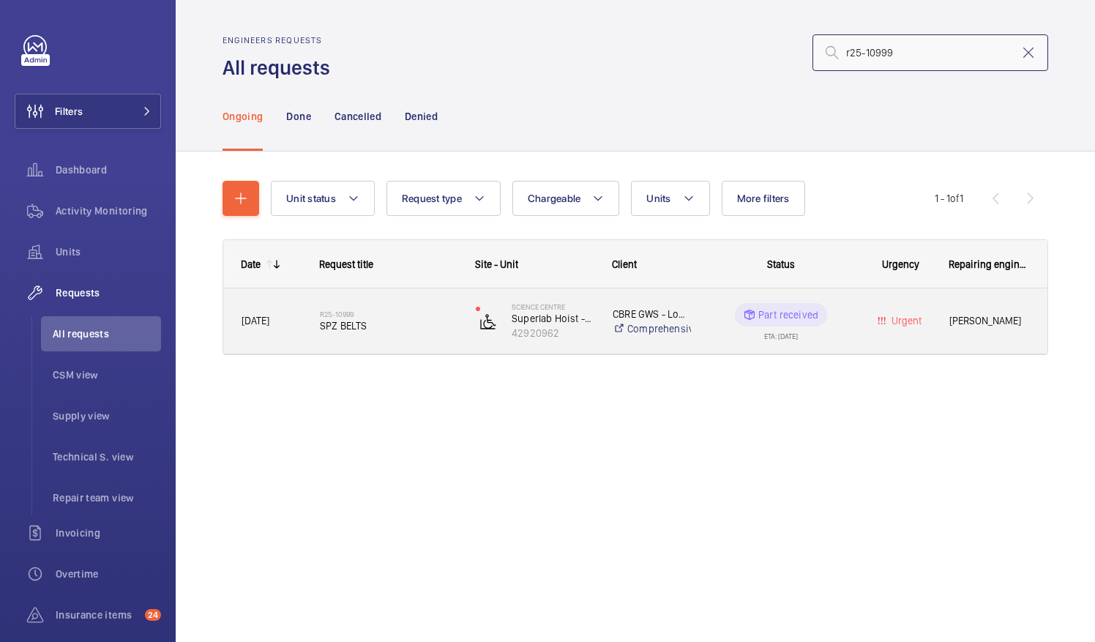
type input "r25-10999"
click at [364, 320] on span "SPZ BELTS" at bounding box center [388, 325] width 137 height 15
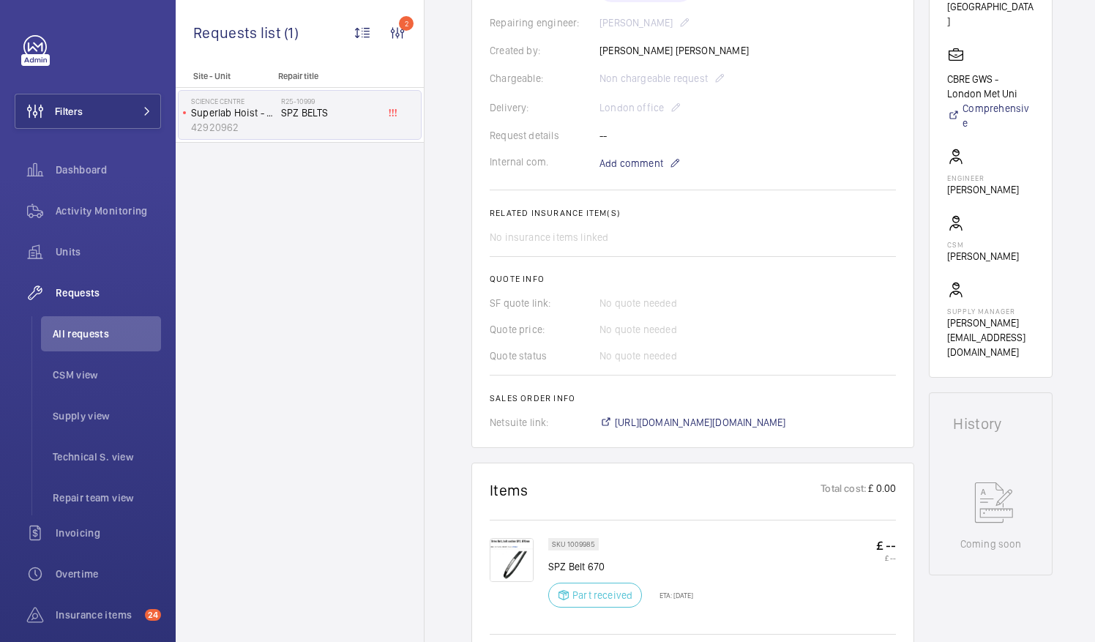
scroll to position [361, 0]
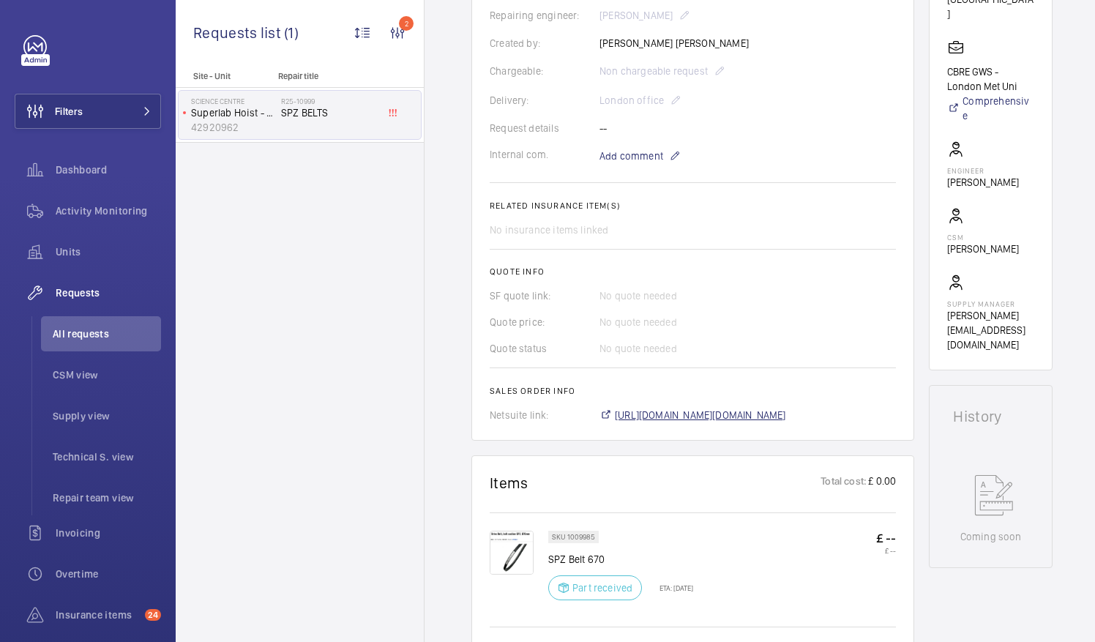
click at [753, 413] on span "[URL][DOMAIN_NAME][DOMAIN_NAME]" at bounding box center [700, 415] width 171 height 15
click at [78, 332] on span "All requests" at bounding box center [107, 333] width 108 height 15
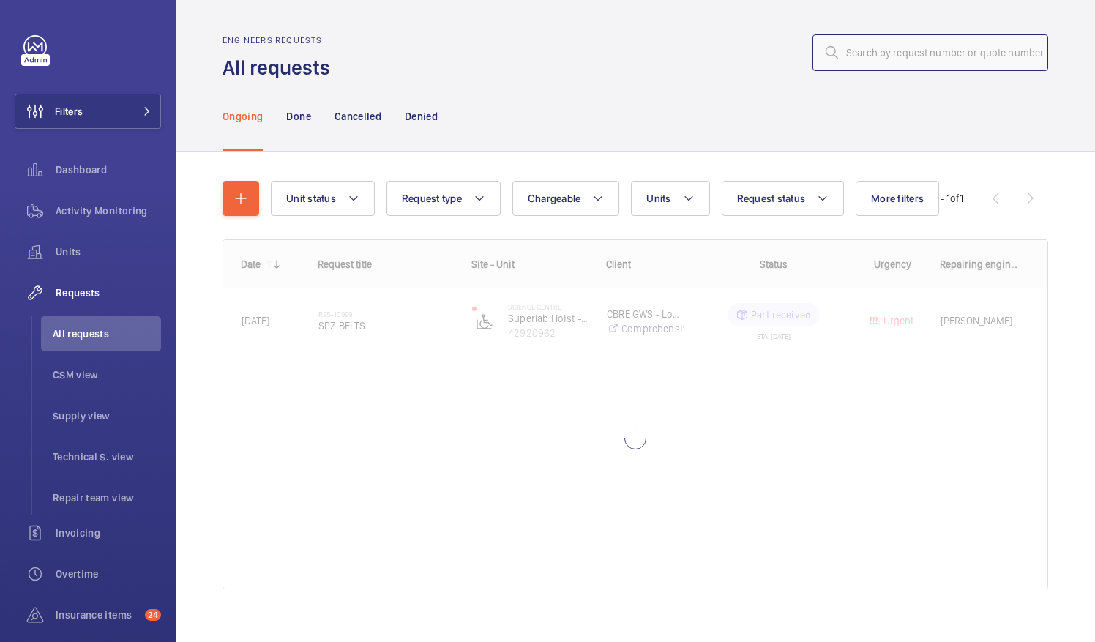
click at [849, 51] on input "text" at bounding box center [930, 52] width 236 height 37
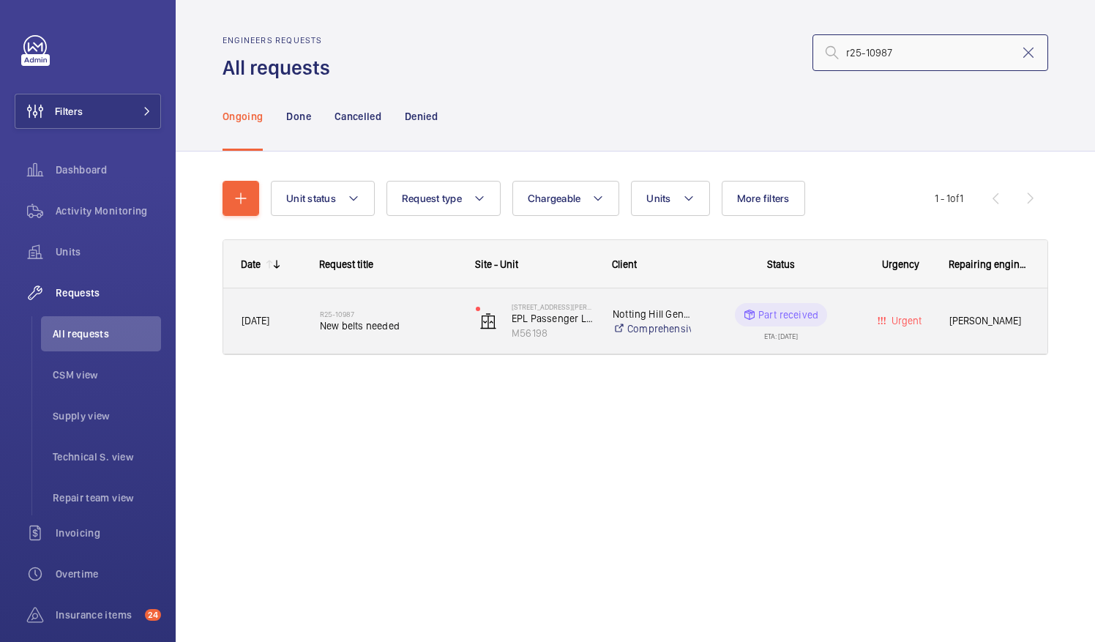
type input "r25-10987"
click at [345, 319] on span "New belts needed" at bounding box center [388, 325] width 137 height 15
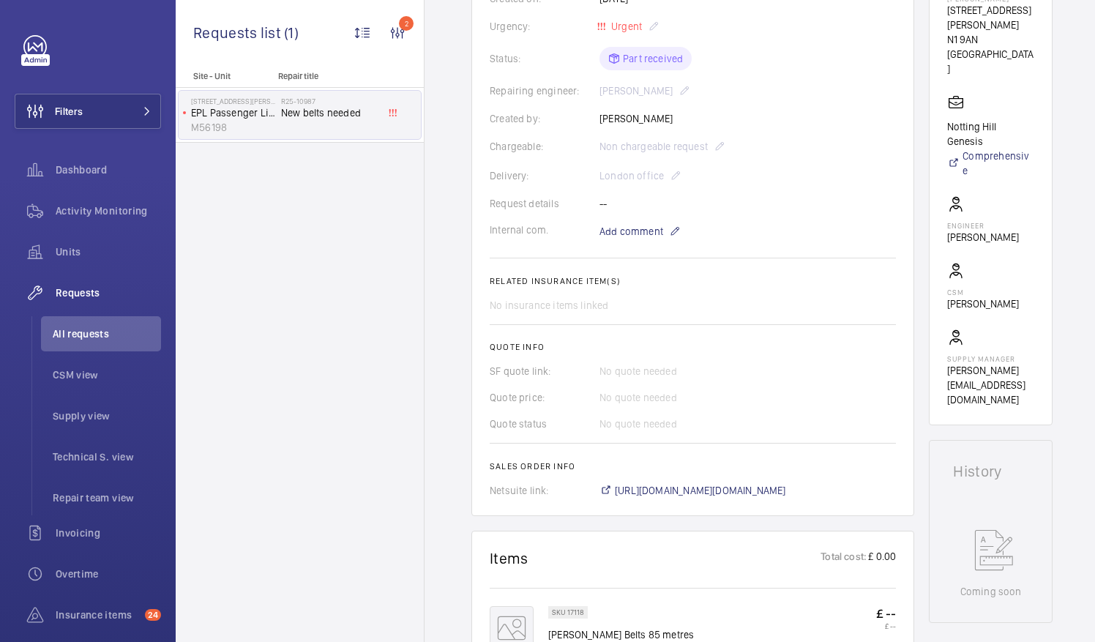
scroll to position [303, 0]
click at [786, 489] on span "[URL][DOMAIN_NAME][DOMAIN_NAME]" at bounding box center [700, 488] width 171 height 15
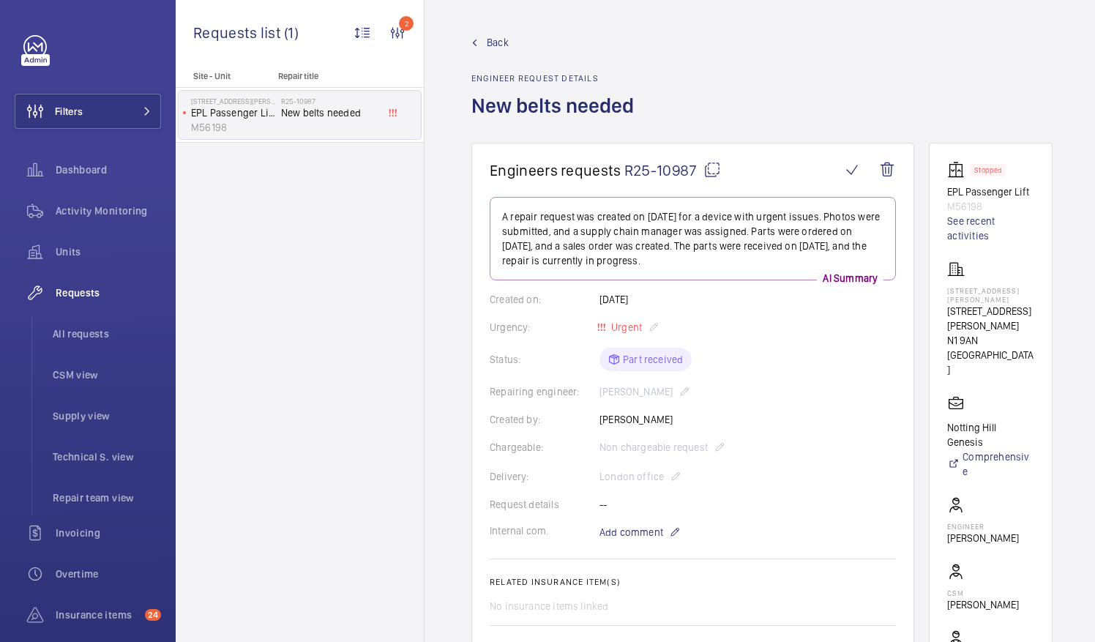
scroll to position [0, 0]
click at [72, 331] on span "All requests" at bounding box center [107, 333] width 108 height 15
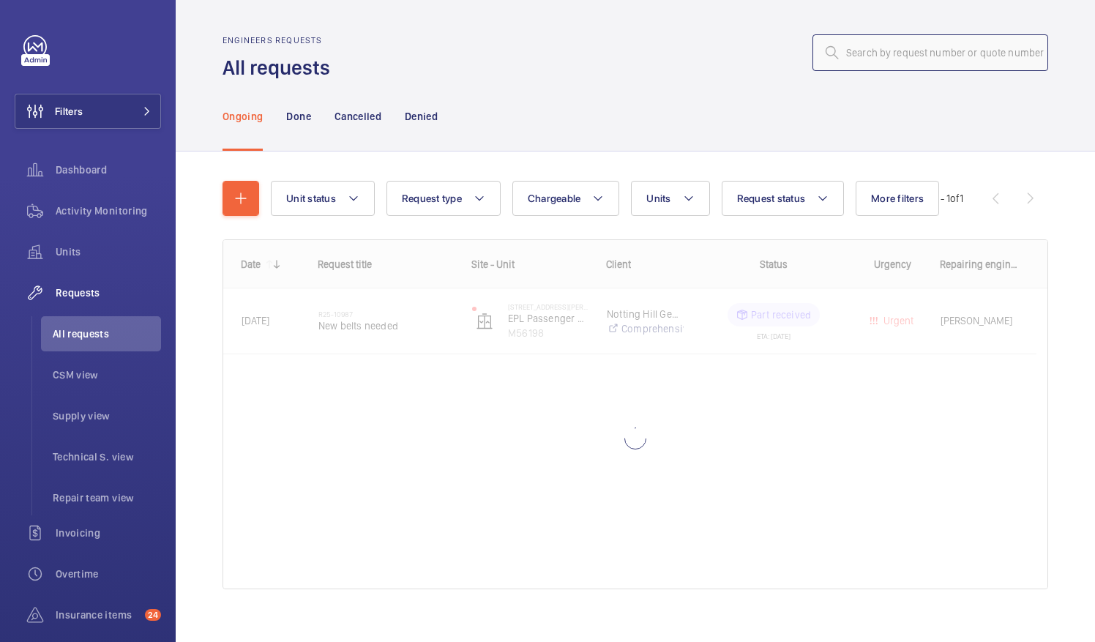
click at [863, 55] on input "text" at bounding box center [930, 52] width 236 height 37
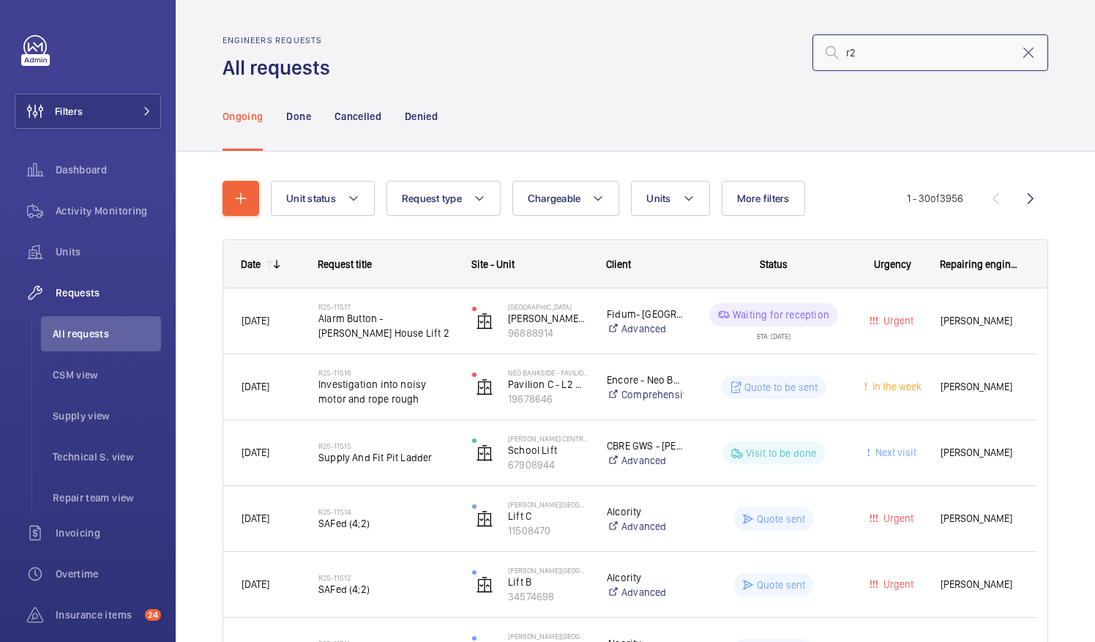
type input "r"
click at [846, 60] on input "text" at bounding box center [930, 52] width 236 height 37
paste input "R25-08619"
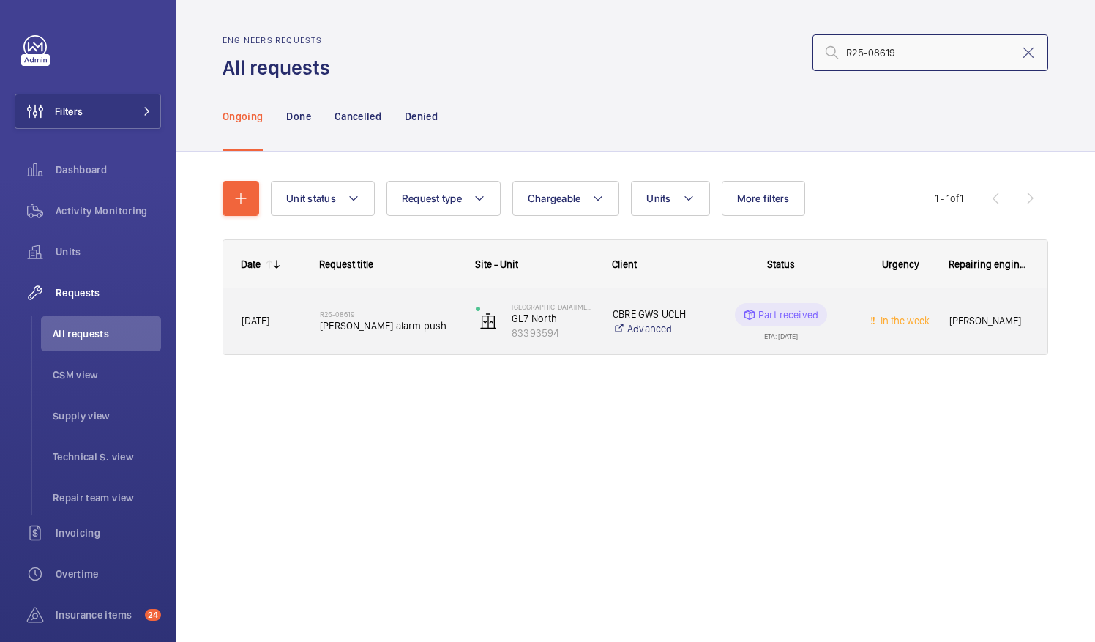
type input "R25-08619"
click at [357, 333] on div "R25-08619 [PERSON_NAME] alarm push" at bounding box center [388, 321] width 137 height 42
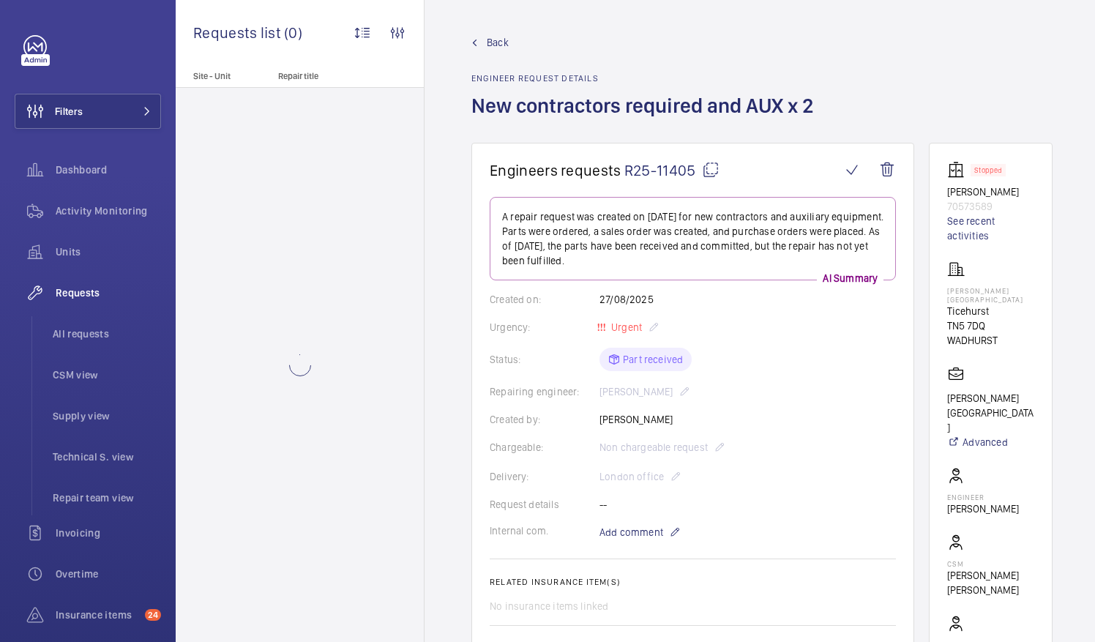
click at [707, 170] on mat-icon at bounding box center [711, 170] width 18 height 18
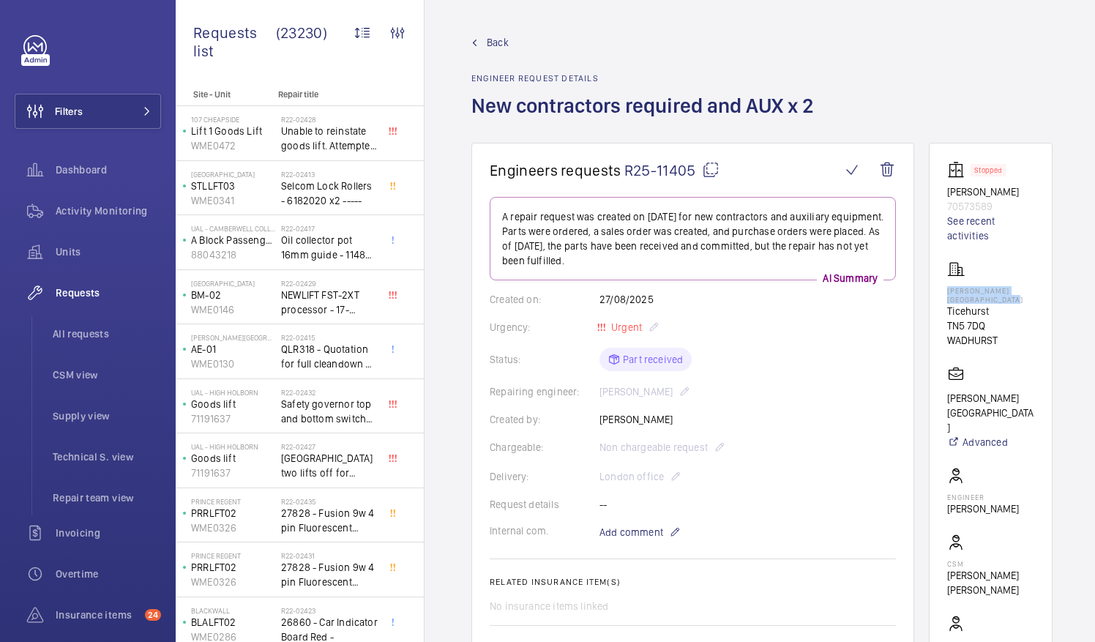
drag, startPoint x: 964, startPoint y: 288, endPoint x: 1029, endPoint y: 299, distance: 66.0
click at [1029, 299] on p "[PERSON_NAME][GEOGRAPHIC_DATA]" at bounding box center [990, 295] width 87 height 18
drag, startPoint x: 1029, startPoint y: 299, endPoint x: 1001, endPoint y: 298, distance: 27.8
copy p "[PERSON_NAME][GEOGRAPHIC_DATA]"
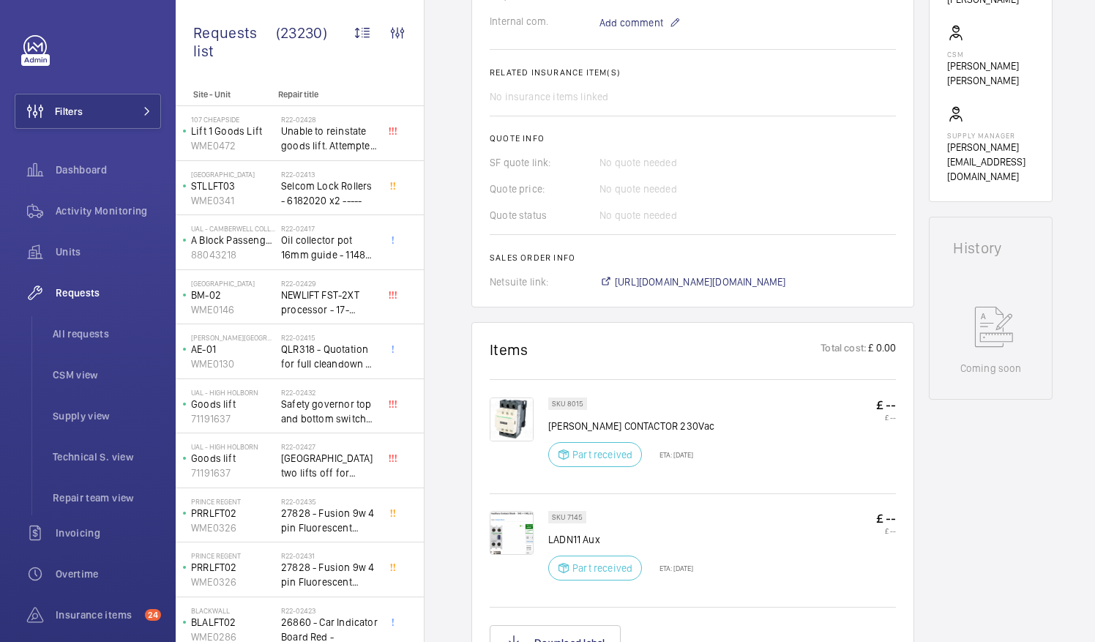
scroll to position [512, 0]
drag, startPoint x: 547, startPoint y: 417, endPoint x: 654, endPoint y: 417, distance: 106.8
click at [654, 417] on p "[PERSON_NAME] CONTACTOR 230Vac" at bounding box center [631, 423] width 166 height 15
copy p "SCHNEDER CONTACTOR"
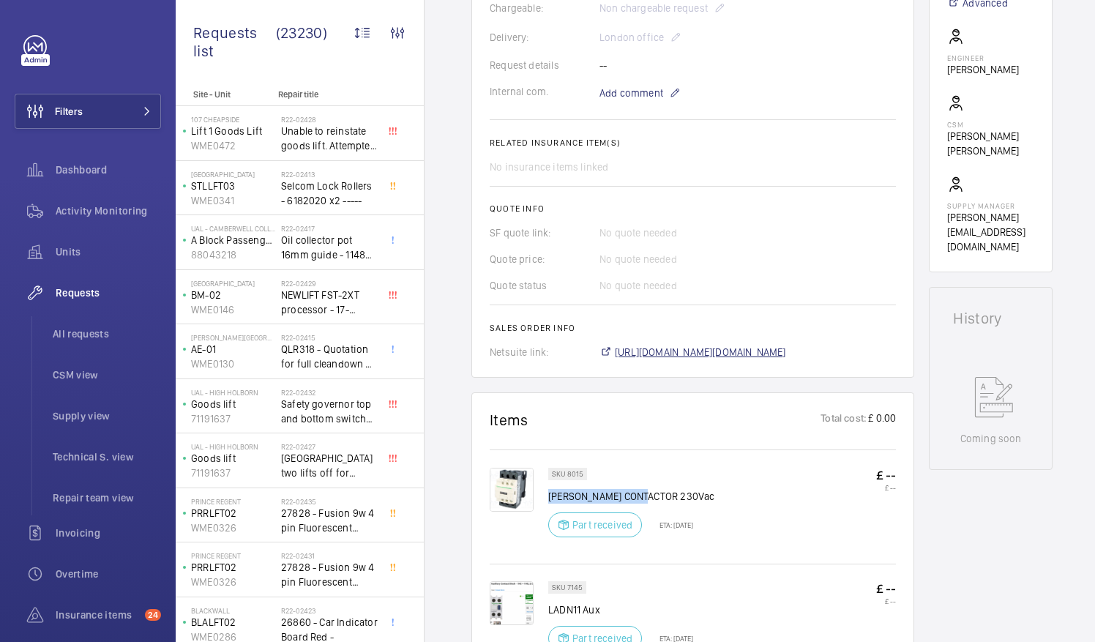
click at [720, 350] on span "[URL][DOMAIN_NAME][DOMAIN_NAME]" at bounding box center [700, 352] width 171 height 15
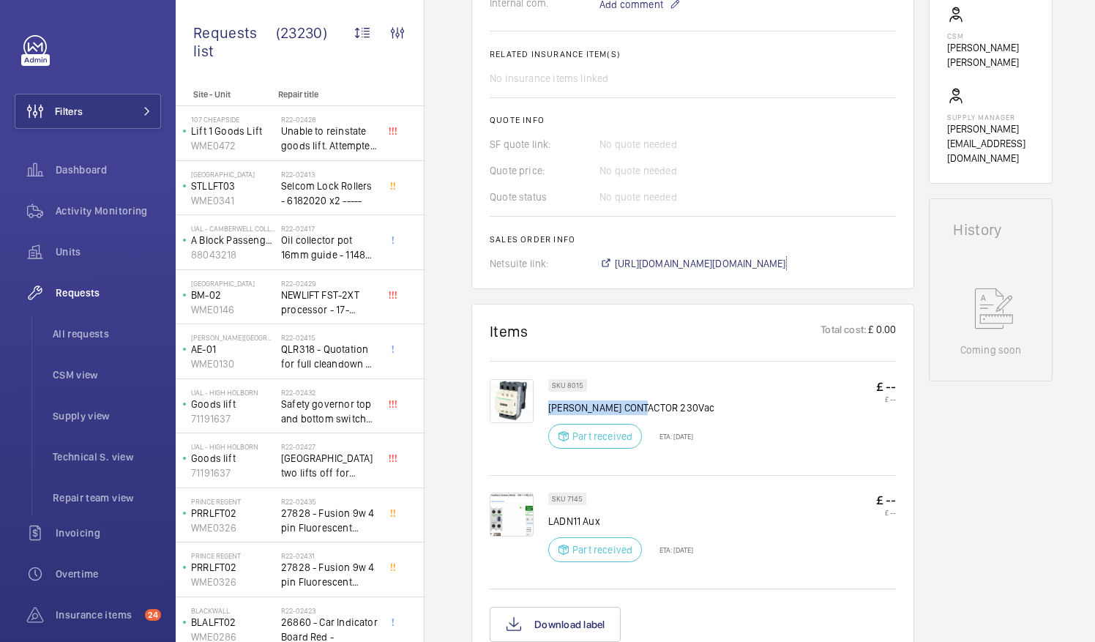
scroll to position [522, 0]
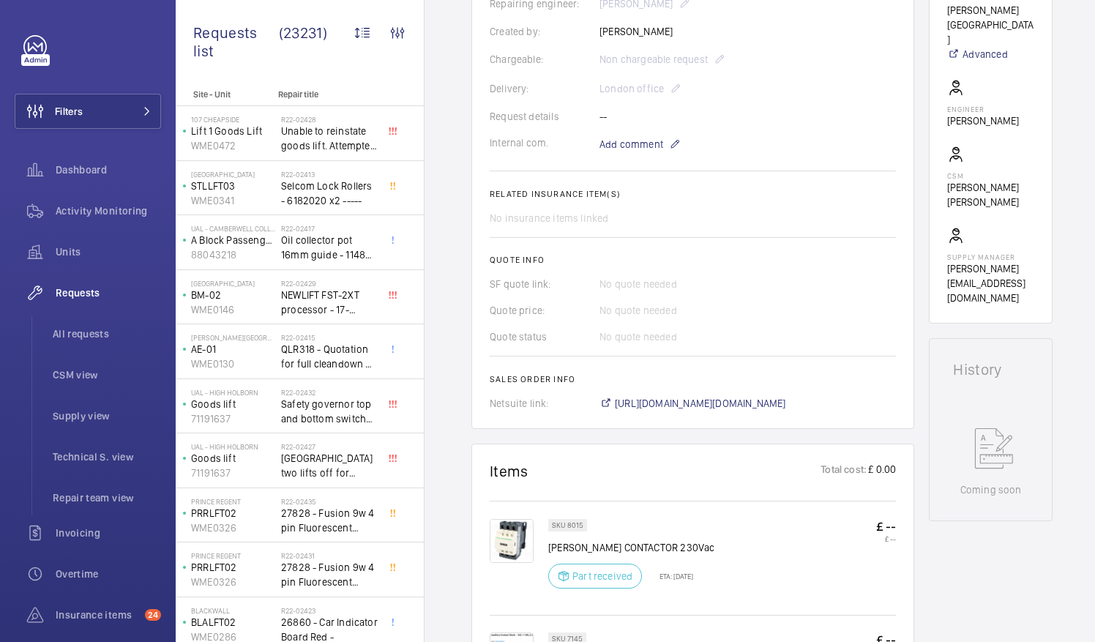
scroll to position [366, 0]
